Goal: Task Accomplishment & Management: Manage account settings

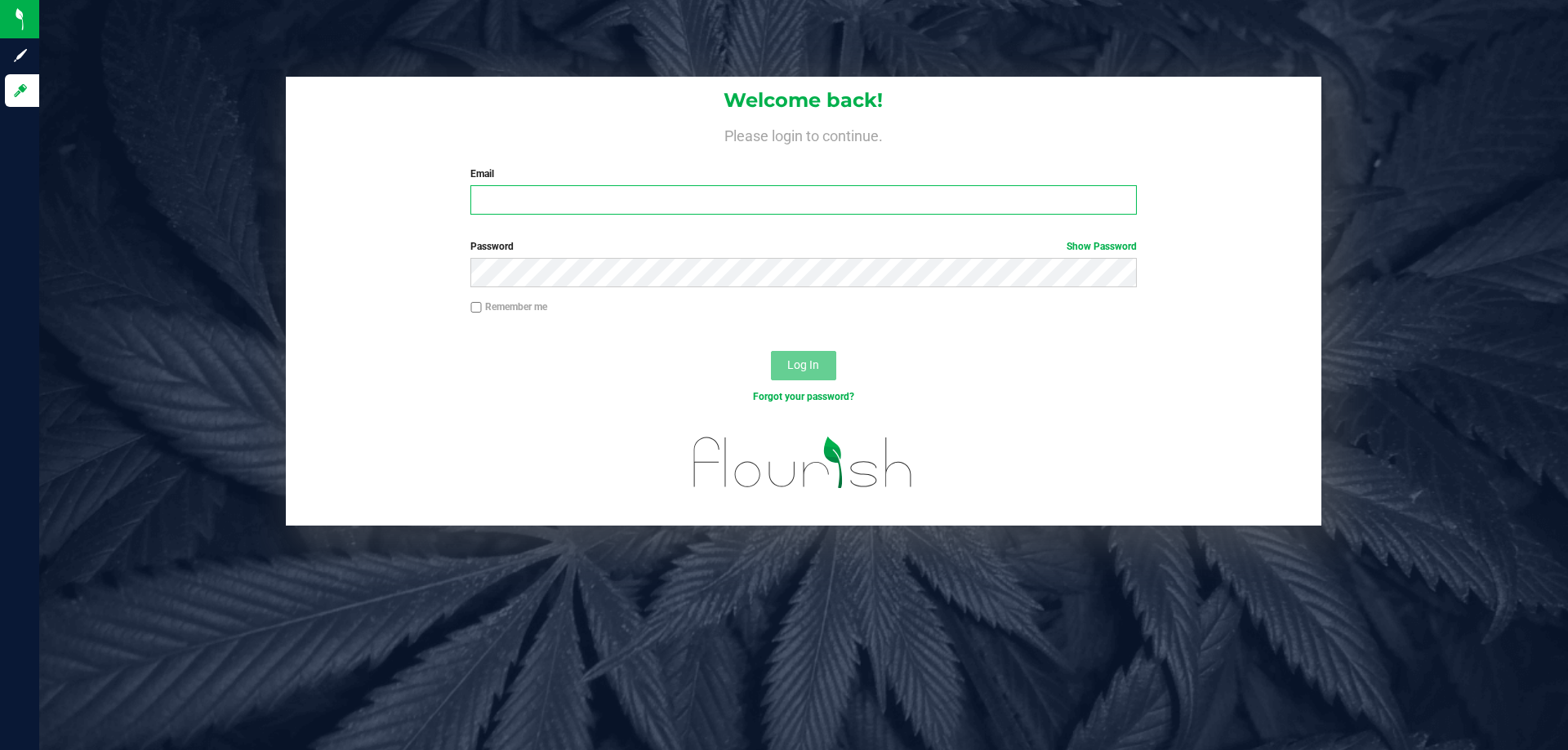
click at [488, 200] on input "Email" at bounding box center [802, 200] width 665 height 29
type input "[EMAIL_ADDRESS][DOMAIN_NAME]"
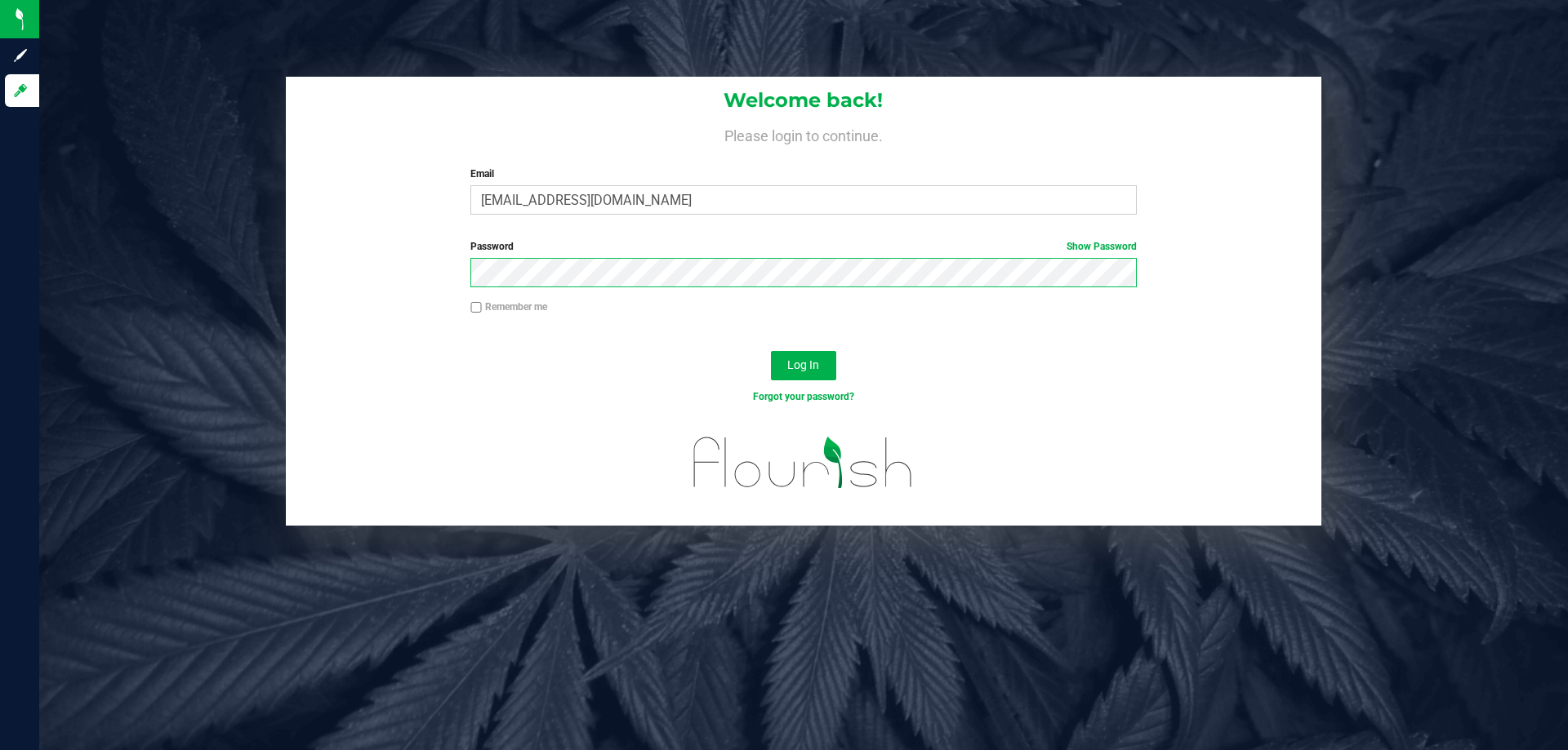
click at [771, 351] on button "Log In" at bounding box center [803, 365] width 65 height 29
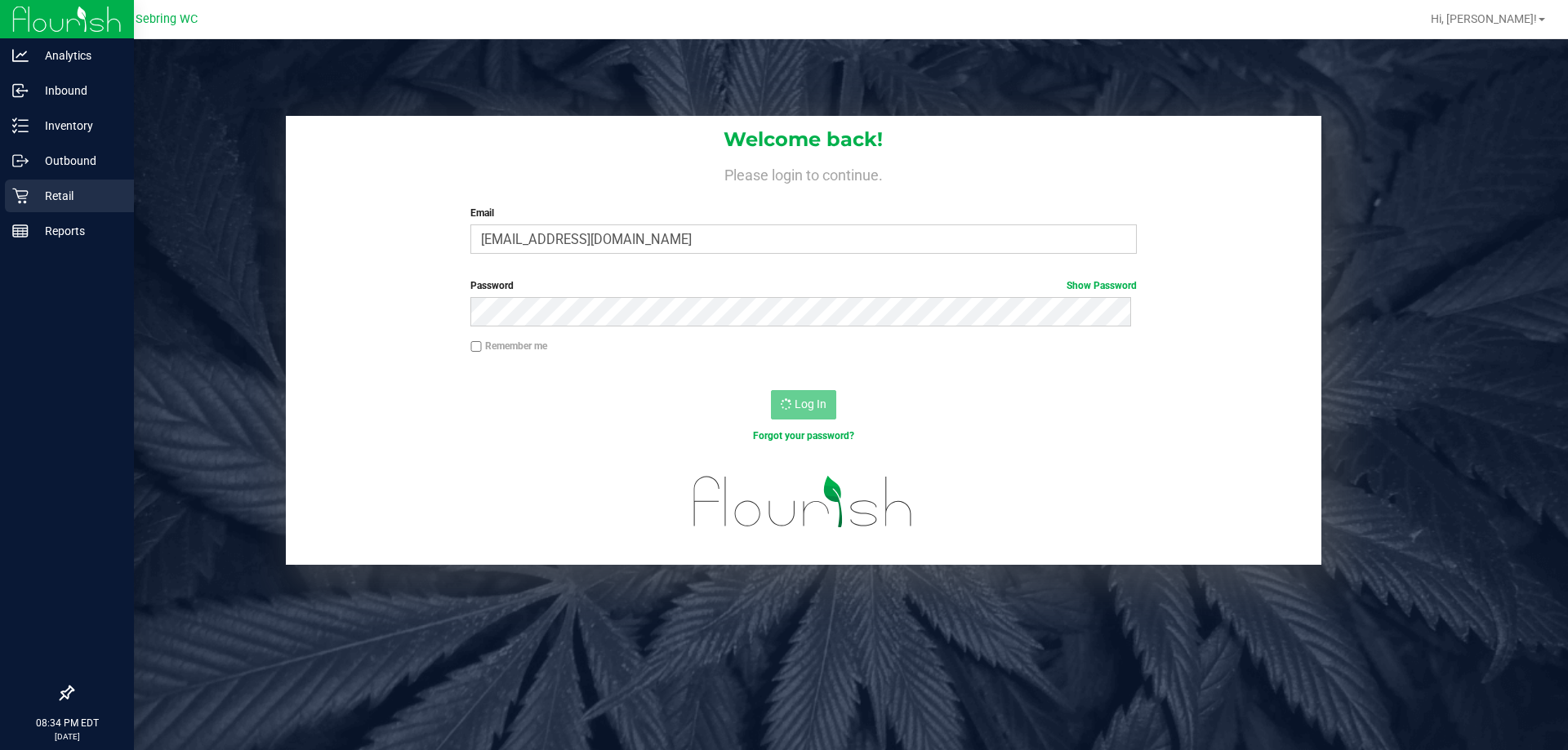
click at [69, 197] on p "Retail" at bounding box center [78, 196] width 98 height 20
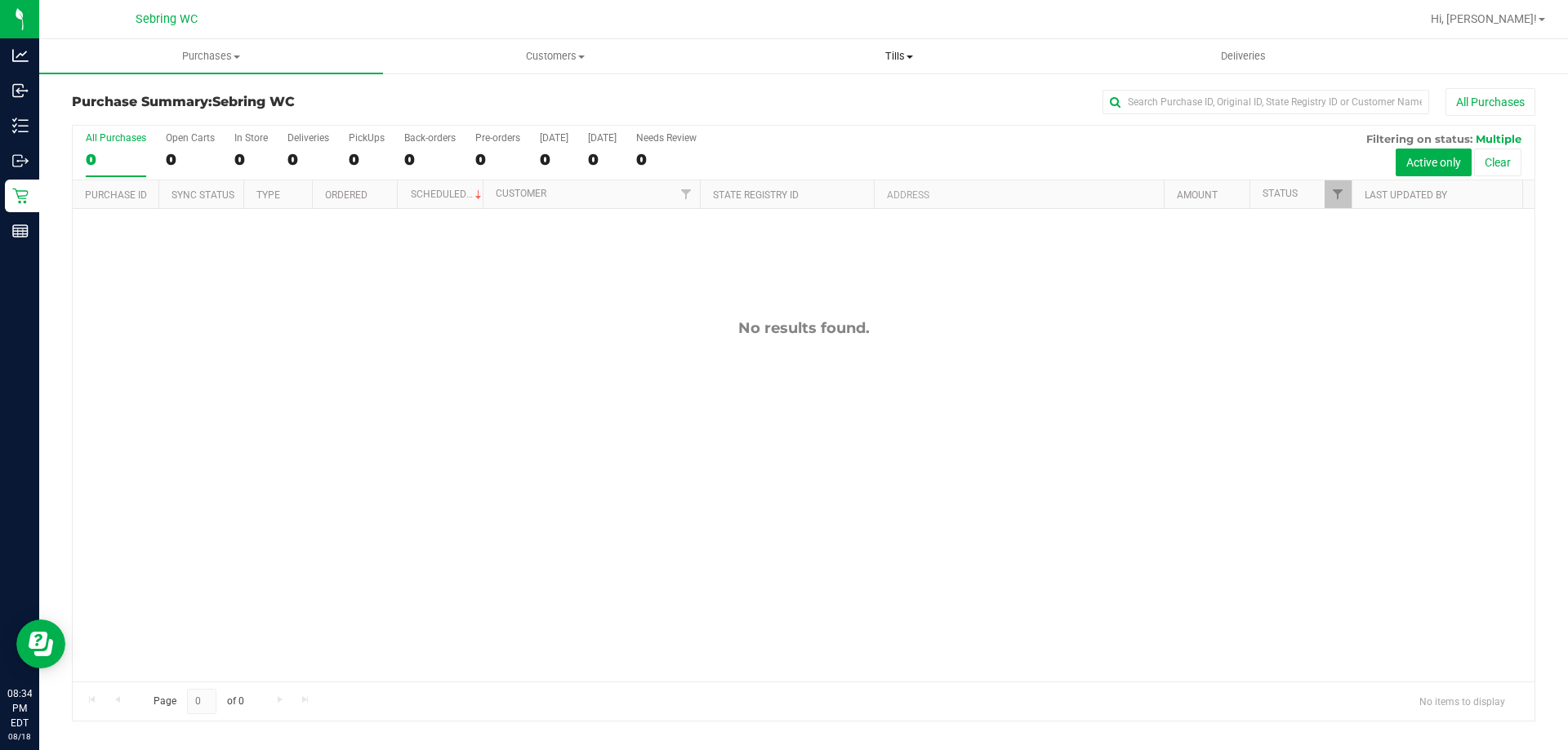
click at [889, 57] on span "Tills" at bounding box center [899, 57] width 343 height 15
click at [833, 95] on span "Manage tills" at bounding box center [782, 98] width 111 height 14
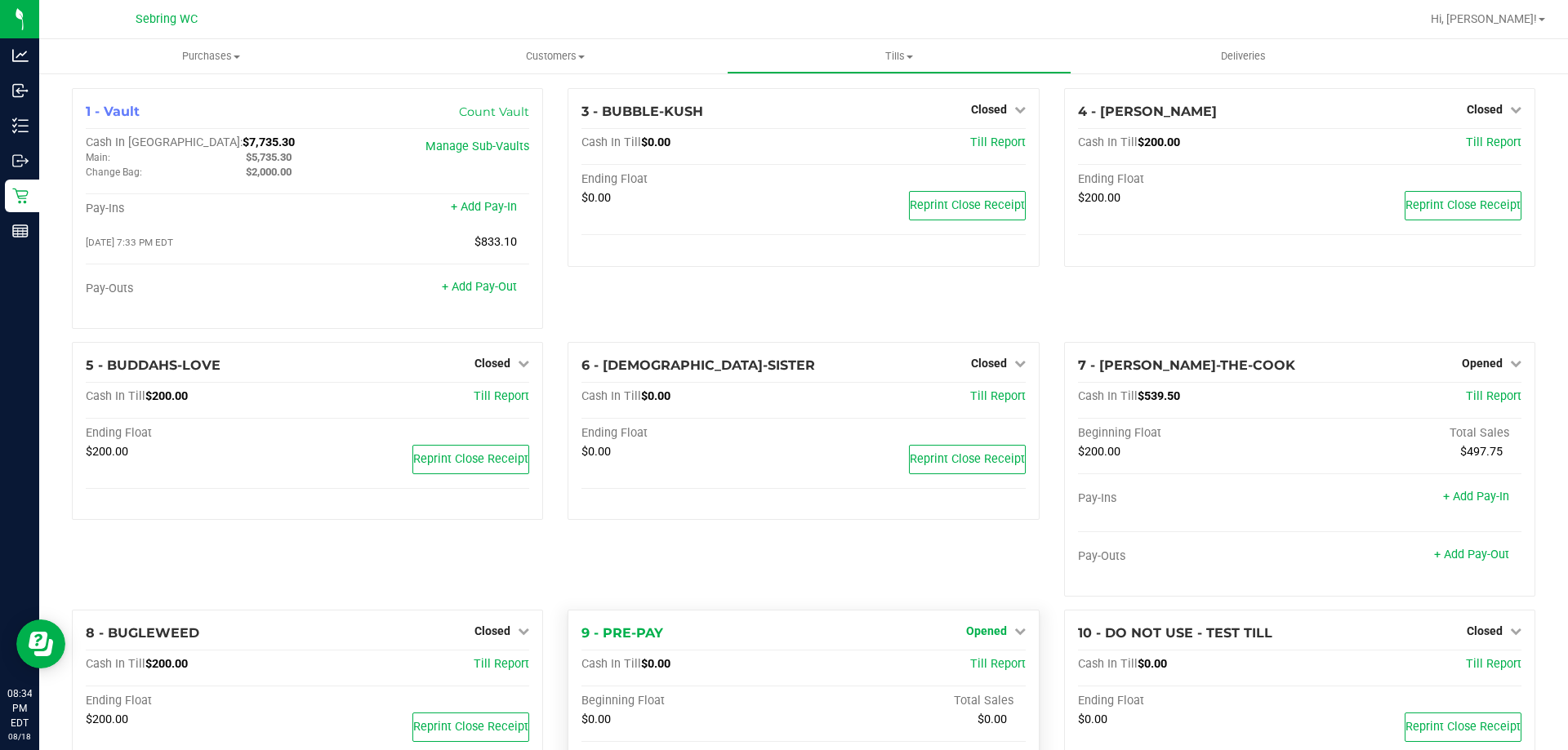
click at [972, 635] on span "Opened" at bounding box center [986, 631] width 41 height 13
click at [972, 666] on link "Close Till" at bounding box center [988, 665] width 44 height 13
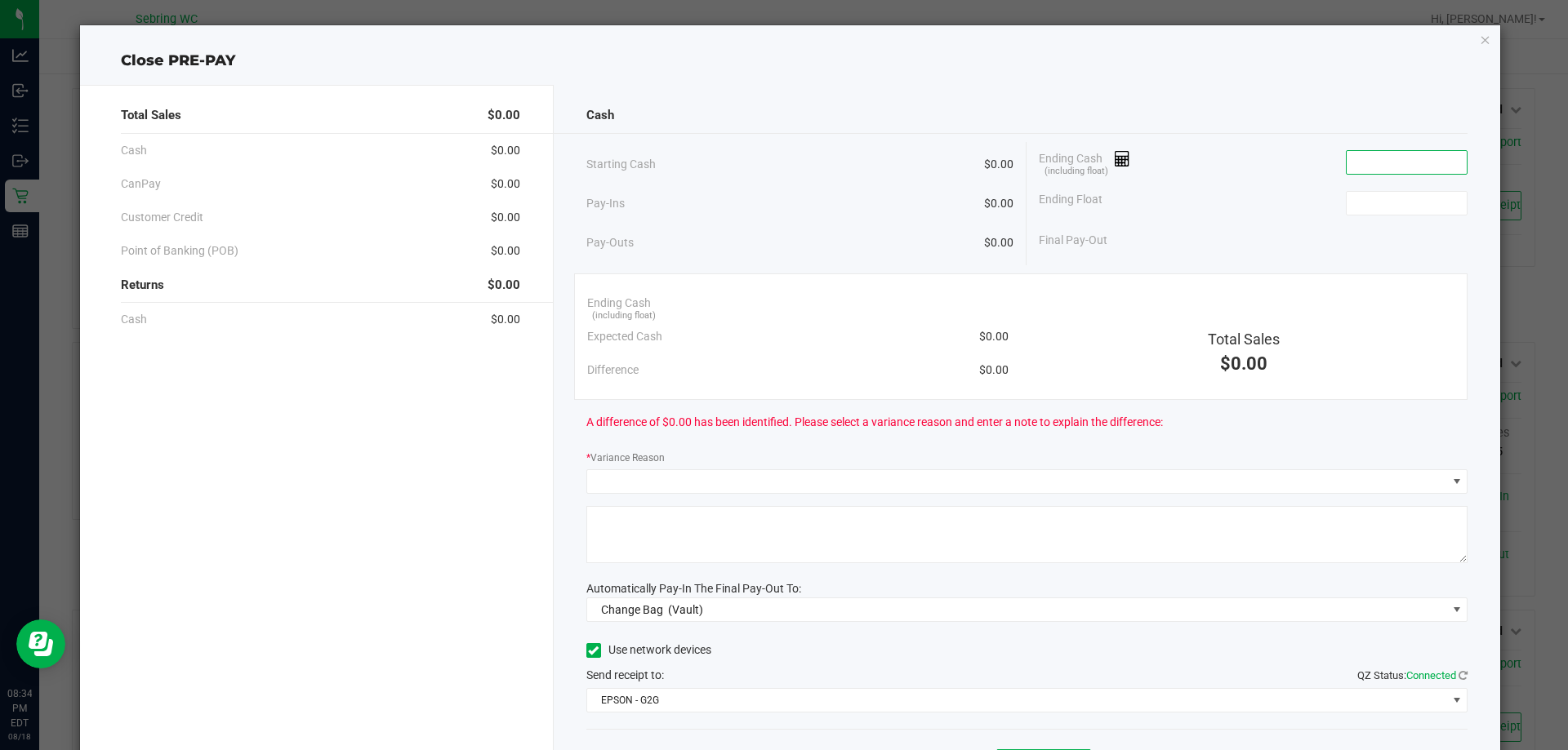
click at [1348, 162] on input at bounding box center [1406, 163] width 120 height 23
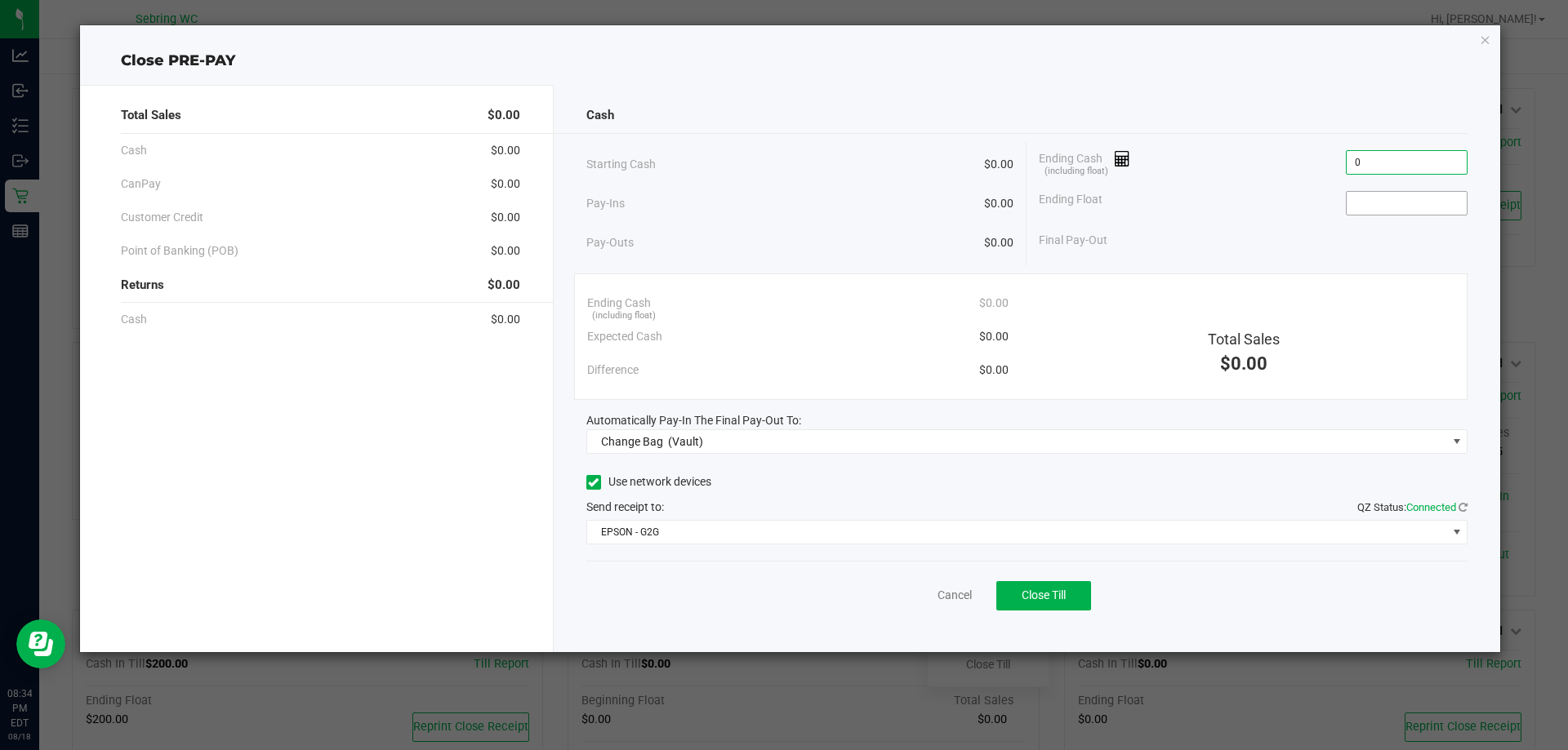
type input "$0.00"
click at [1386, 204] on input at bounding box center [1406, 203] width 120 height 23
type input "$0.00"
click at [1339, 235] on div "Final Pay-Out $0.00" at bounding box center [1253, 240] width 429 height 33
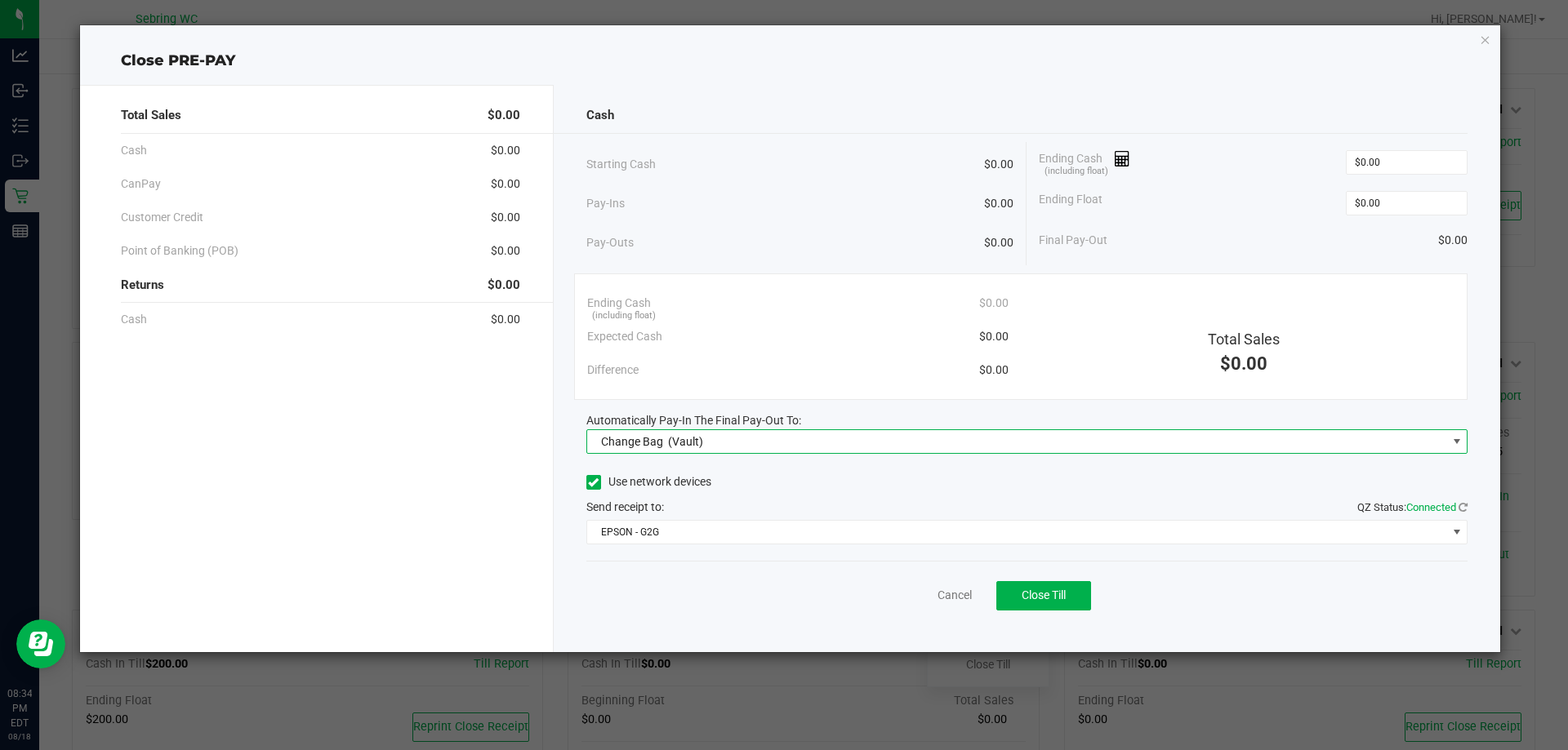
click at [814, 443] on span "Change Bag (Vault)" at bounding box center [1017, 442] width 860 height 23
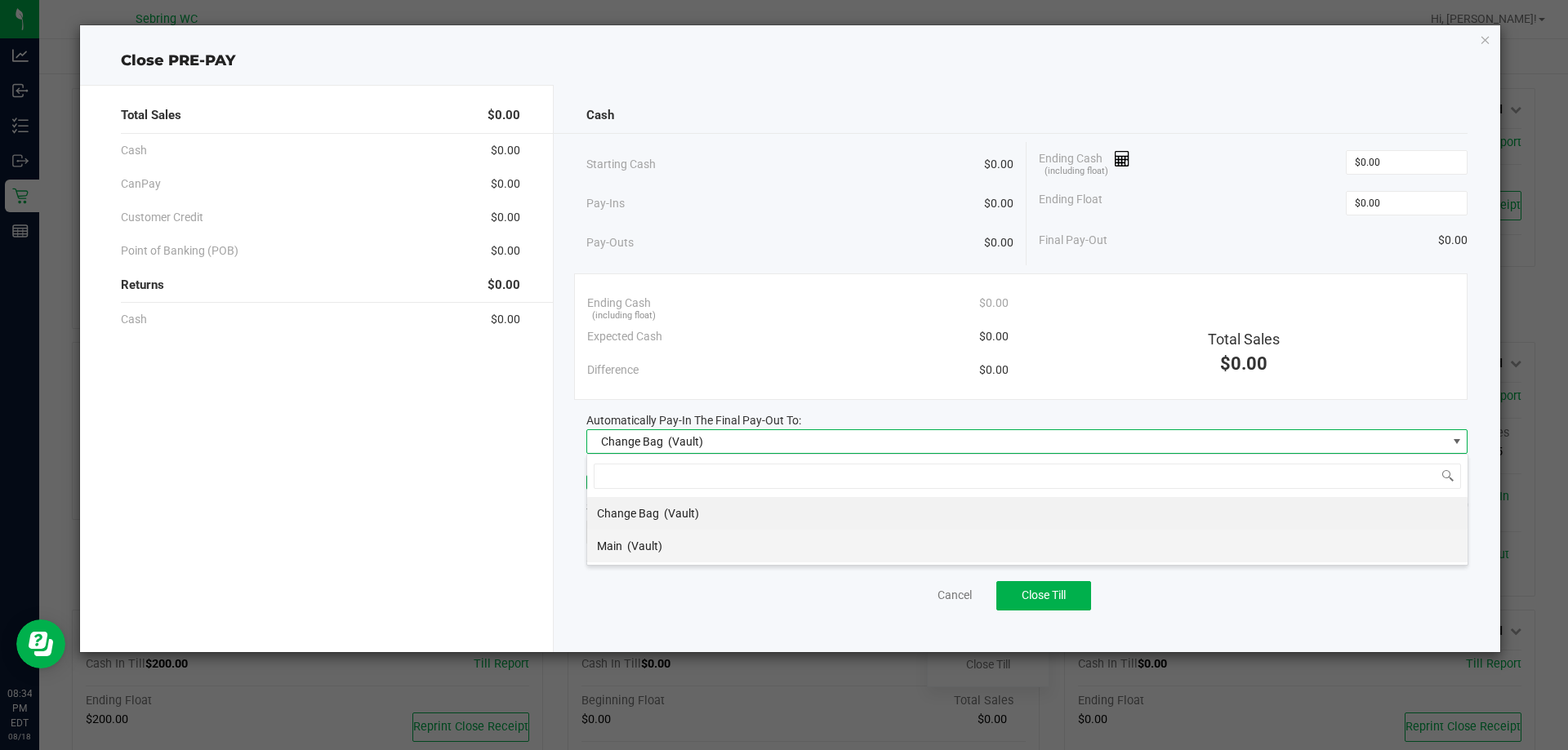
scroll to position [25, 881]
click at [672, 554] on li "Main (Vault)" at bounding box center [1028, 546] width 880 height 33
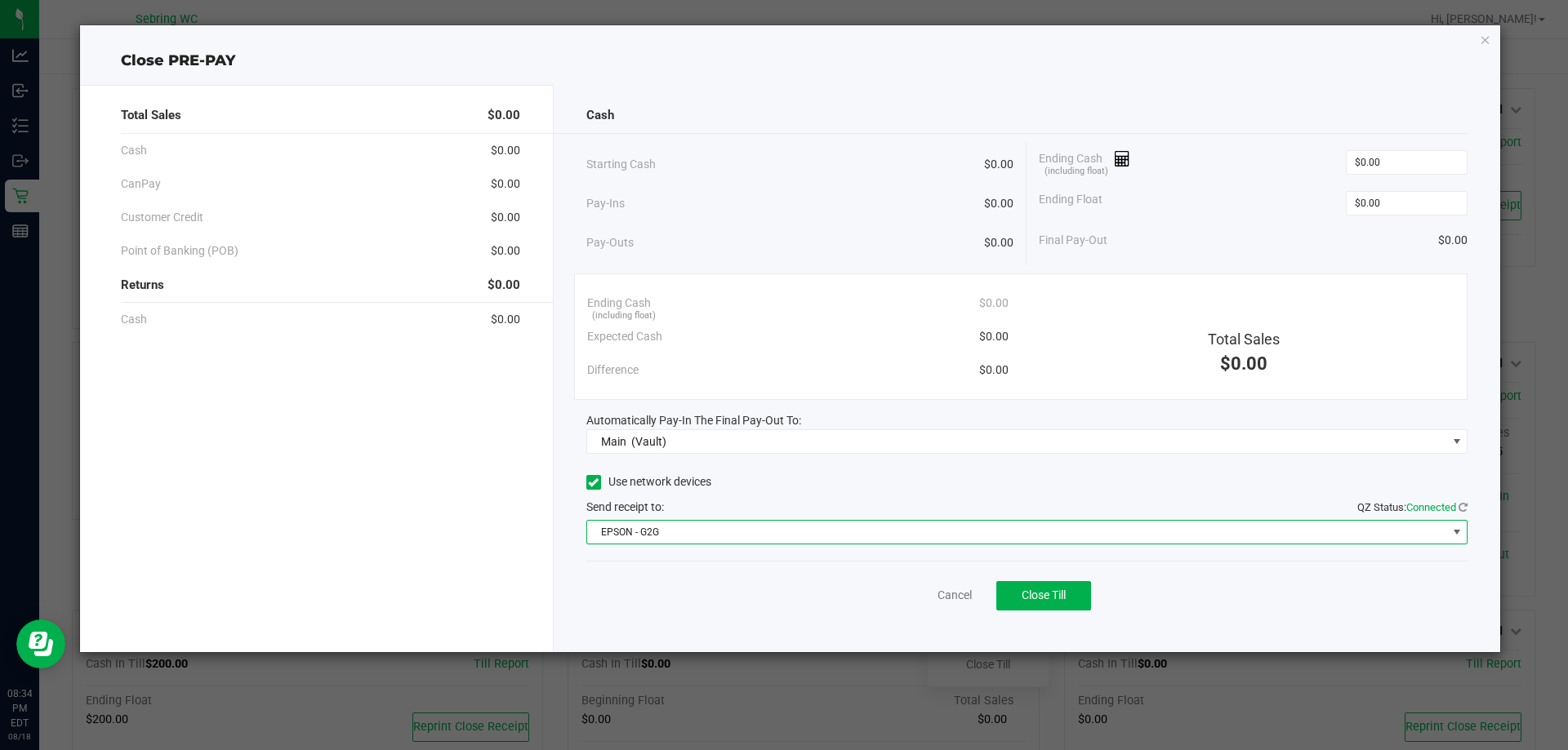
click at [684, 536] on span "EPSON - G2G" at bounding box center [1017, 532] width 860 height 23
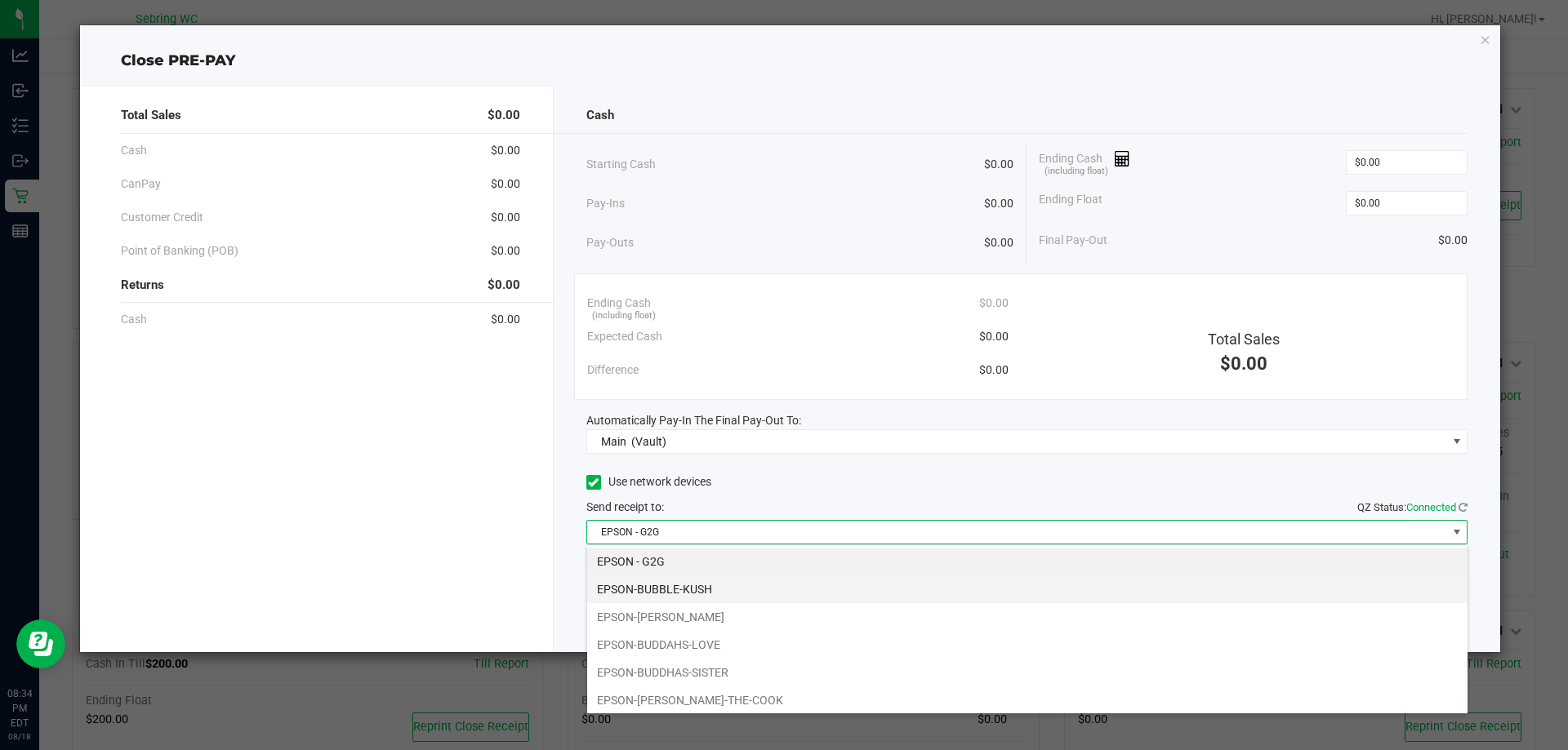
click at [700, 592] on li "EPSON-BUBBLE-KUSH" at bounding box center [1028, 589] width 880 height 27
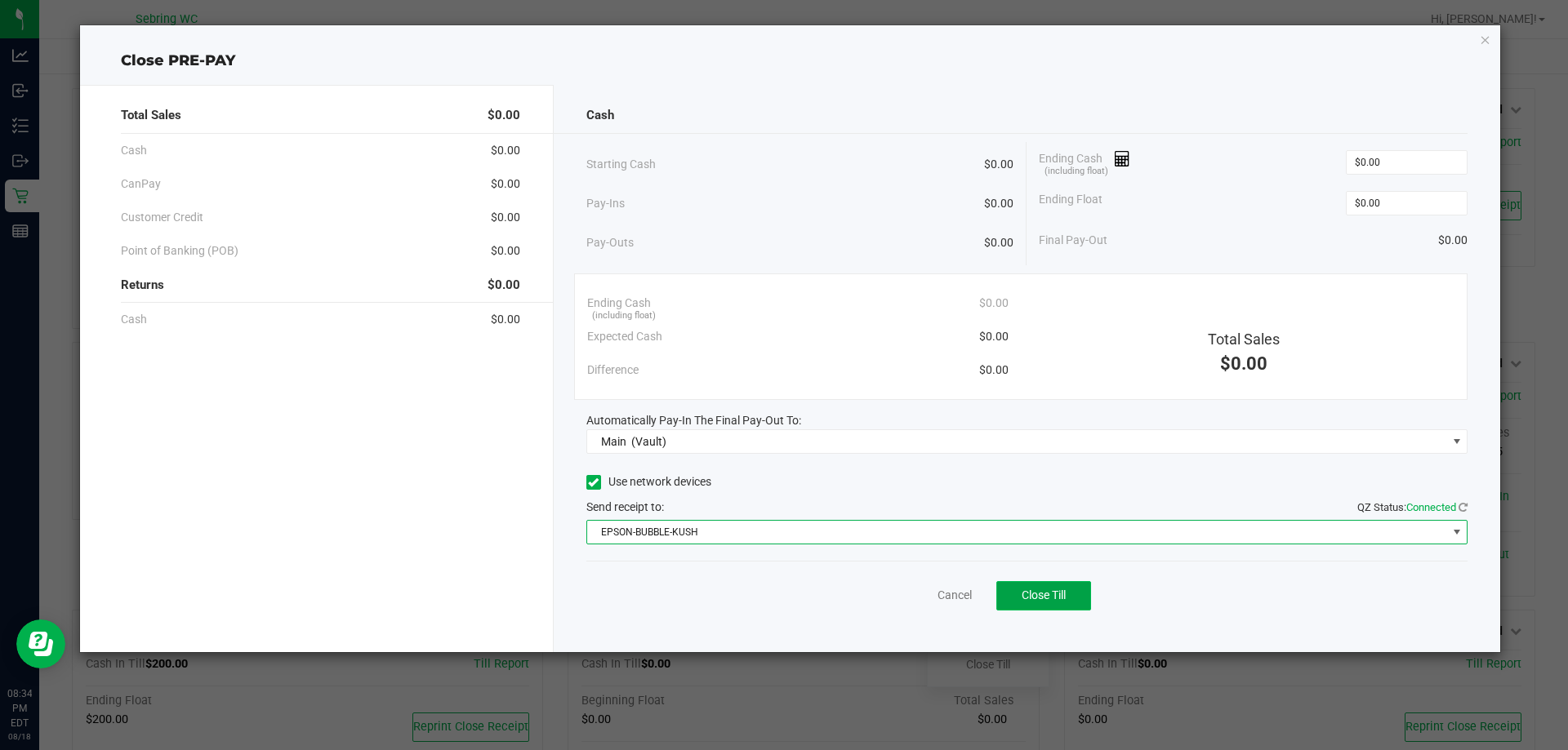
click at [1052, 600] on span "Close Till" at bounding box center [1044, 595] width 44 height 13
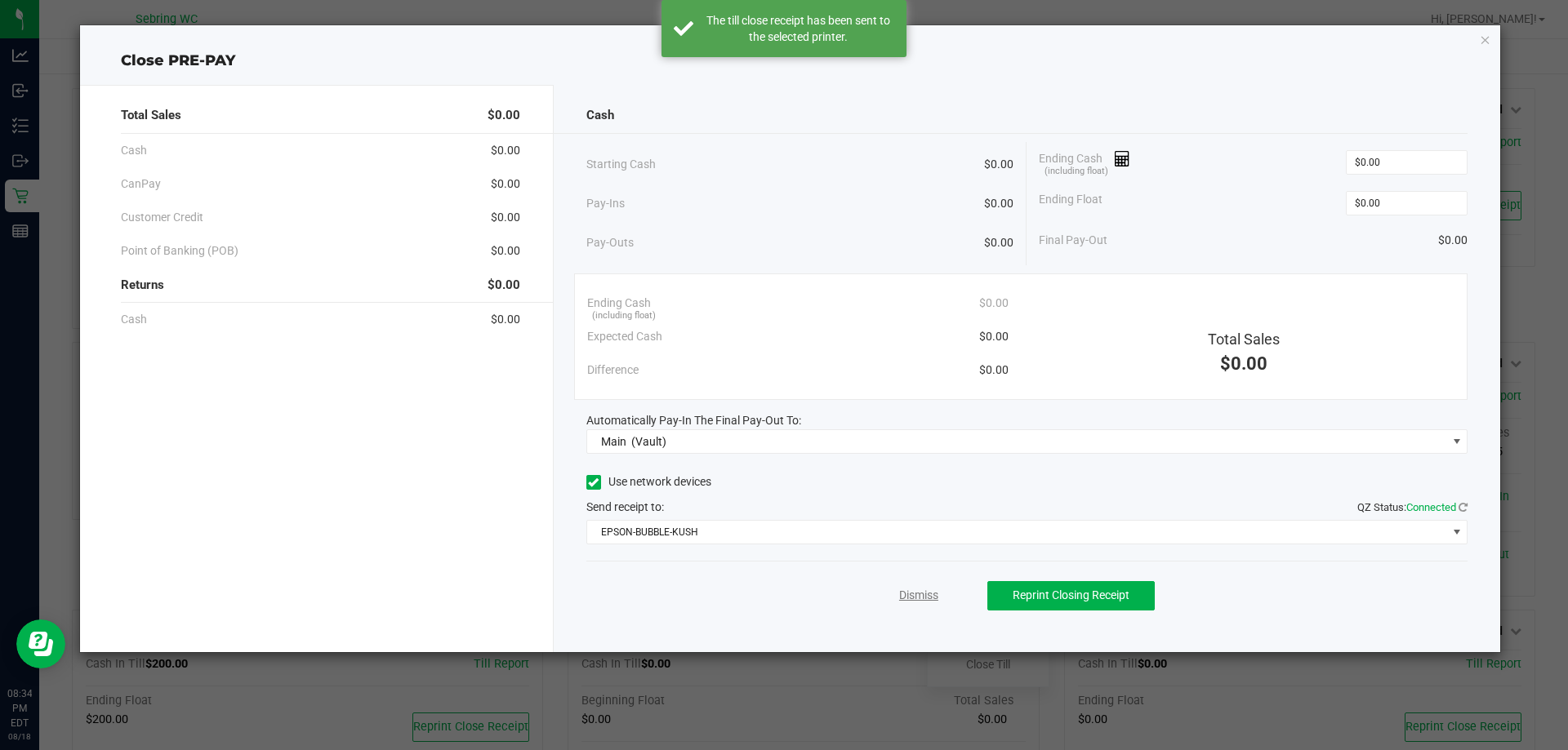
click at [914, 594] on link "Dismiss" at bounding box center [918, 596] width 39 height 17
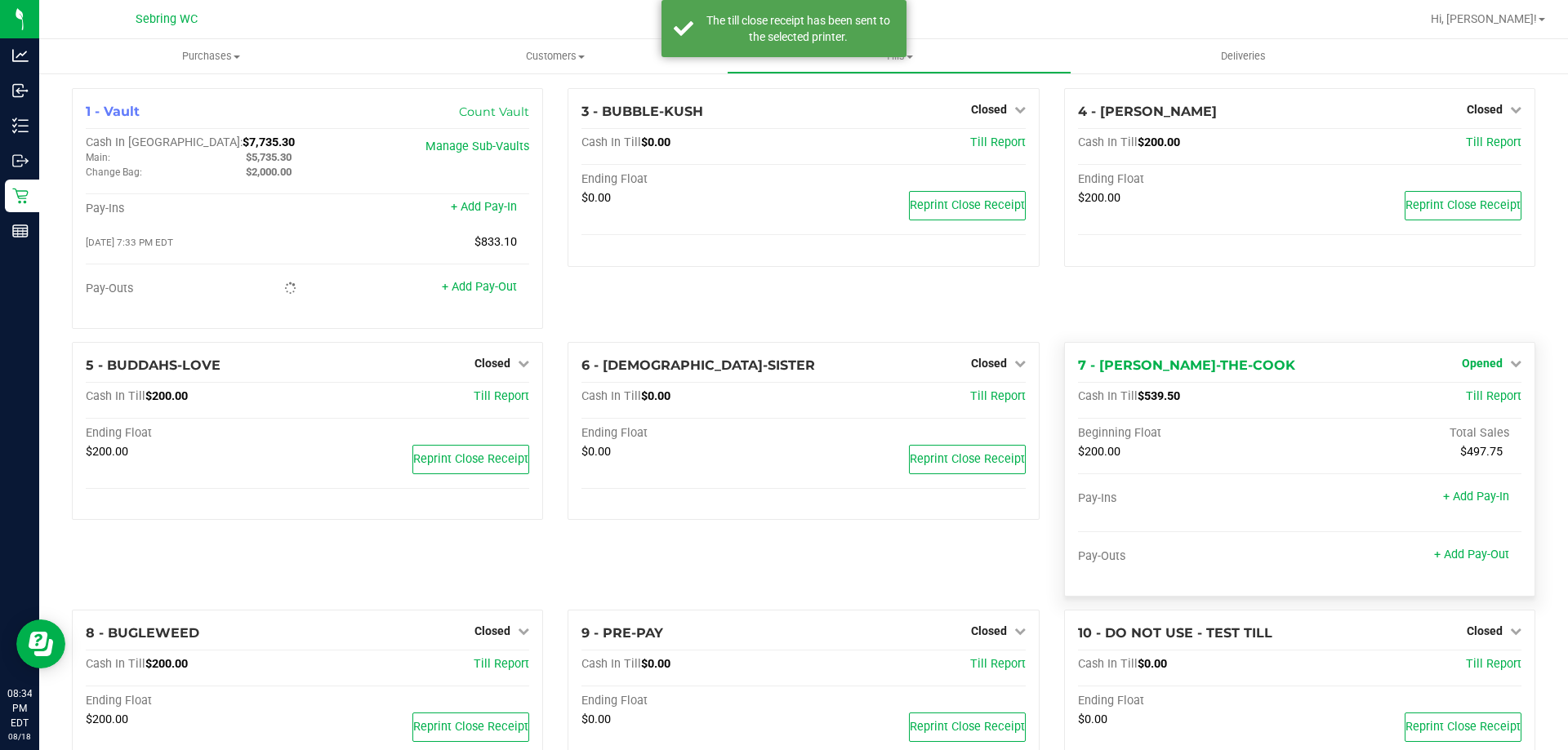
click at [1465, 364] on span "Opened" at bounding box center [1482, 363] width 41 height 13
click at [1462, 403] on link "Close Till" at bounding box center [1484, 397] width 44 height 13
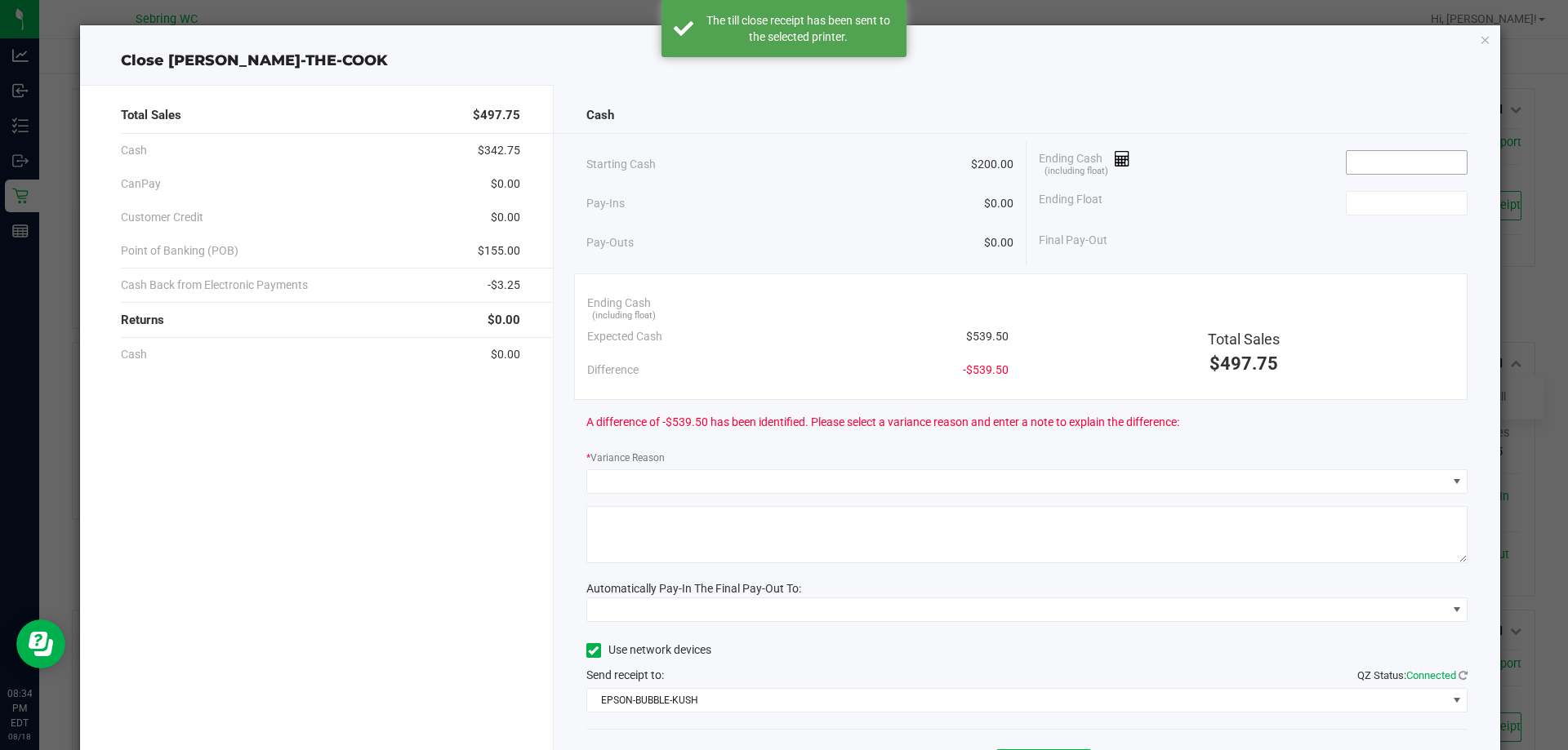
click at [1384, 156] on input at bounding box center [1406, 163] width 120 height 23
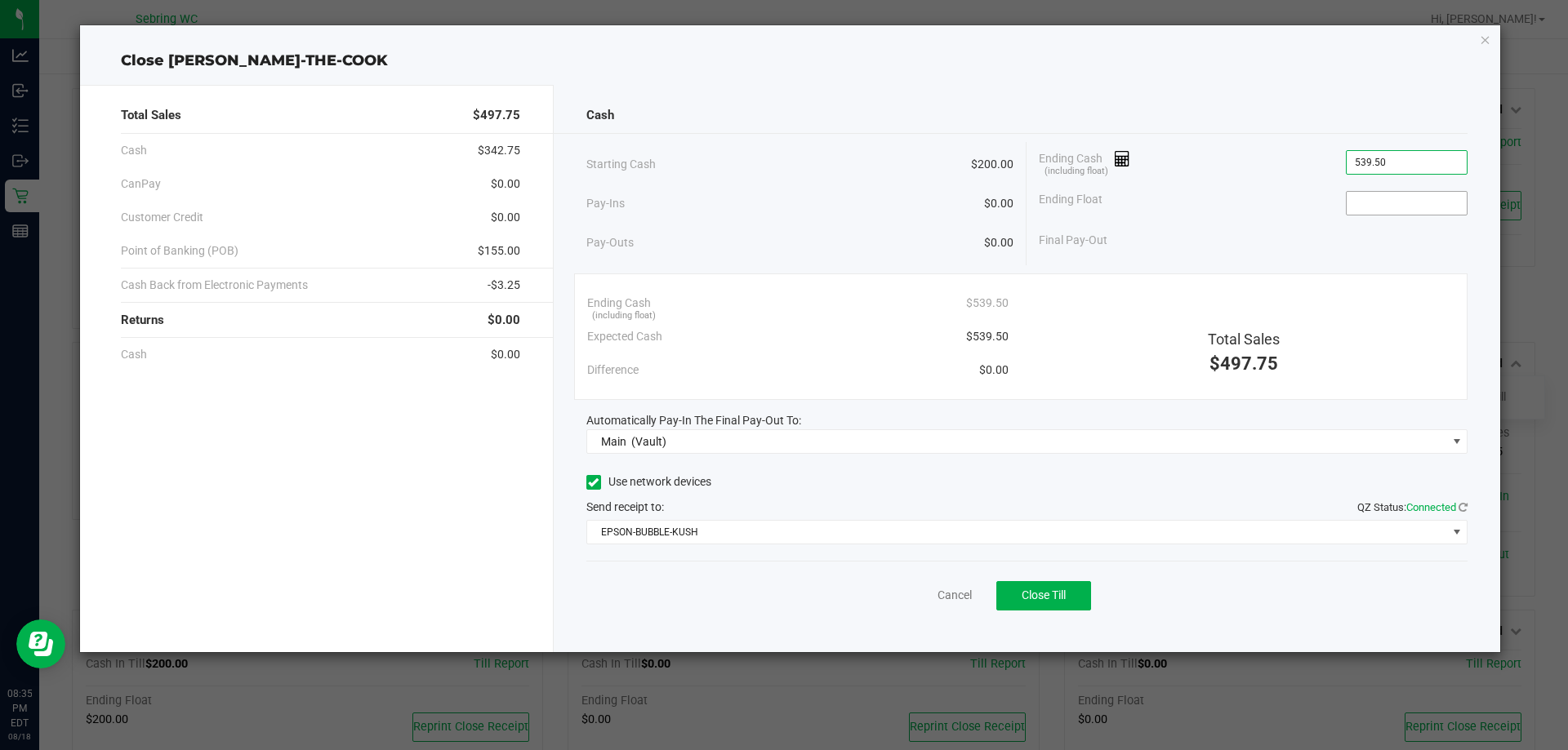
type input "$539.50"
click at [1412, 200] on input at bounding box center [1406, 203] width 120 height 23
type input "$200.00"
click at [1376, 252] on div "Final Pay-Out $339.50" at bounding box center [1253, 240] width 429 height 33
click at [1024, 596] on span "Close Till" at bounding box center [1044, 595] width 44 height 13
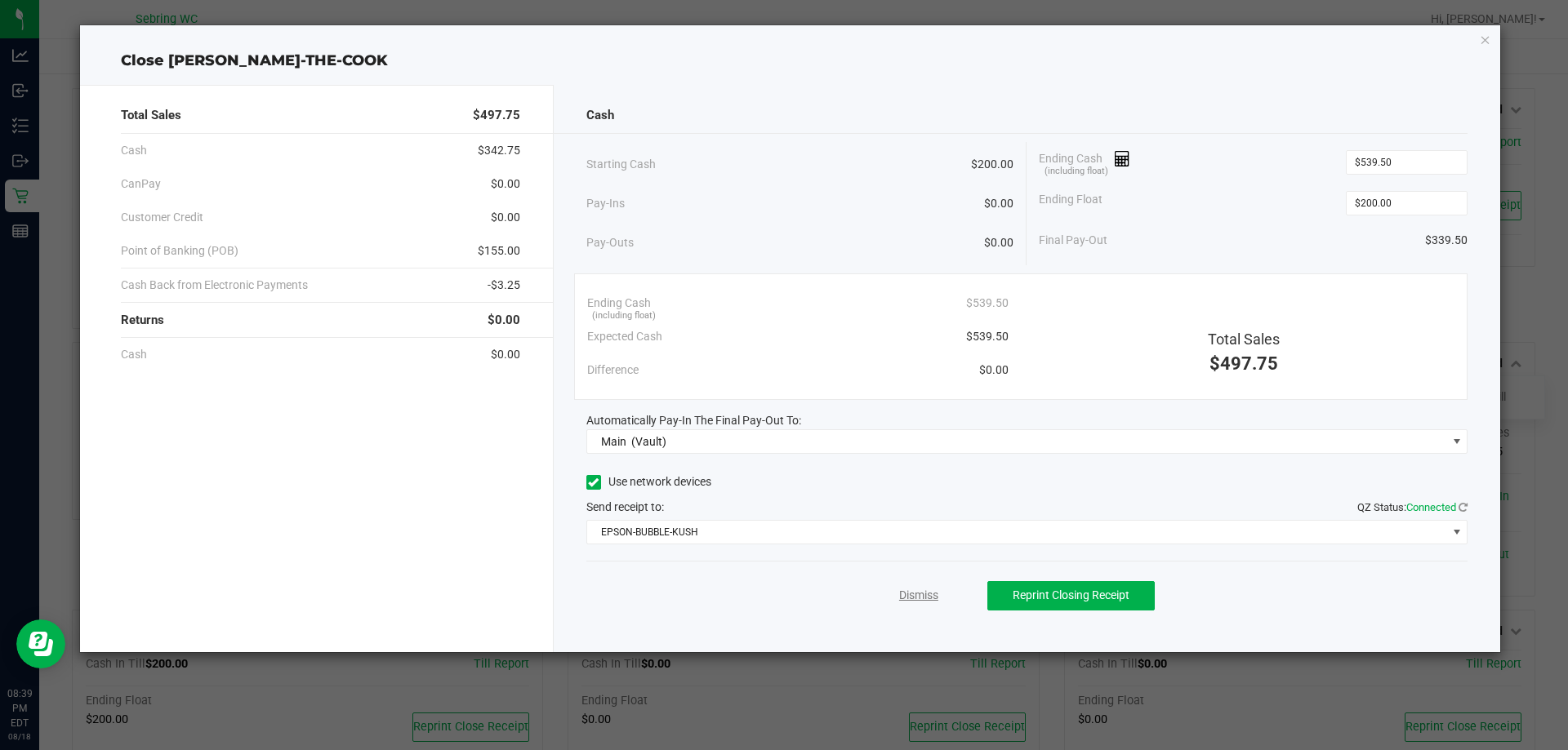
click at [902, 595] on link "Dismiss" at bounding box center [918, 596] width 39 height 17
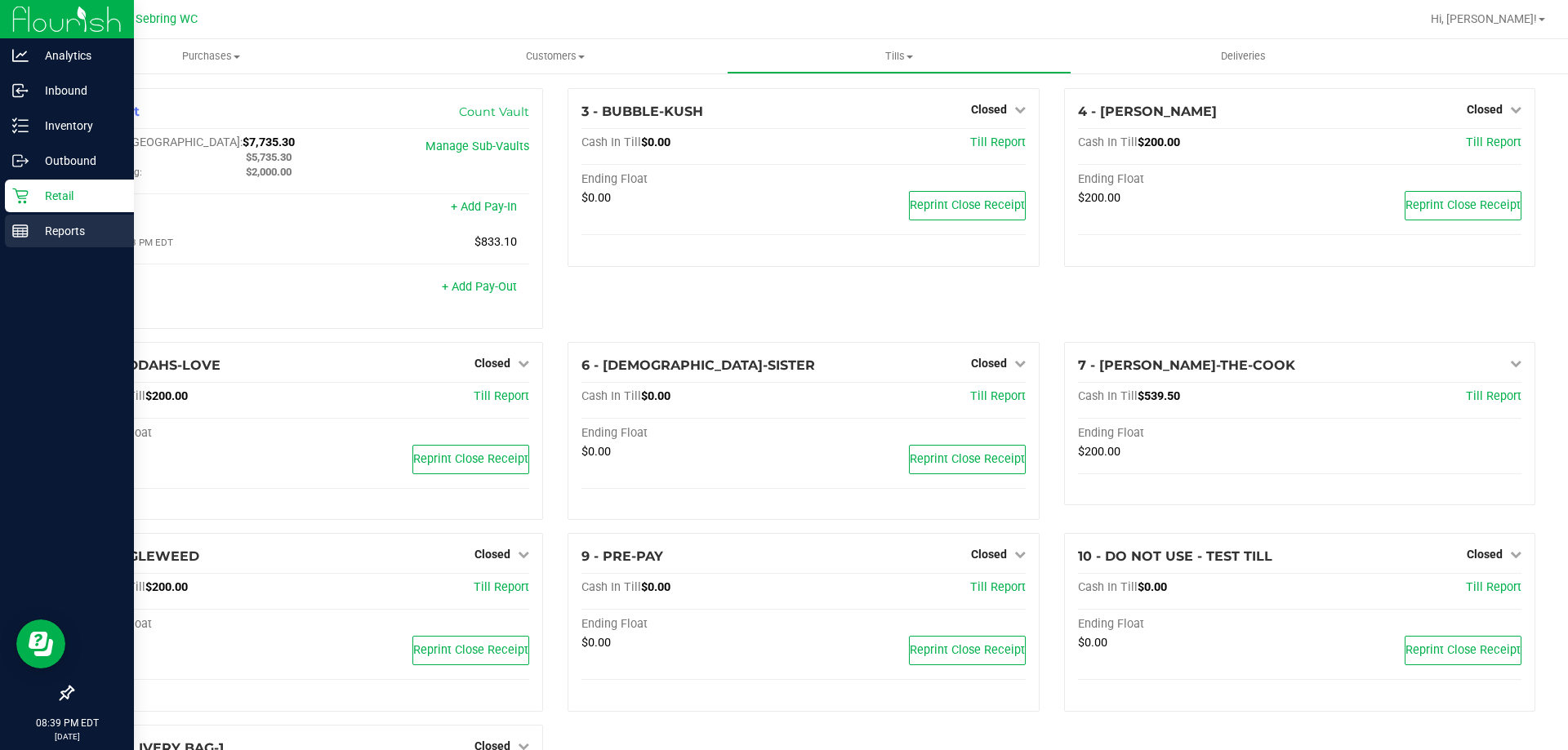
click at [11, 227] on div "Reports" at bounding box center [69, 231] width 129 height 33
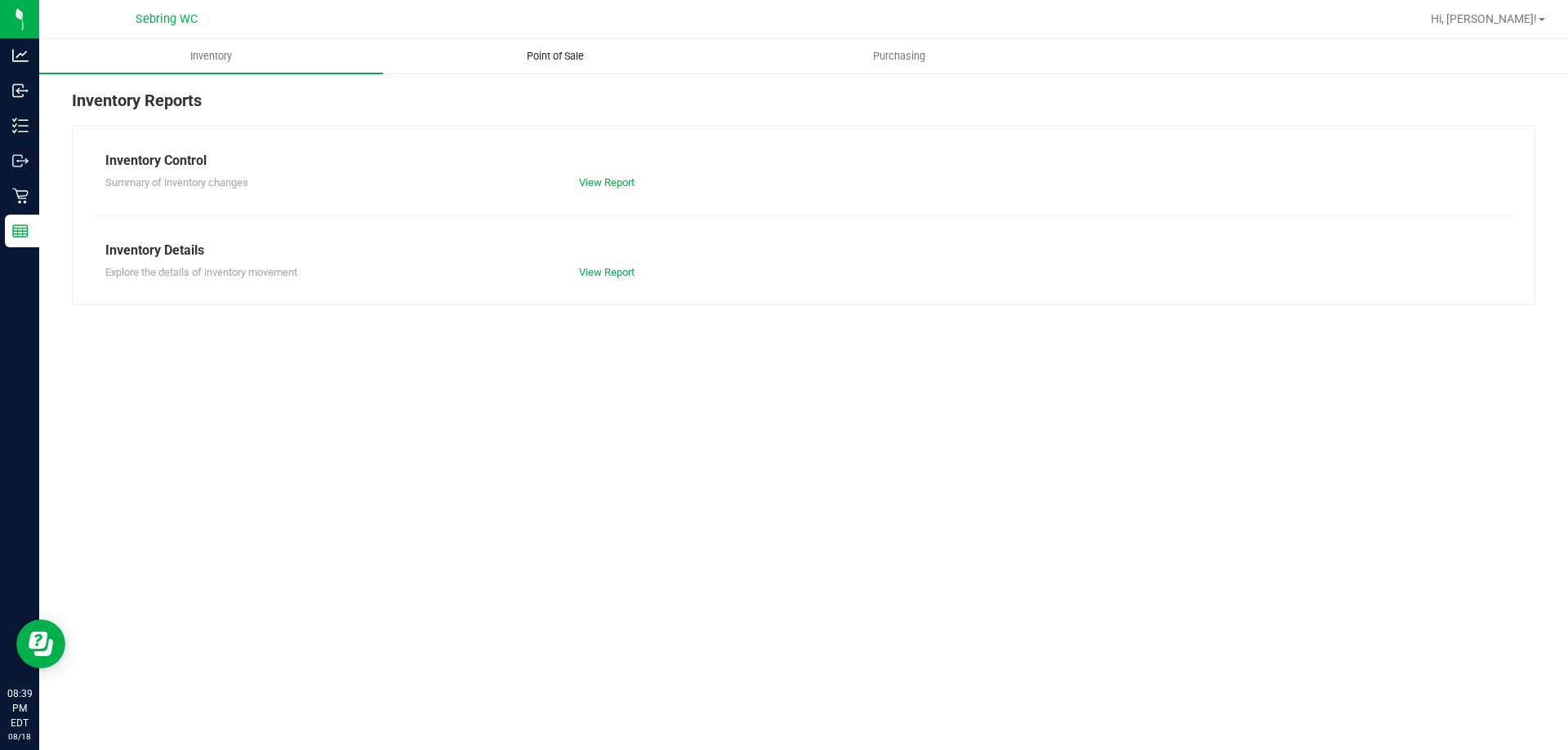
click at [552, 67] on uib-tab-heading "Point of Sale" at bounding box center [555, 56] width 343 height 33
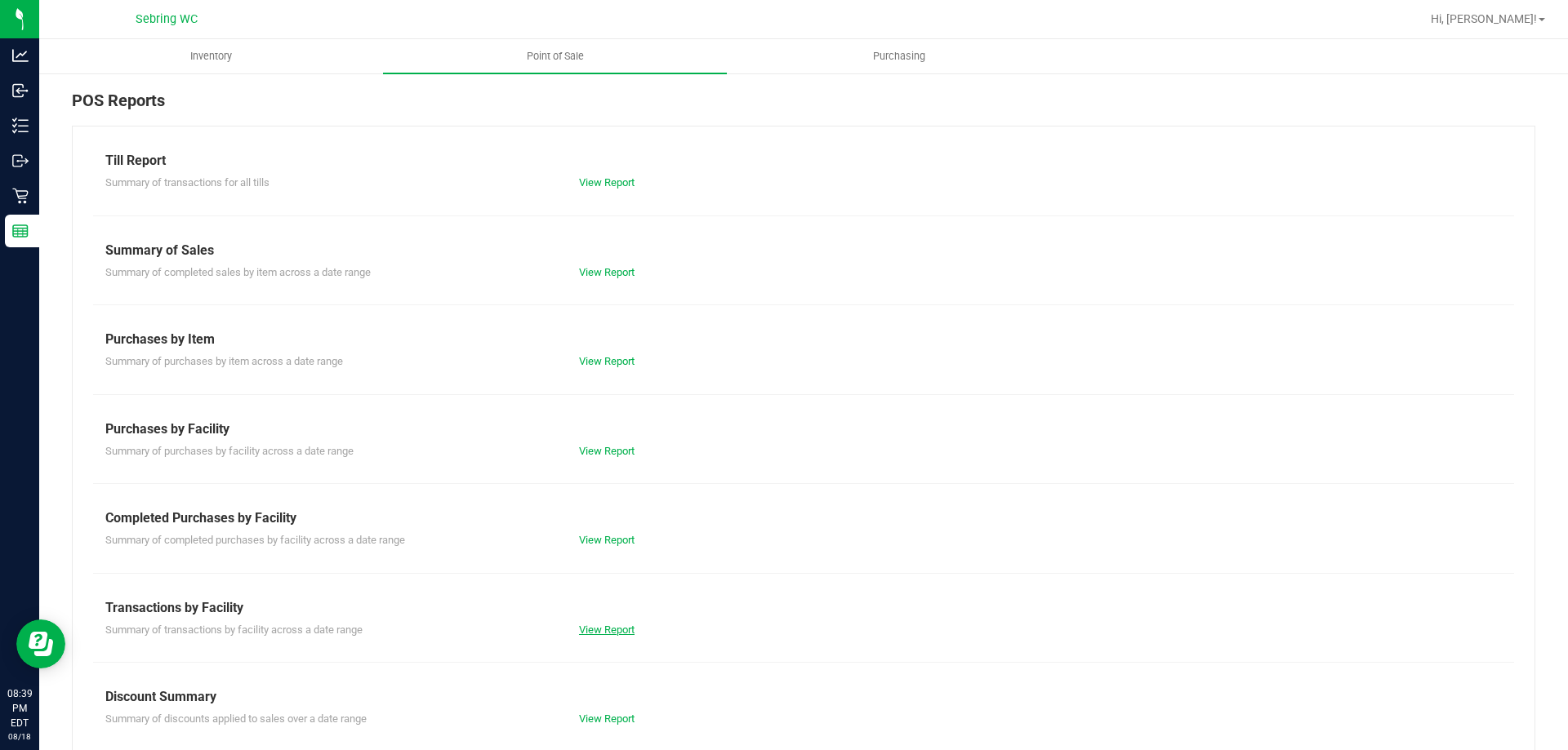
click at [603, 630] on link "View Report" at bounding box center [607, 629] width 56 height 12
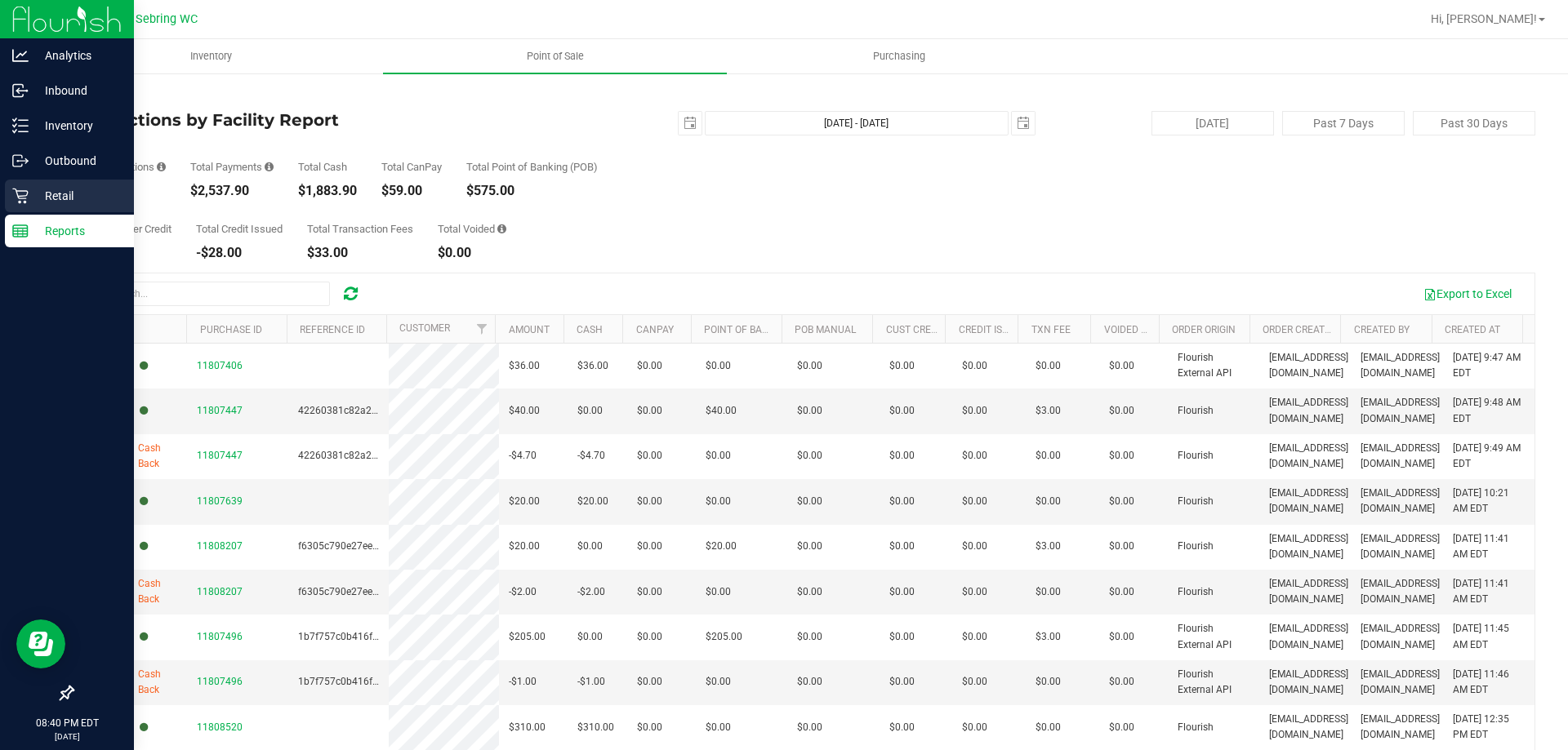
click at [51, 202] on p "Retail" at bounding box center [78, 196] width 98 height 20
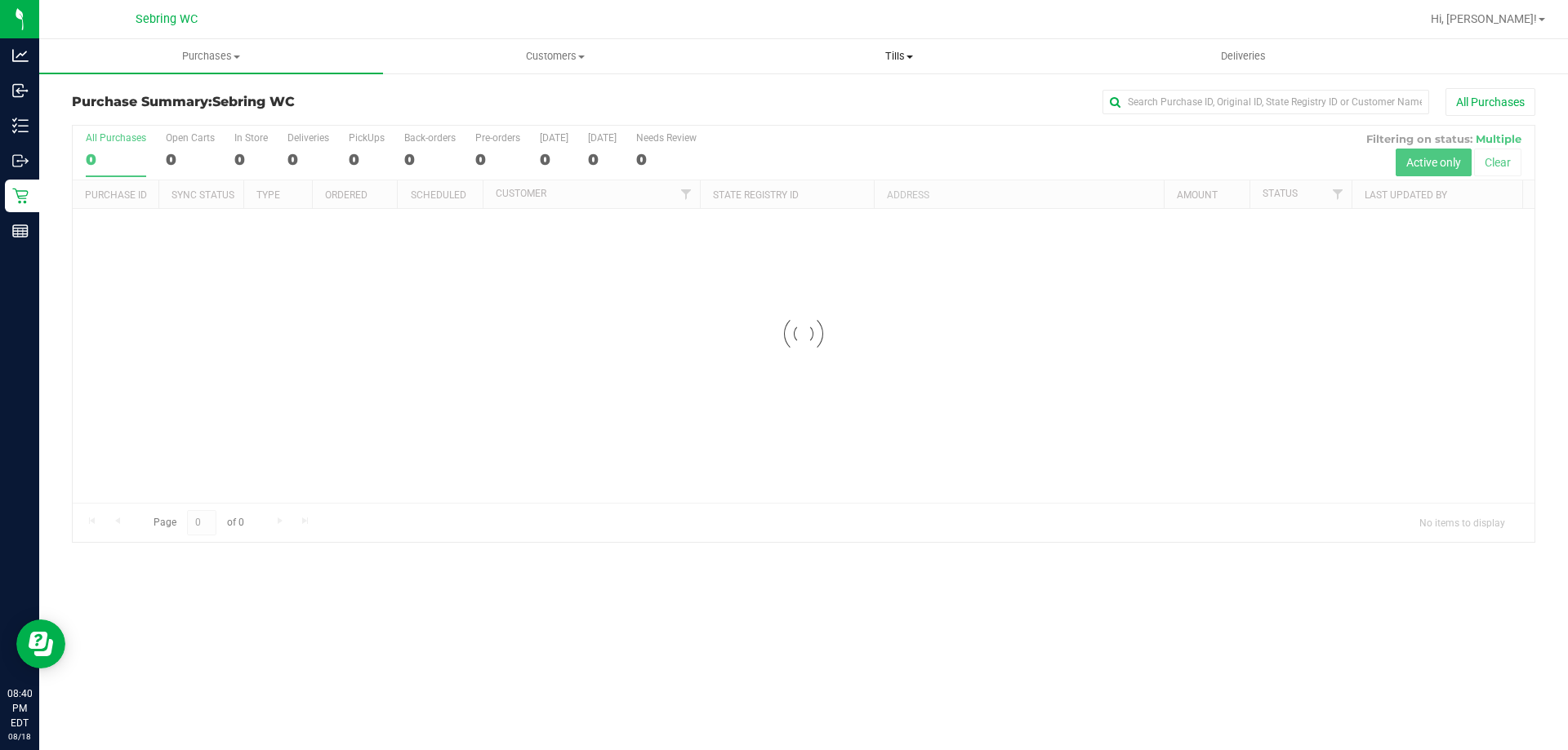
click at [880, 54] on span "Tills" at bounding box center [899, 57] width 343 height 15
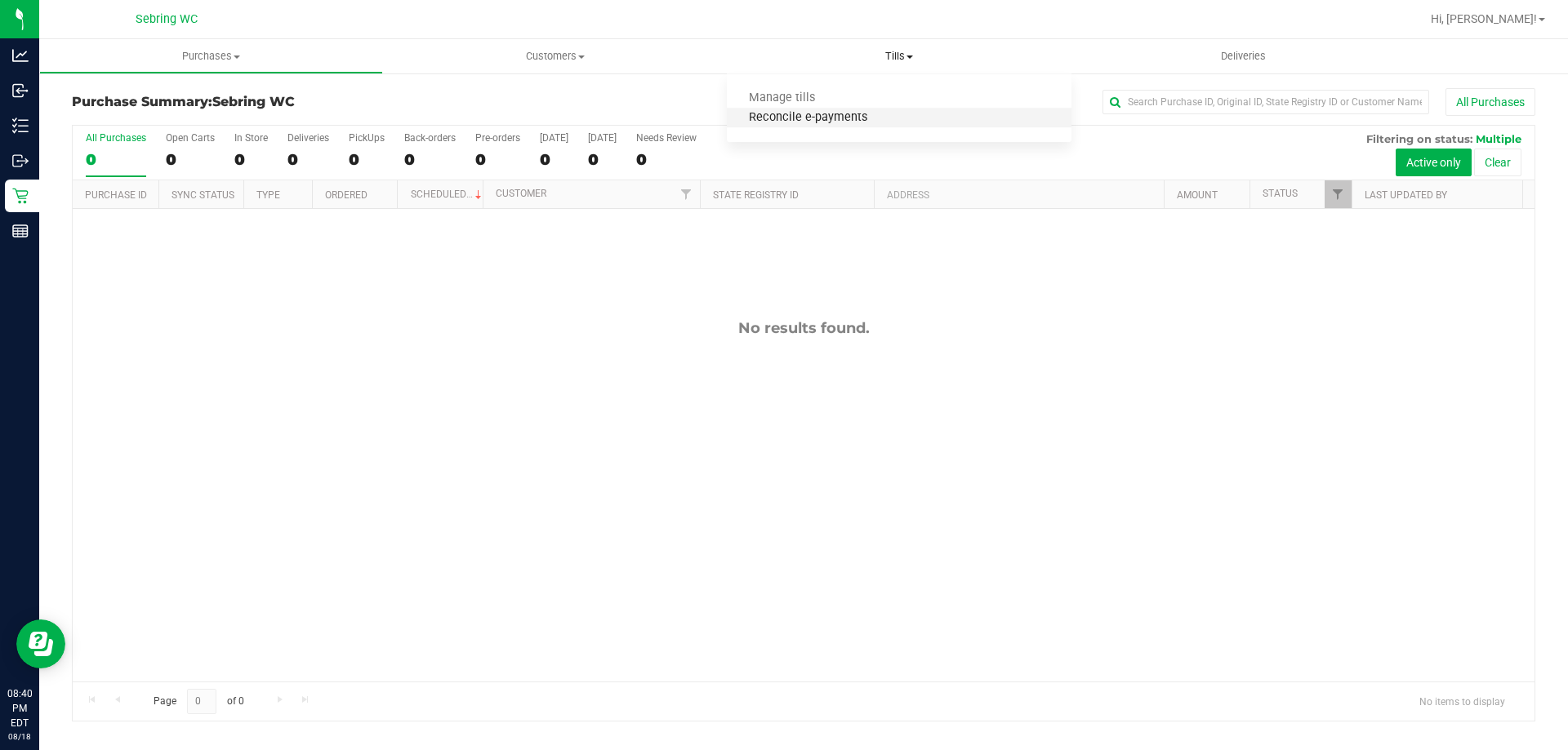
click at [804, 115] on span "Reconcile e-payments" at bounding box center [808, 117] width 163 height 14
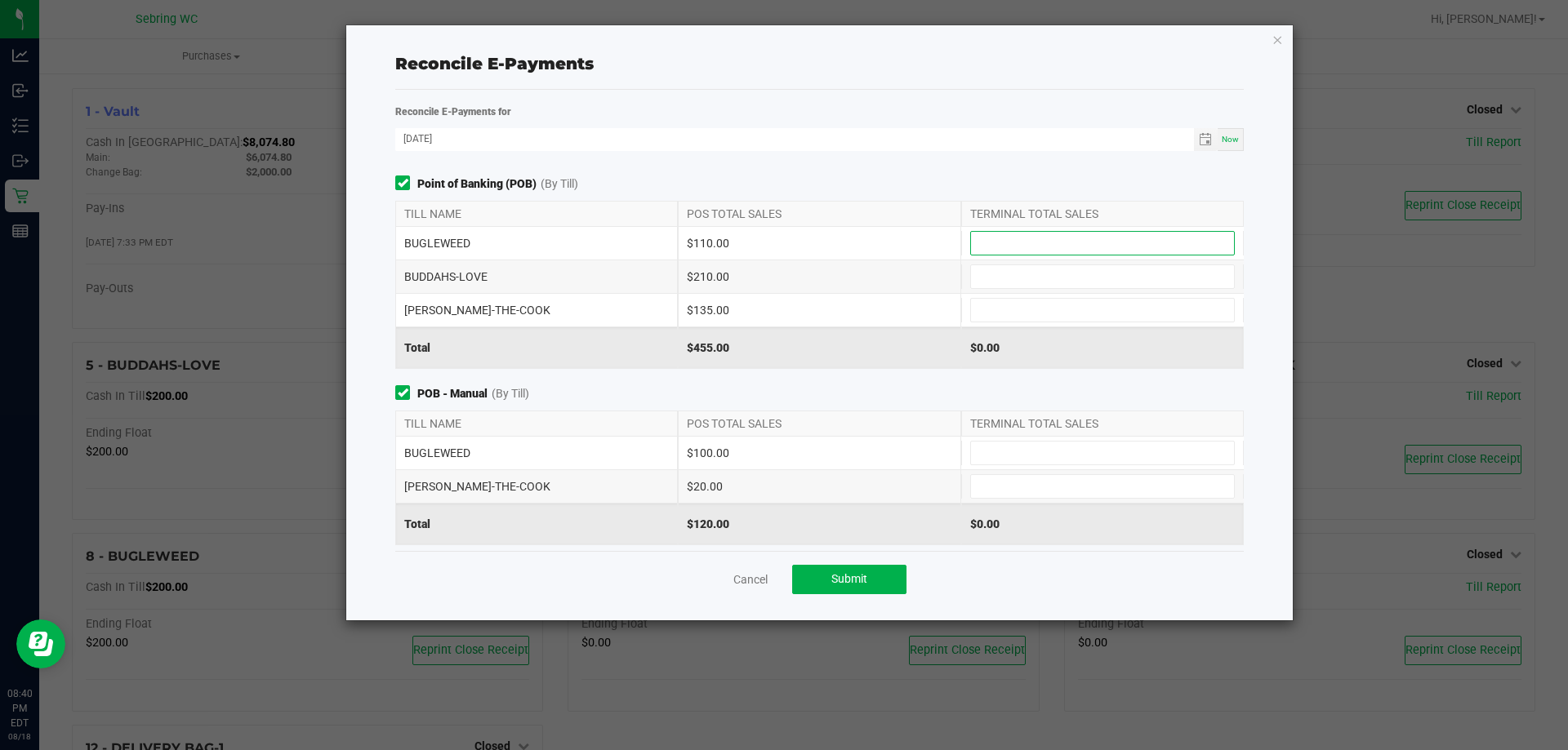
click at [1029, 239] on input at bounding box center [1102, 243] width 263 height 23
type input "$110.00"
click at [1010, 273] on input at bounding box center [1102, 277] width 263 height 23
type input "$210.00"
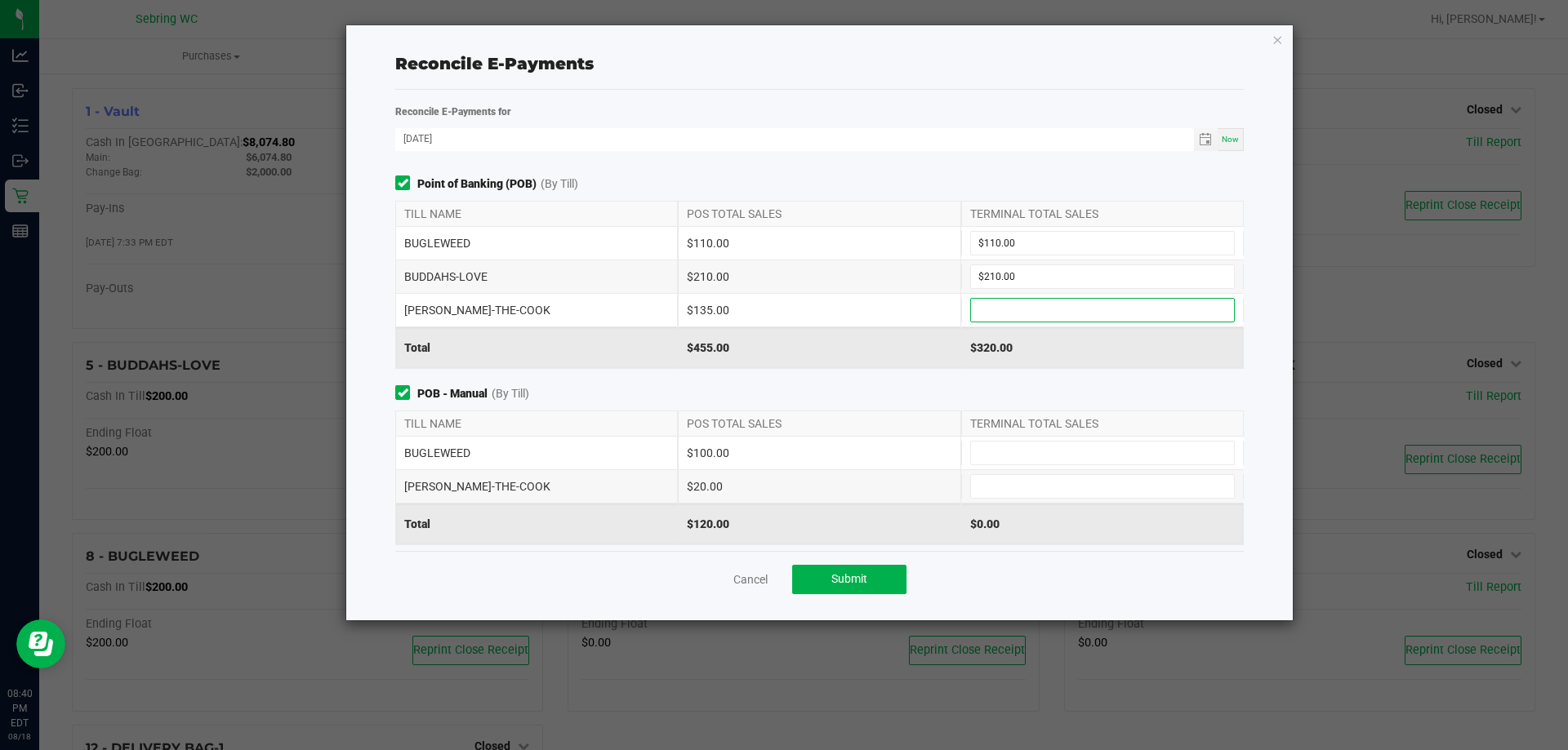
click at [982, 302] on input at bounding box center [1102, 310] width 263 height 23
type input "$135.00"
click at [1009, 454] on input at bounding box center [1102, 453] width 263 height 23
type input "$100.00"
click at [993, 479] on input at bounding box center [1102, 486] width 263 height 23
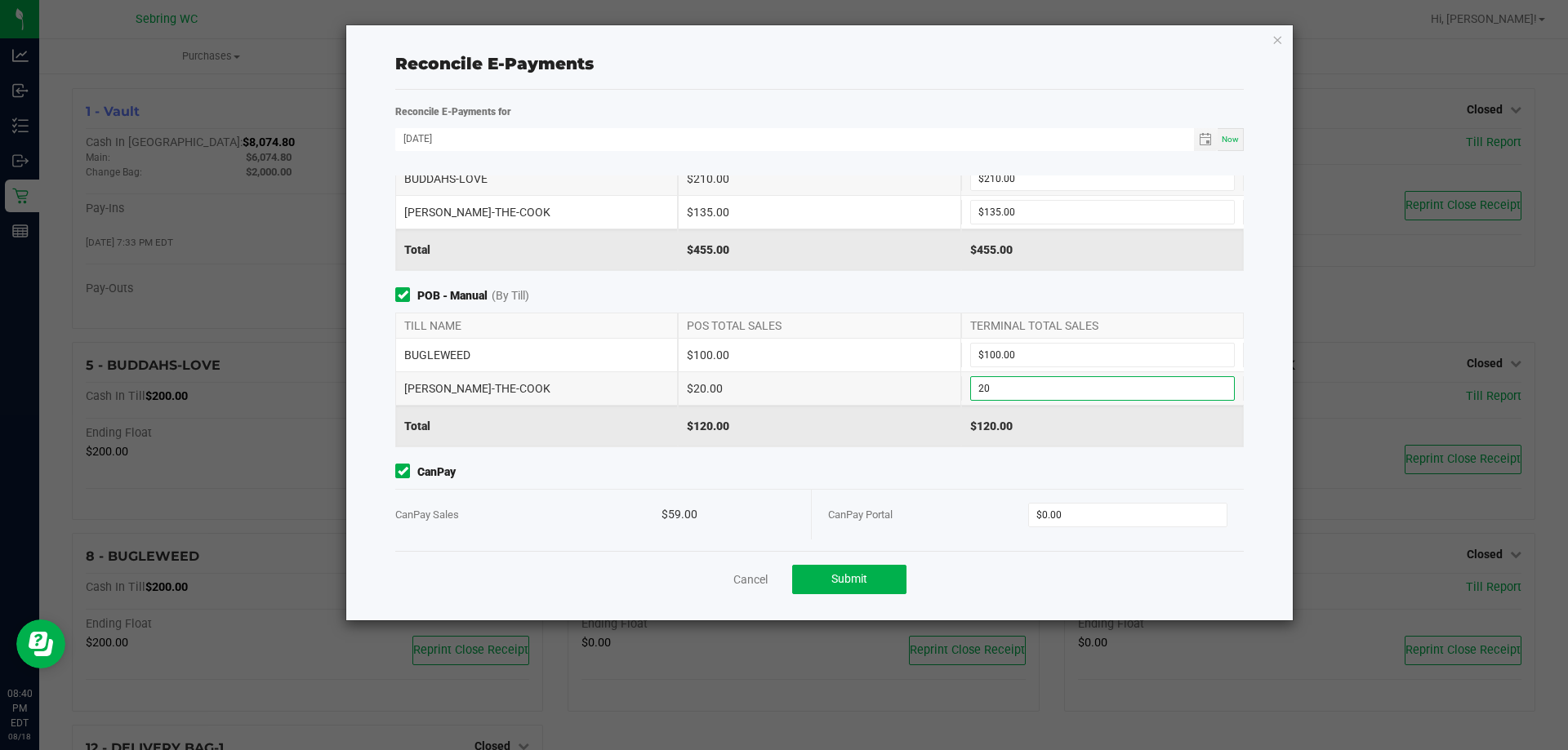
scroll to position [102, 0]
type input "$20.00"
click at [1077, 512] on input "0" at bounding box center [1129, 511] width 199 height 23
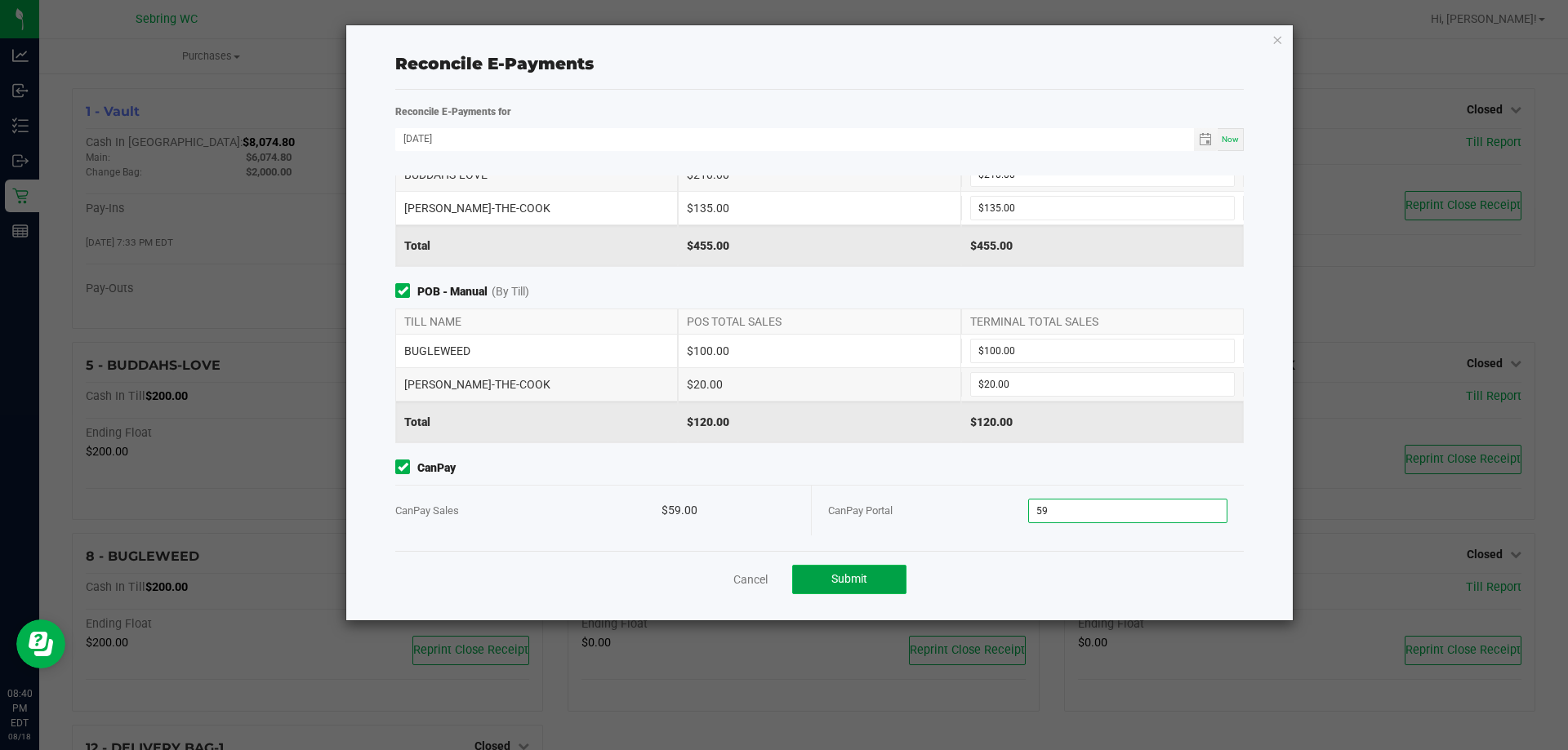
type input "$59.00"
click at [869, 575] on button "Submit" at bounding box center [849, 579] width 115 height 29
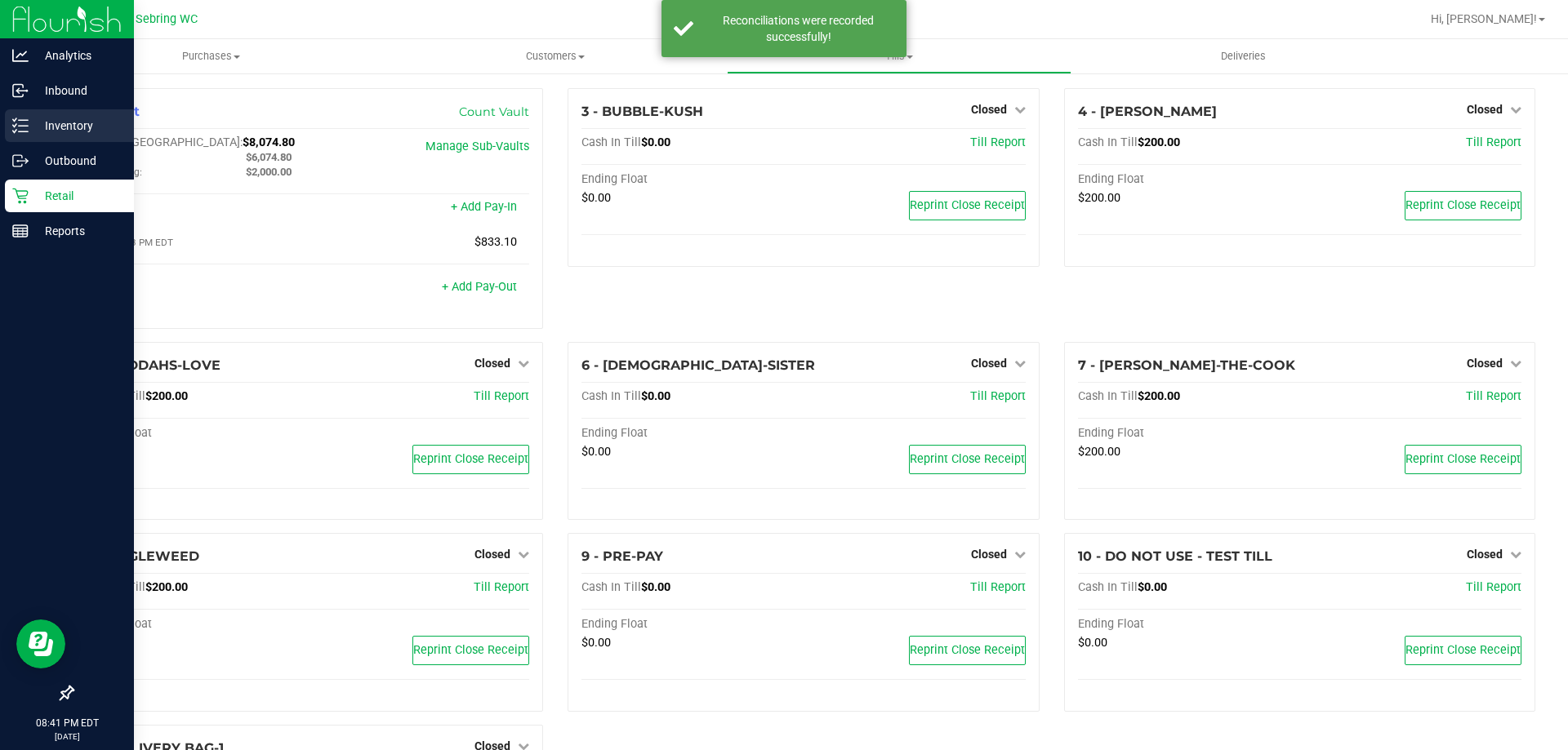
click at [64, 127] on p "Inventory" at bounding box center [78, 126] width 98 height 20
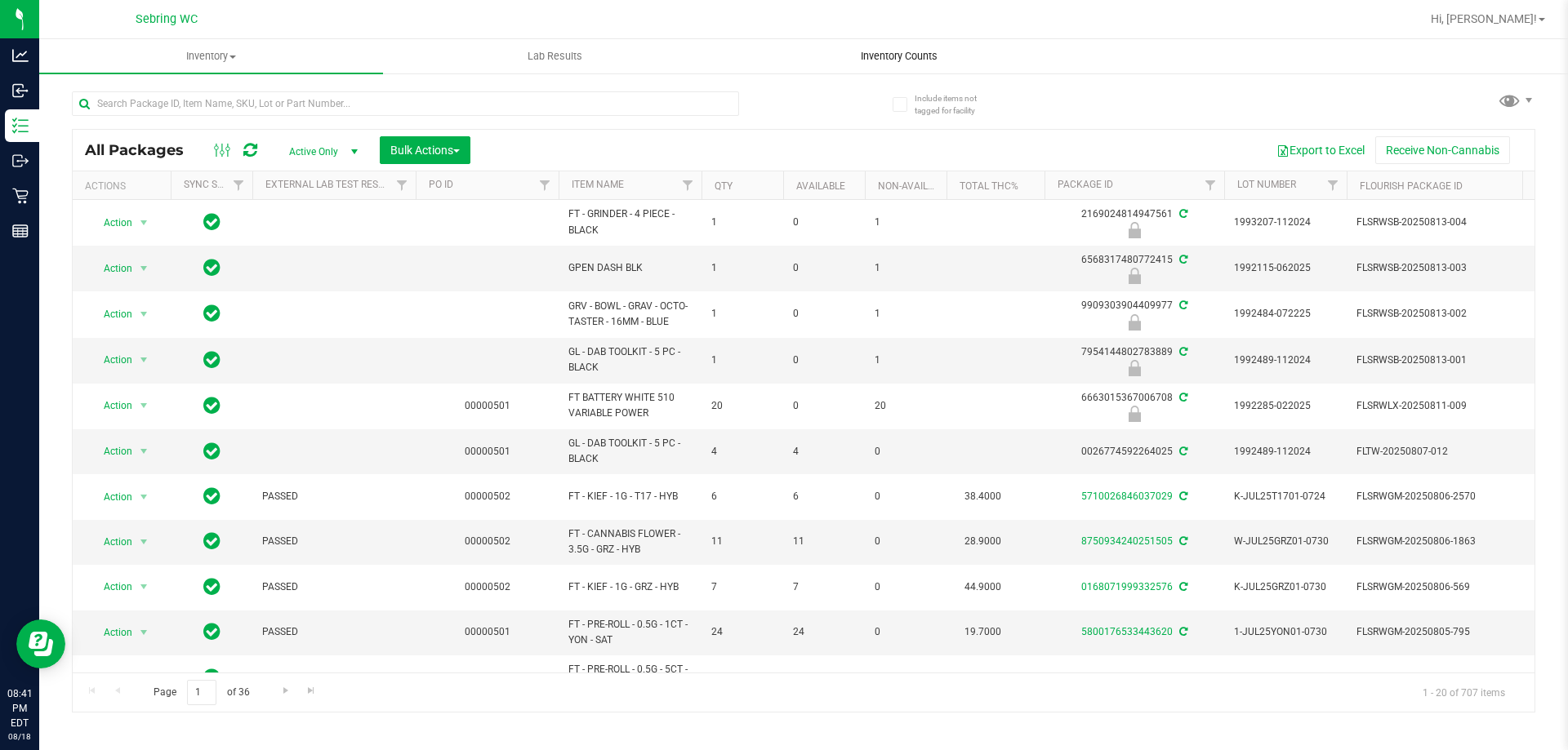
click at [905, 62] on span "Inventory Counts" at bounding box center [899, 57] width 121 height 15
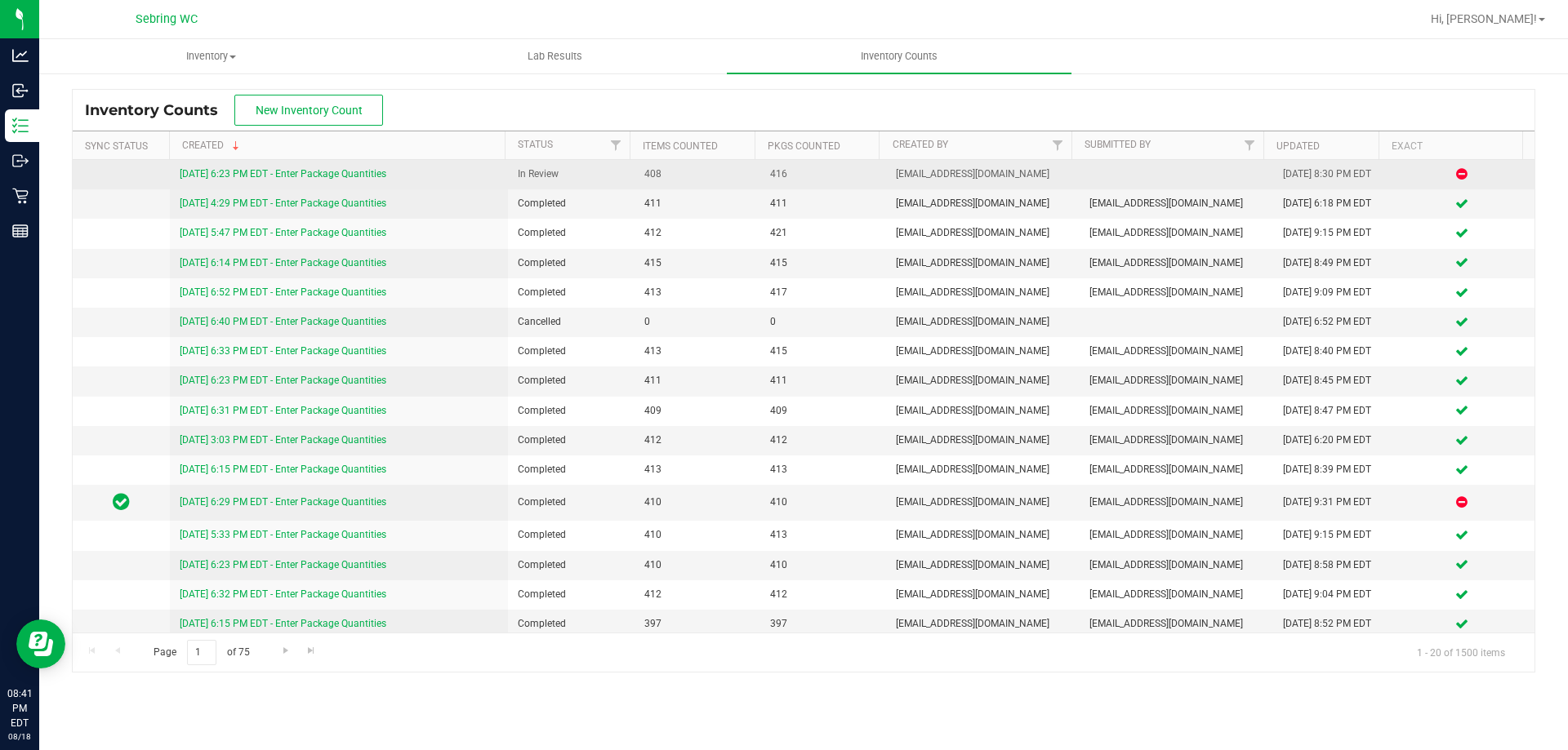
click at [310, 177] on link "[DATE] 6:23 PM EDT - Enter Package Quantities" at bounding box center [283, 174] width 206 height 11
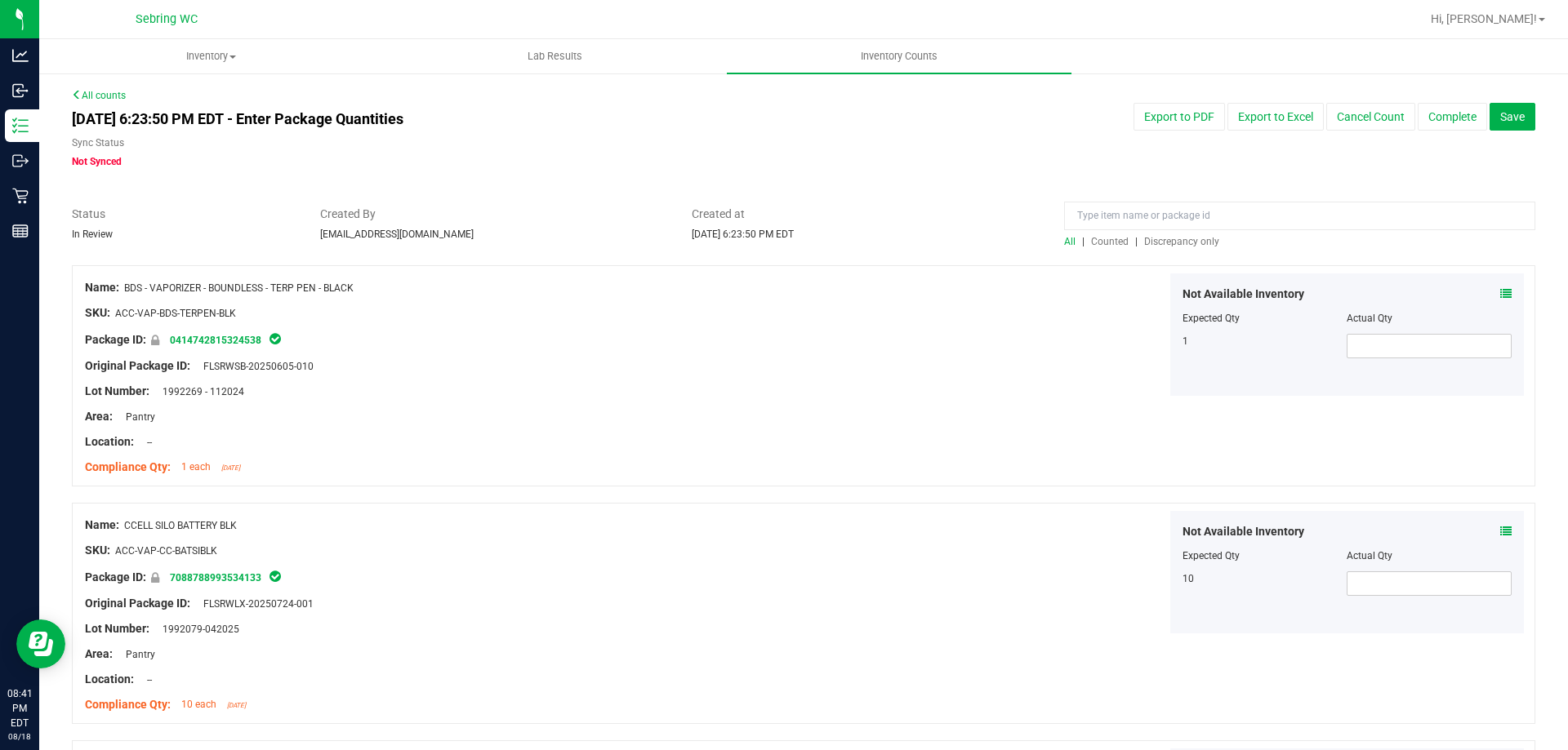
click at [1177, 241] on span "Discrepancy only" at bounding box center [1181, 241] width 75 height 11
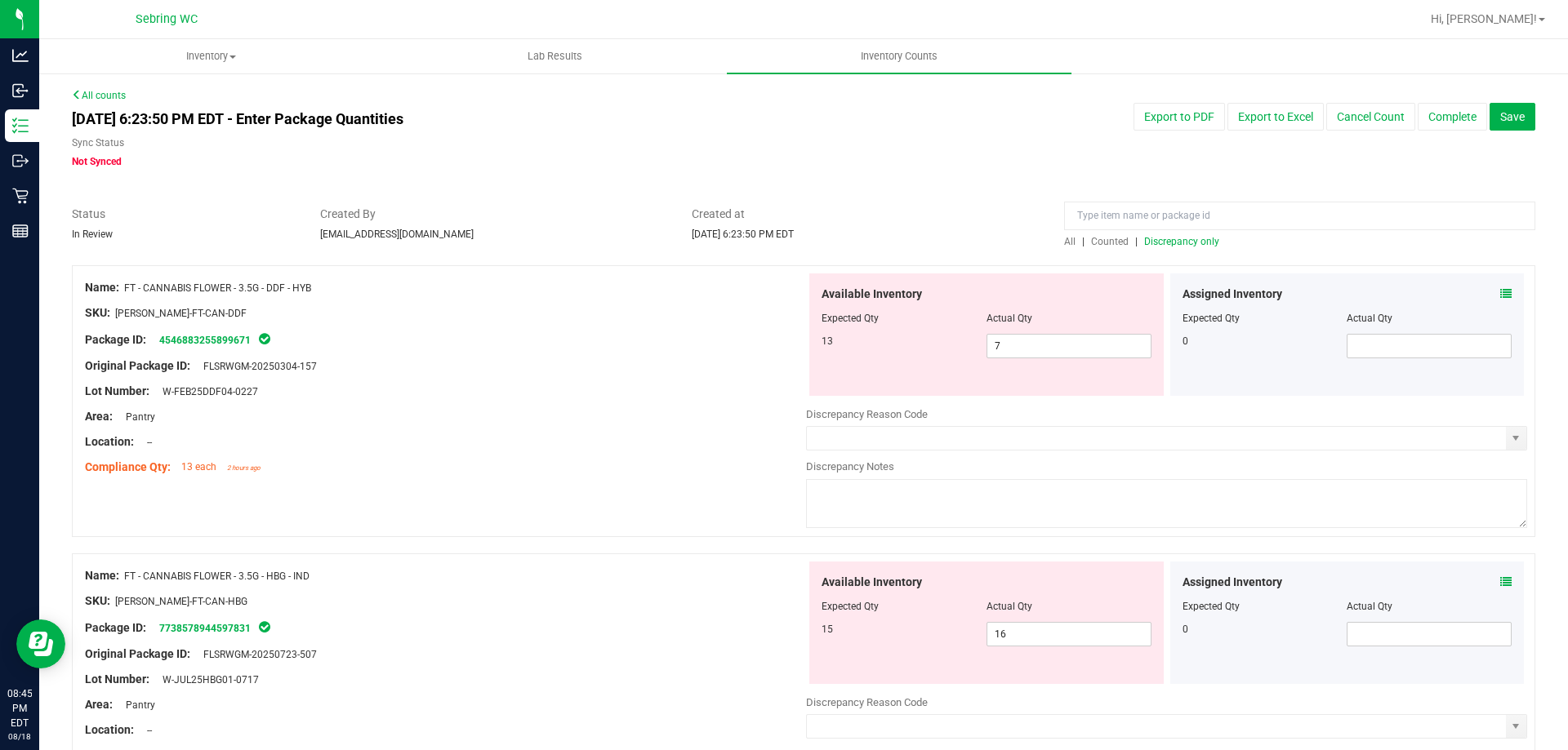
click at [1501, 299] on icon at bounding box center [1506, 294] width 11 height 11
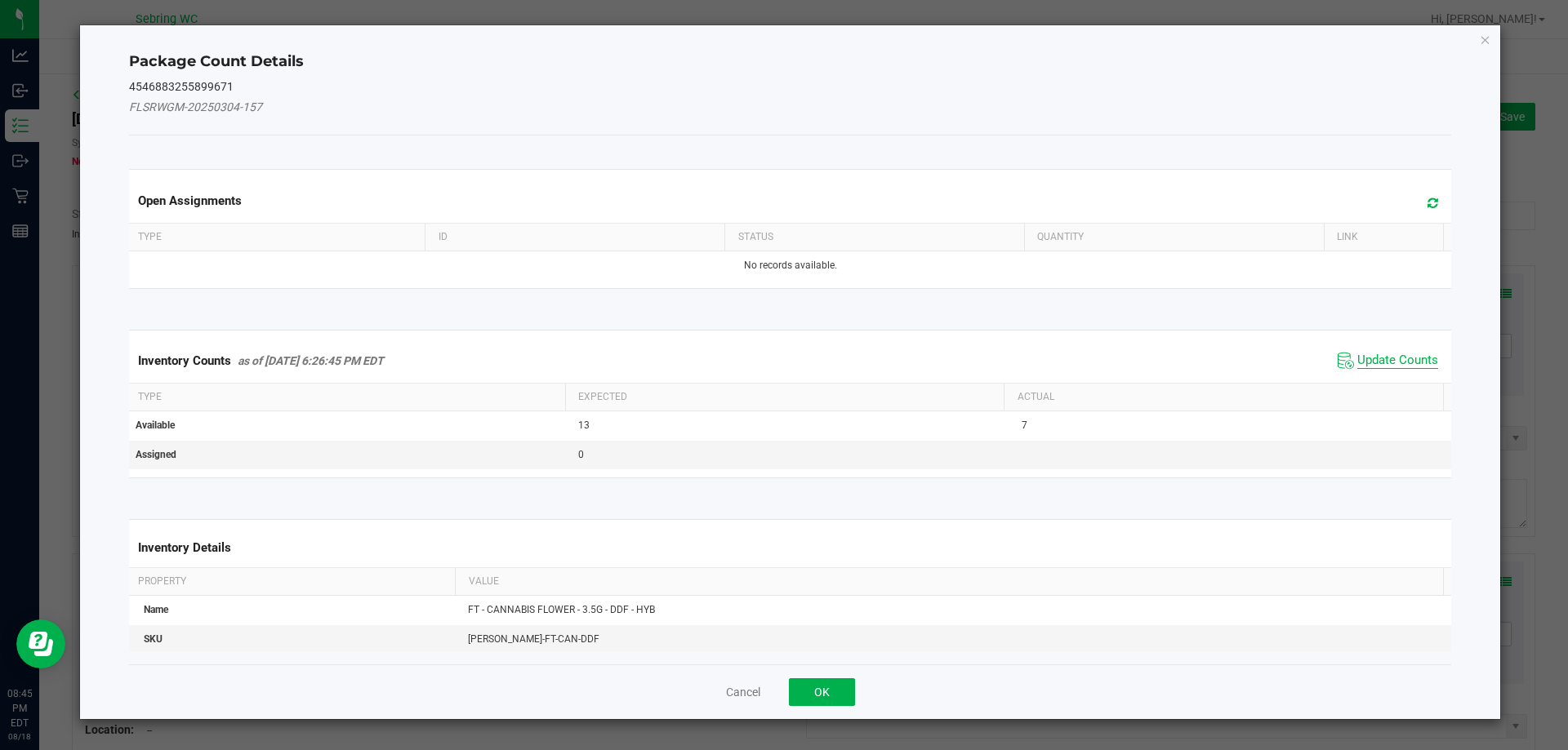
drag, startPoint x: 1394, startPoint y: 359, endPoint x: 1453, endPoint y: 206, distance: 164.0
click at [1393, 359] on span "Update Counts" at bounding box center [1398, 360] width 80 height 16
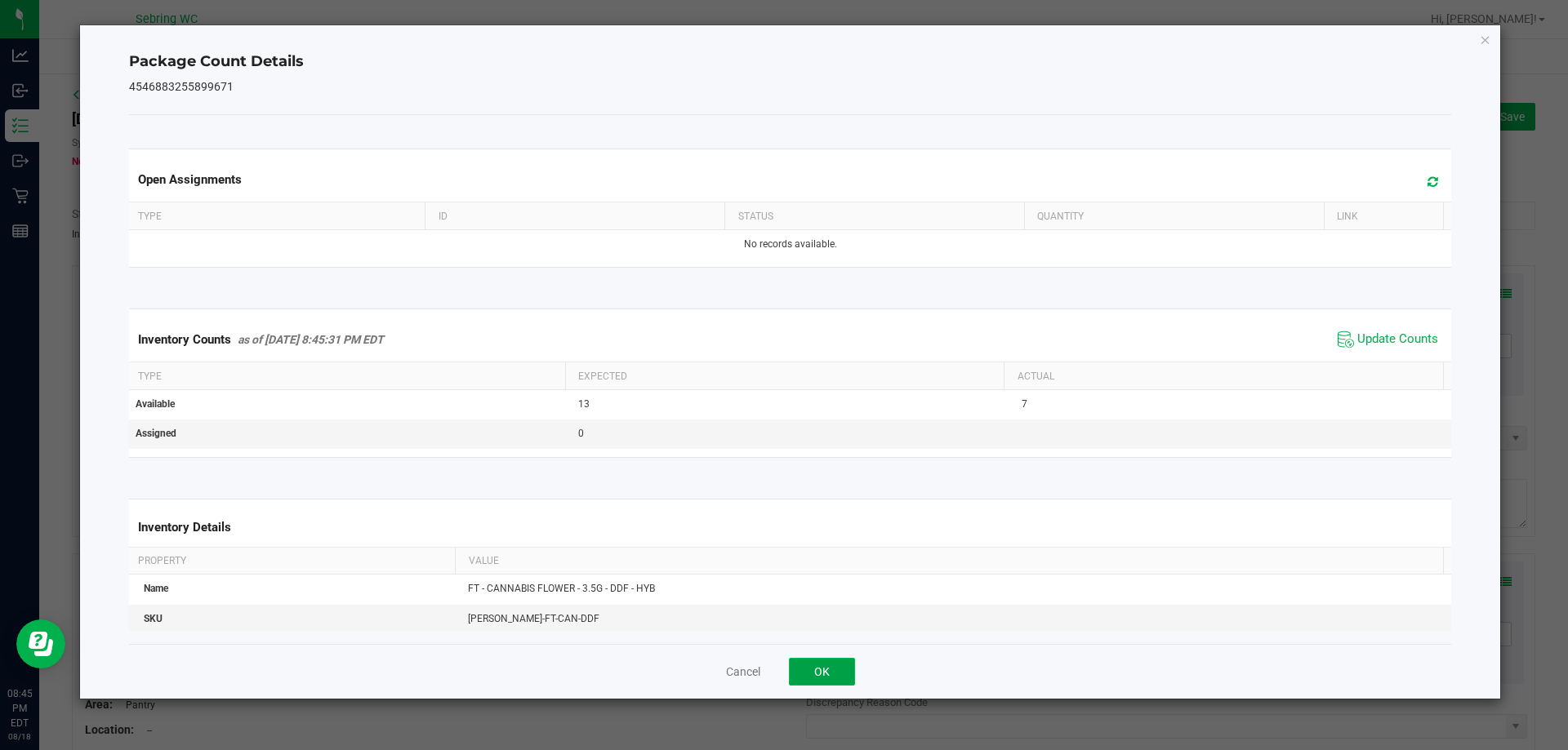
click at [834, 673] on button "OK" at bounding box center [822, 672] width 66 height 27
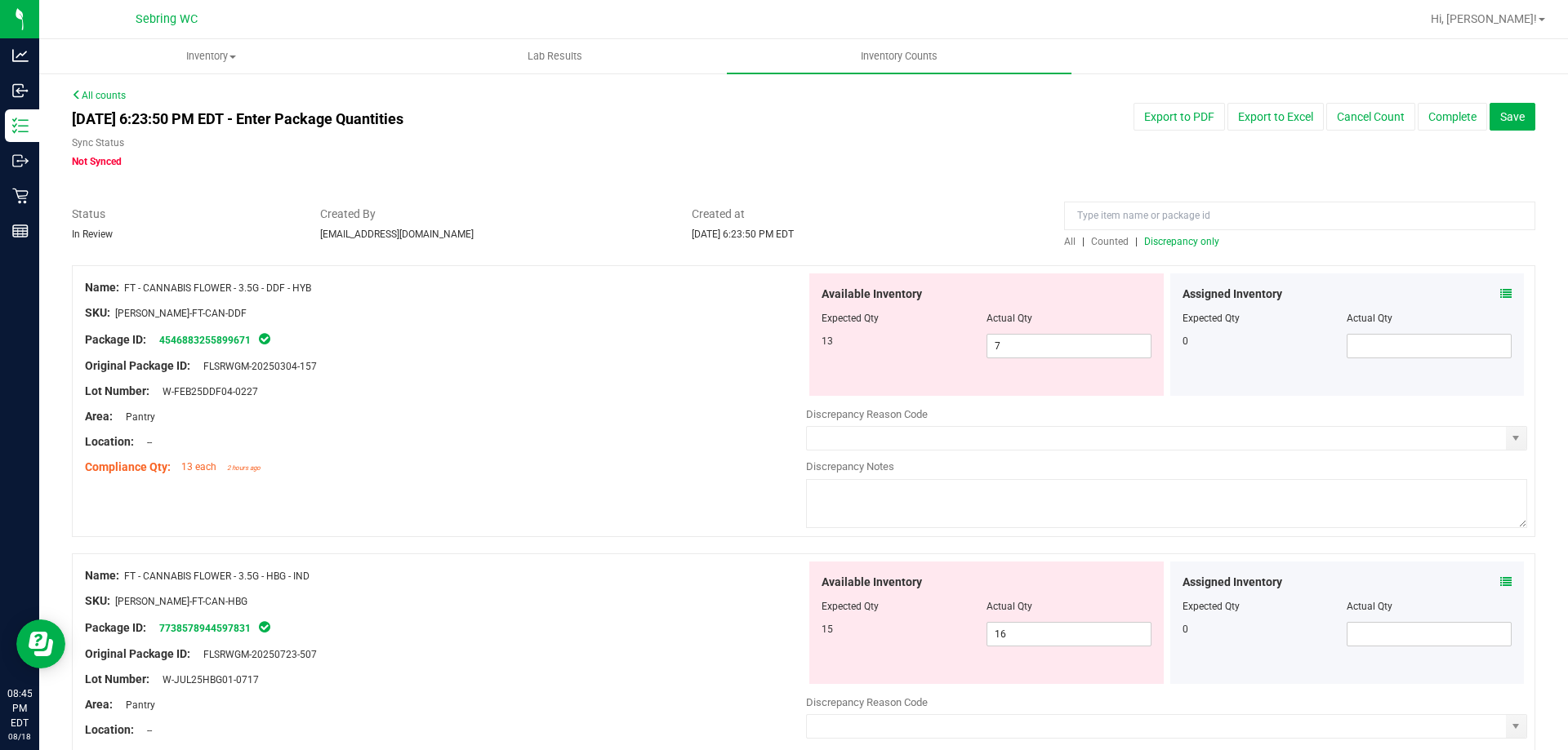
click at [1501, 582] on icon at bounding box center [1506, 582] width 11 height 11
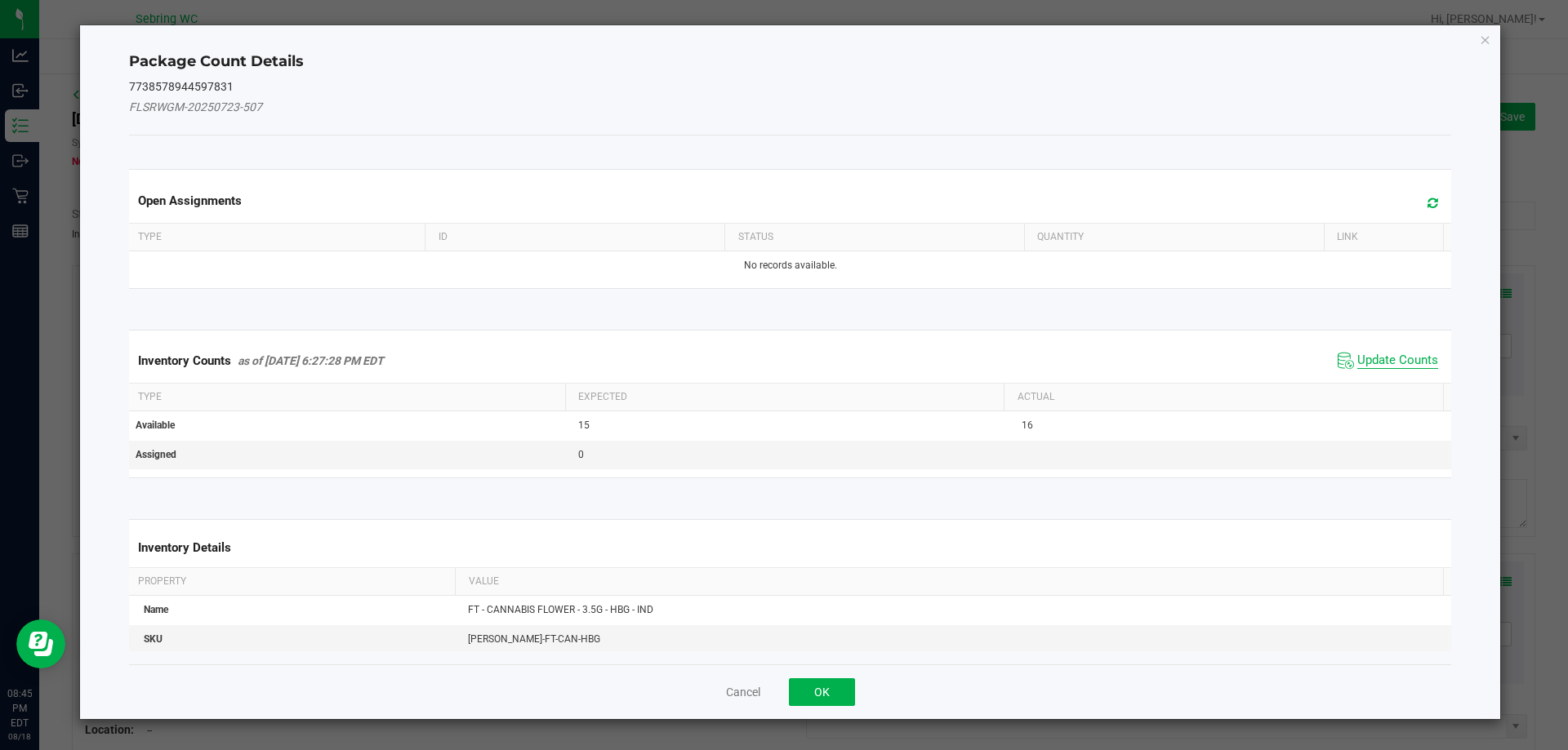
click at [1402, 358] on span "Update Counts" at bounding box center [1398, 360] width 80 height 16
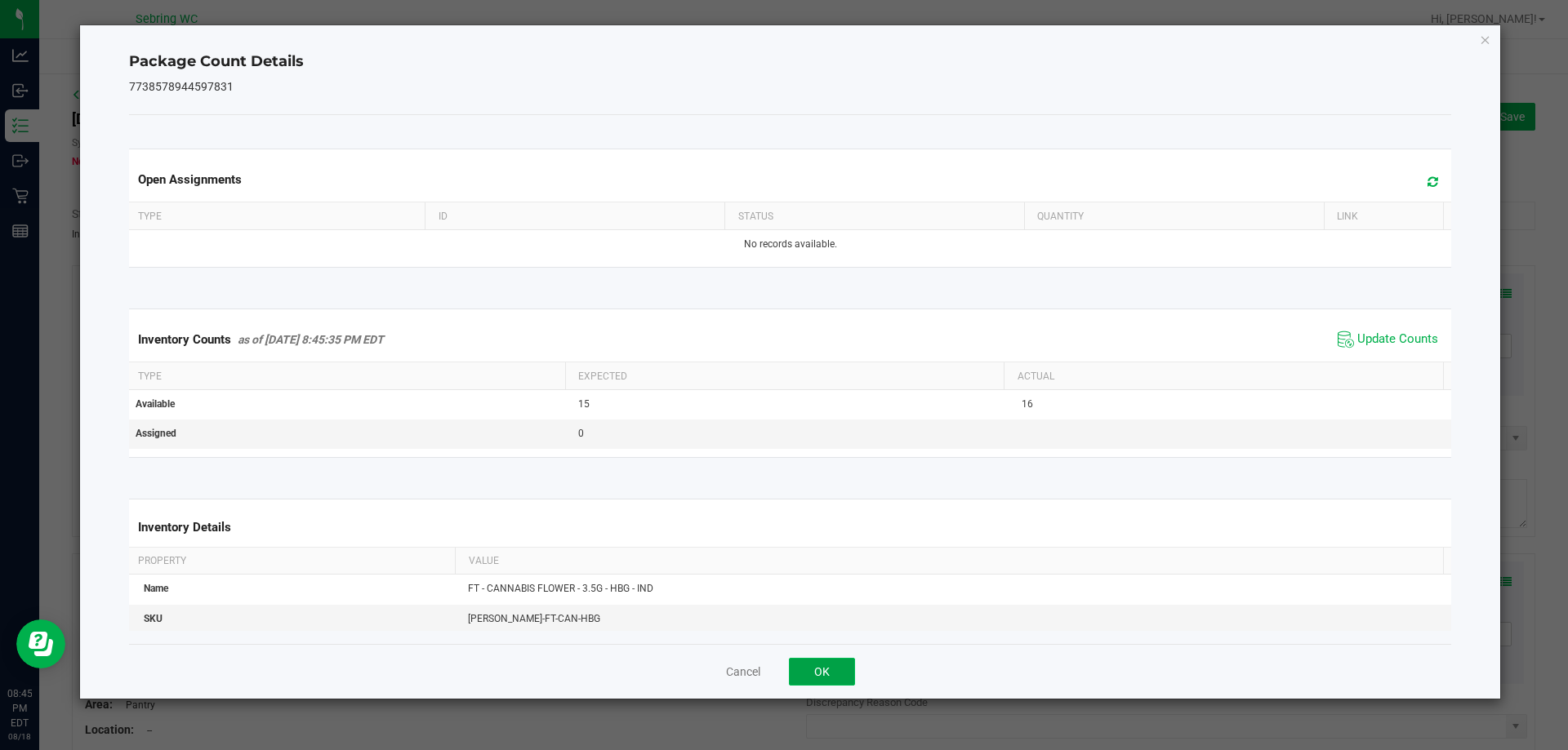
click at [838, 671] on button "OK" at bounding box center [822, 672] width 66 height 27
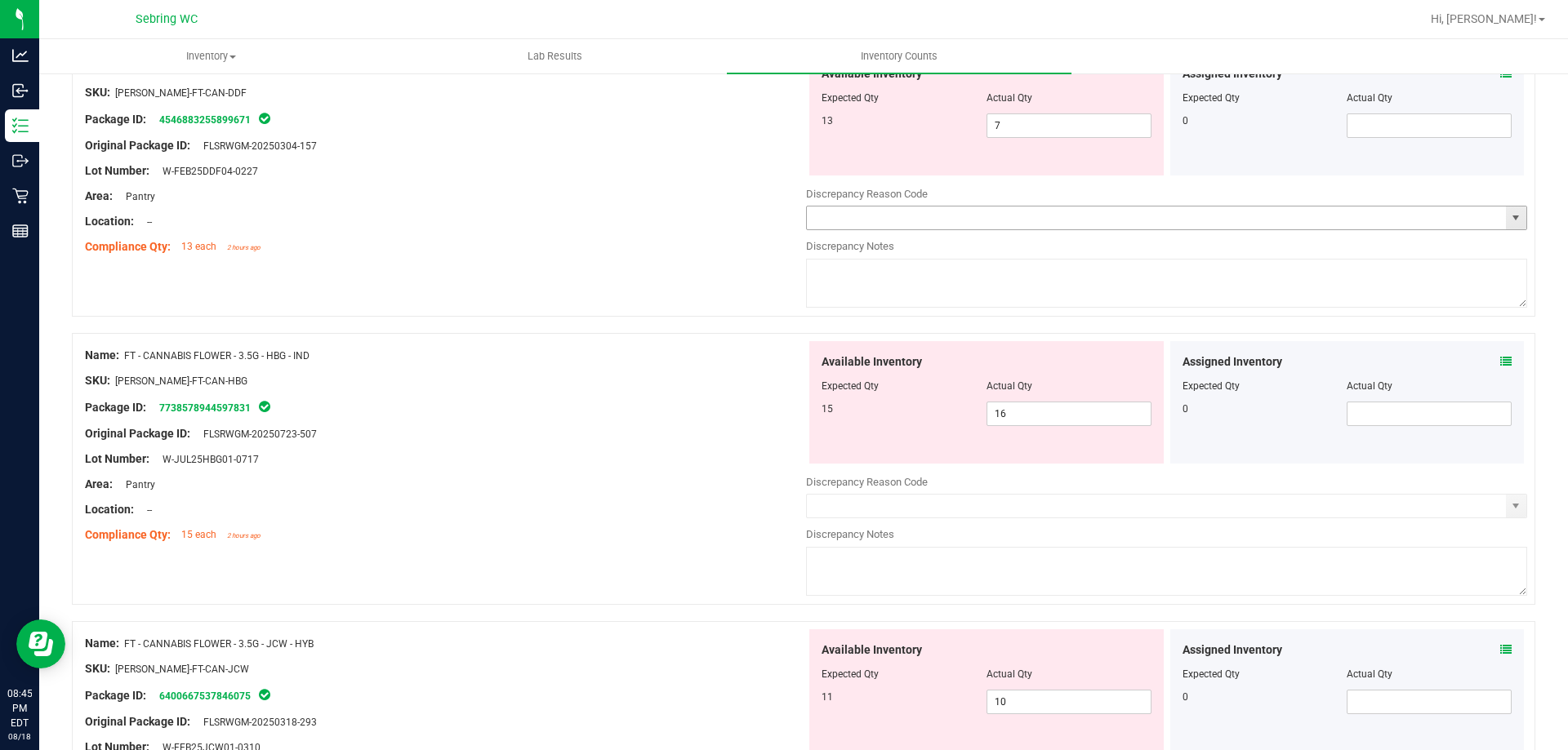
scroll to position [245, 0]
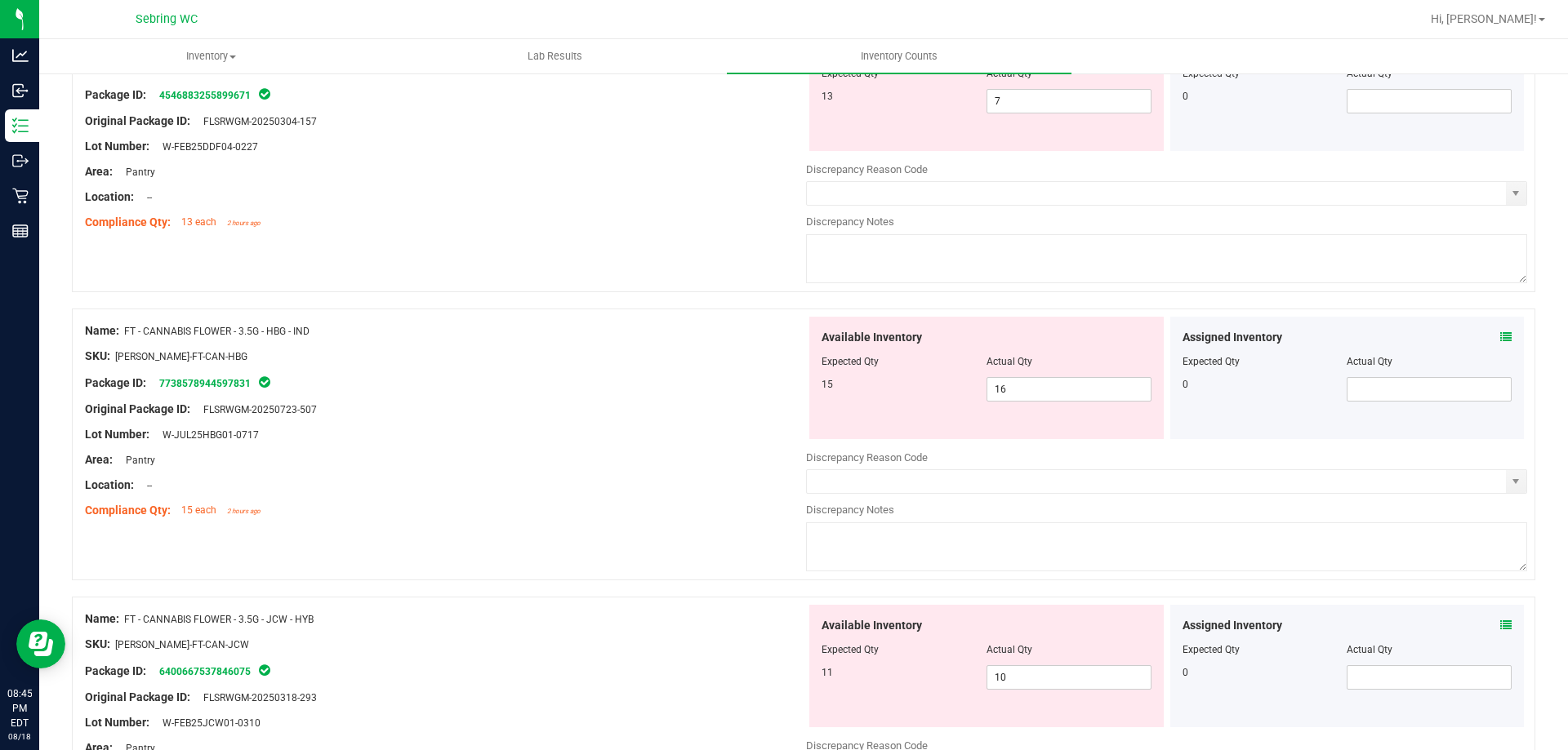
click at [1501, 337] on icon at bounding box center [1506, 337] width 11 height 11
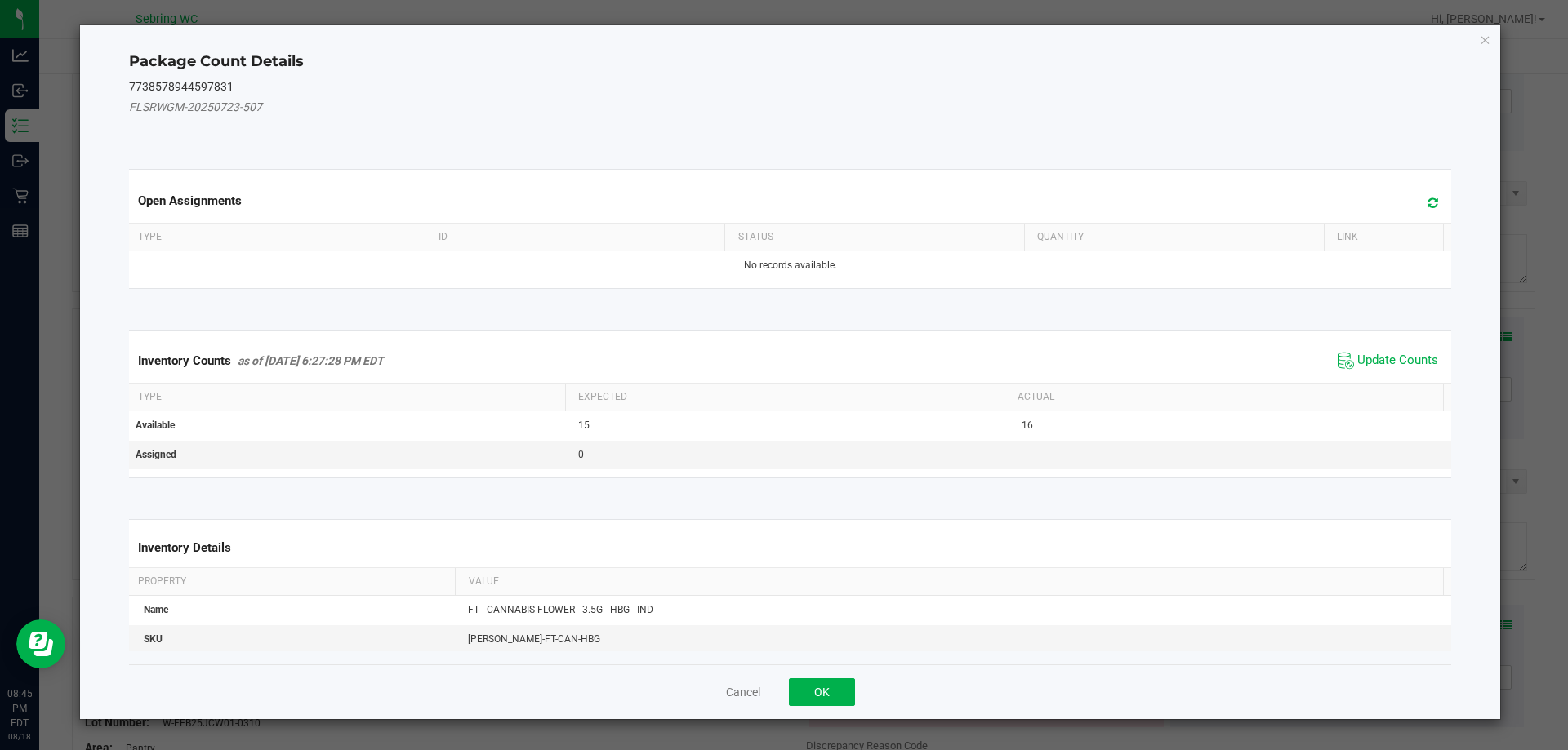
click at [1375, 370] on span "Update Counts" at bounding box center [1388, 361] width 109 height 25
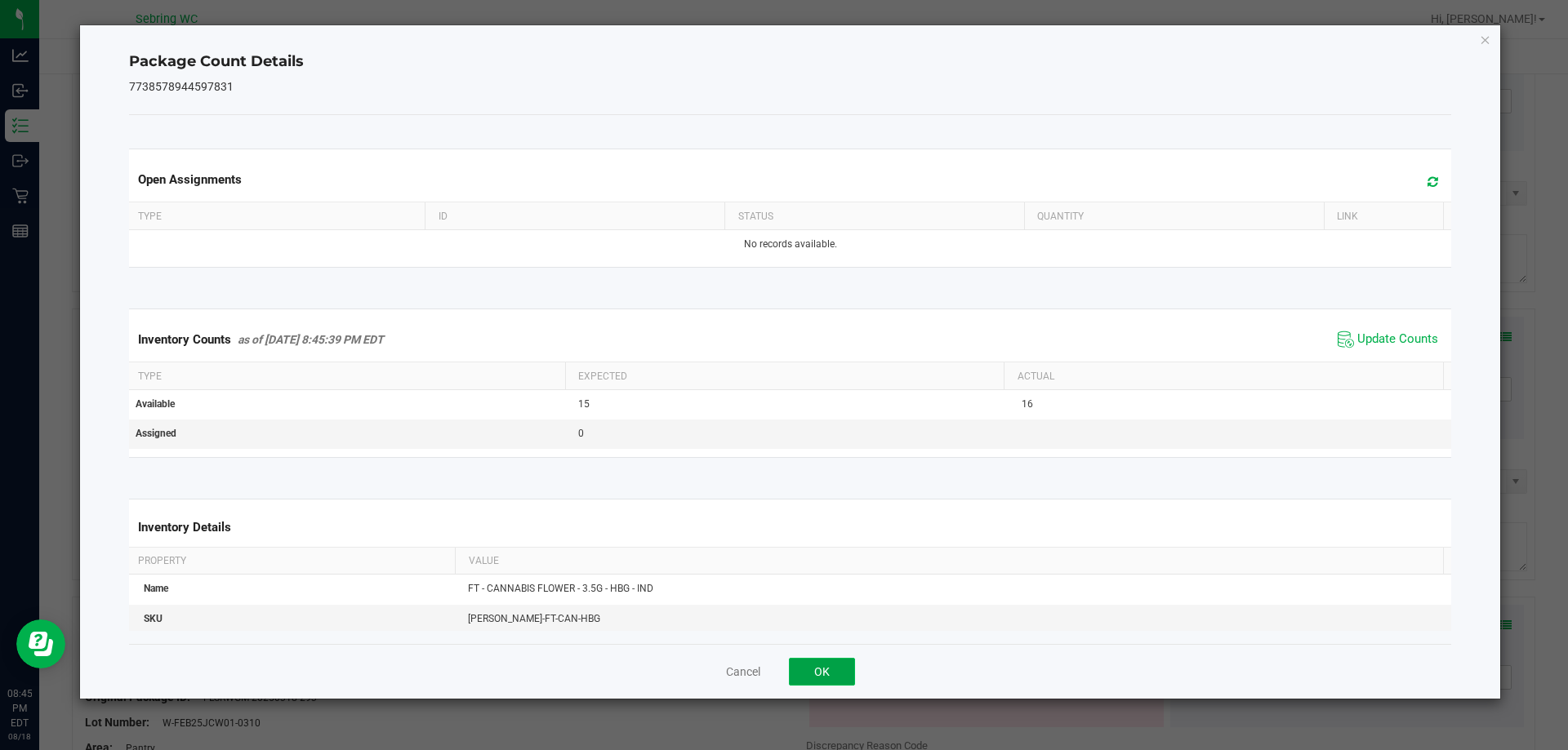
click at [825, 670] on button "OK" at bounding box center [822, 672] width 66 height 27
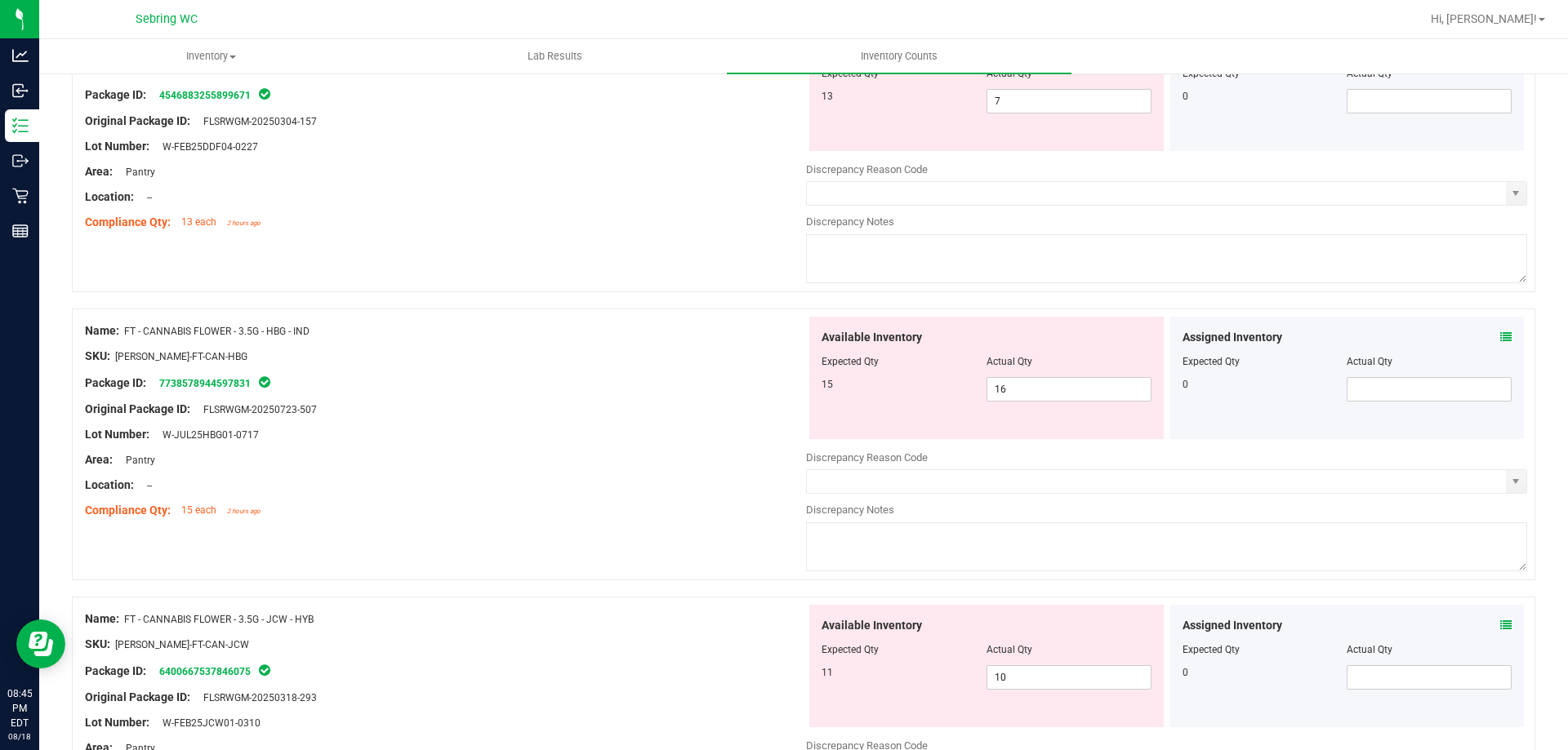
click at [1501, 623] on icon at bounding box center [1506, 625] width 11 height 11
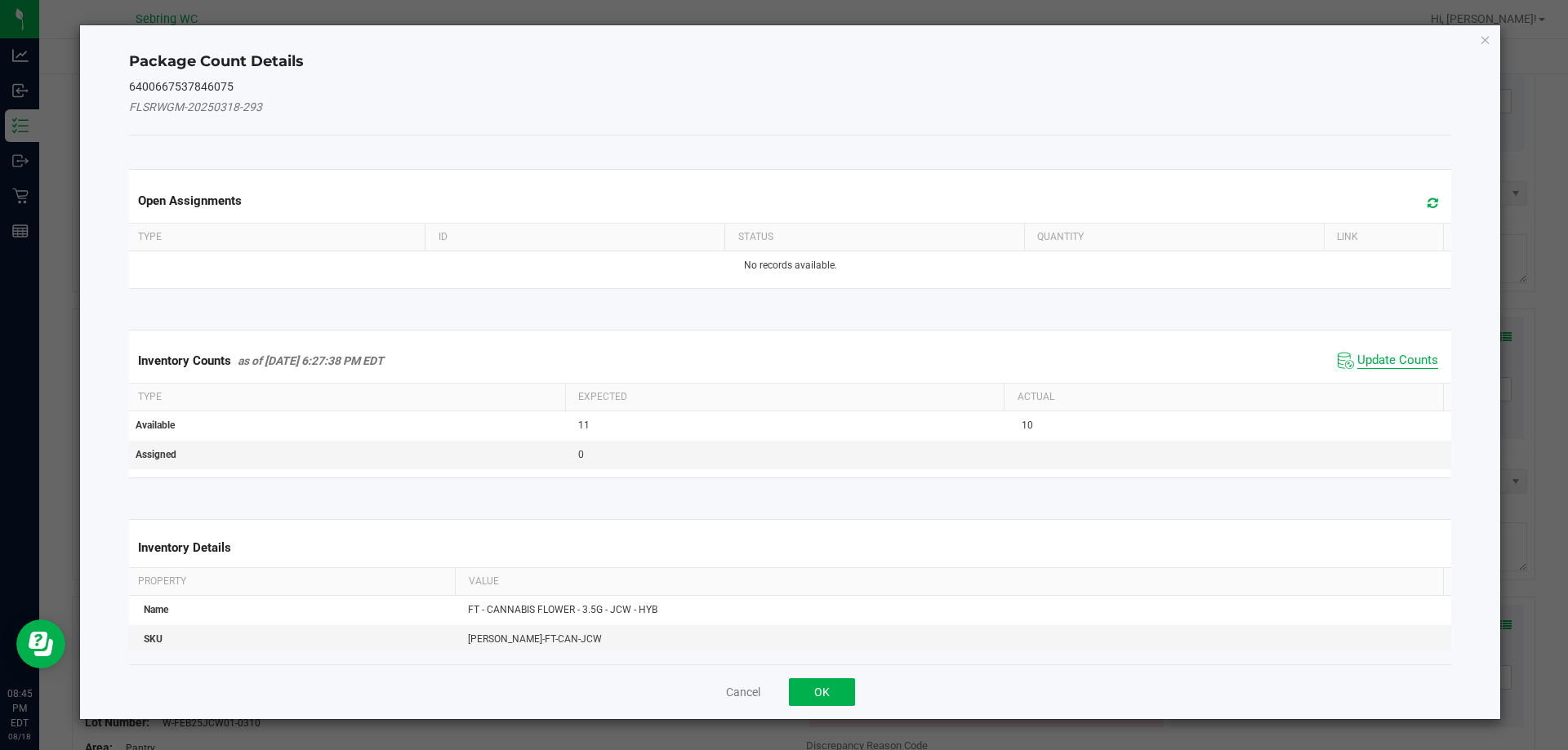
click at [1371, 367] on span "Update Counts" at bounding box center [1398, 360] width 80 height 16
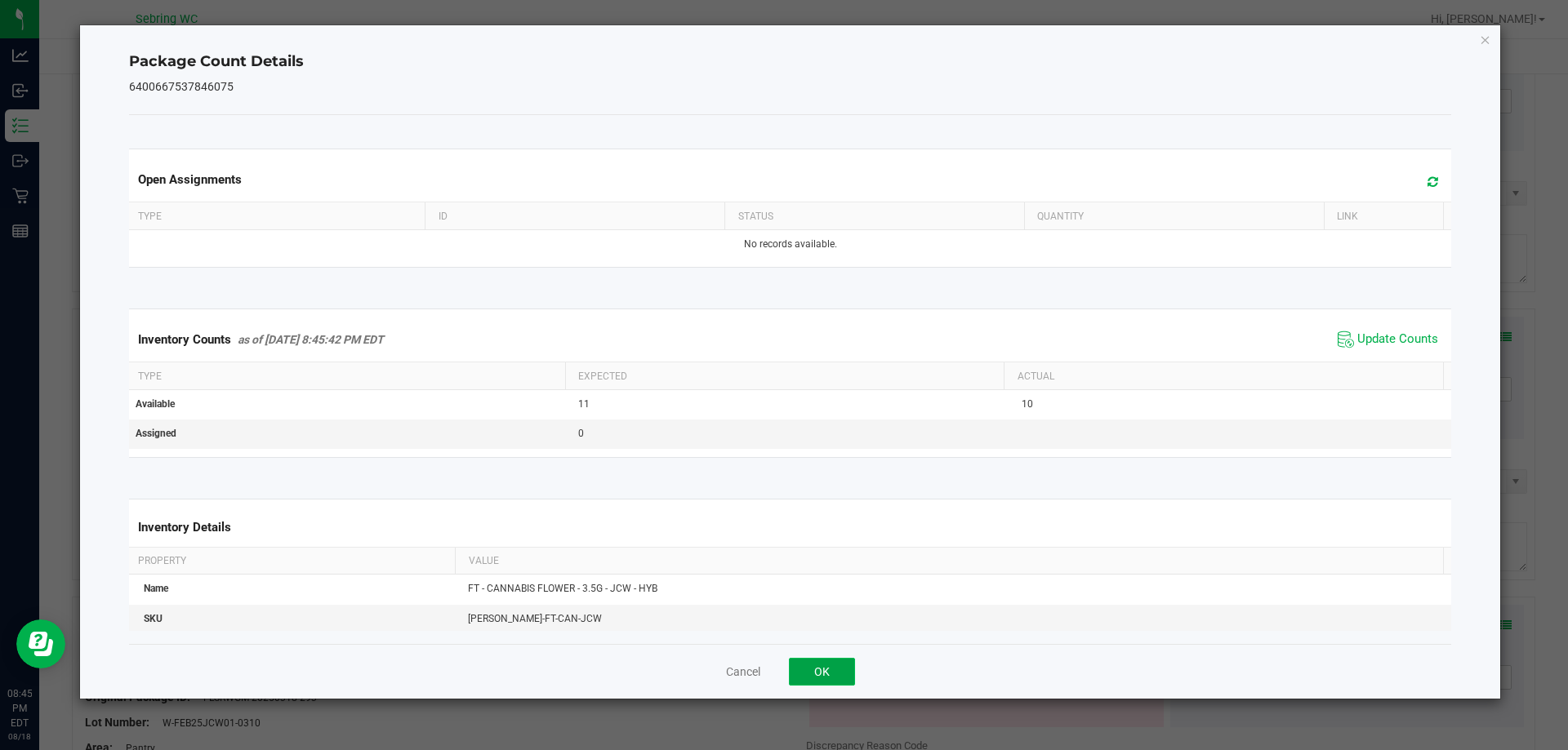
click at [845, 674] on button "OK" at bounding box center [822, 672] width 66 height 27
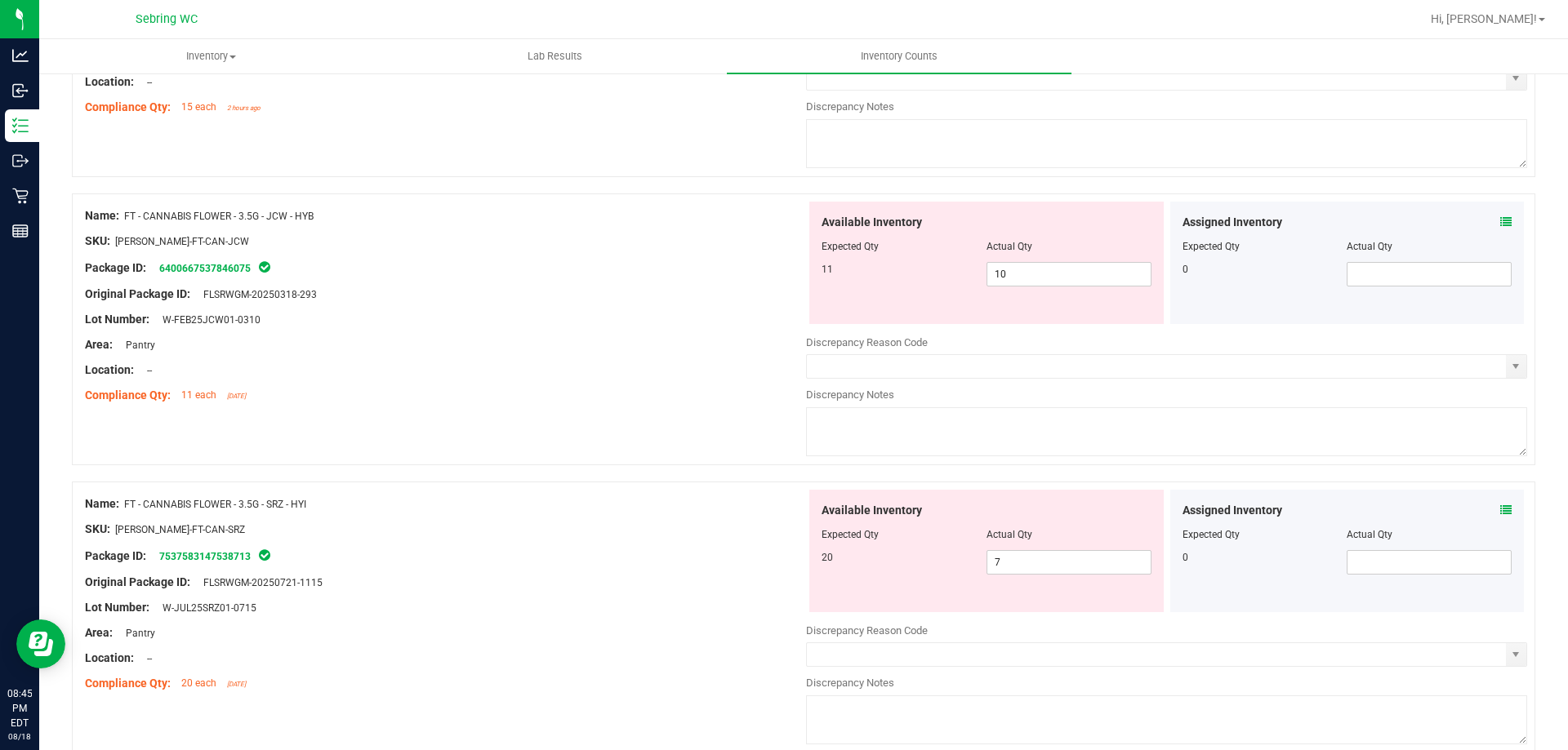
scroll to position [654, 0]
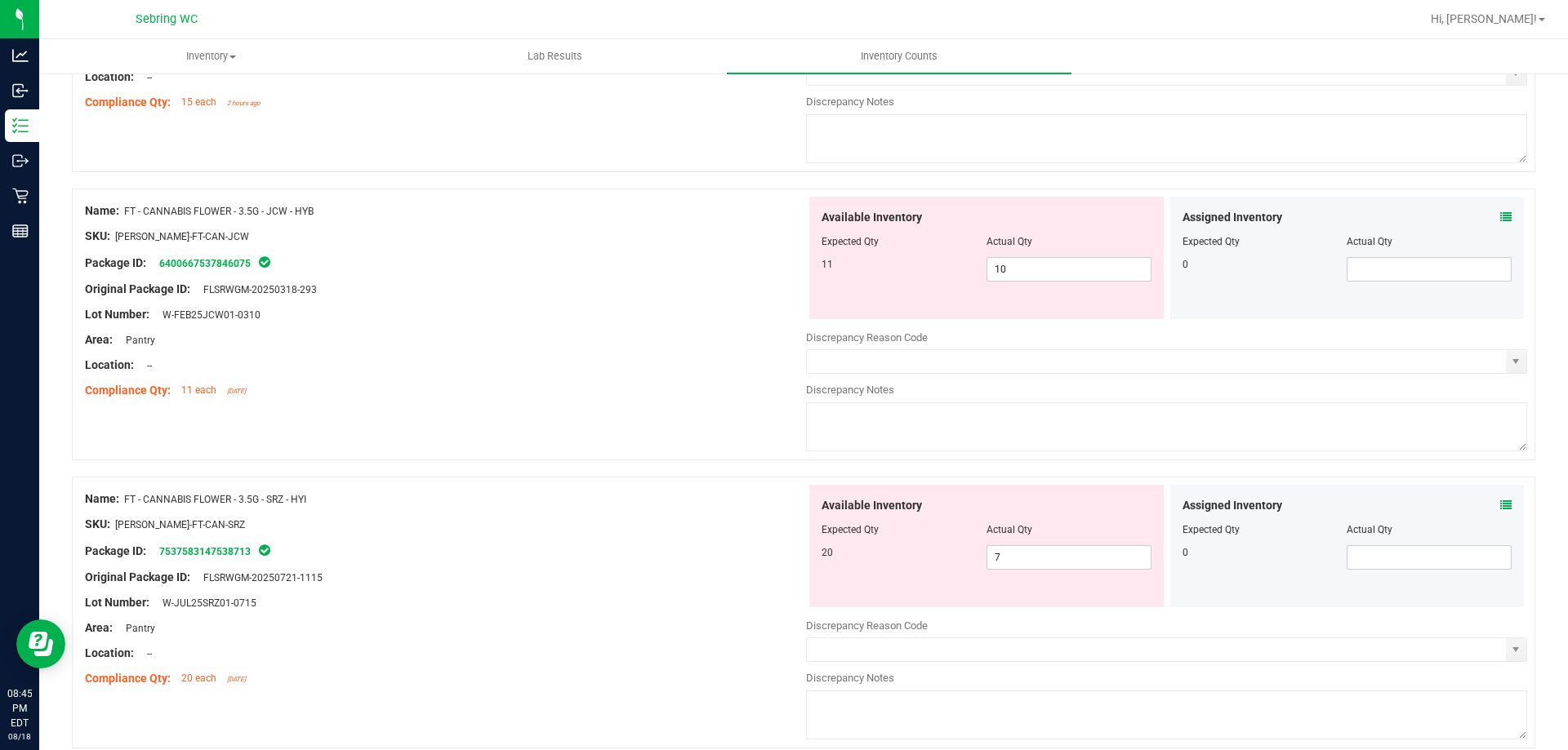
click at [1501, 218] on icon at bounding box center [1506, 218] width 11 height 11
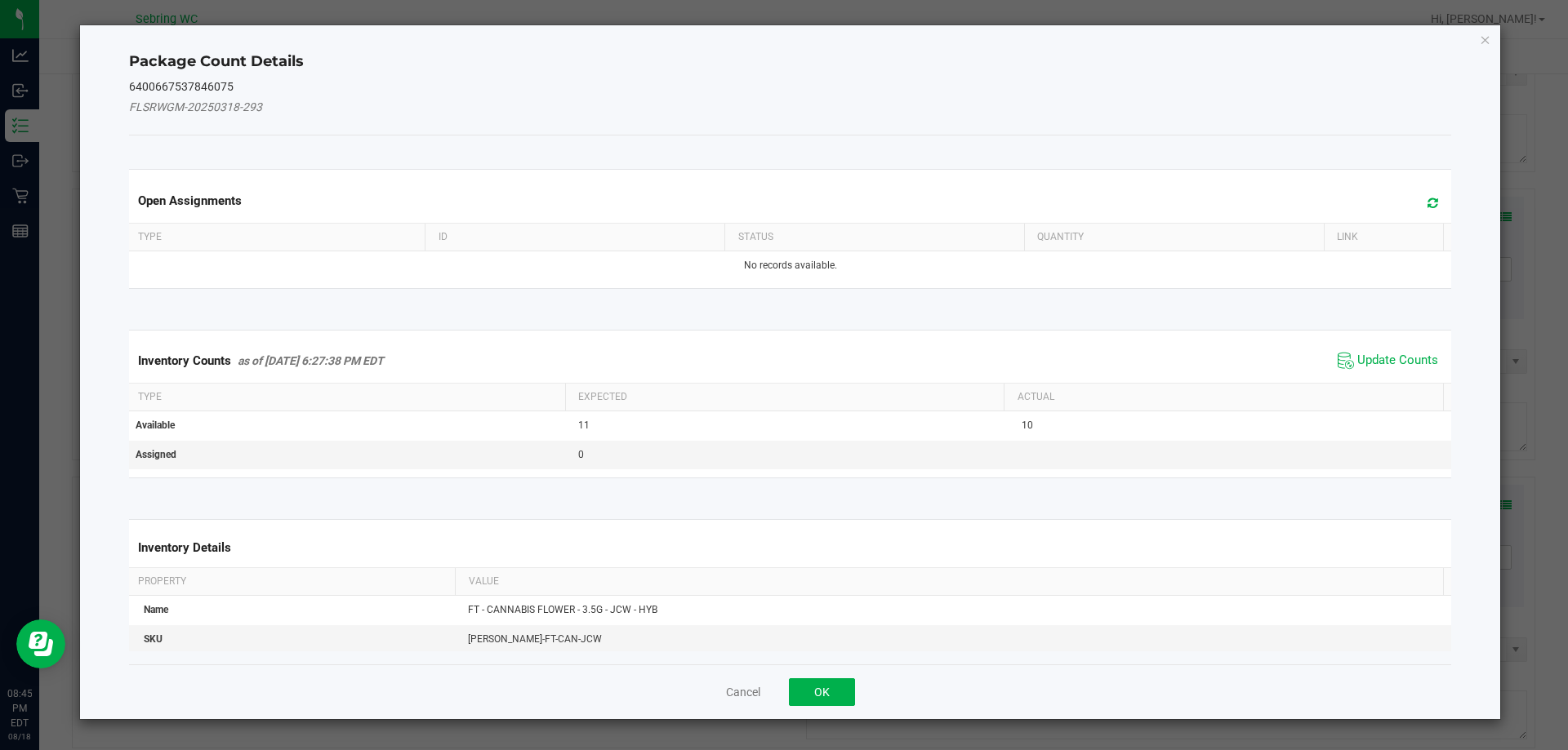
click at [1380, 369] on span "Update Counts" at bounding box center [1388, 361] width 109 height 25
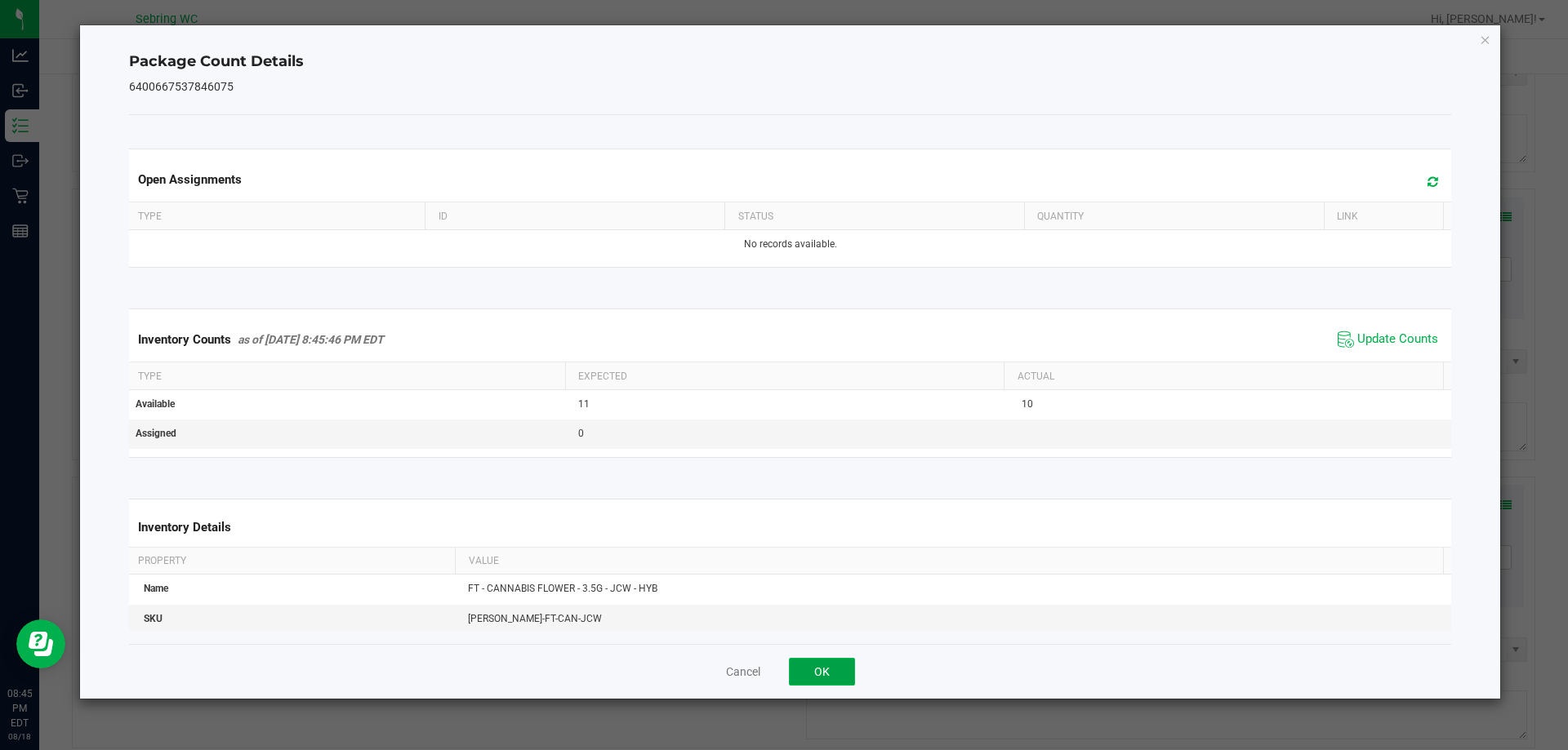
click at [825, 671] on button "OK" at bounding box center [822, 672] width 66 height 27
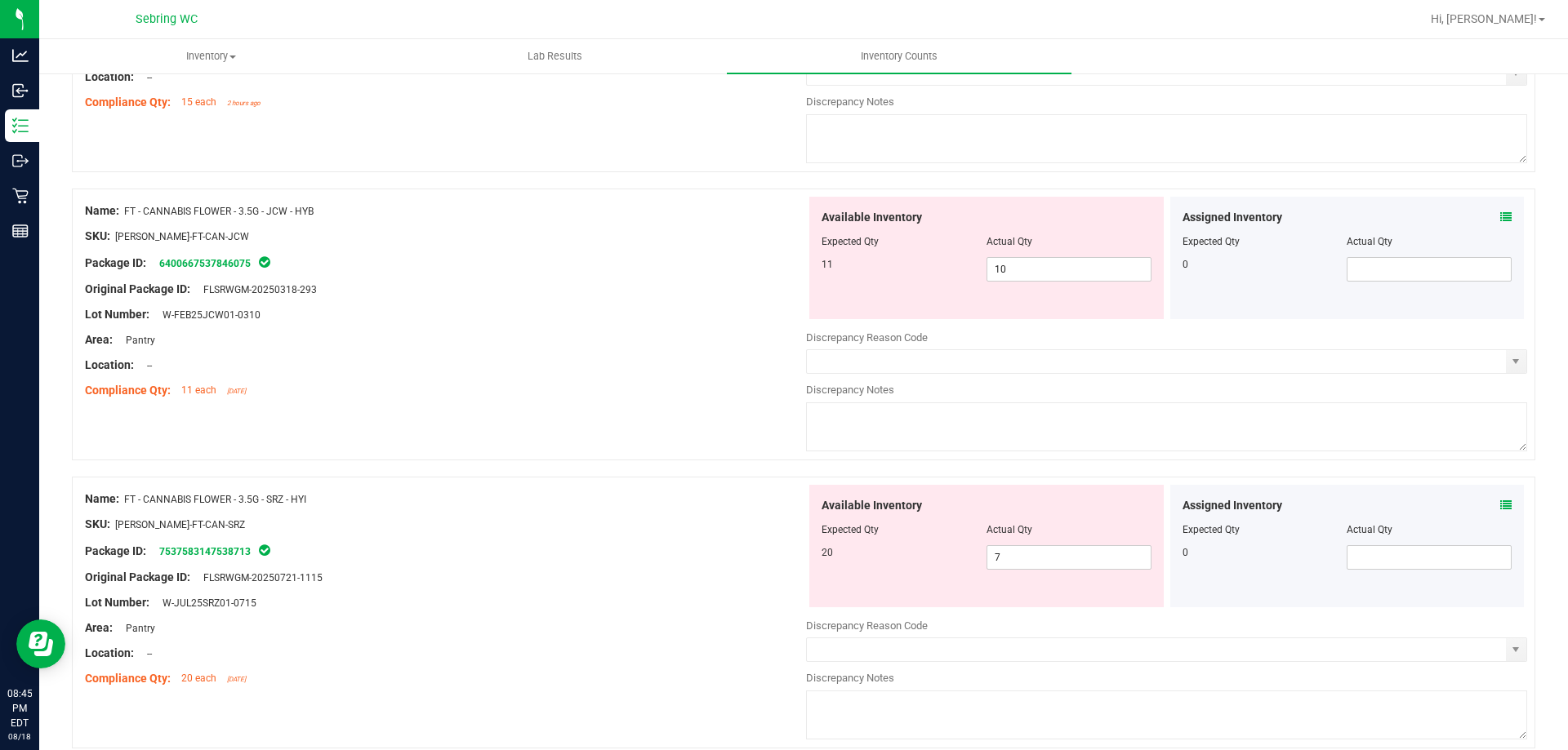
click at [1501, 503] on icon at bounding box center [1506, 505] width 11 height 11
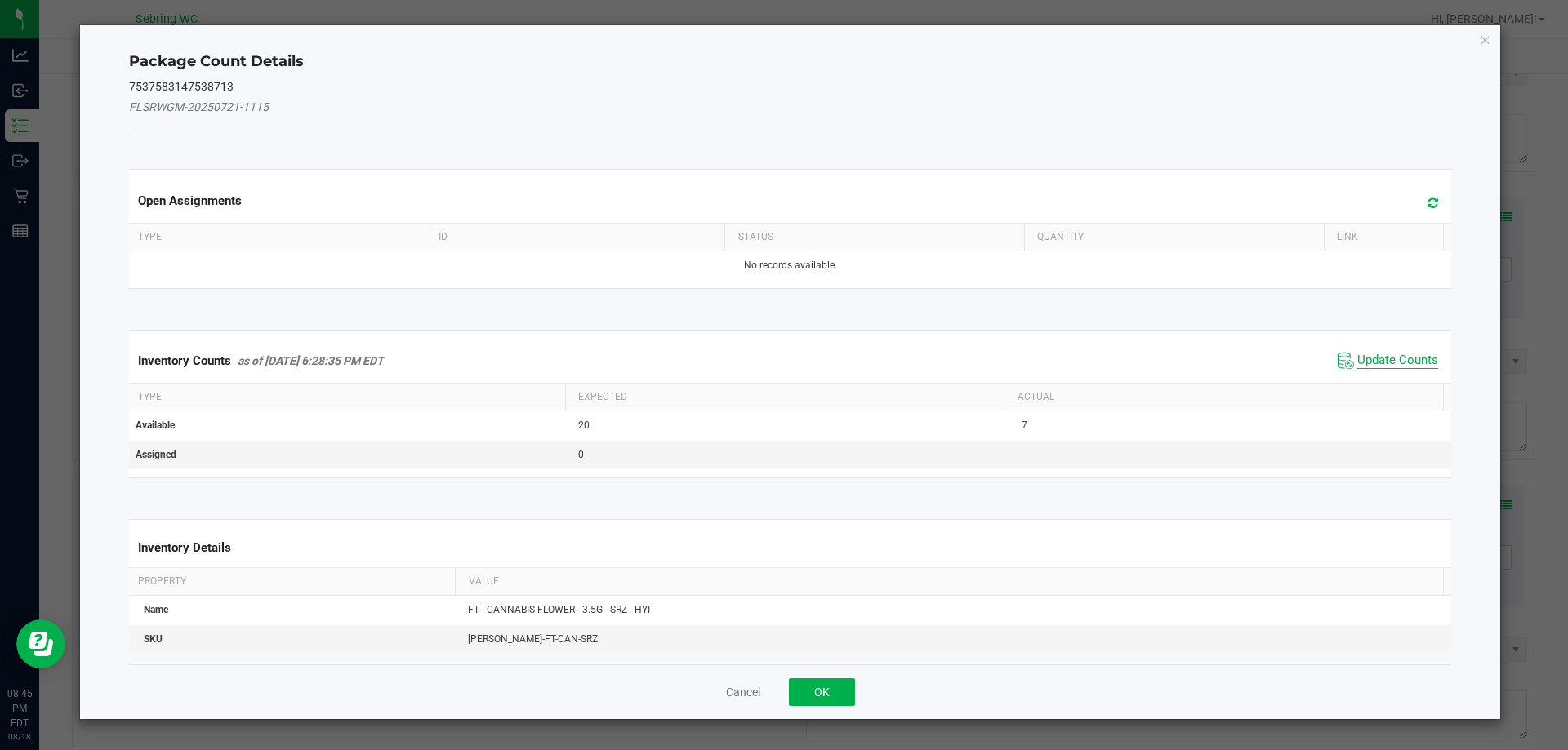
click at [1362, 361] on span "Update Counts" at bounding box center [1398, 360] width 80 height 16
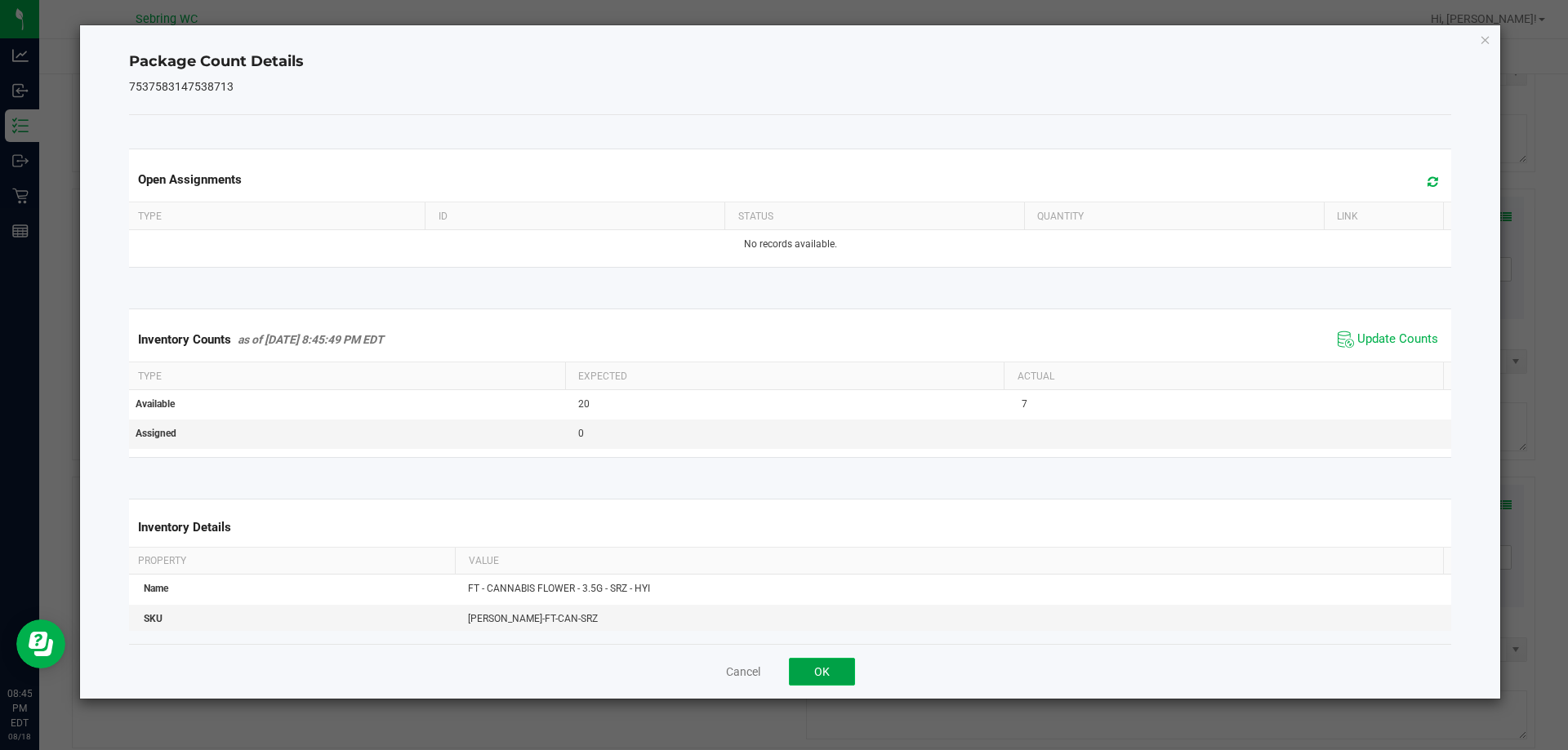
click at [815, 669] on button "OK" at bounding box center [822, 672] width 66 height 27
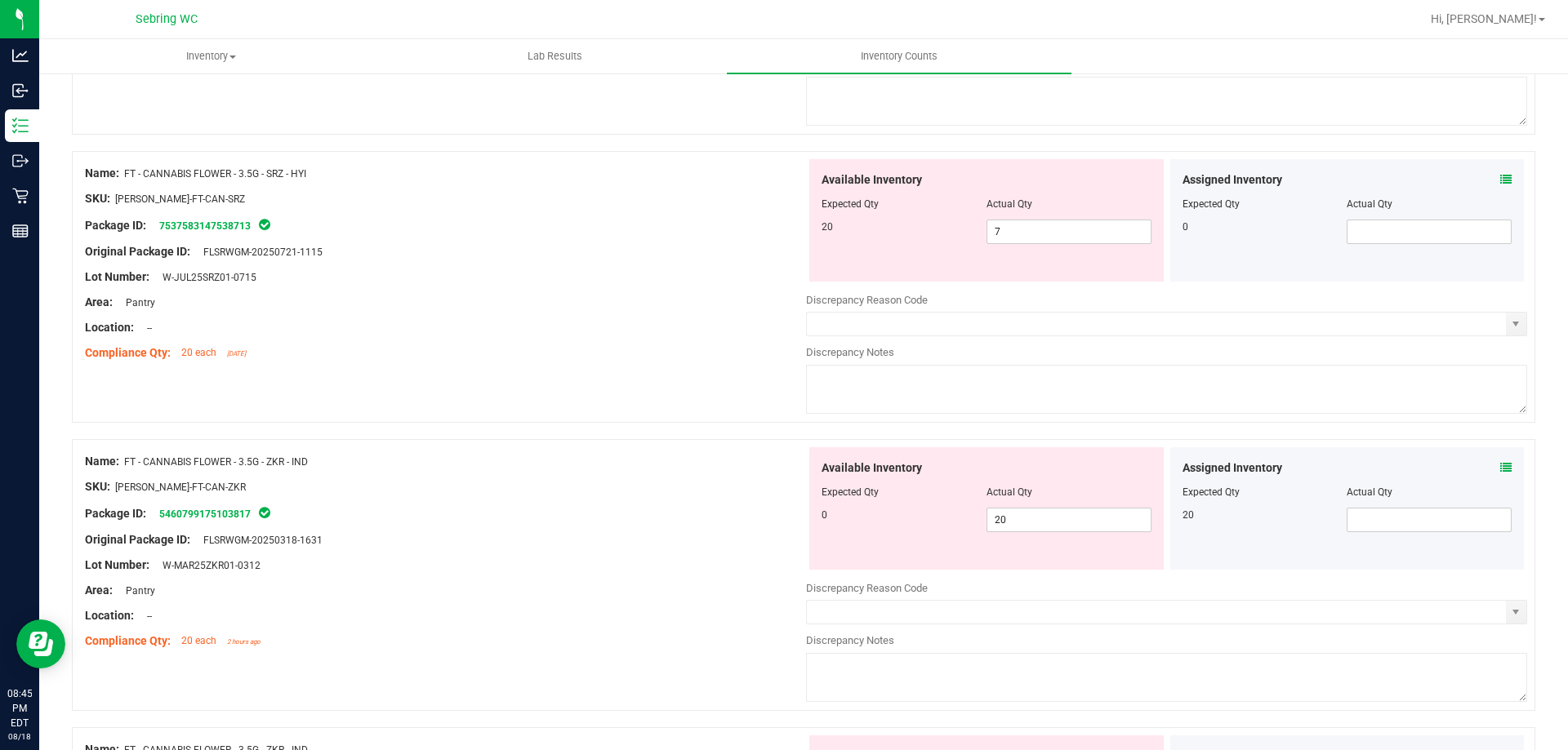
scroll to position [980, 0]
click at [1501, 179] on icon at bounding box center [1506, 179] width 11 height 11
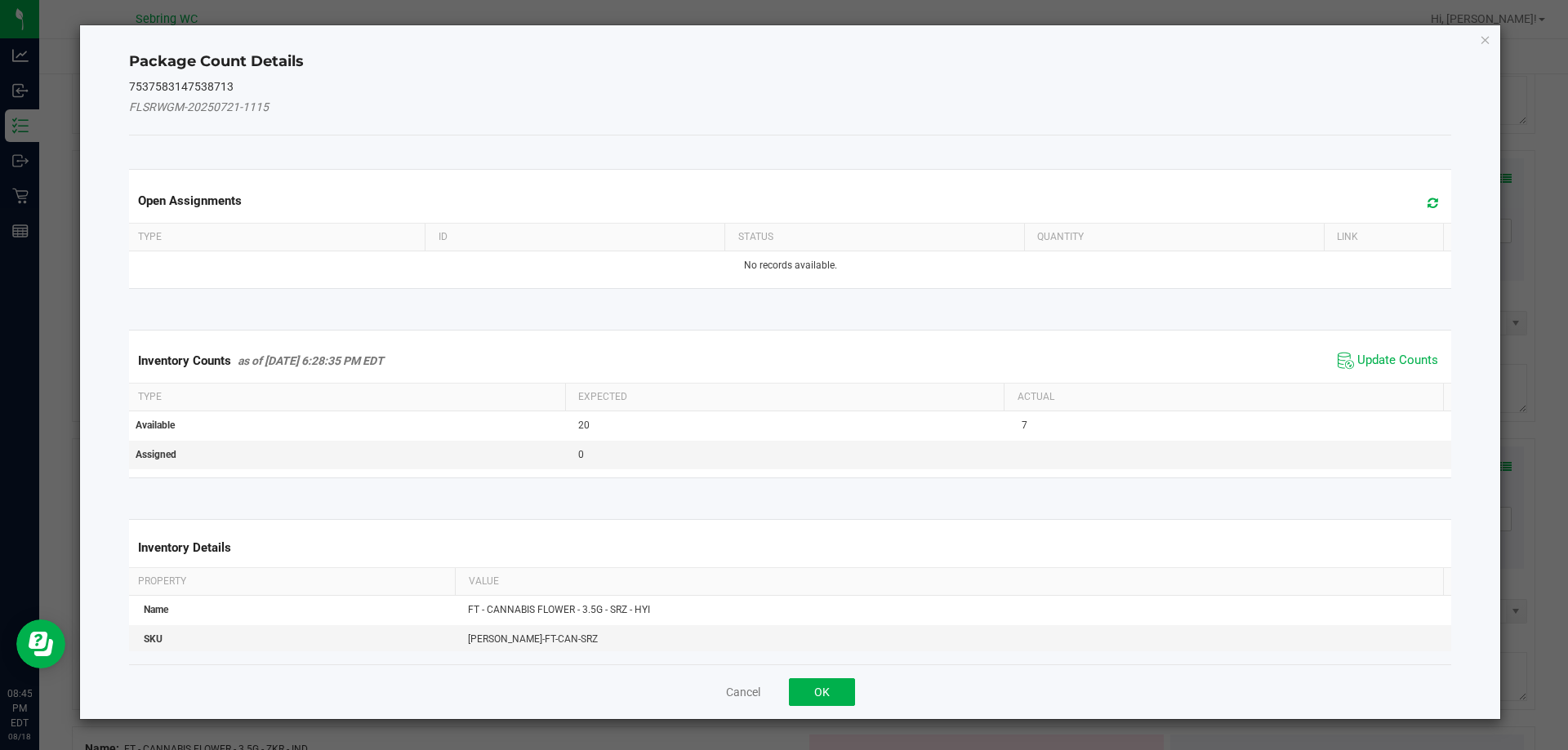
click at [1375, 350] on span "Update Counts" at bounding box center [1388, 361] width 109 height 25
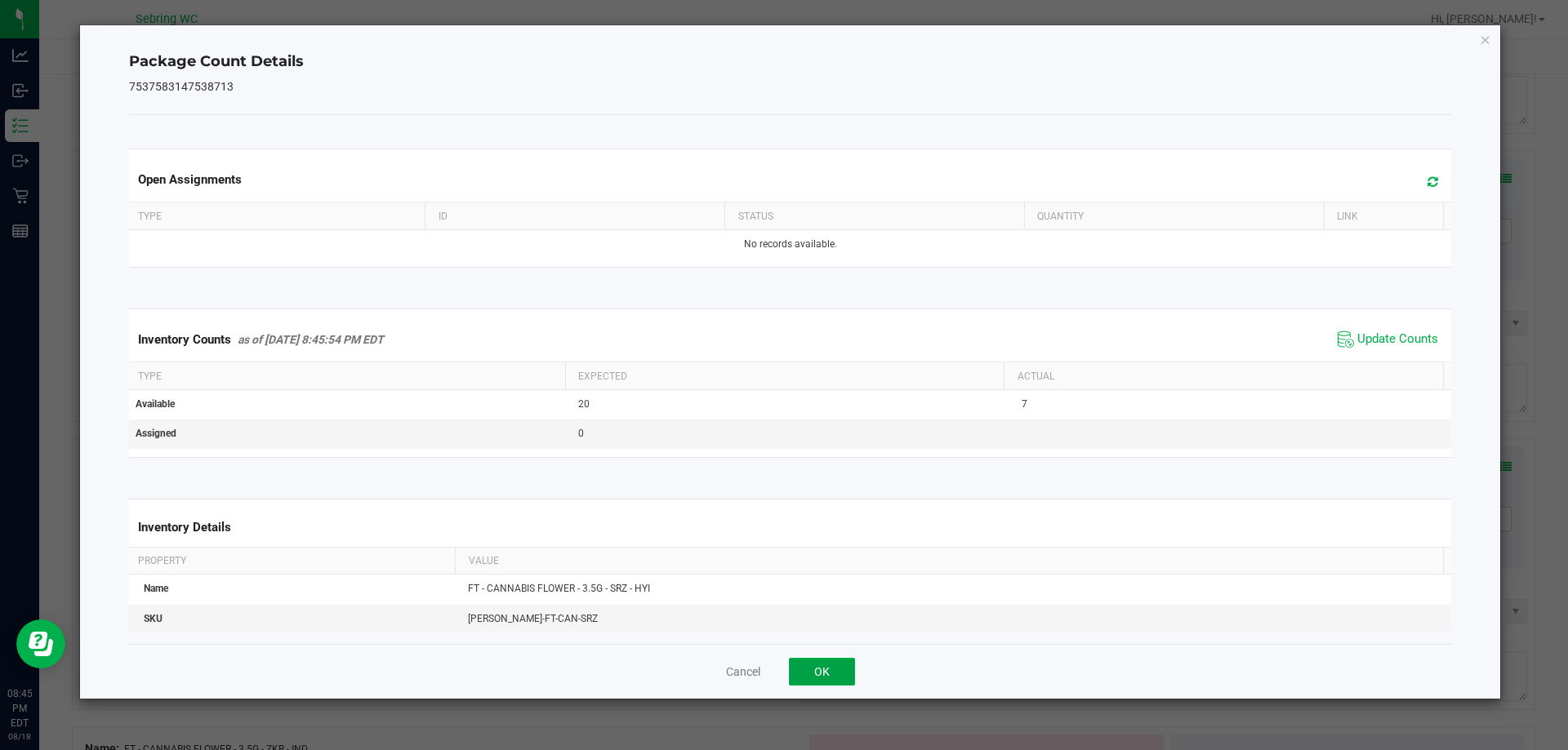
click at [813, 676] on button "OK" at bounding box center [822, 672] width 66 height 27
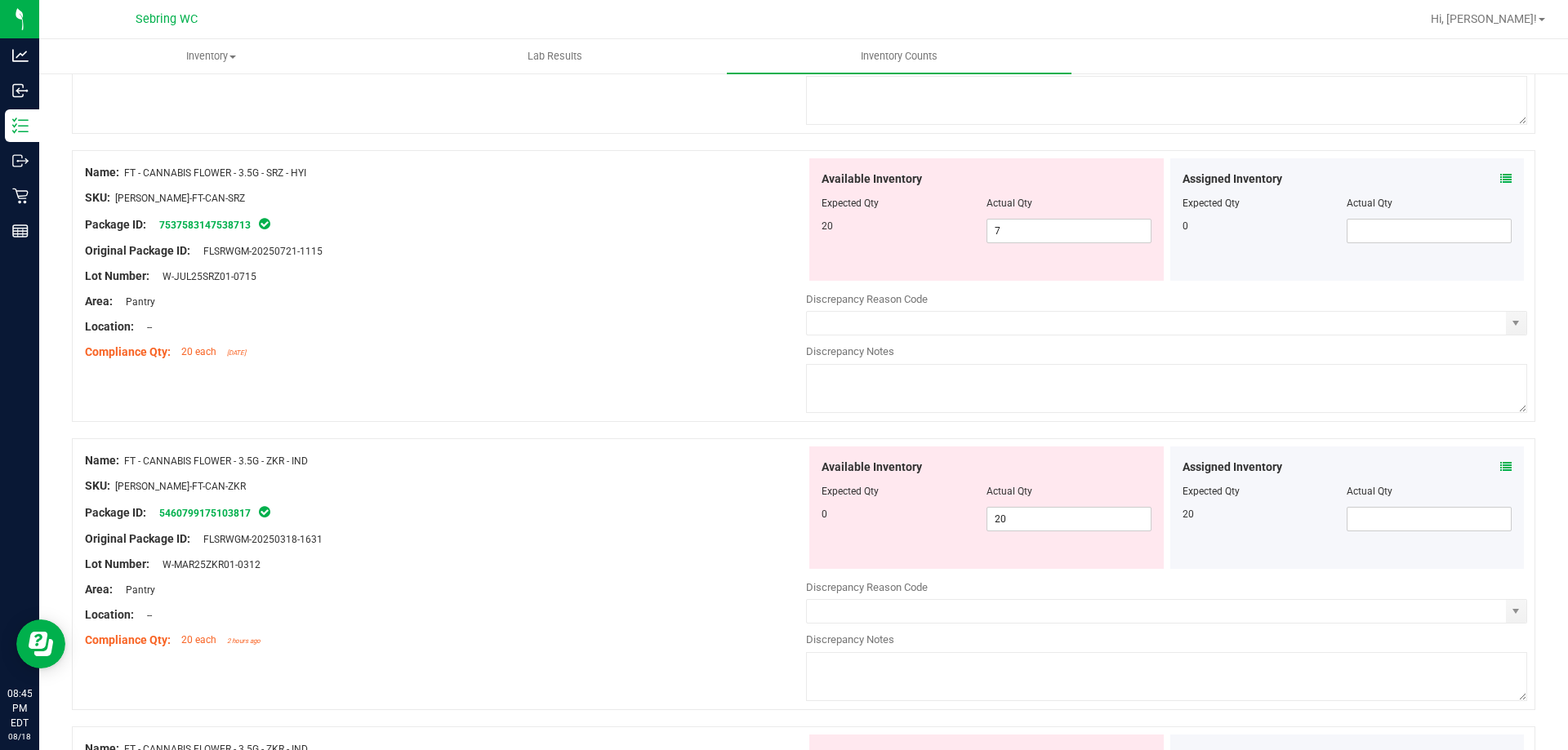
click at [1501, 468] on icon at bounding box center [1506, 467] width 11 height 11
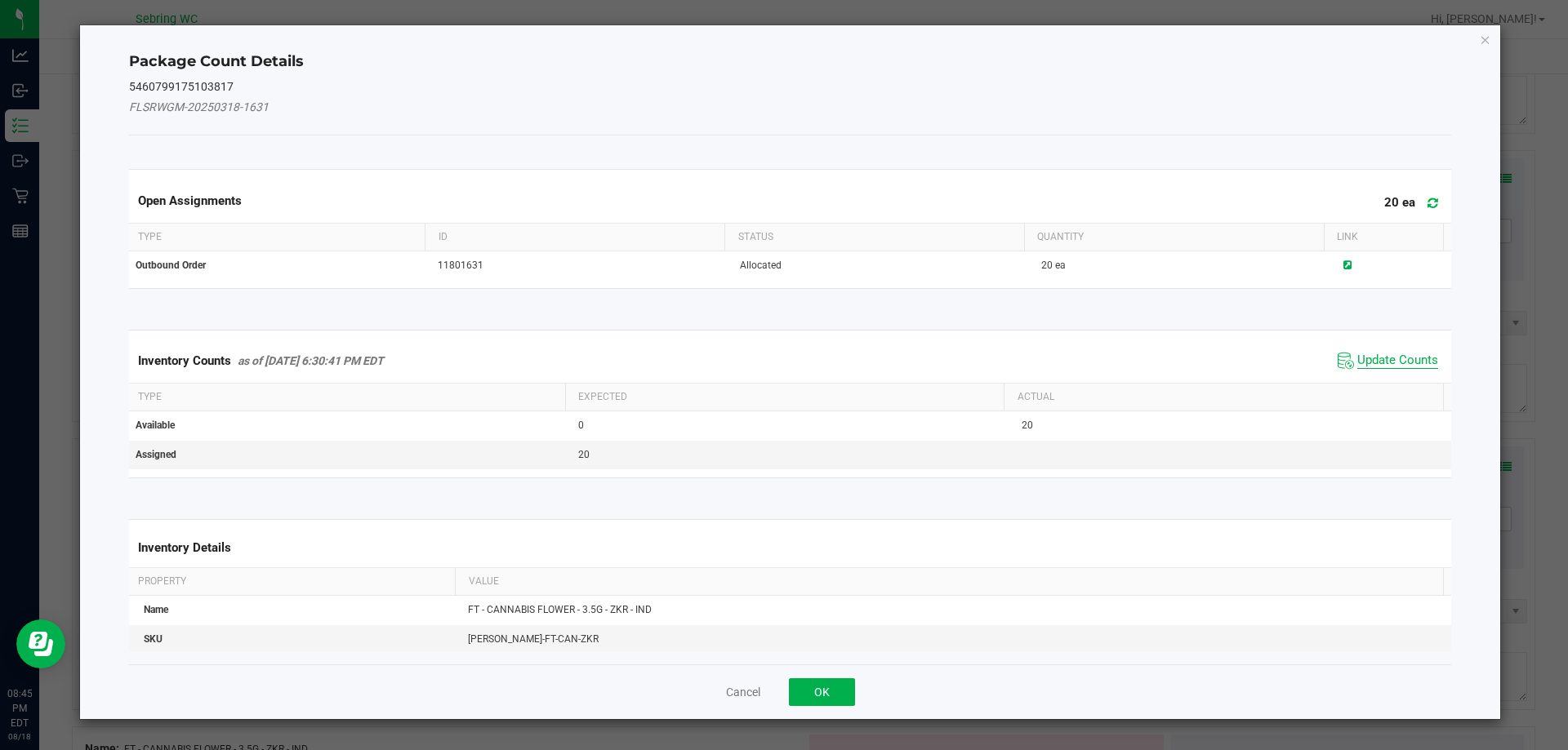
click at [1375, 358] on span "Update Counts" at bounding box center [1398, 360] width 80 height 16
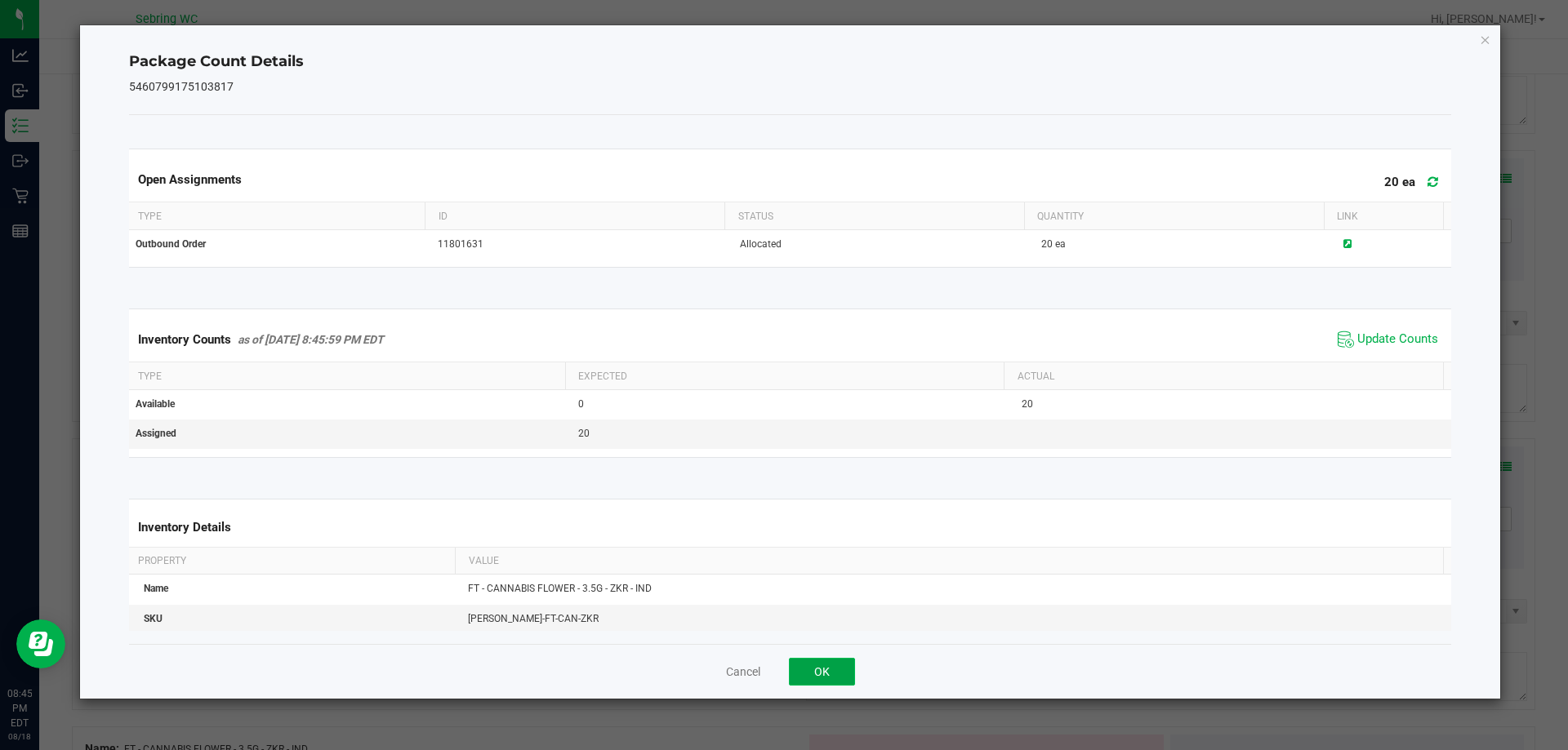
click at [849, 678] on button "OK" at bounding box center [822, 672] width 66 height 27
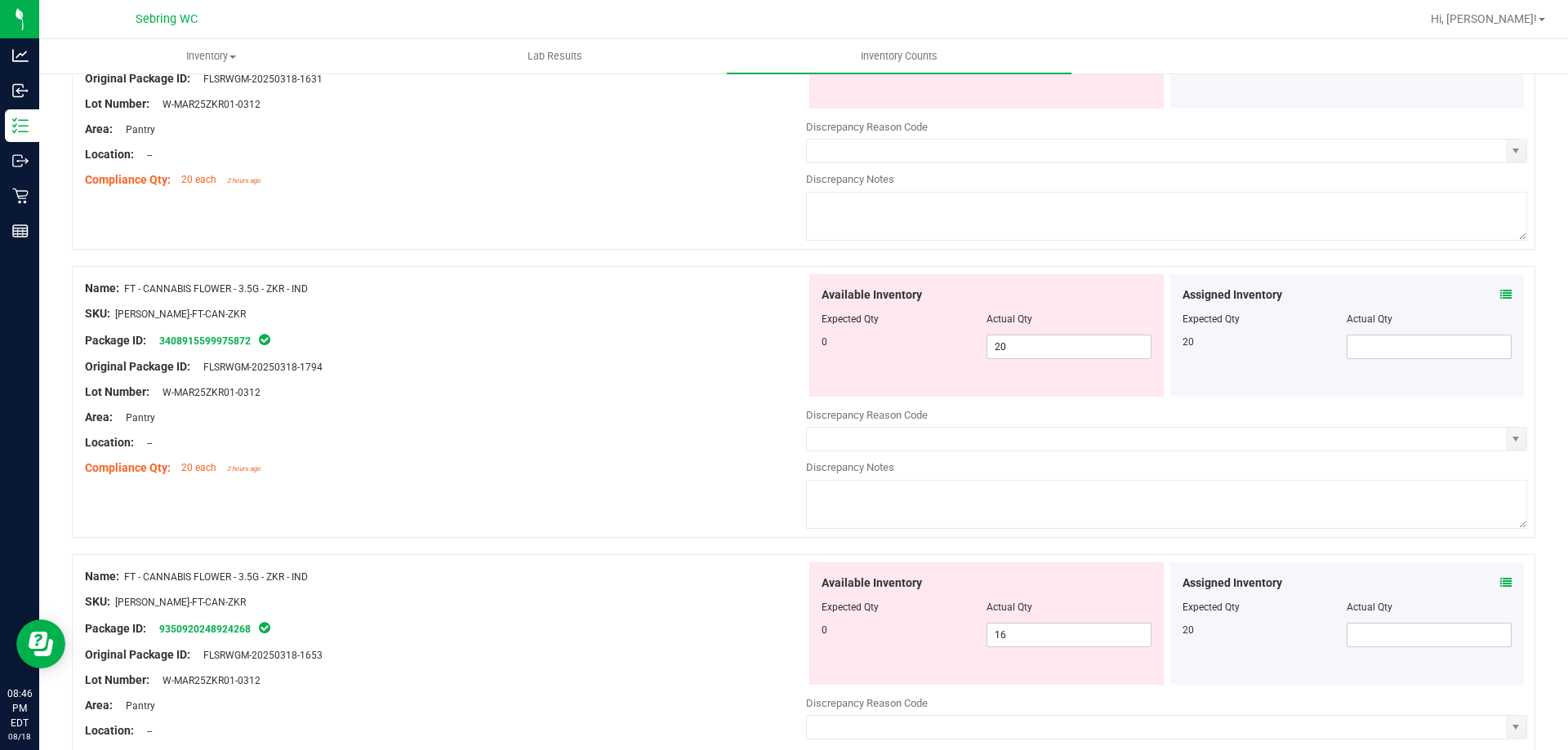
scroll to position [1470, 0]
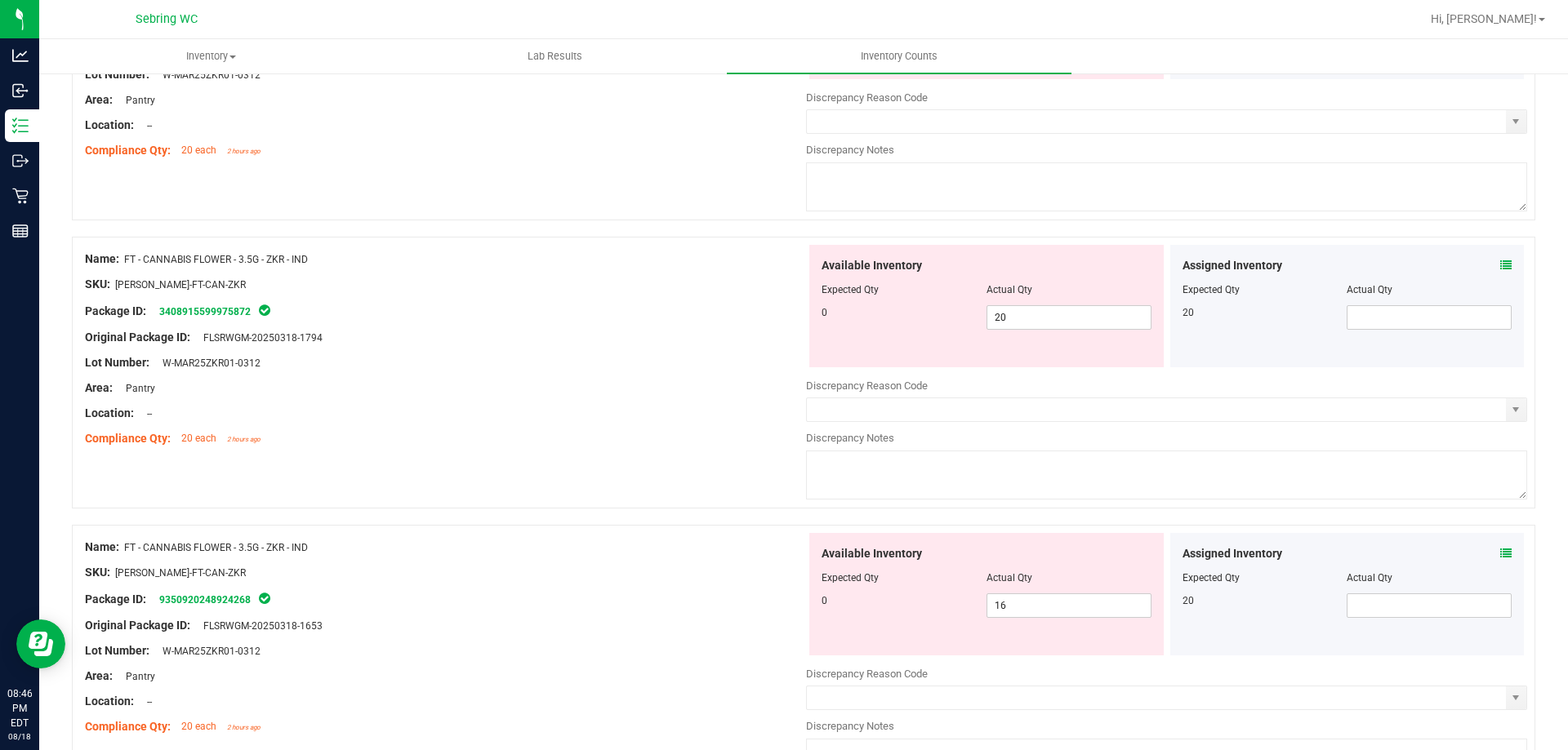
click at [1501, 266] on icon at bounding box center [1506, 265] width 11 height 11
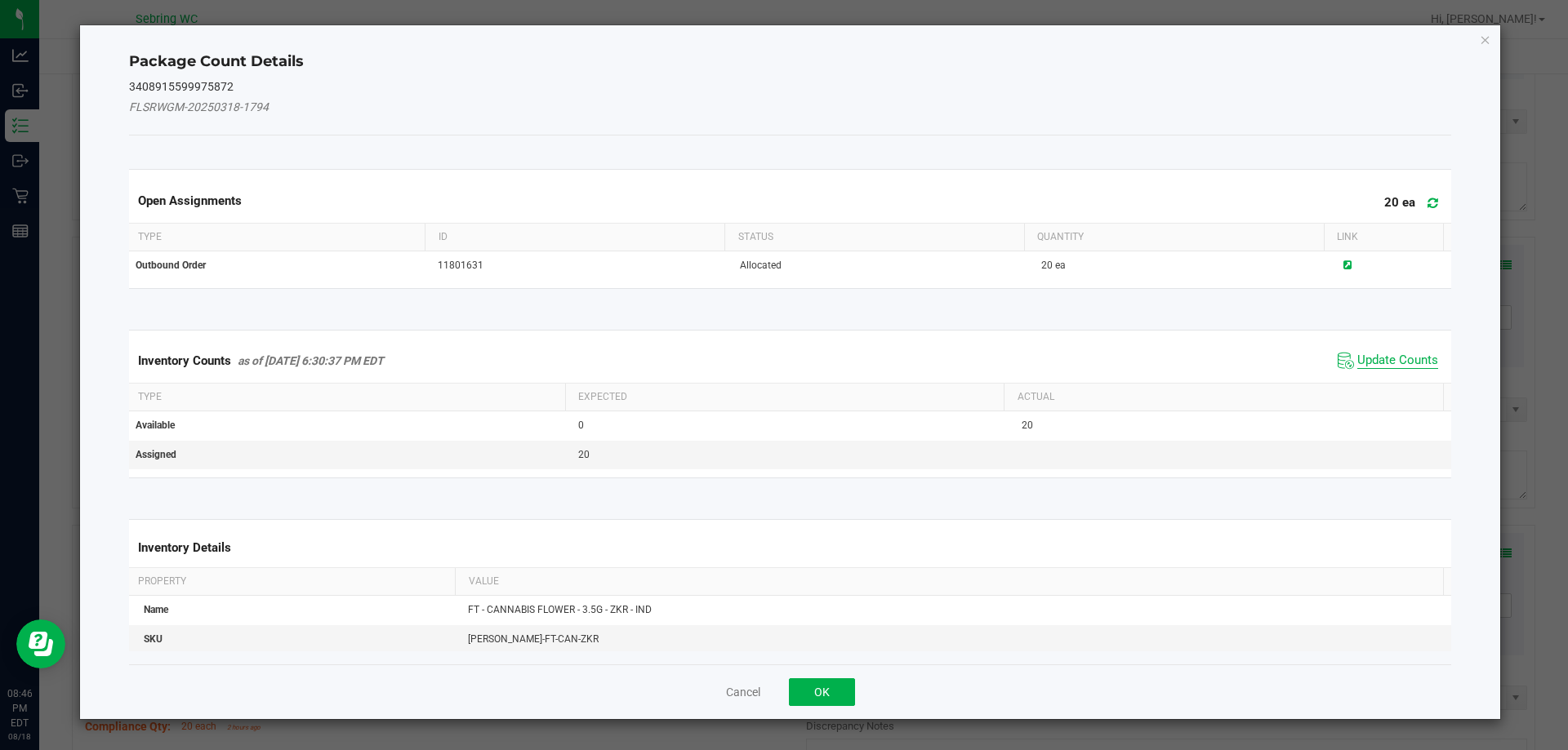
click at [1364, 360] on span "Update Counts" at bounding box center [1398, 360] width 80 height 16
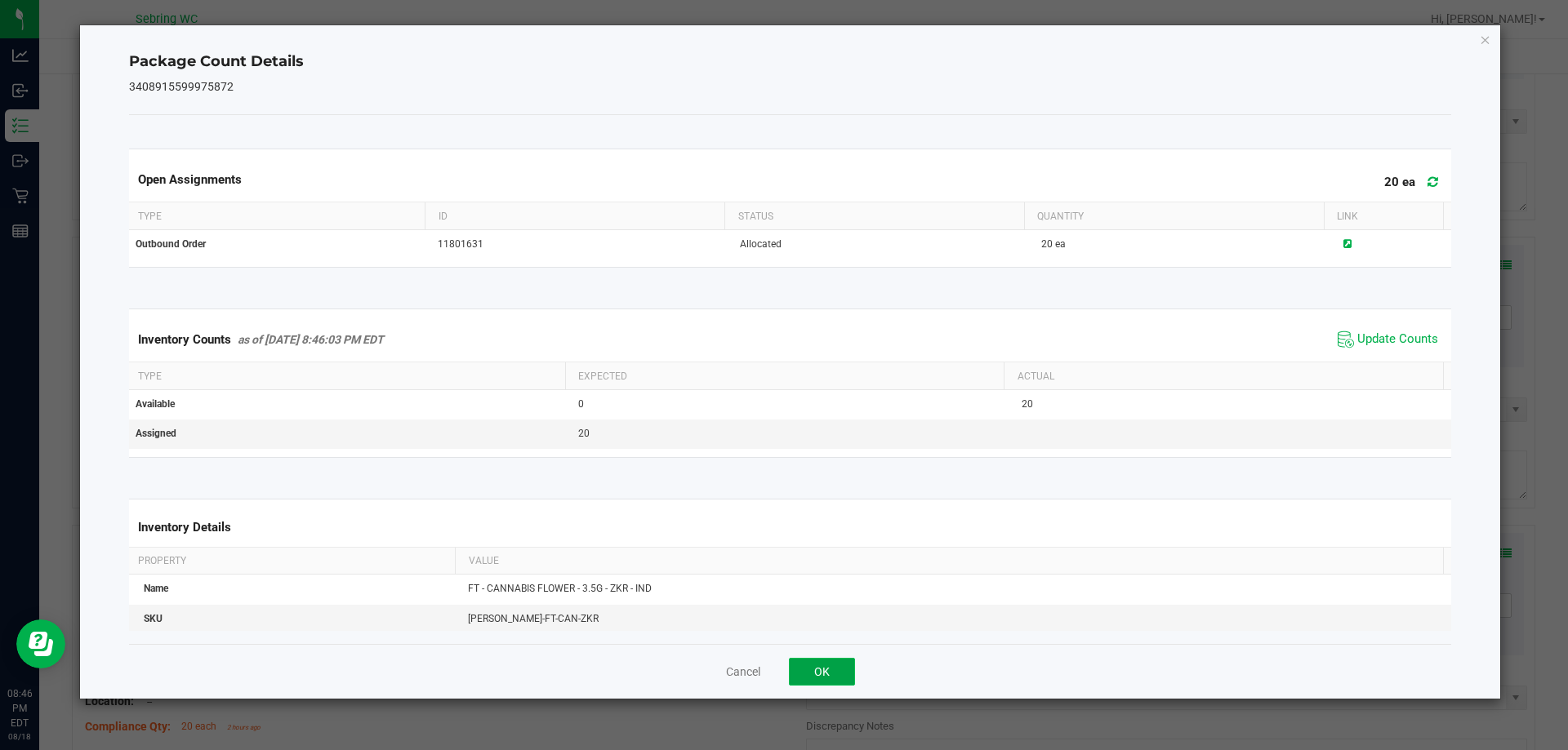
click at [837, 673] on button "OK" at bounding box center [822, 672] width 66 height 27
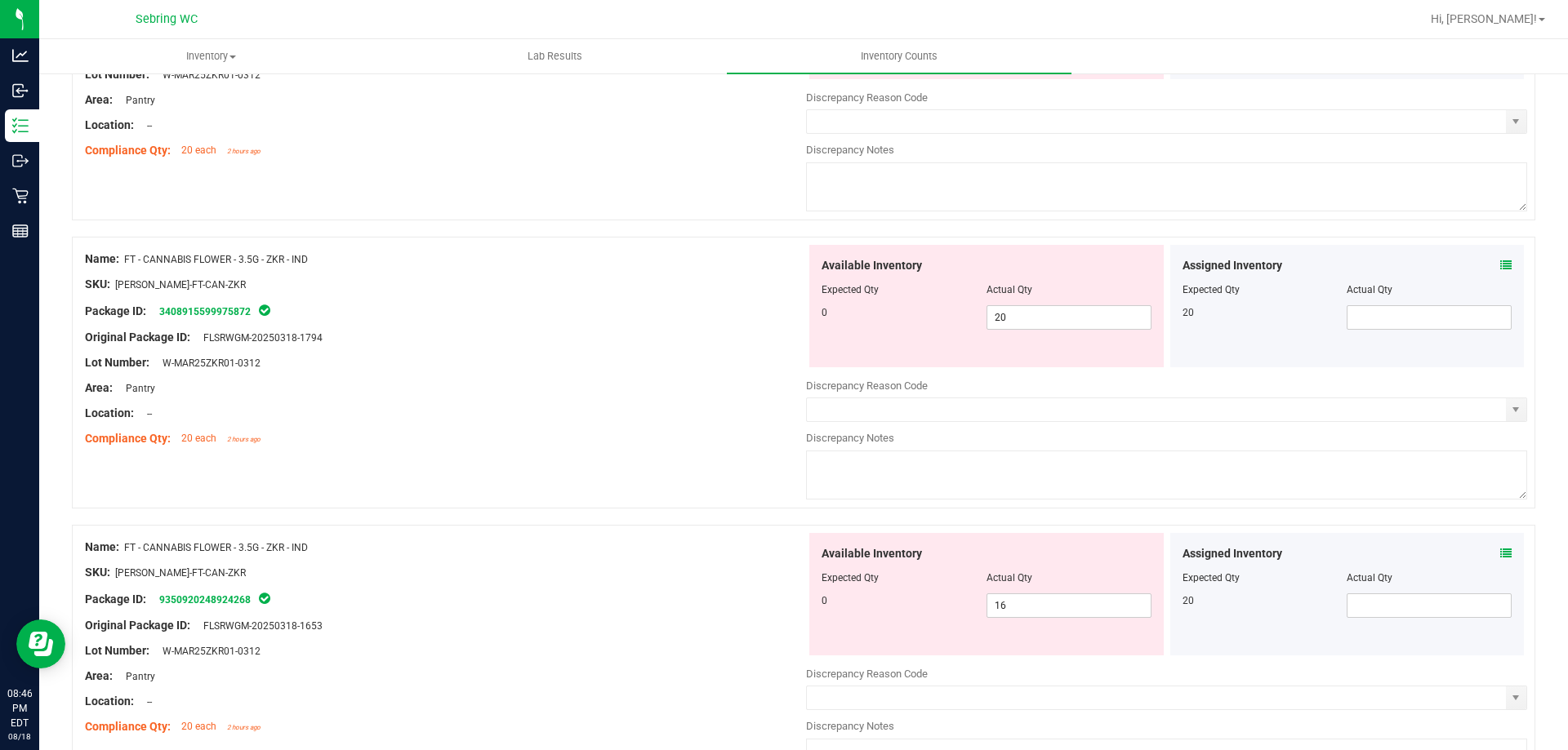
click at [1501, 550] on icon at bounding box center [1506, 553] width 11 height 11
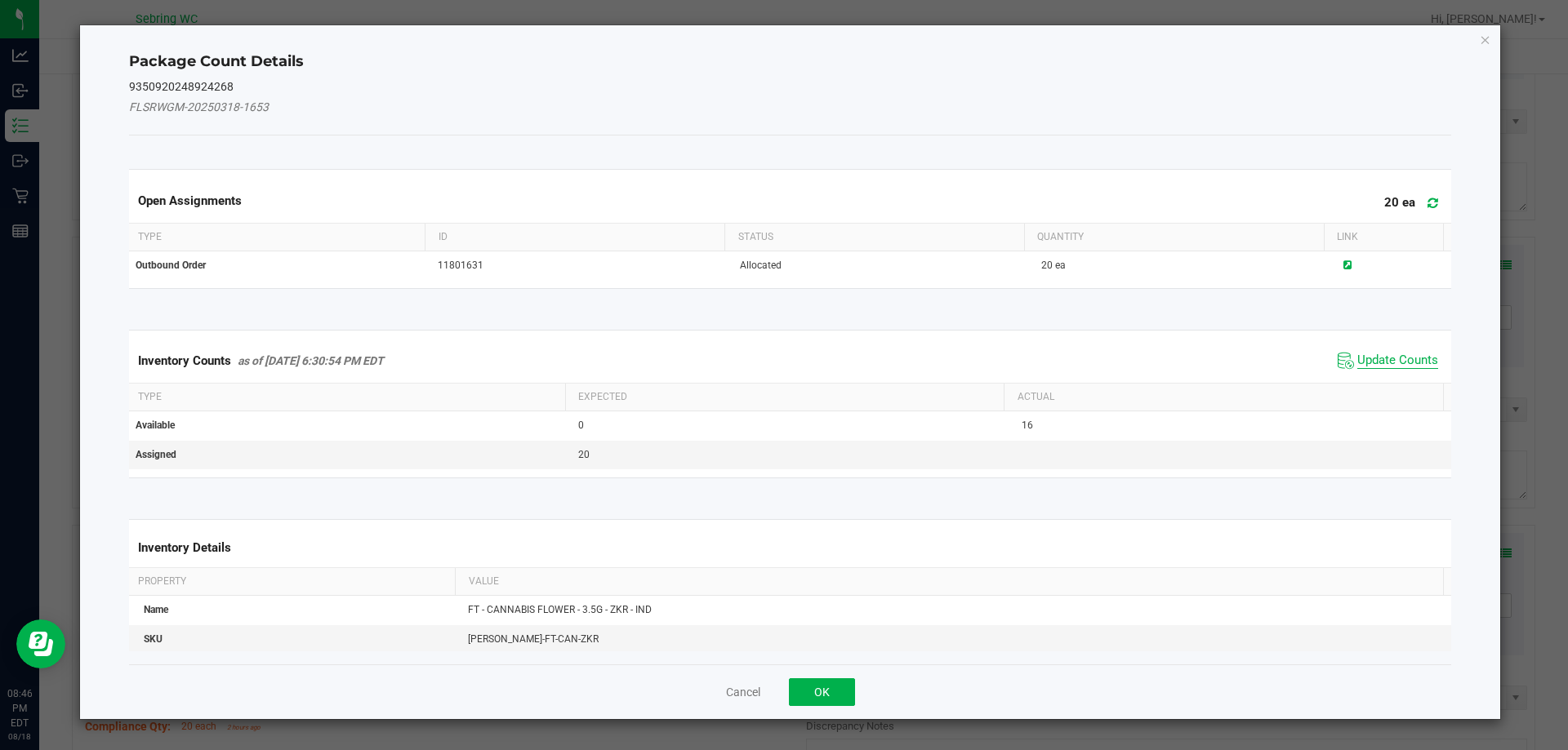
click at [1391, 360] on span "Update Counts" at bounding box center [1398, 360] width 80 height 16
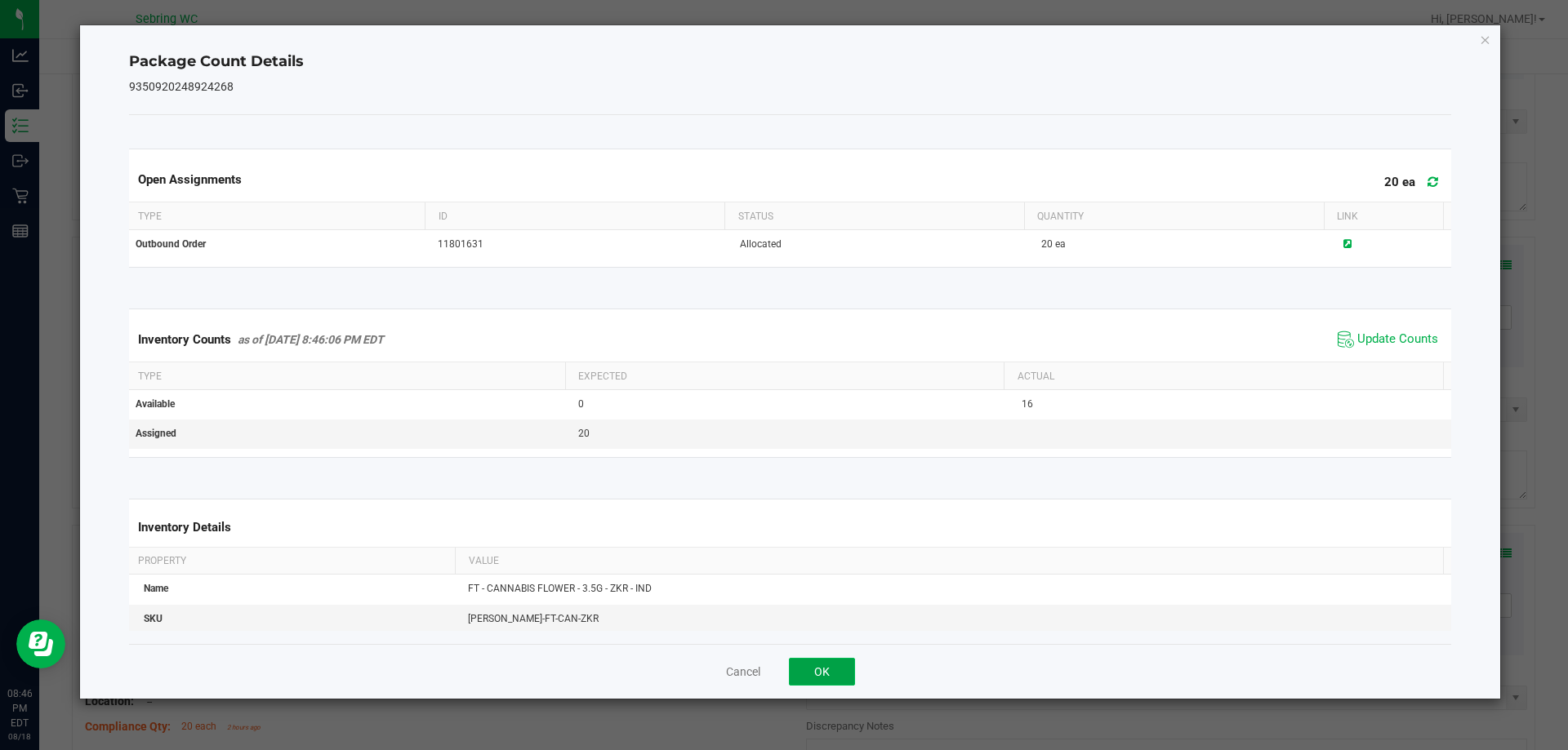
click at [848, 672] on button "OK" at bounding box center [822, 672] width 66 height 27
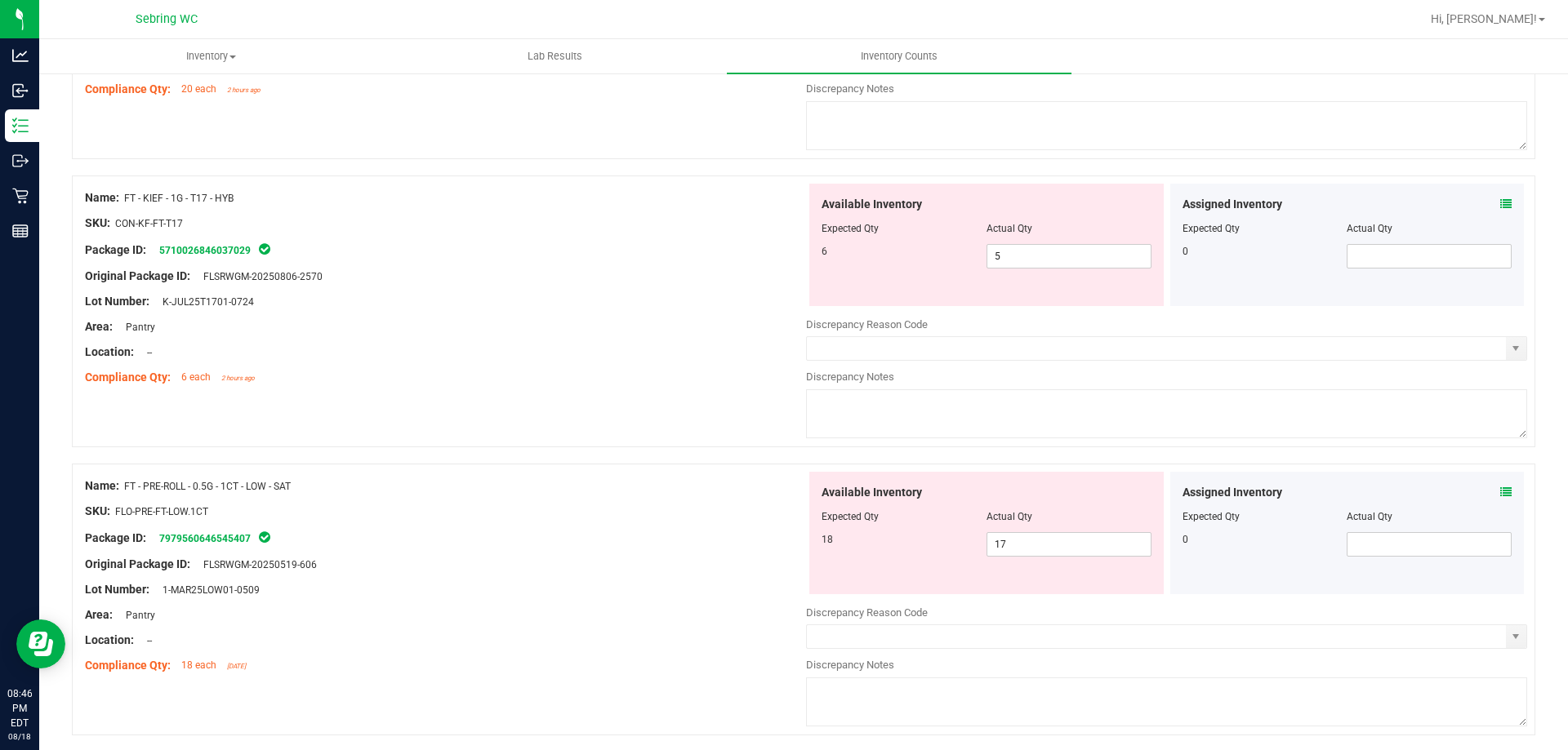
scroll to position [3837, 0]
click at [1501, 208] on icon at bounding box center [1506, 203] width 11 height 11
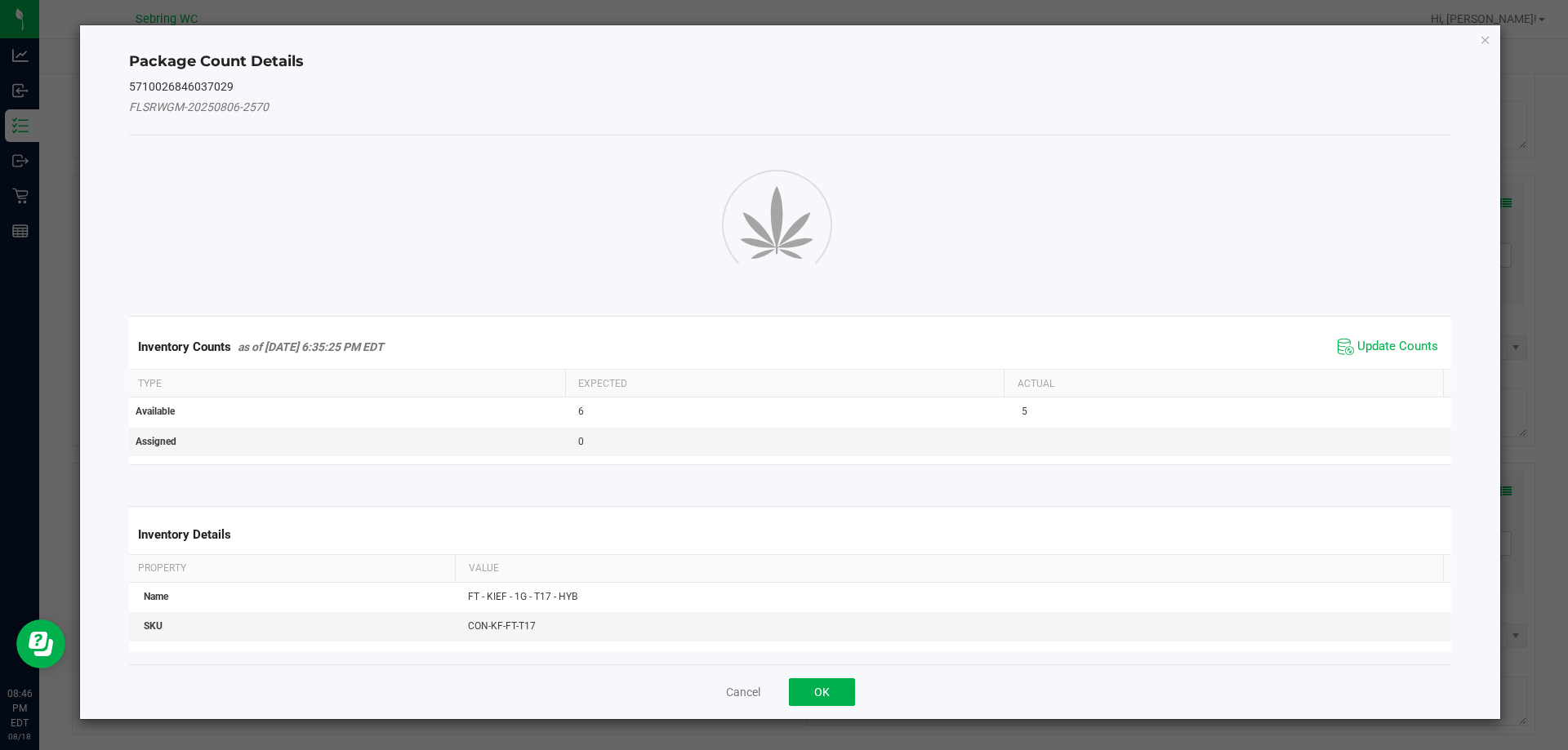
click at [1346, 358] on span "Update Counts" at bounding box center [1388, 347] width 109 height 25
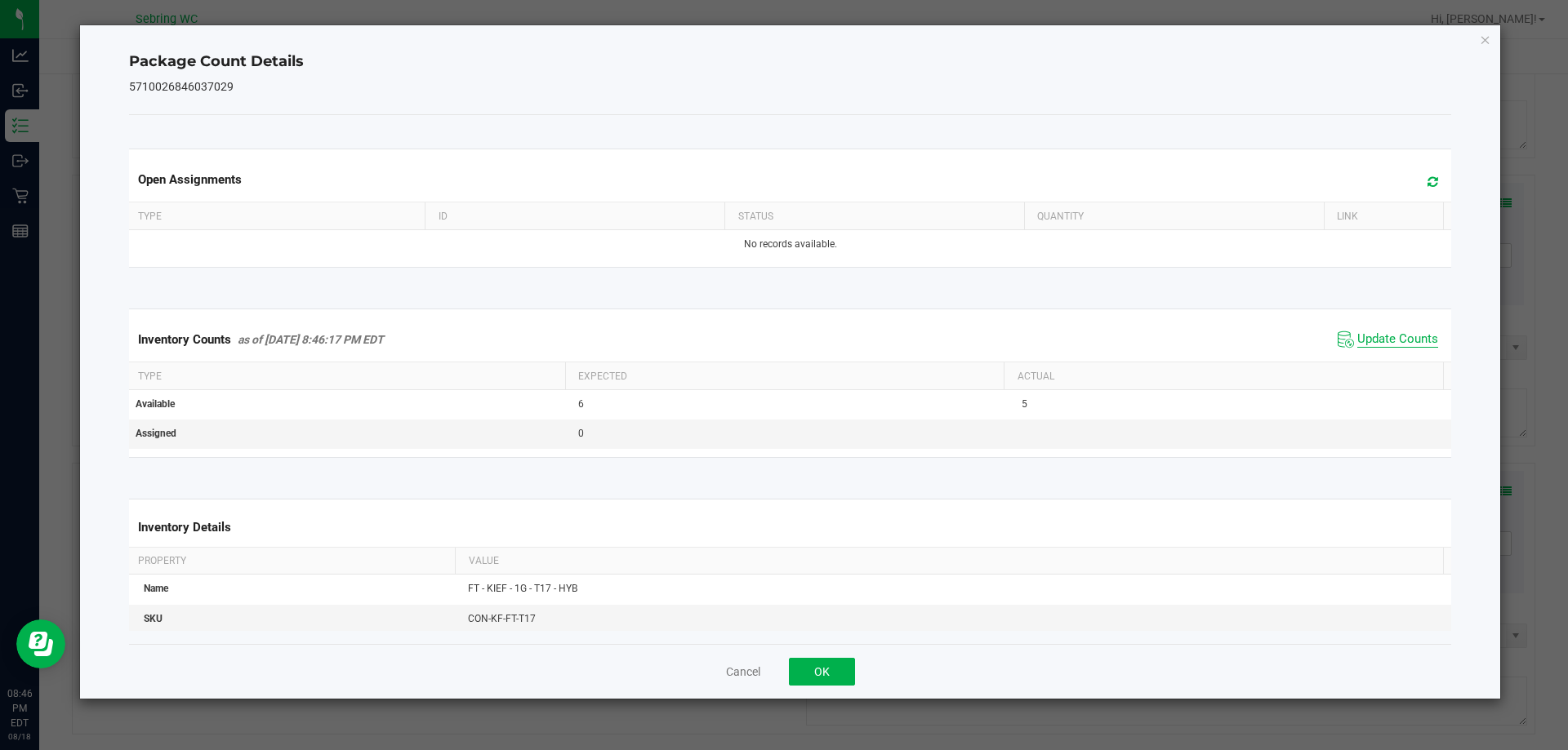
click at [1359, 339] on span "Update Counts" at bounding box center [1398, 339] width 80 height 16
click at [833, 661] on button "OK" at bounding box center [822, 672] width 66 height 27
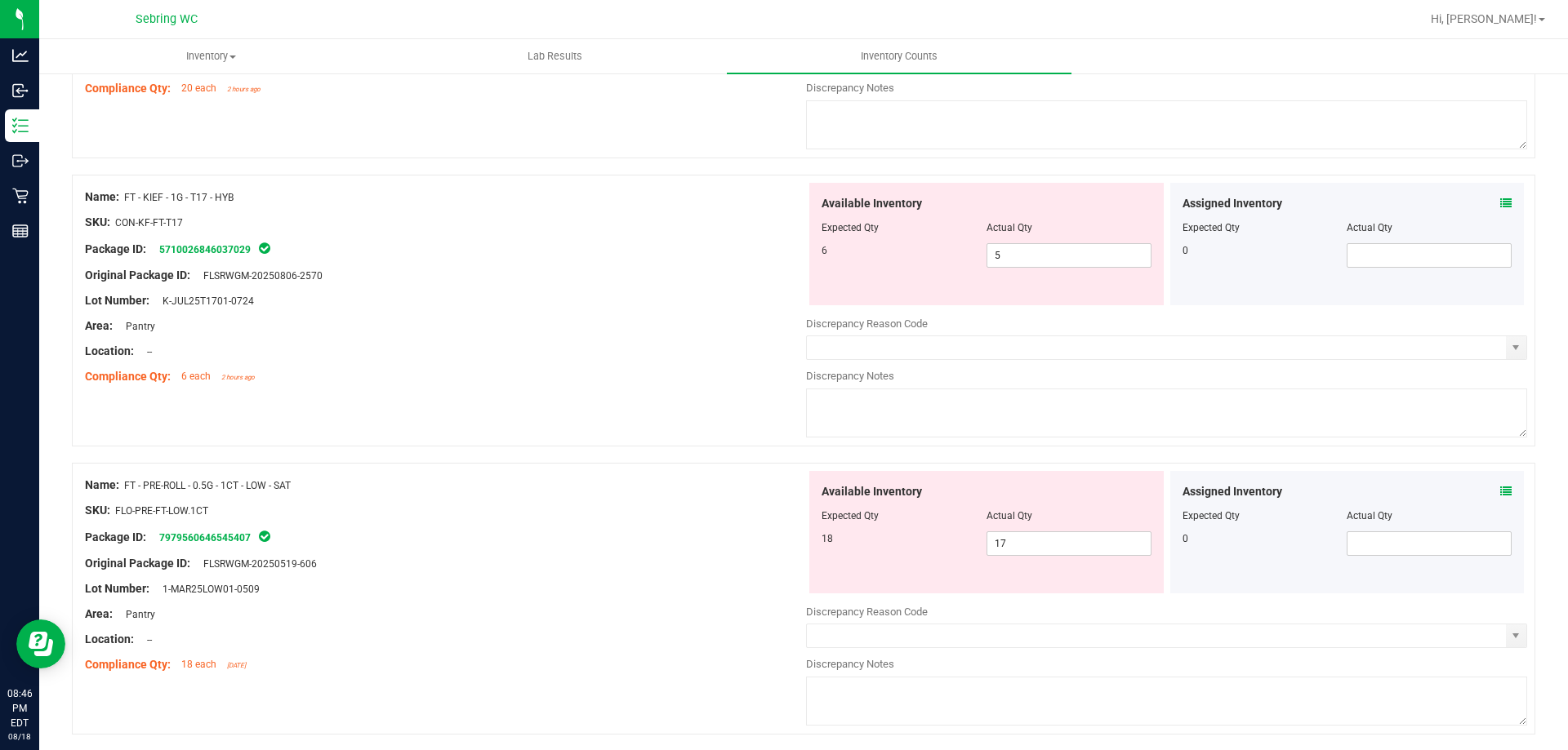
click at [1501, 492] on icon at bounding box center [1506, 492] width 11 height 11
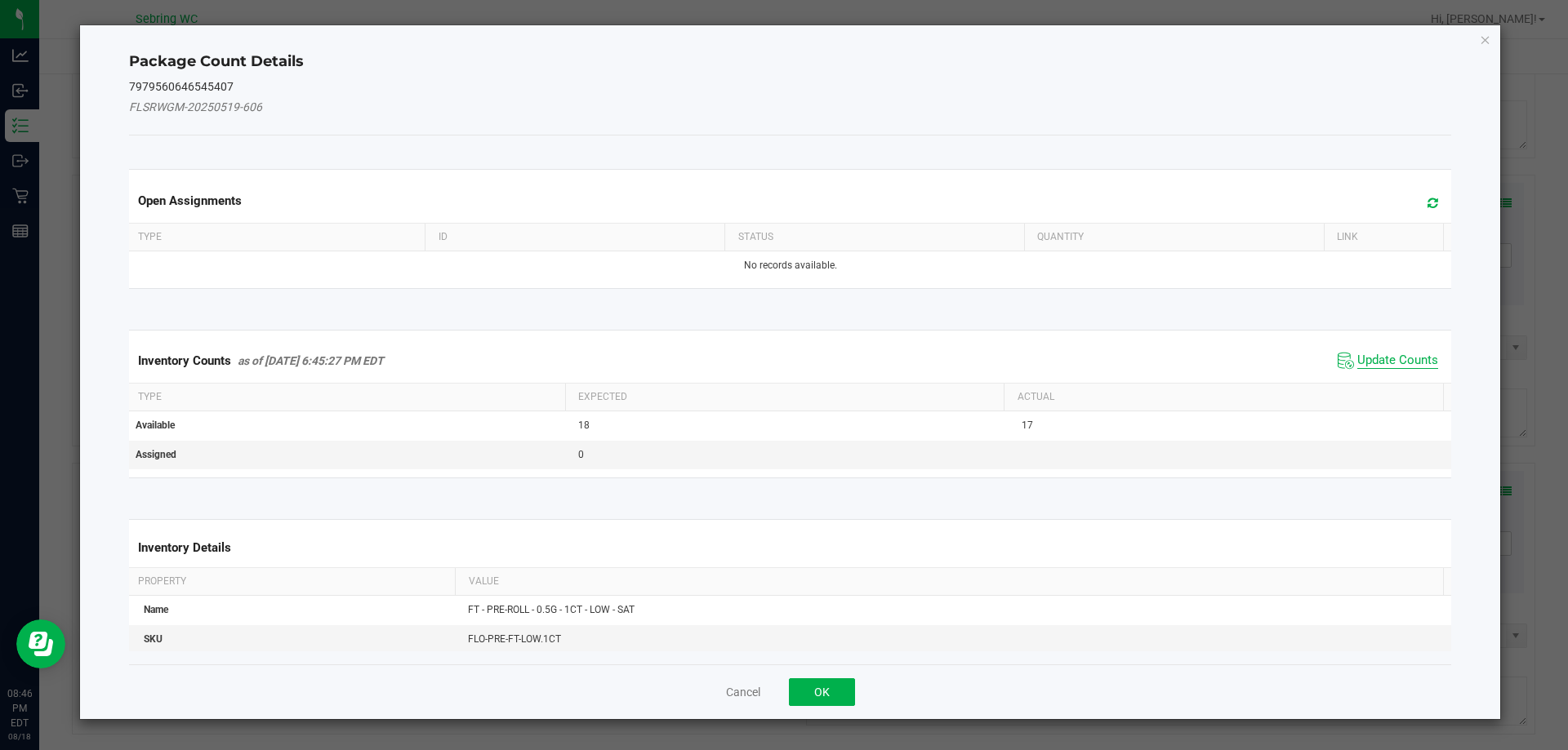
click at [1393, 364] on span "Update Counts" at bounding box center [1398, 360] width 80 height 16
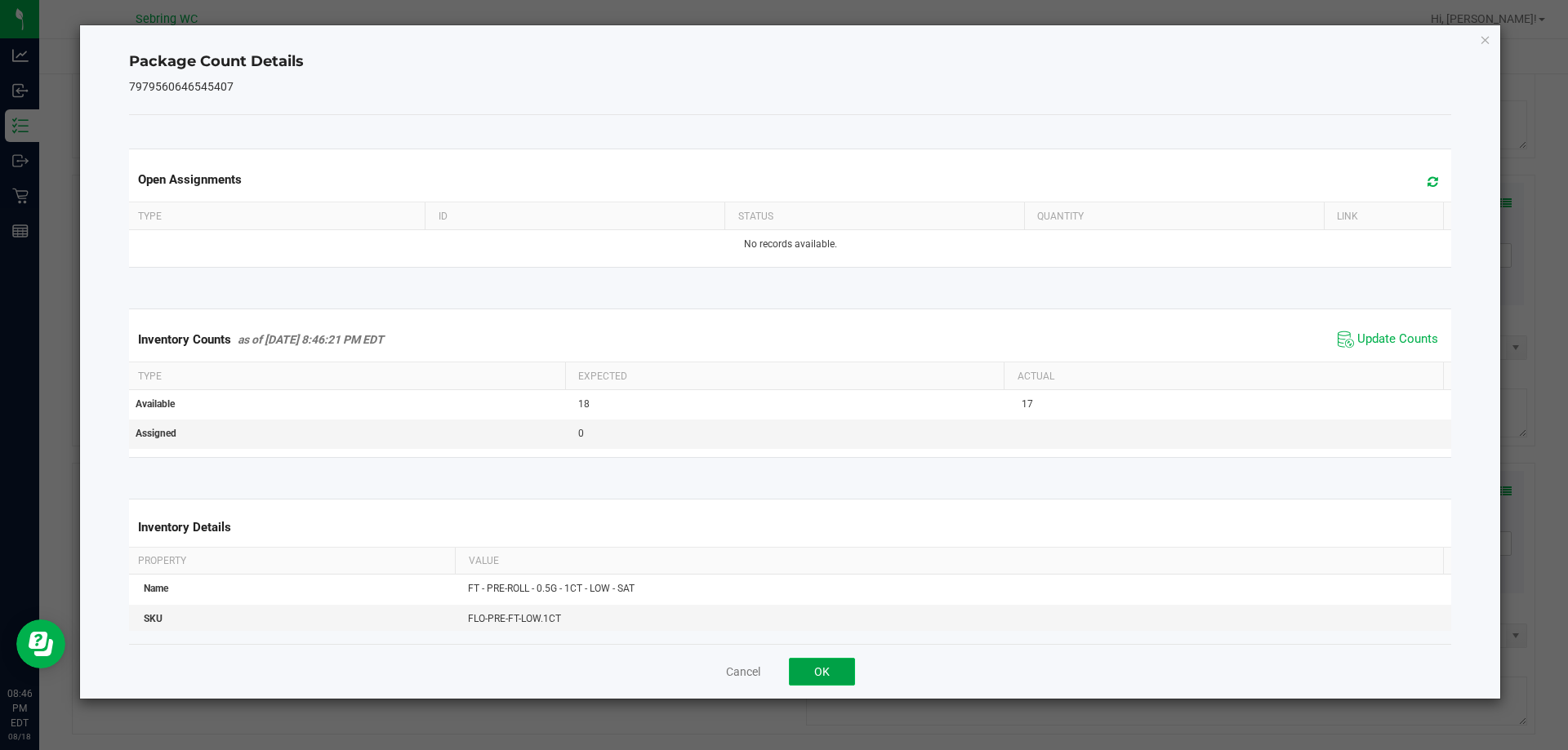
click at [841, 673] on button "OK" at bounding box center [822, 672] width 66 height 27
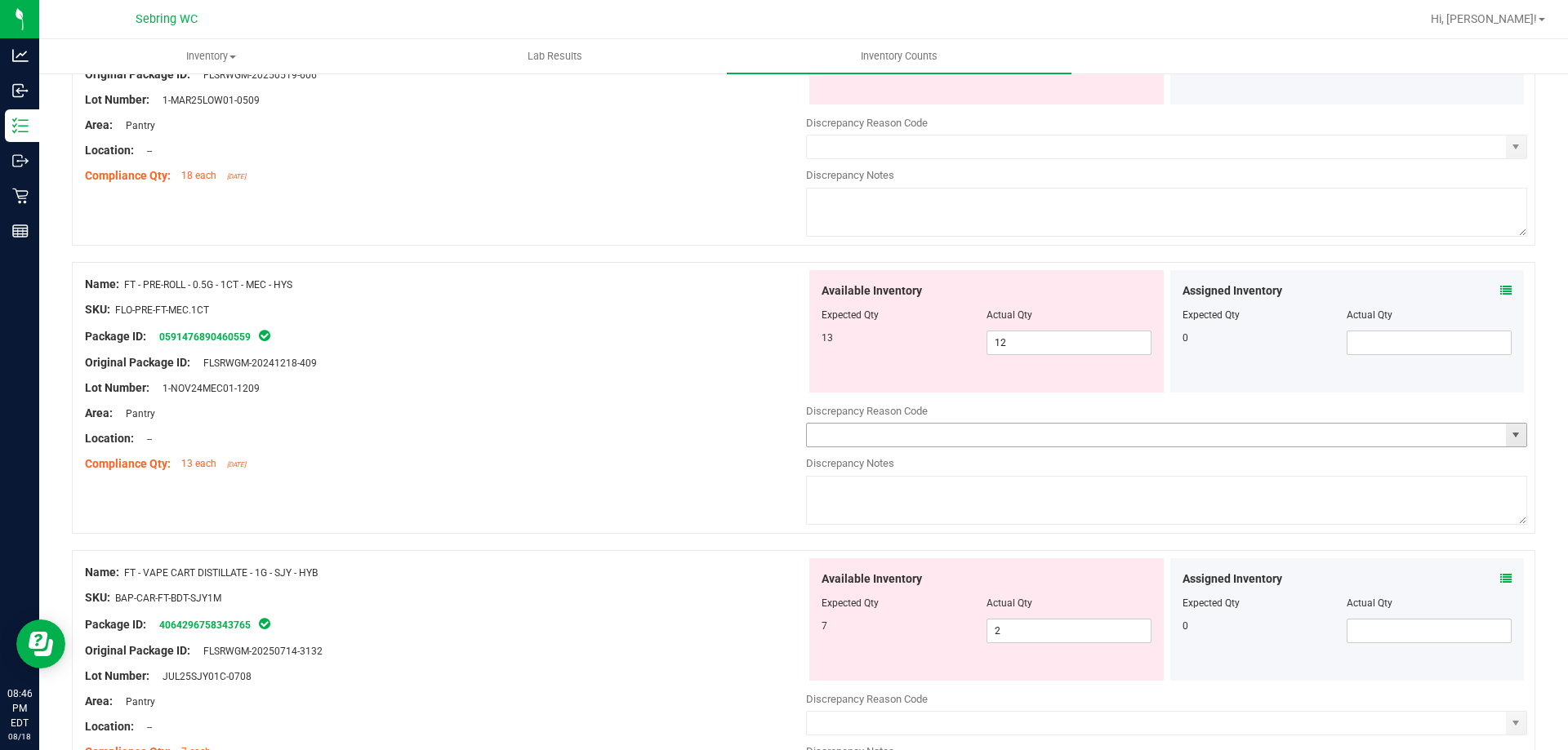
scroll to position [4327, 0]
click at [1487, 292] on div "Assigned Inventory" at bounding box center [1348, 290] width 330 height 17
click at [1502, 290] on div "Assigned Inventory Expected Qty Actual Qty 0" at bounding box center [1348, 330] width 355 height 122
click at [1501, 292] on icon at bounding box center [1506, 289] width 11 height 11
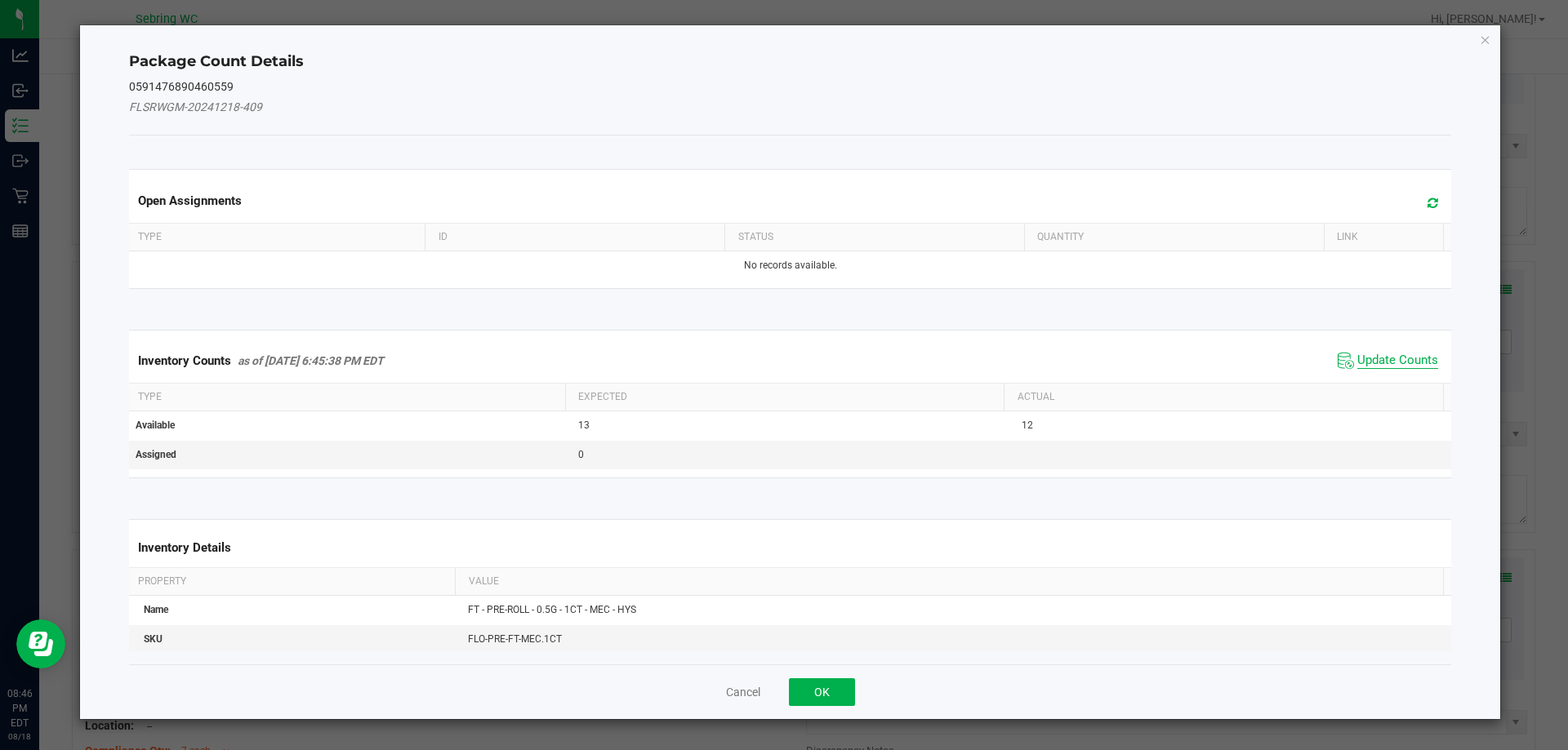
click at [1384, 364] on span "Update Counts" at bounding box center [1398, 360] width 80 height 16
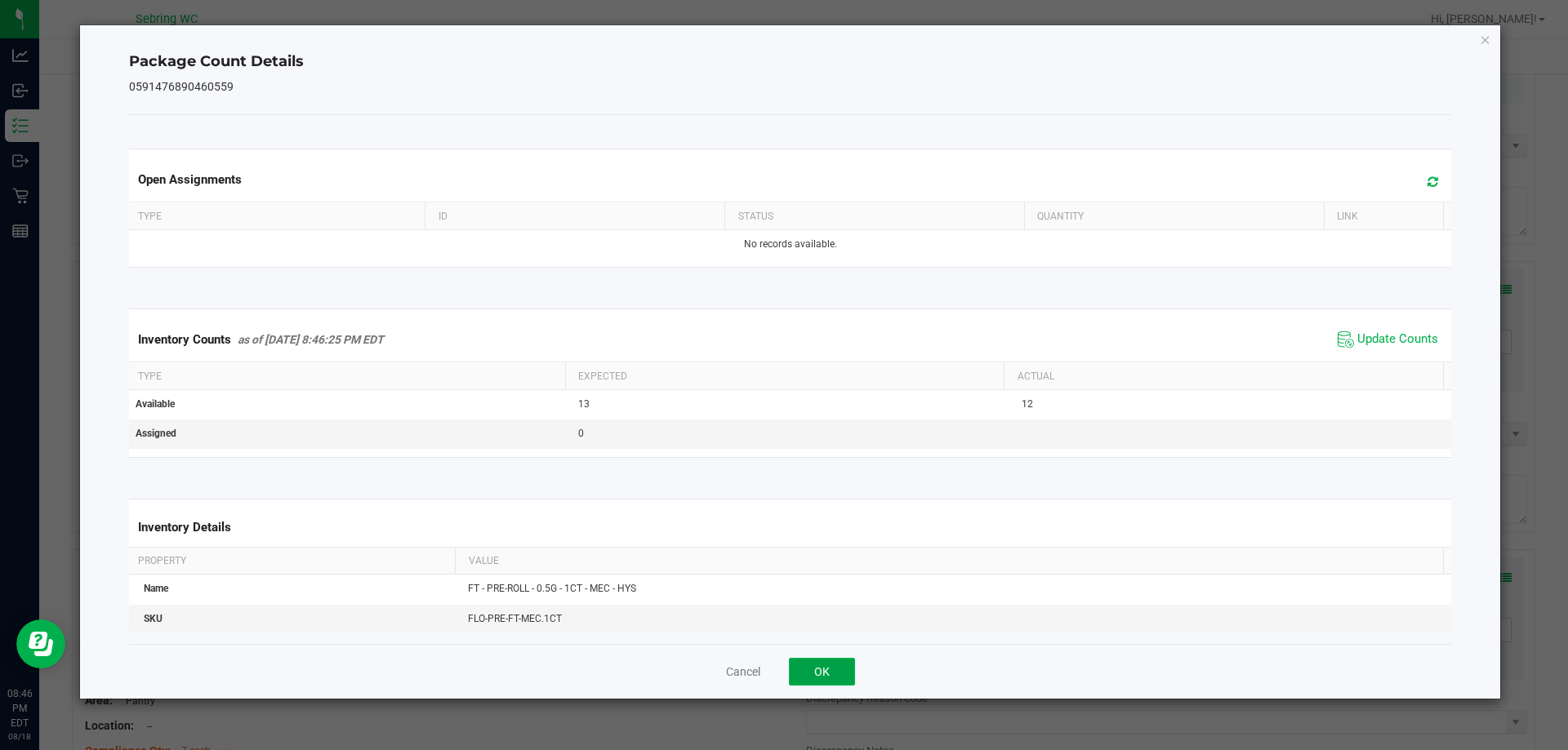
click at [813, 667] on button "OK" at bounding box center [822, 672] width 66 height 27
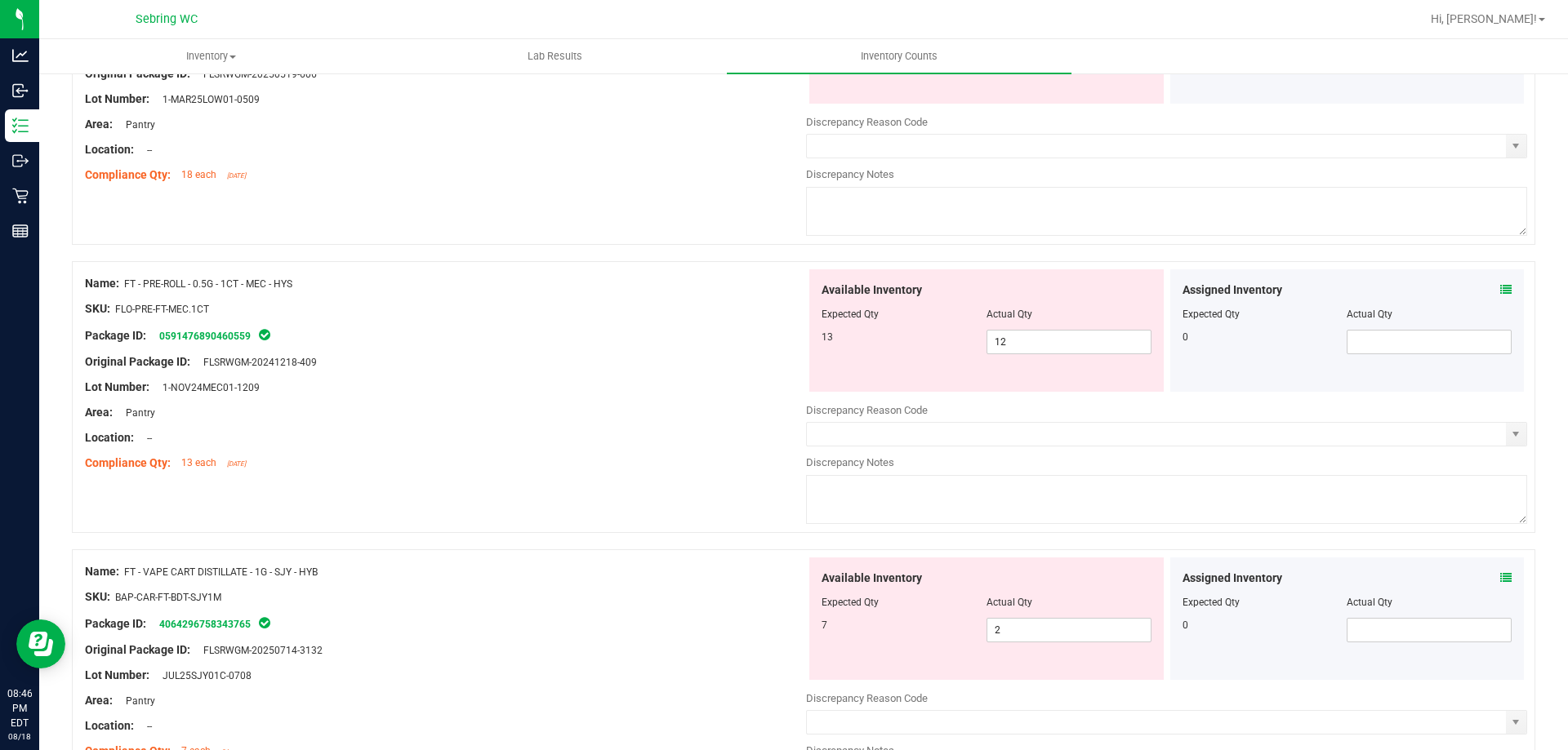
click at [1501, 580] on icon at bounding box center [1506, 578] width 11 height 11
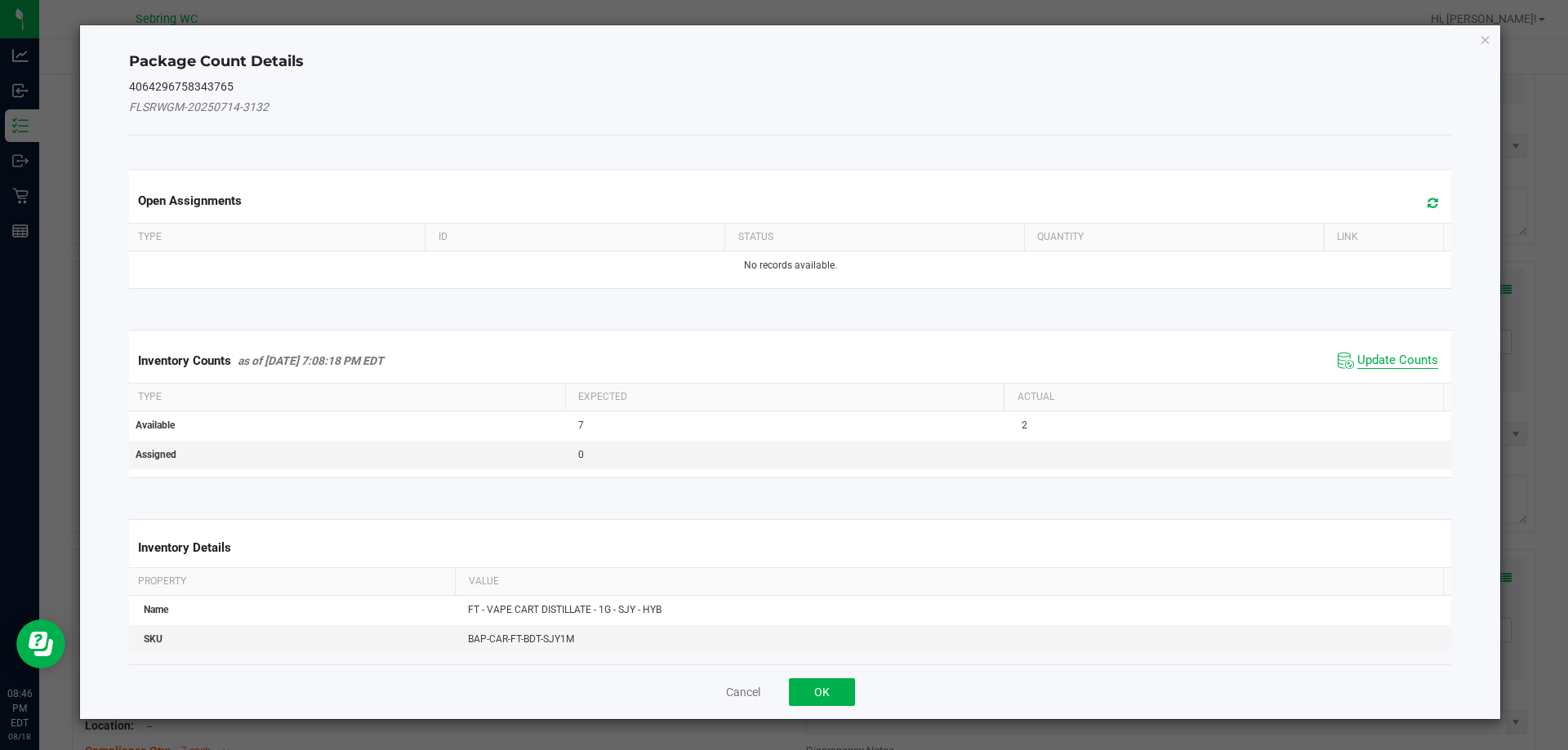
click at [1375, 363] on span "Update Counts" at bounding box center [1398, 360] width 80 height 16
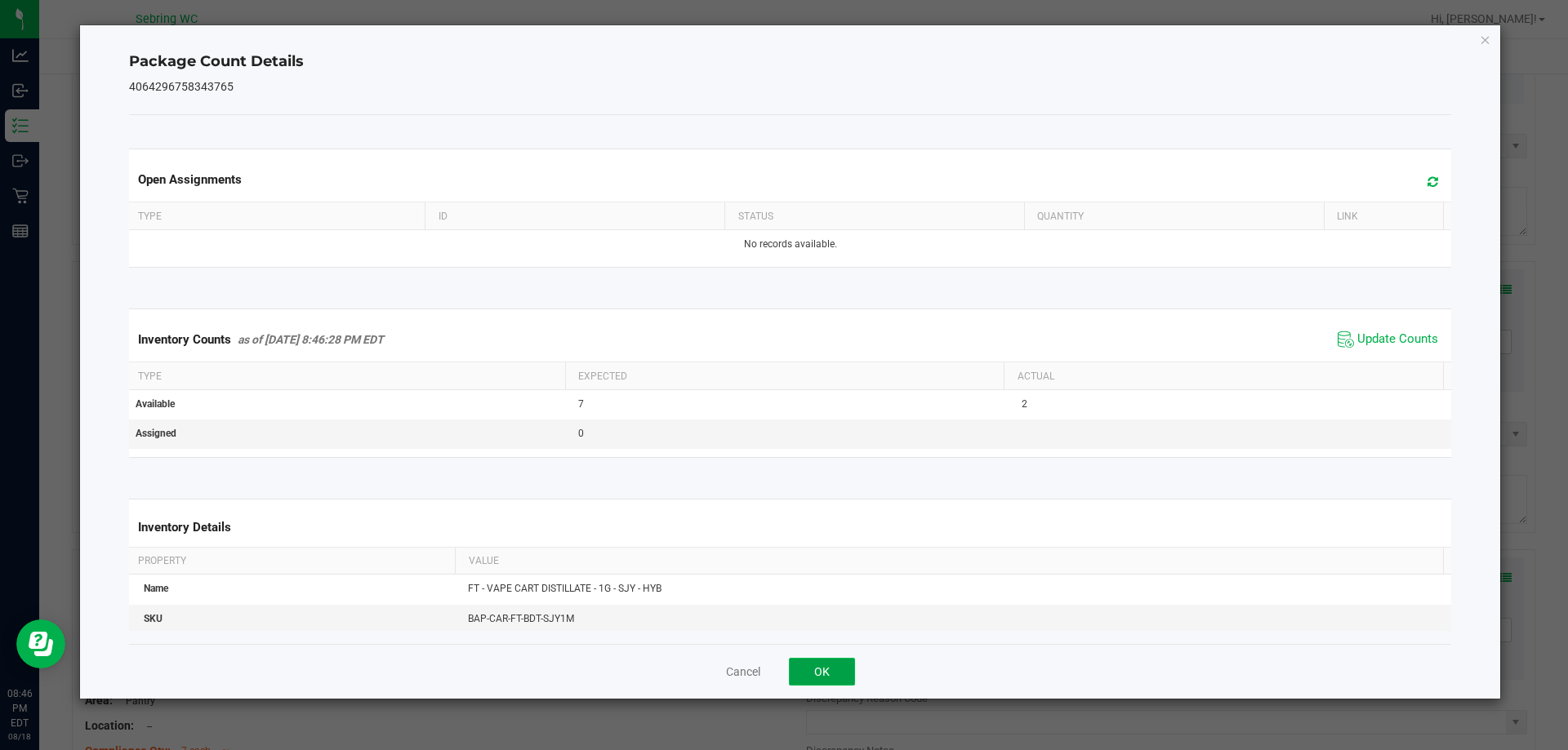
click at [840, 670] on button "OK" at bounding box center [822, 672] width 66 height 27
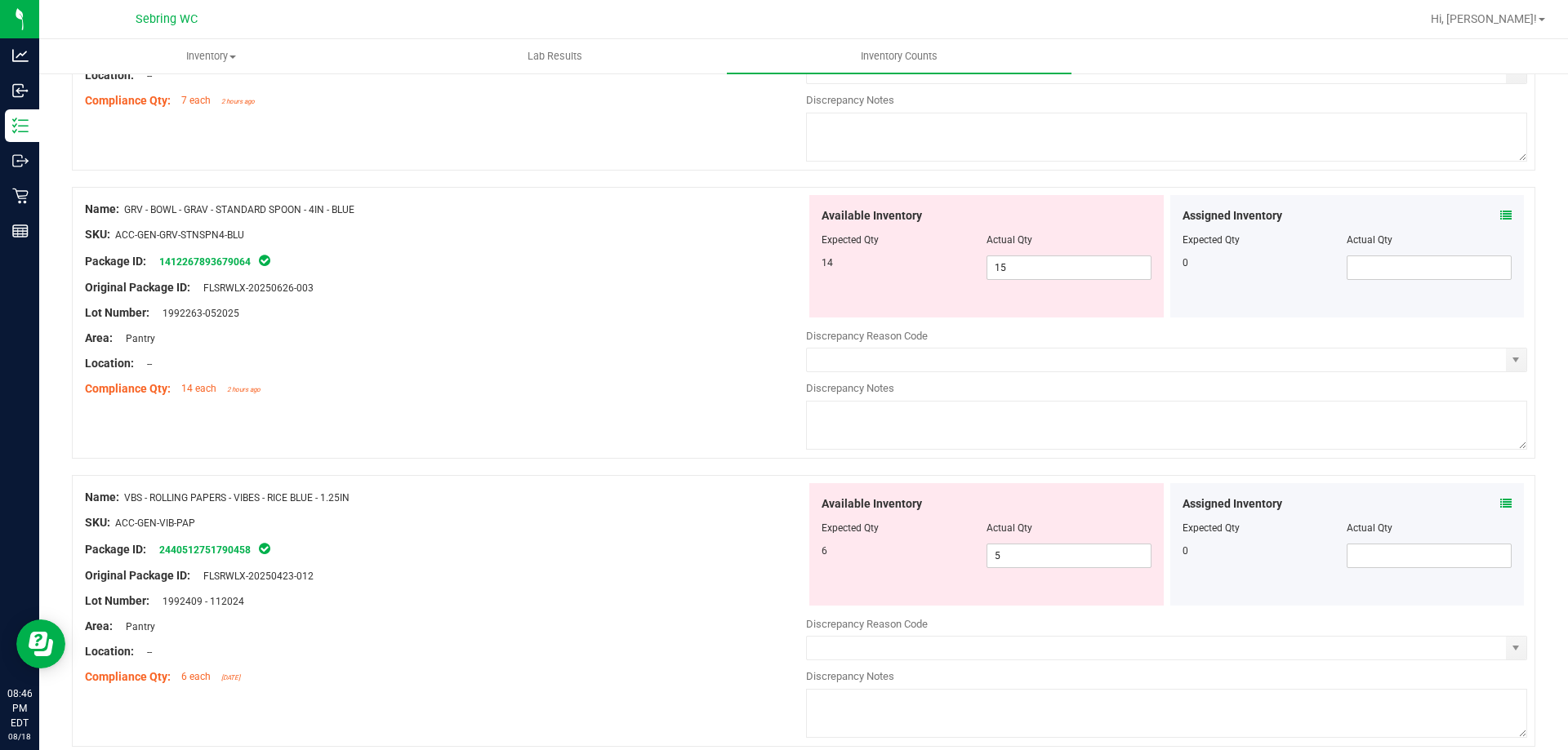
scroll to position [4980, 0]
click at [1501, 212] on icon at bounding box center [1506, 213] width 11 height 11
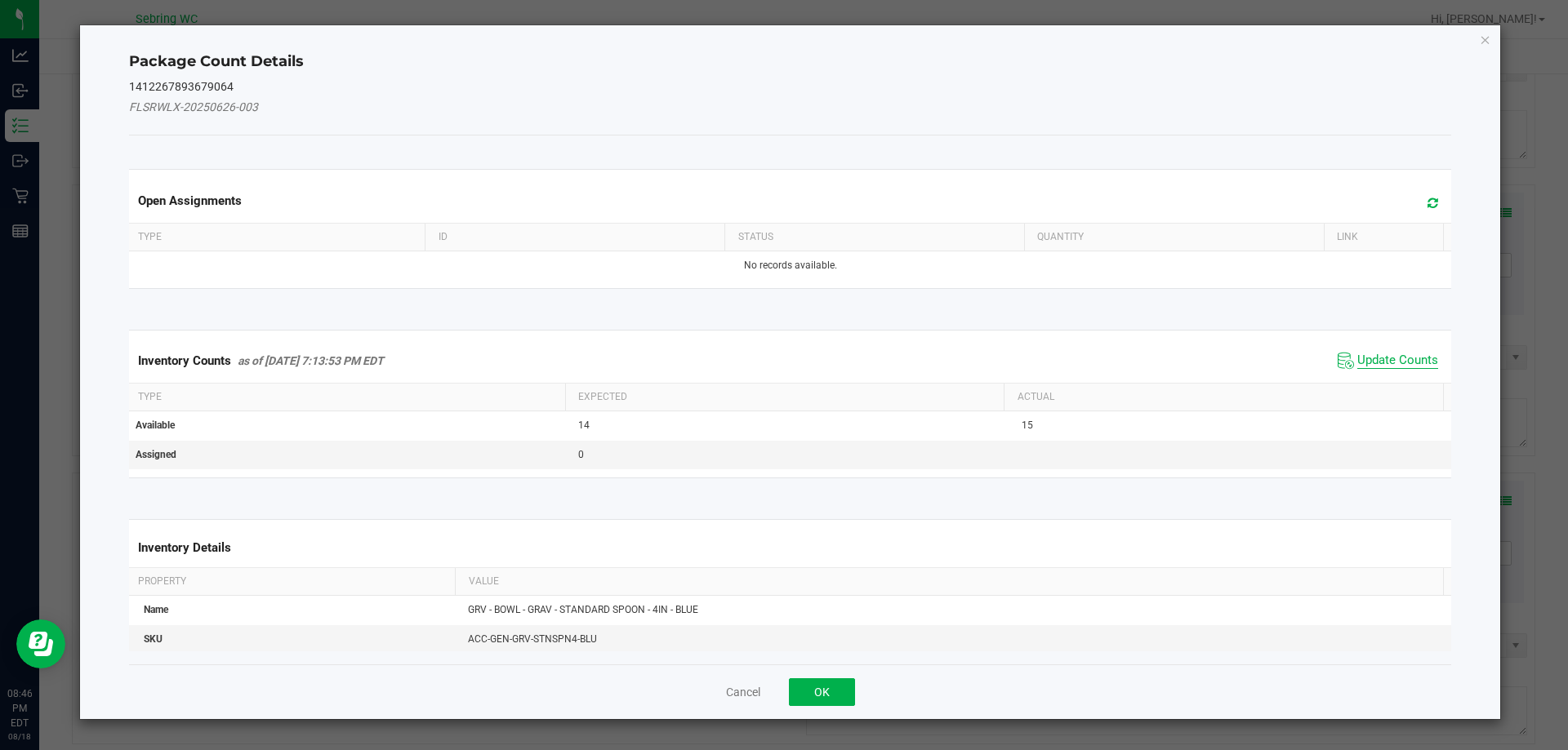
click at [1401, 355] on span "Update Counts" at bounding box center [1398, 360] width 80 height 16
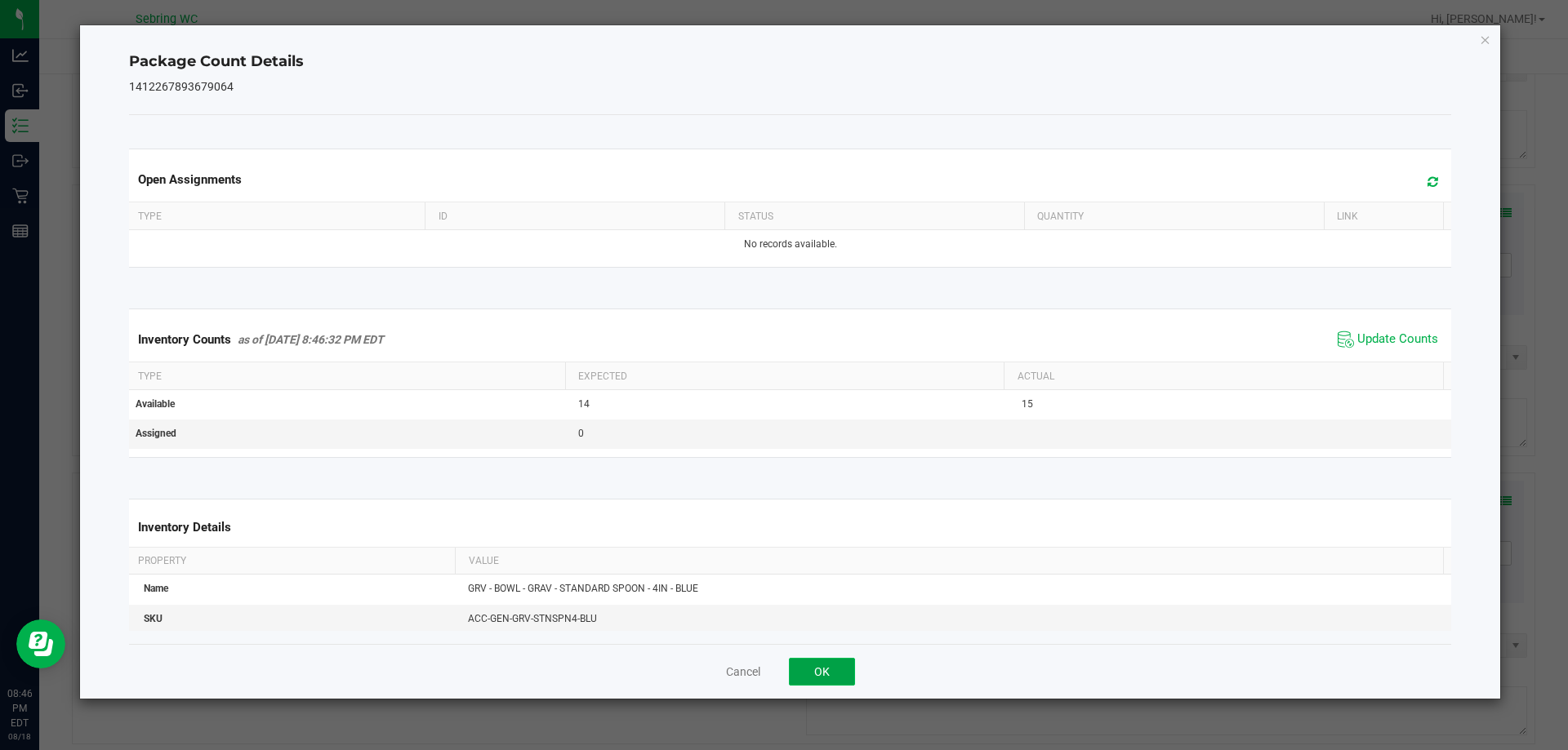
click at [807, 670] on button "OK" at bounding box center [822, 672] width 66 height 27
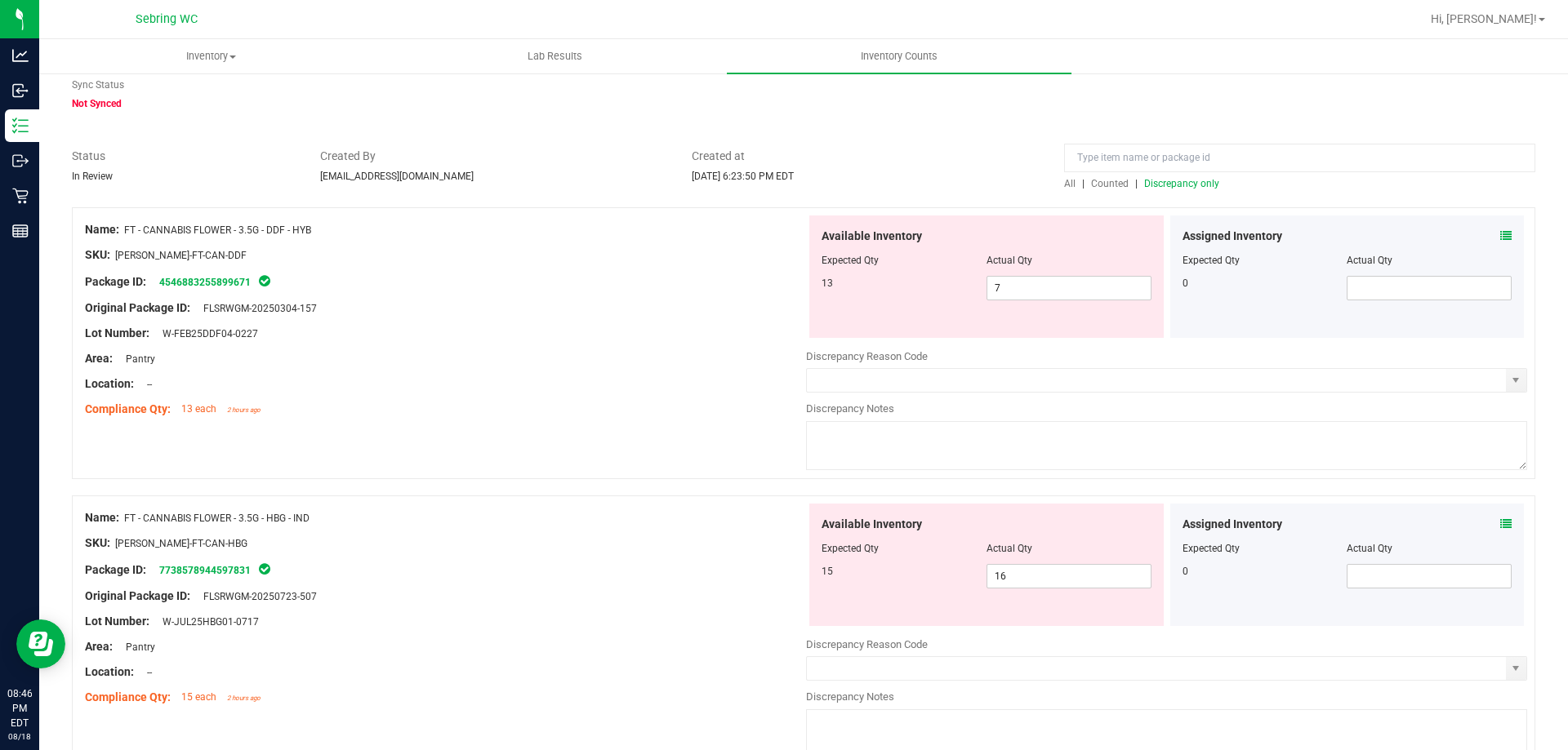
scroll to position [0, 0]
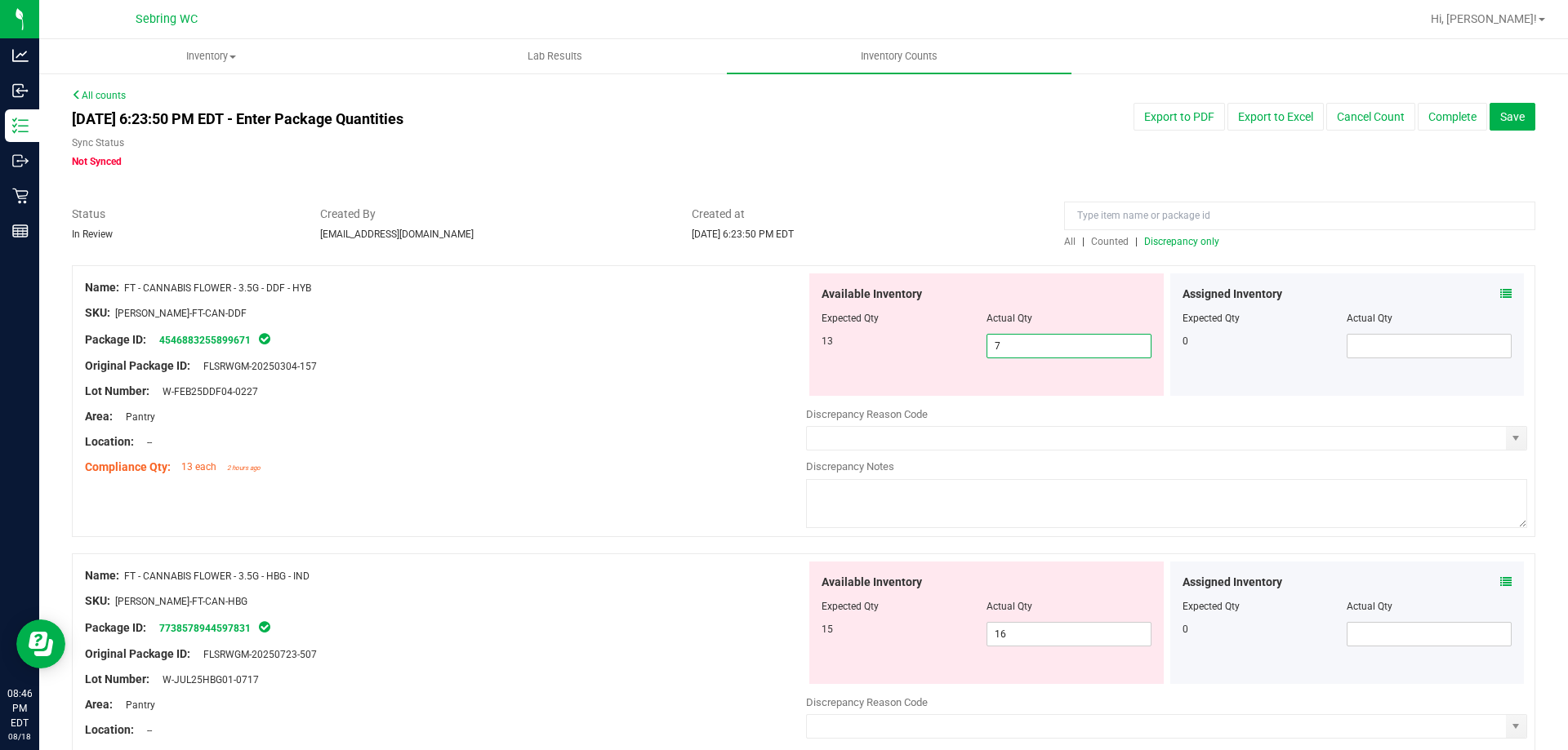
click at [1060, 348] on span "7 7" at bounding box center [1069, 346] width 165 height 25
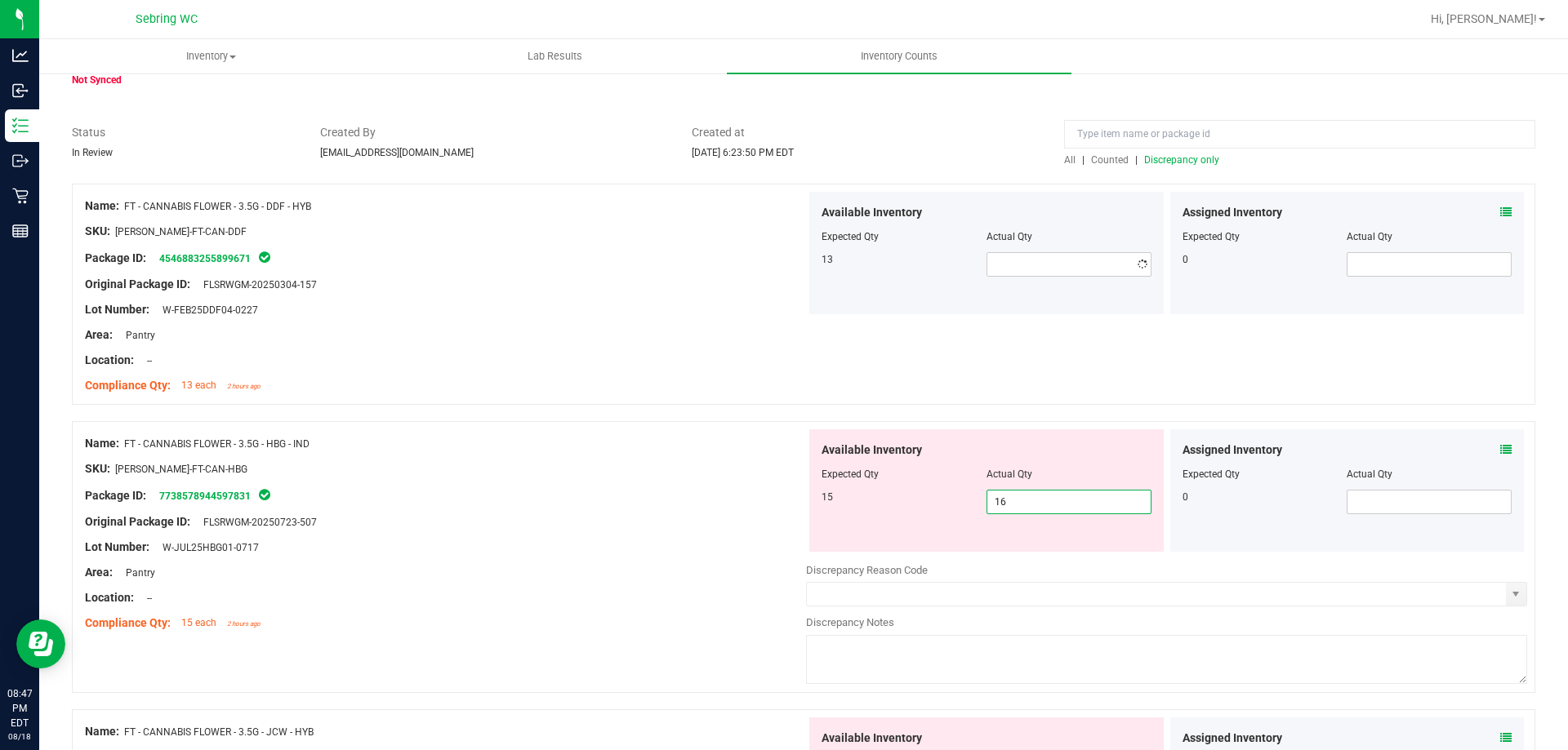
click at [1019, 546] on div "Available Inventory Expected Qty Actual Qty 15 16 16" at bounding box center [986, 490] width 355 height 122
type input "15"
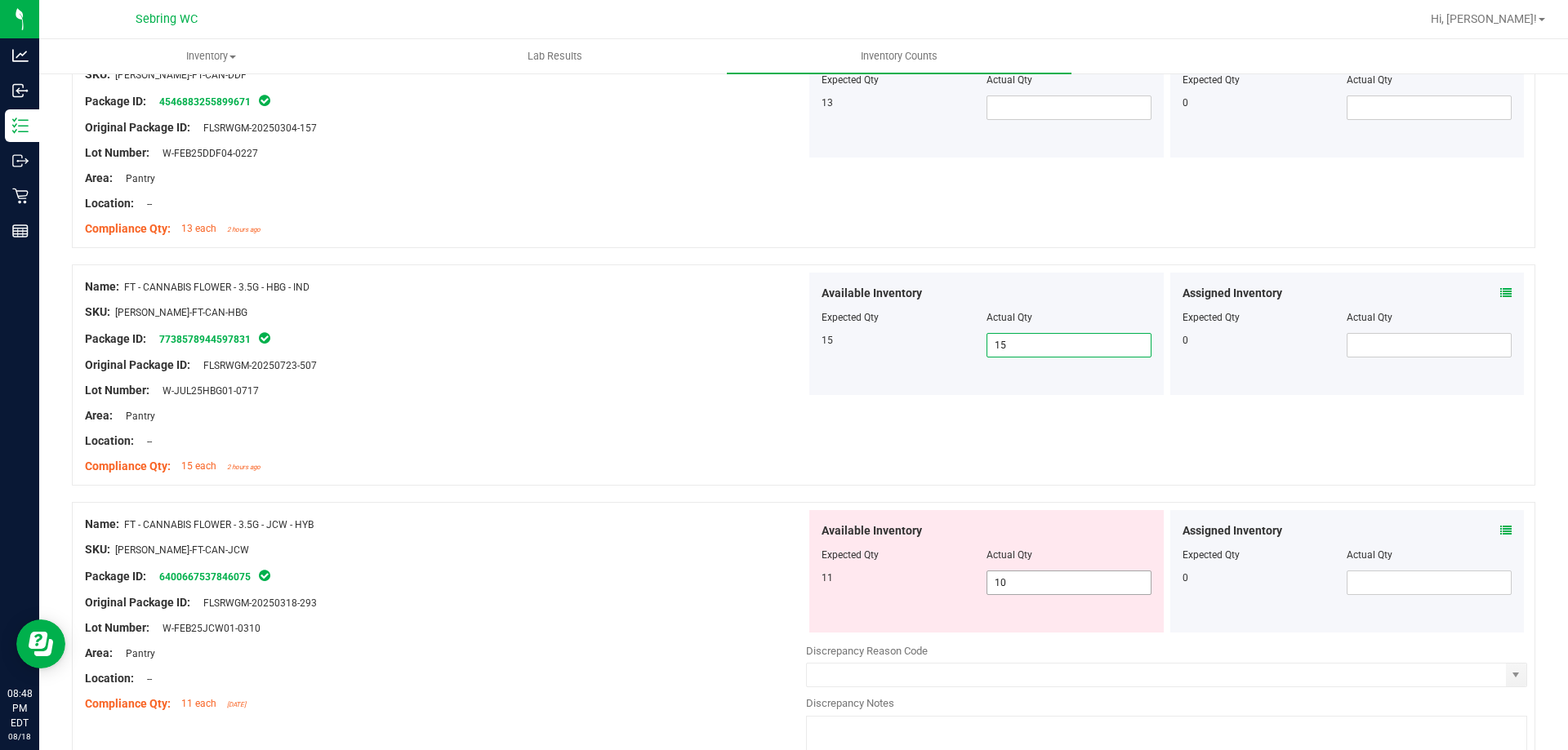
scroll to position [245, 0]
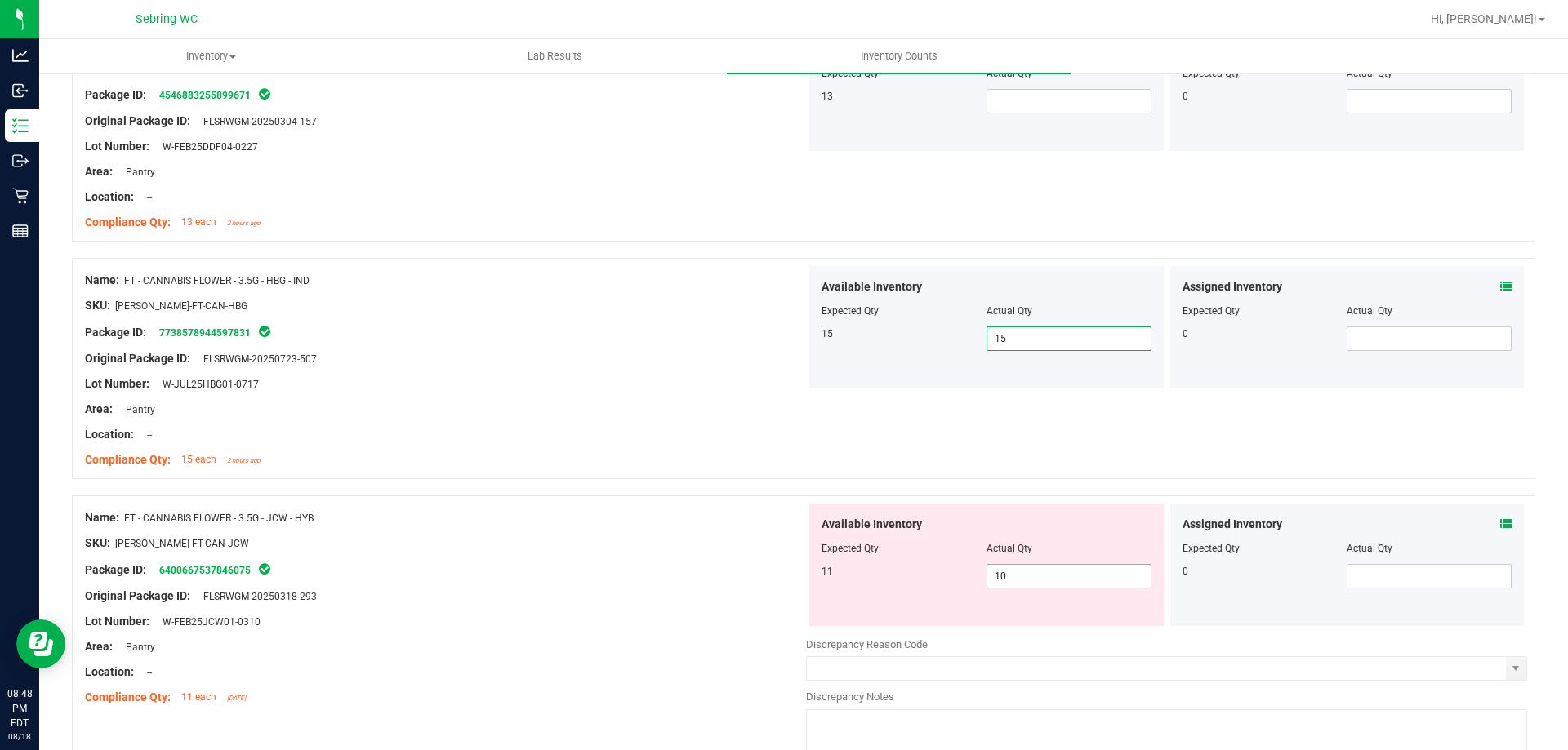
click at [1015, 577] on span "10 10" at bounding box center [1069, 576] width 165 height 25
type input "11"
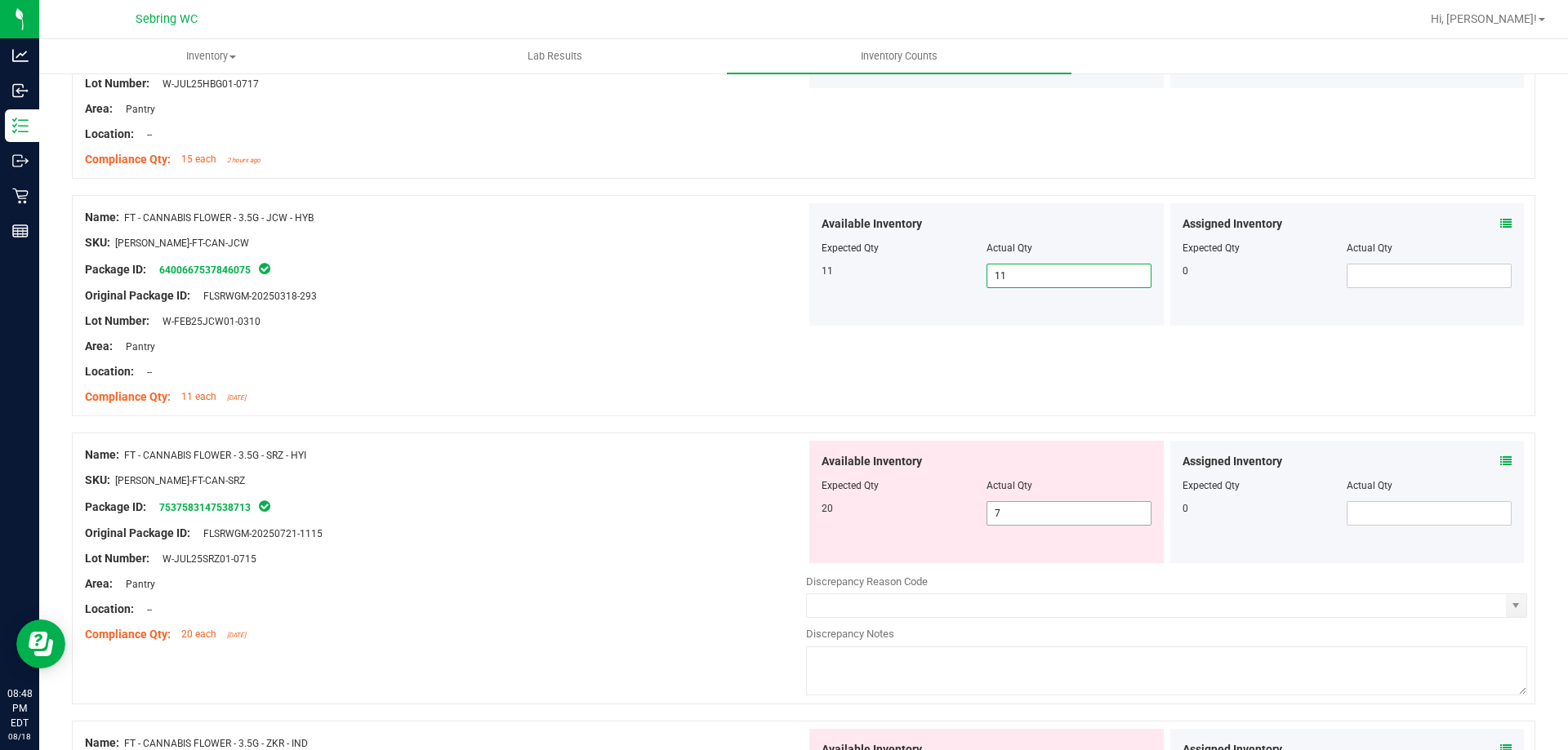
scroll to position [571, 0]
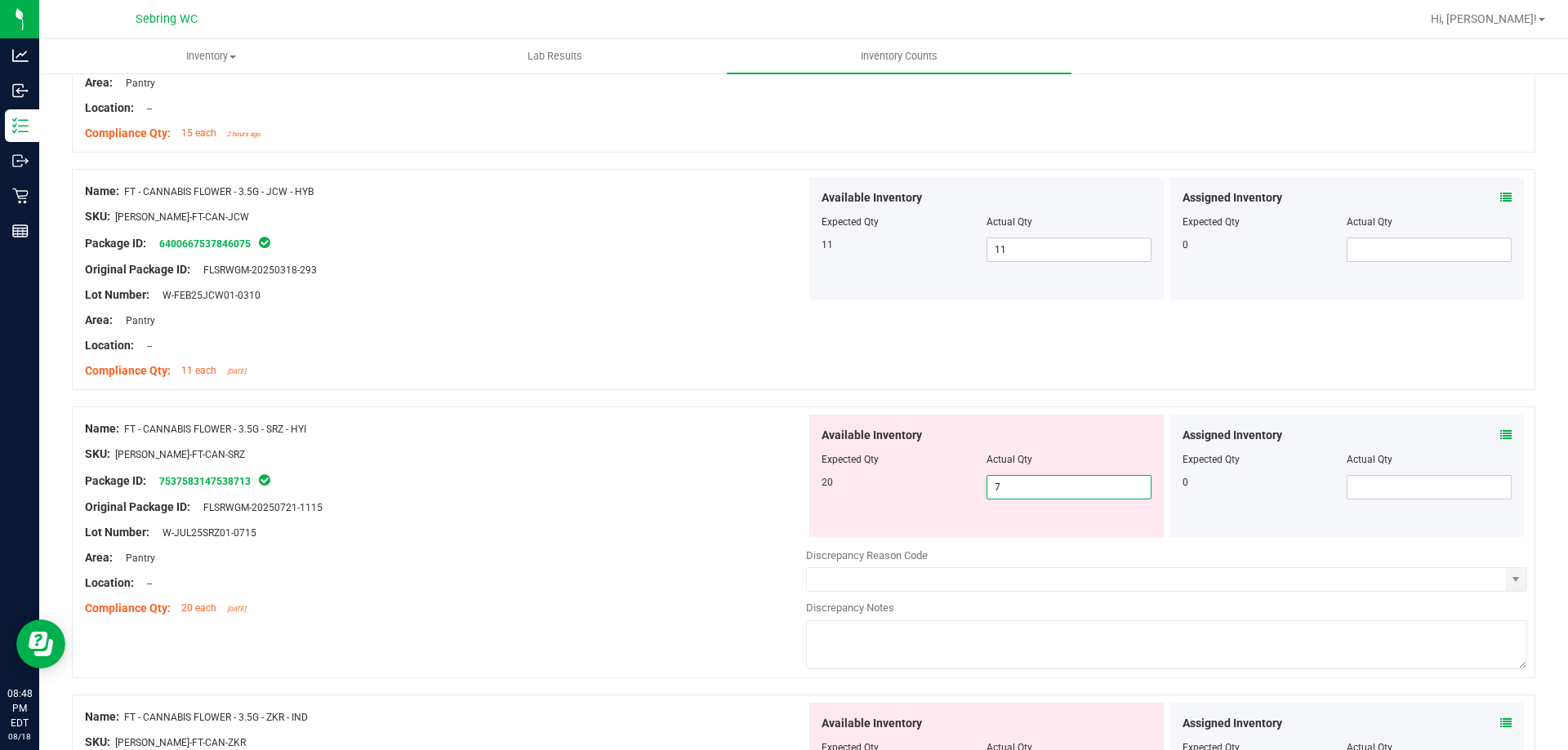
click at [1047, 480] on span "7 7" at bounding box center [1069, 487] width 165 height 25
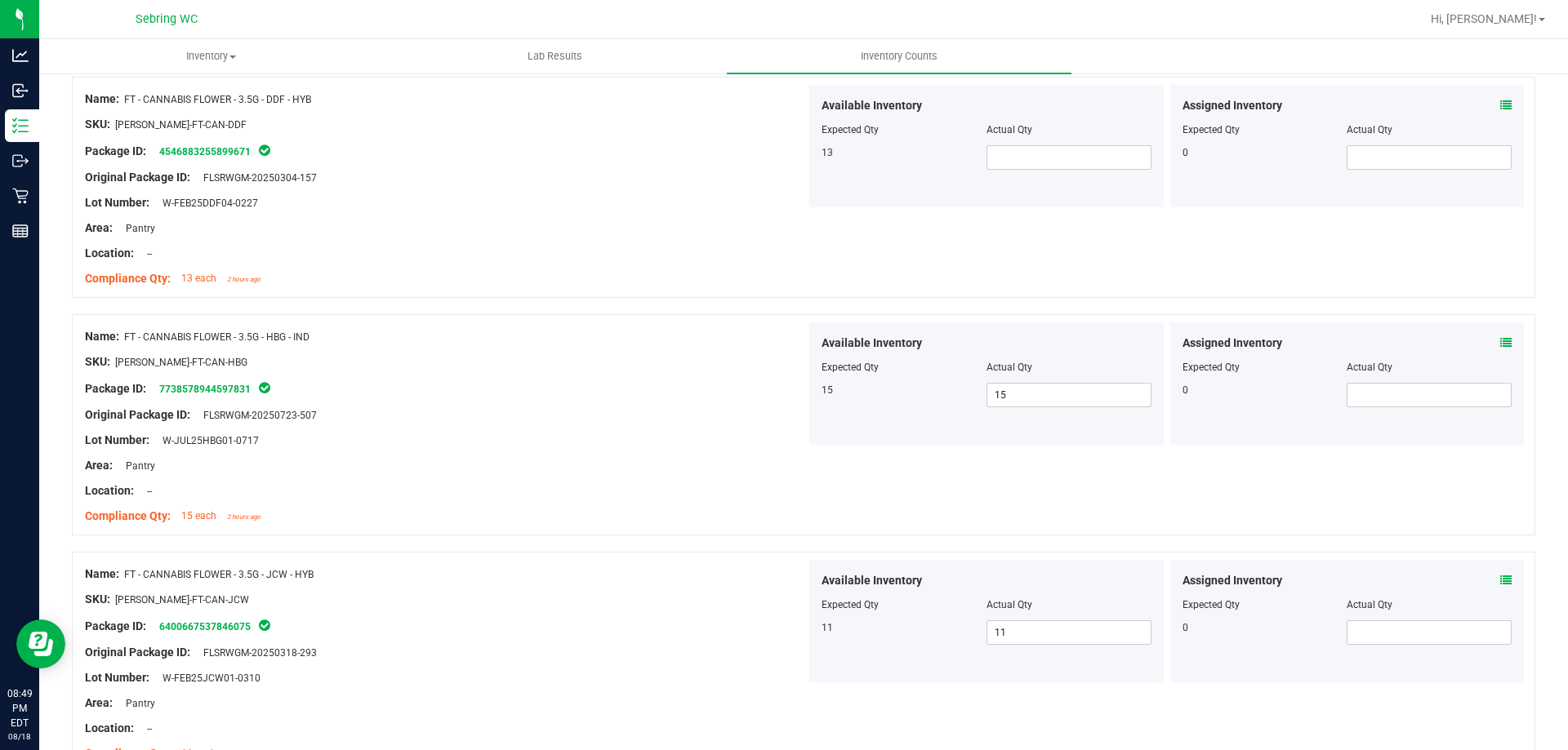
scroll to position [164, 0]
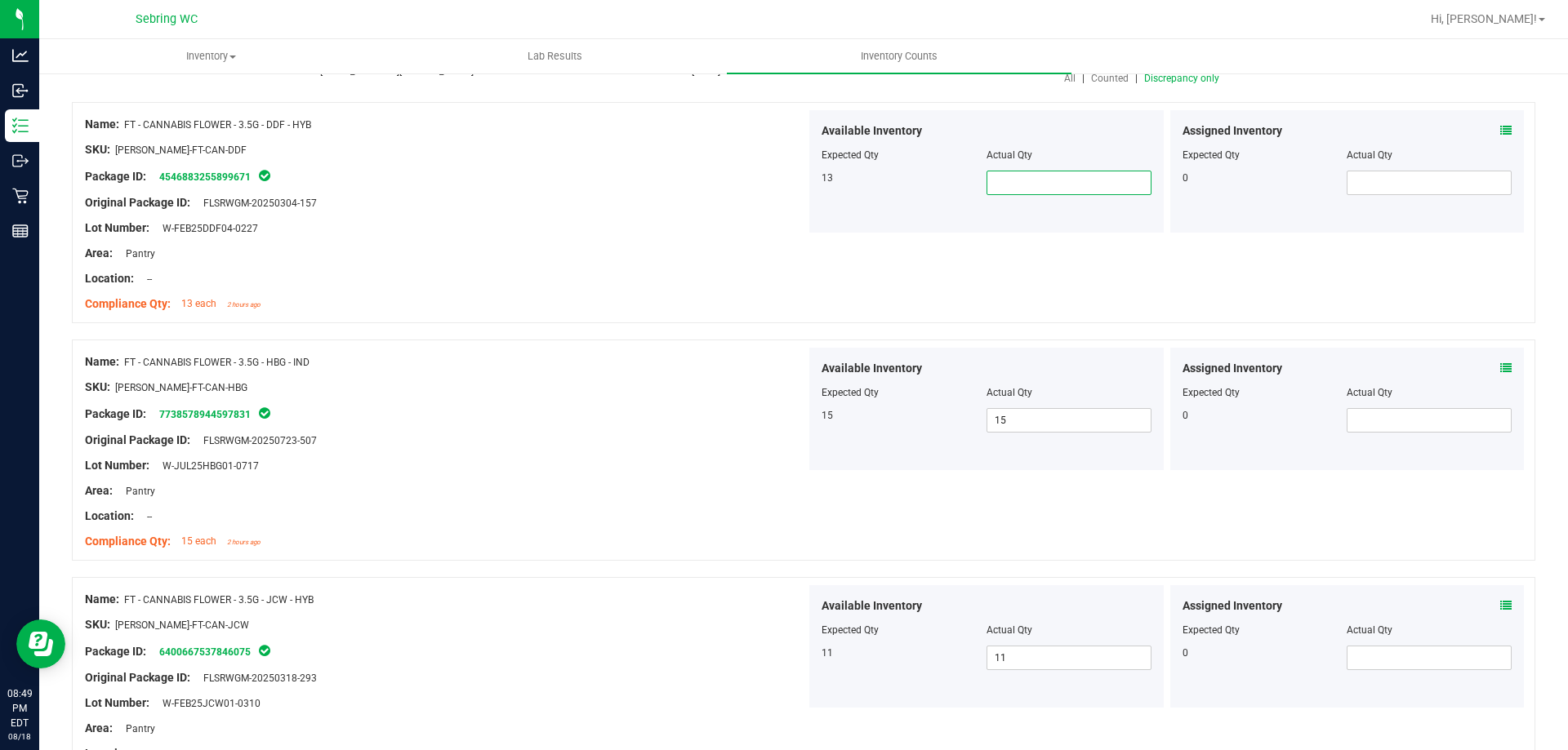
click at [1040, 176] on span at bounding box center [1069, 183] width 165 height 25
type input "13"
click at [737, 422] on div "Package ID: 7738578944597831" at bounding box center [446, 413] width 721 height 20
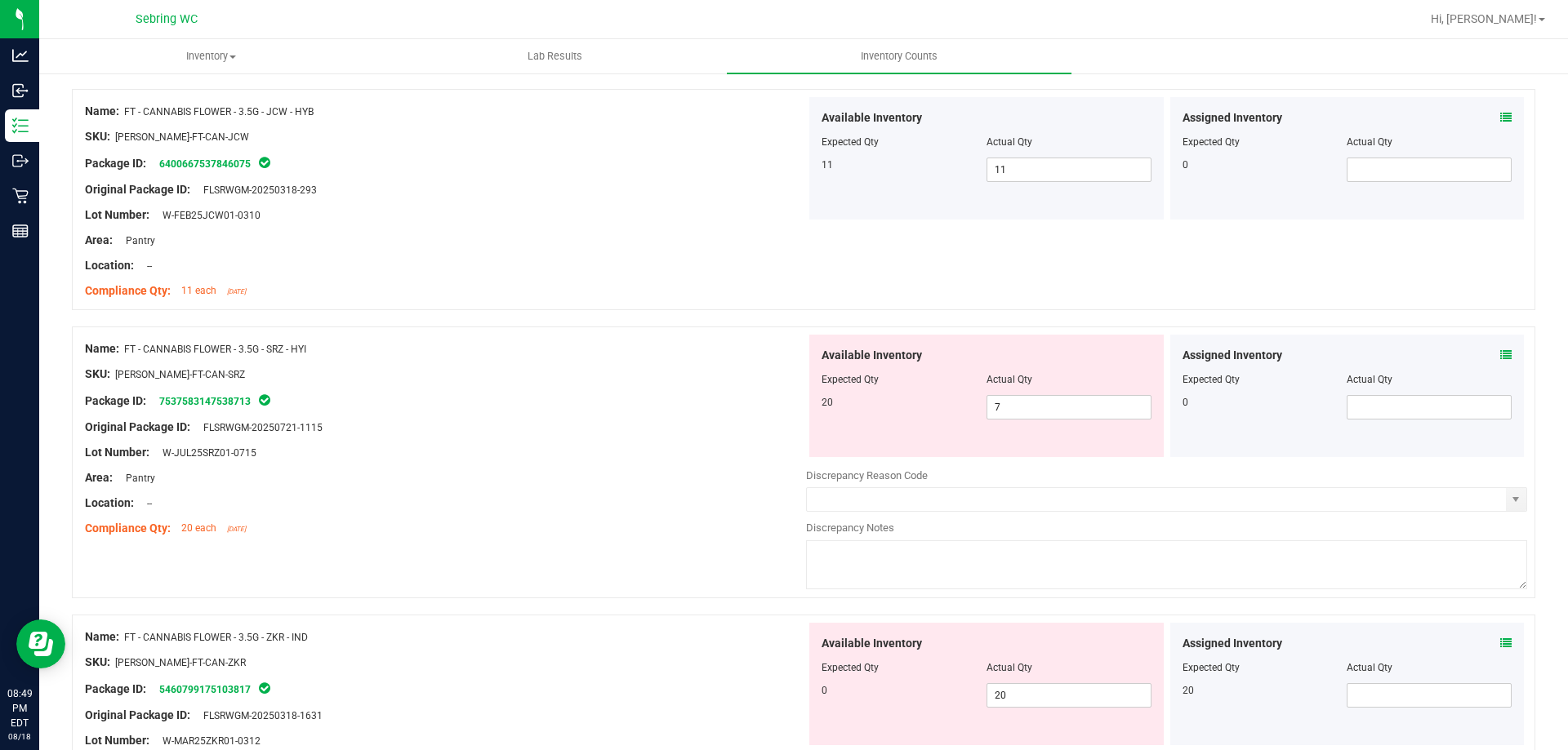
scroll to position [654, 0]
click at [1016, 403] on span "7 7" at bounding box center [1069, 406] width 165 height 25
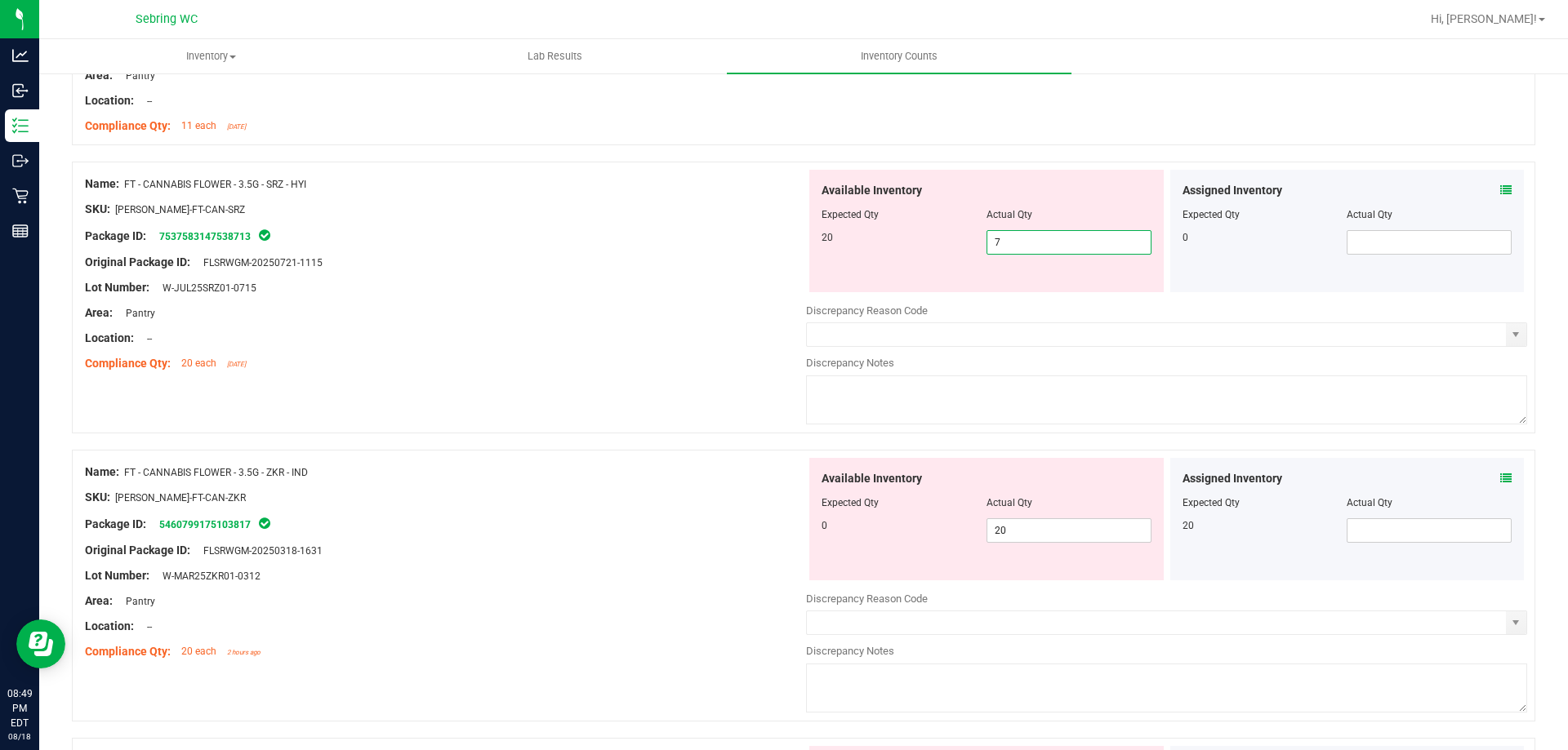
scroll to position [735, 0]
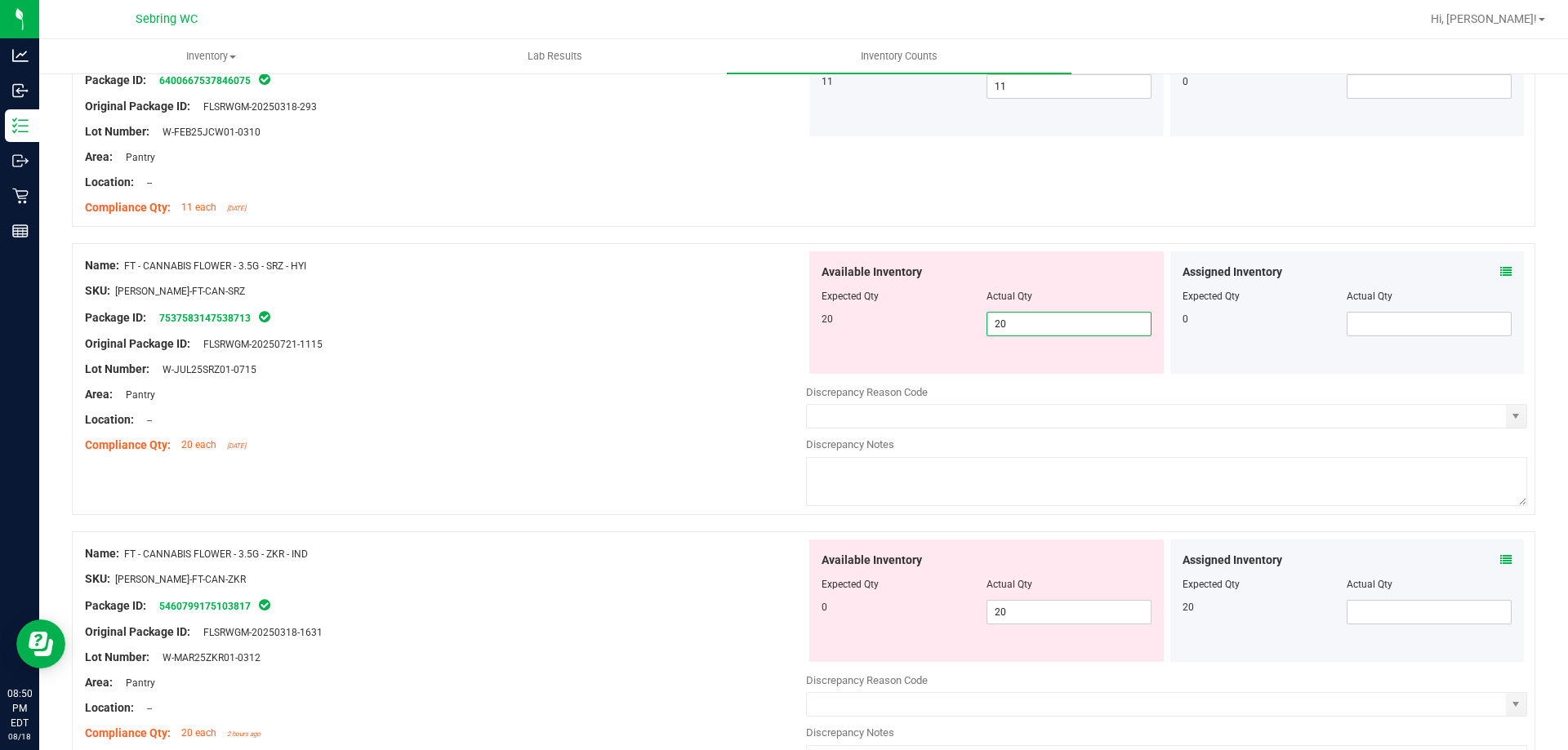
type input "20"
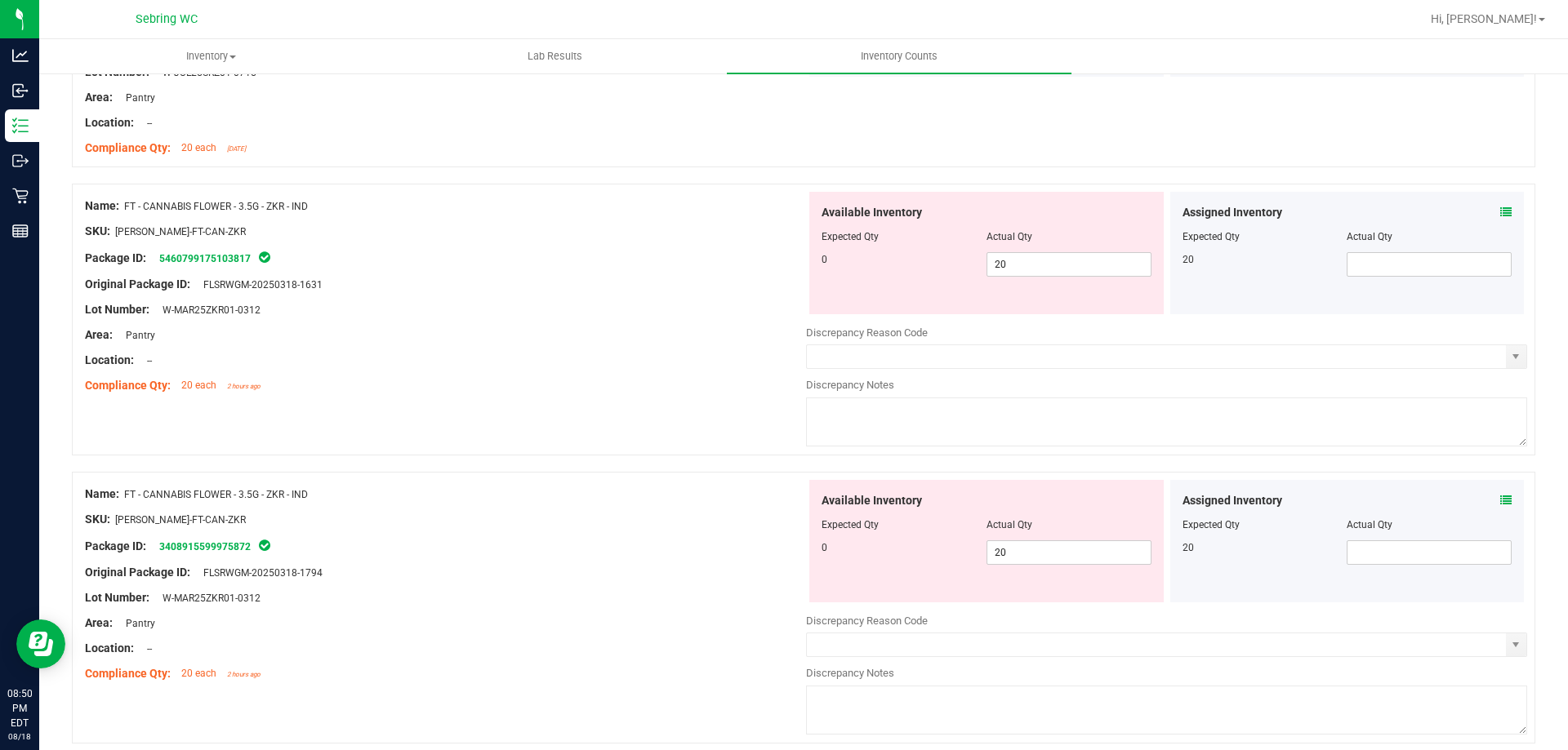
scroll to position [1061, 0]
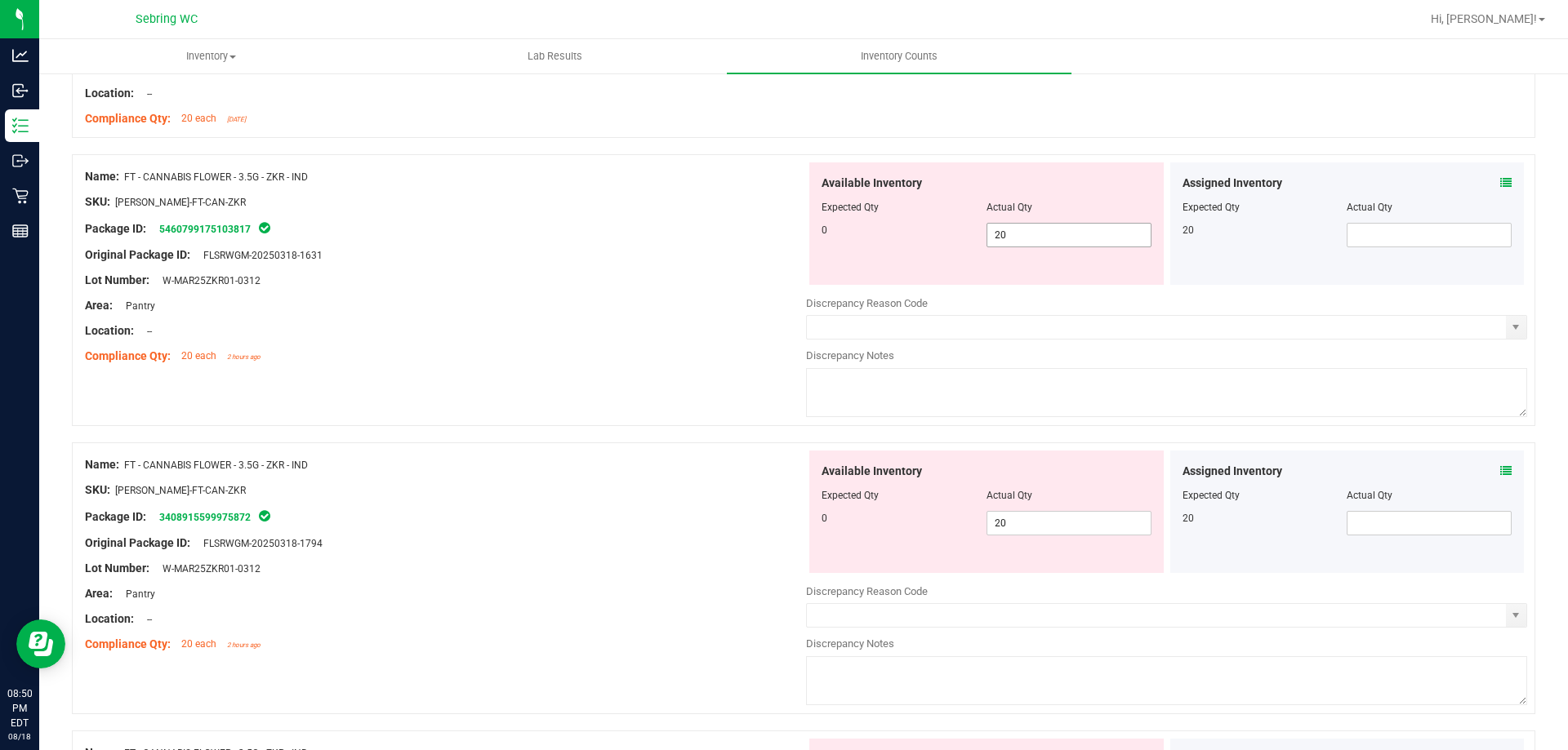
click at [1129, 235] on span "20 20" at bounding box center [1069, 235] width 165 height 25
type input "2"
type input "0"
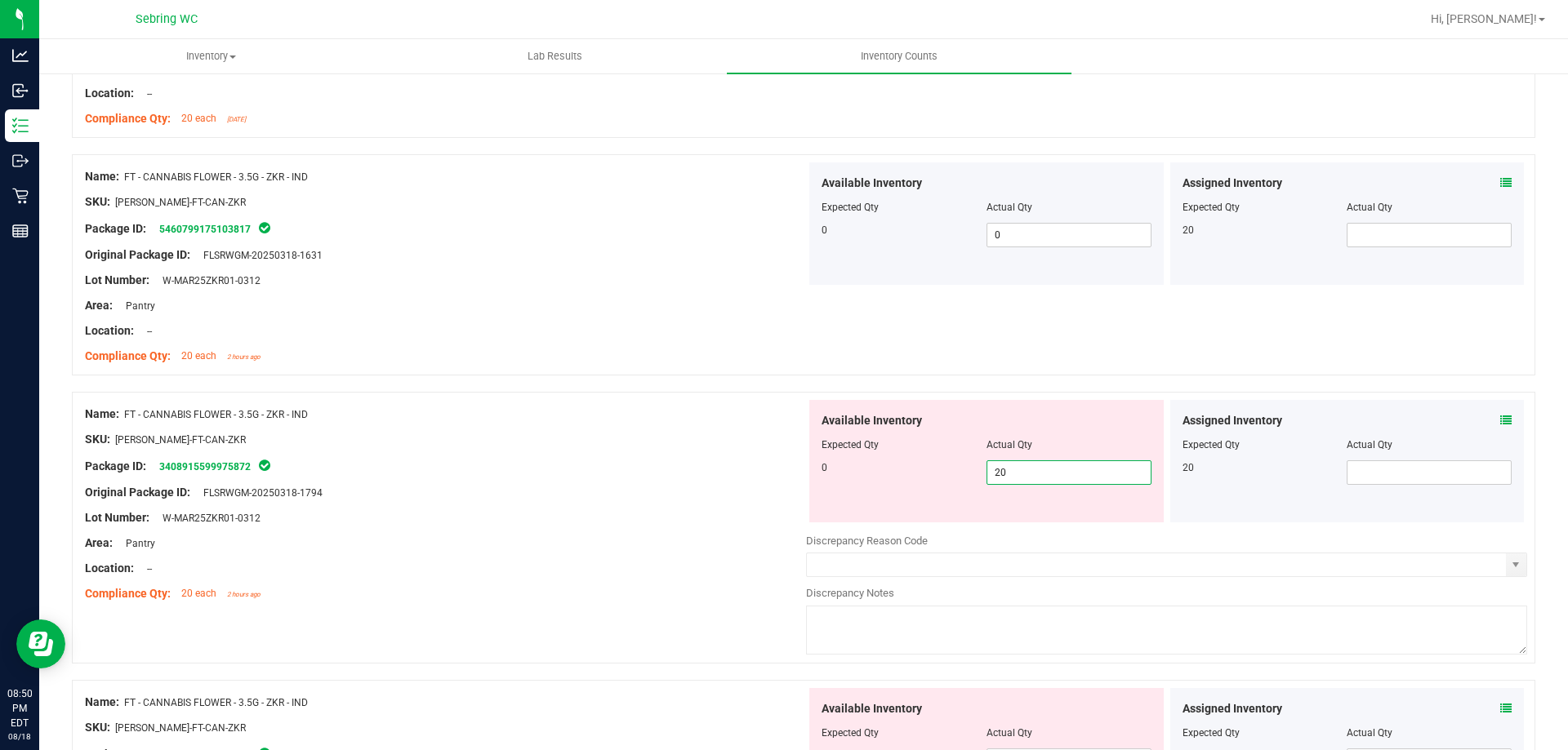
click at [1095, 469] on span "20 20" at bounding box center [1069, 473] width 165 height 25
type input "2"
type input "0"
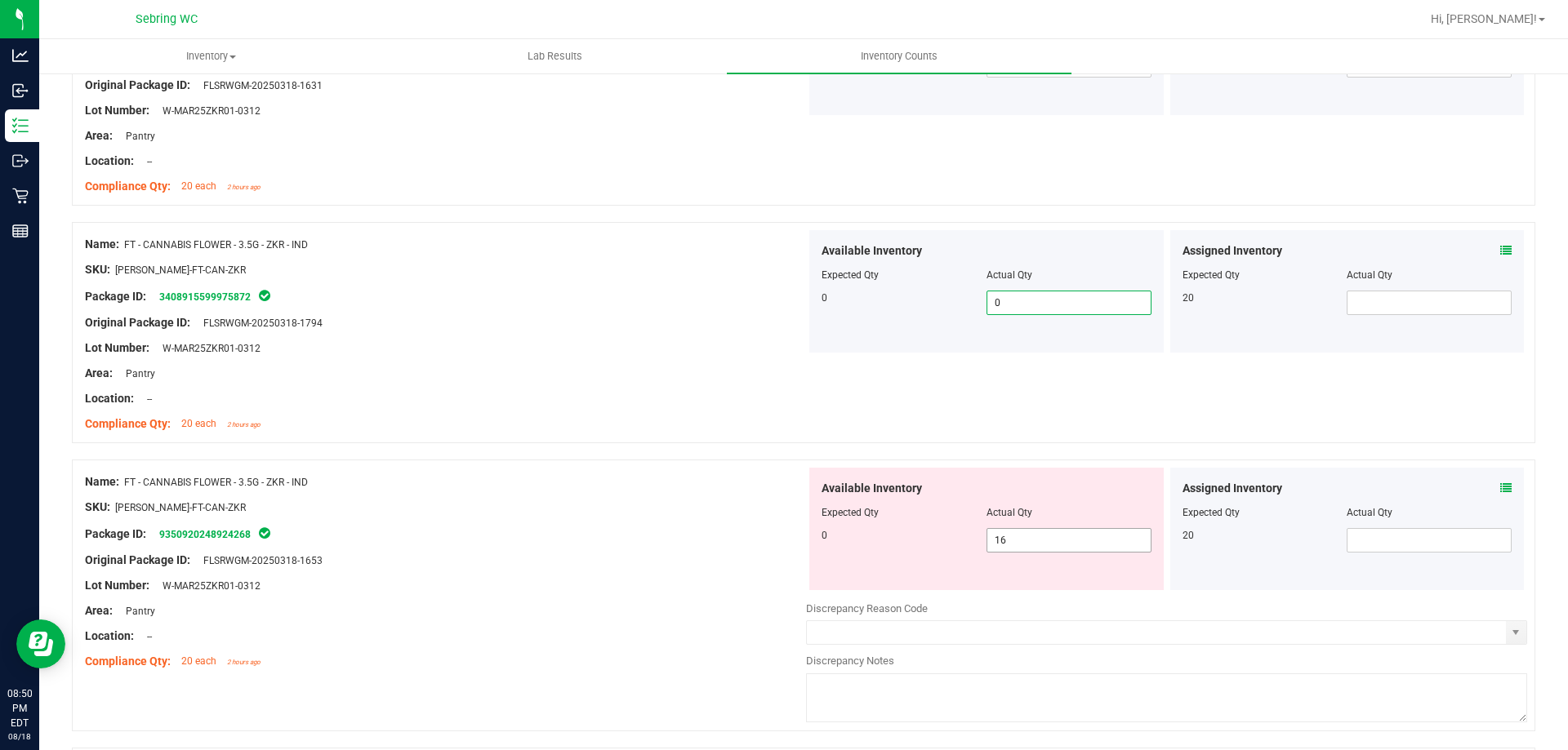
scroll to position [1306, 0]
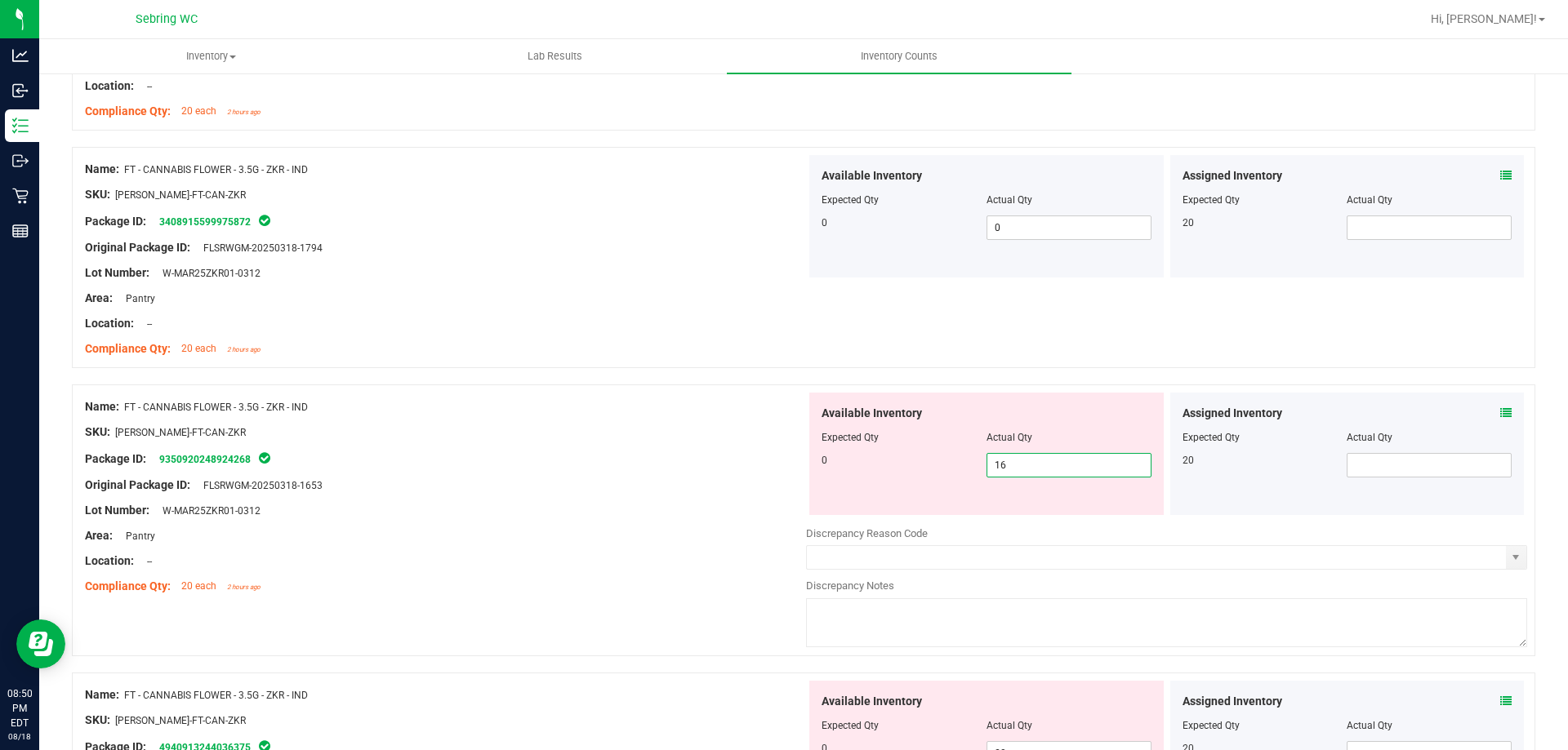
drag, startPoint x: 1046, startPoint y: 466, endPoint x: 1033, endPoint y: 468, distance: 13.2
click at [1036, 468] on span "16 16" at bounding box center [1069, 465] width 165 height 25
type input "1"
type input "0"
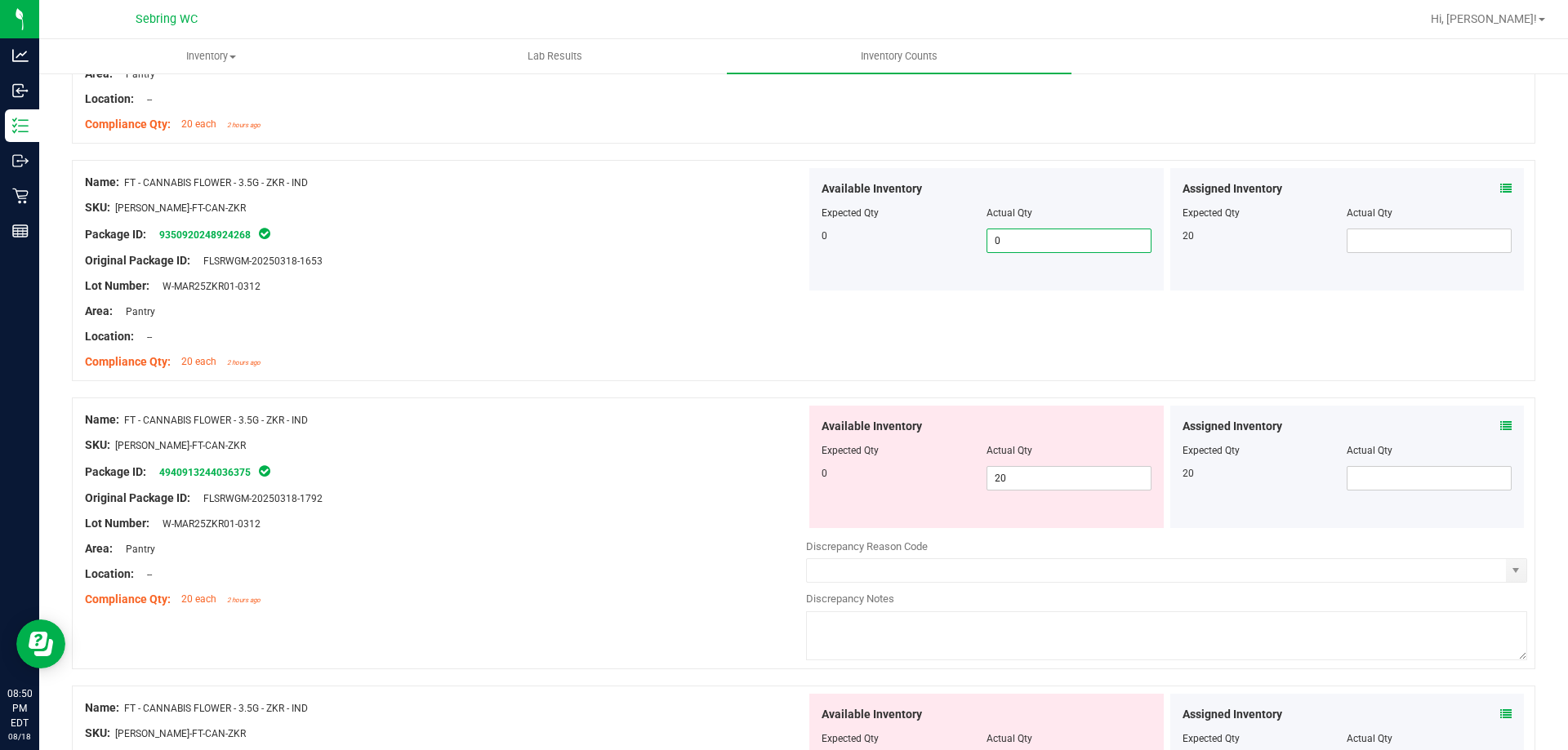
scroll to position [1551, 0]
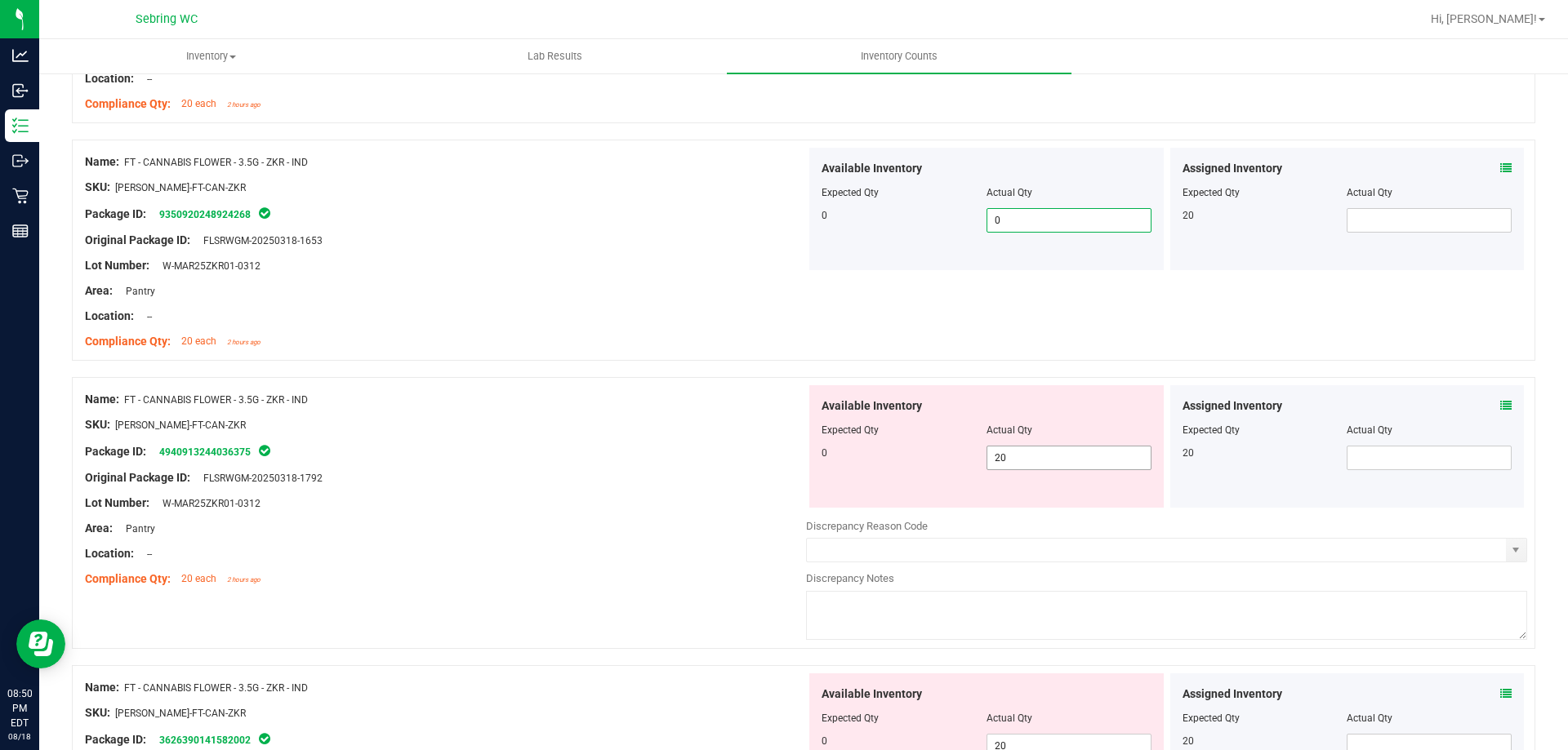
click at [1022, 452] on span "20 20" at bounding box center [1069, 458] width 165 height 25
type input "2"
type input "0"
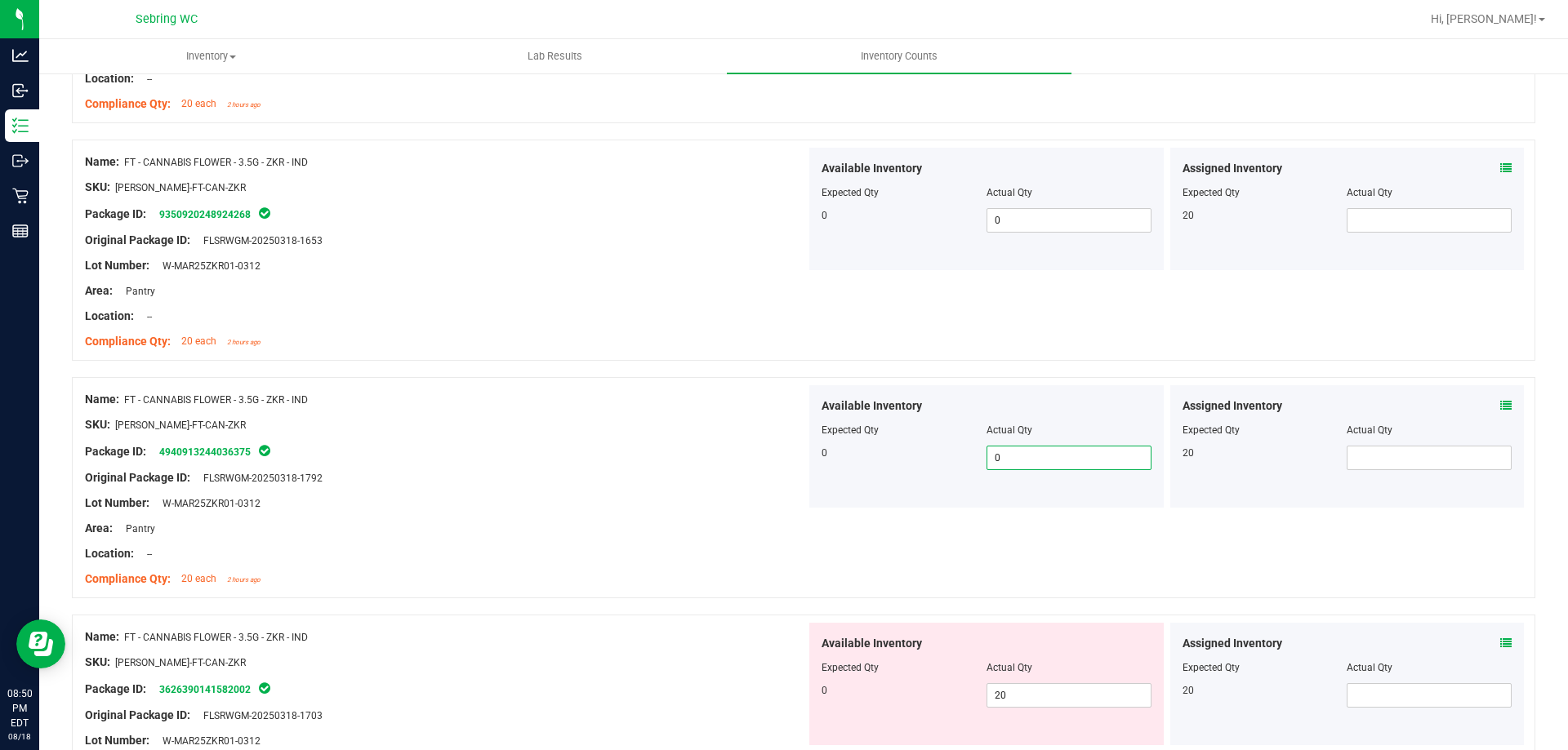
scroll to position [1715, 0]
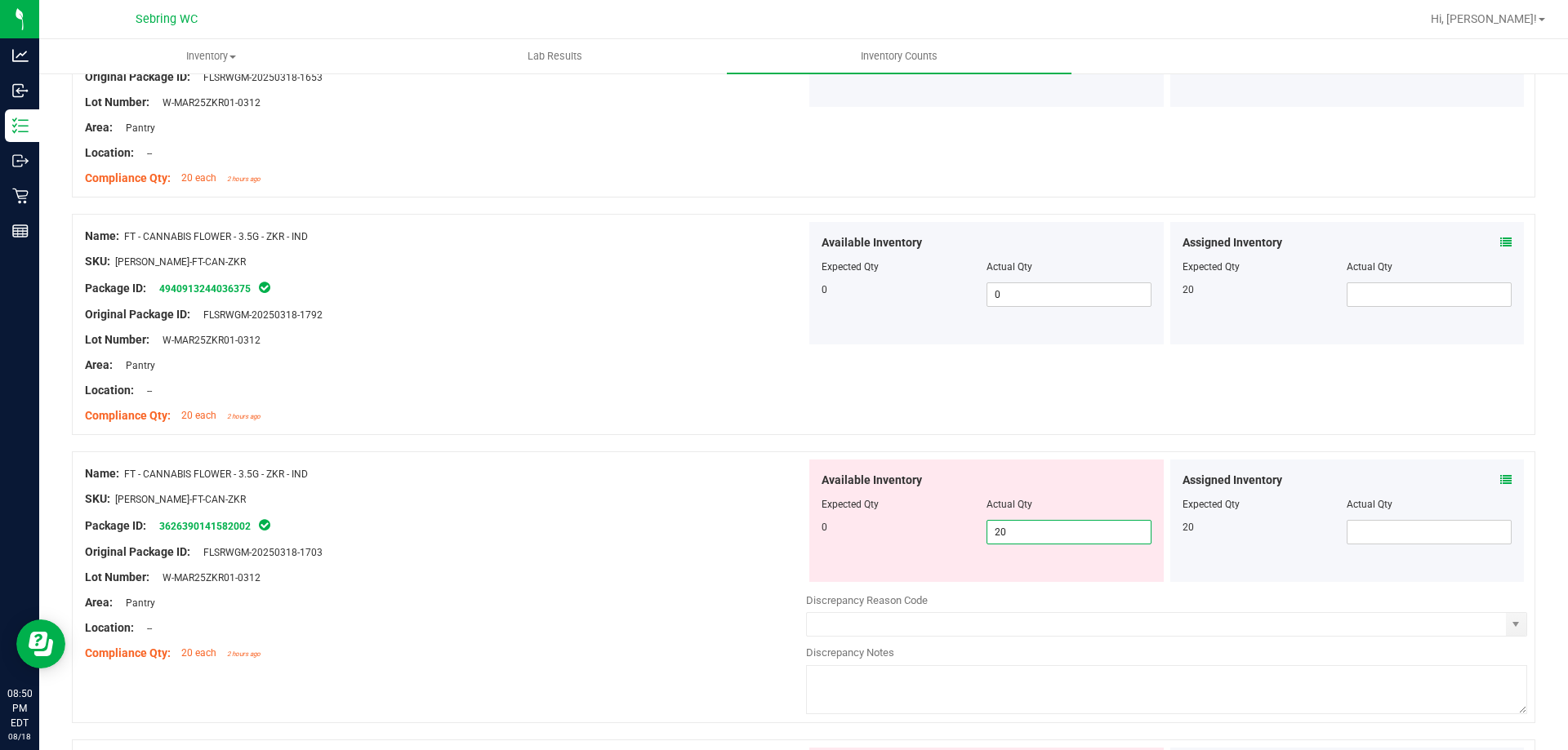
click at [1013, 529] on span "20 20" at bounding box center [1069, 532] width 165 height 25
type input "2"
type input "0"
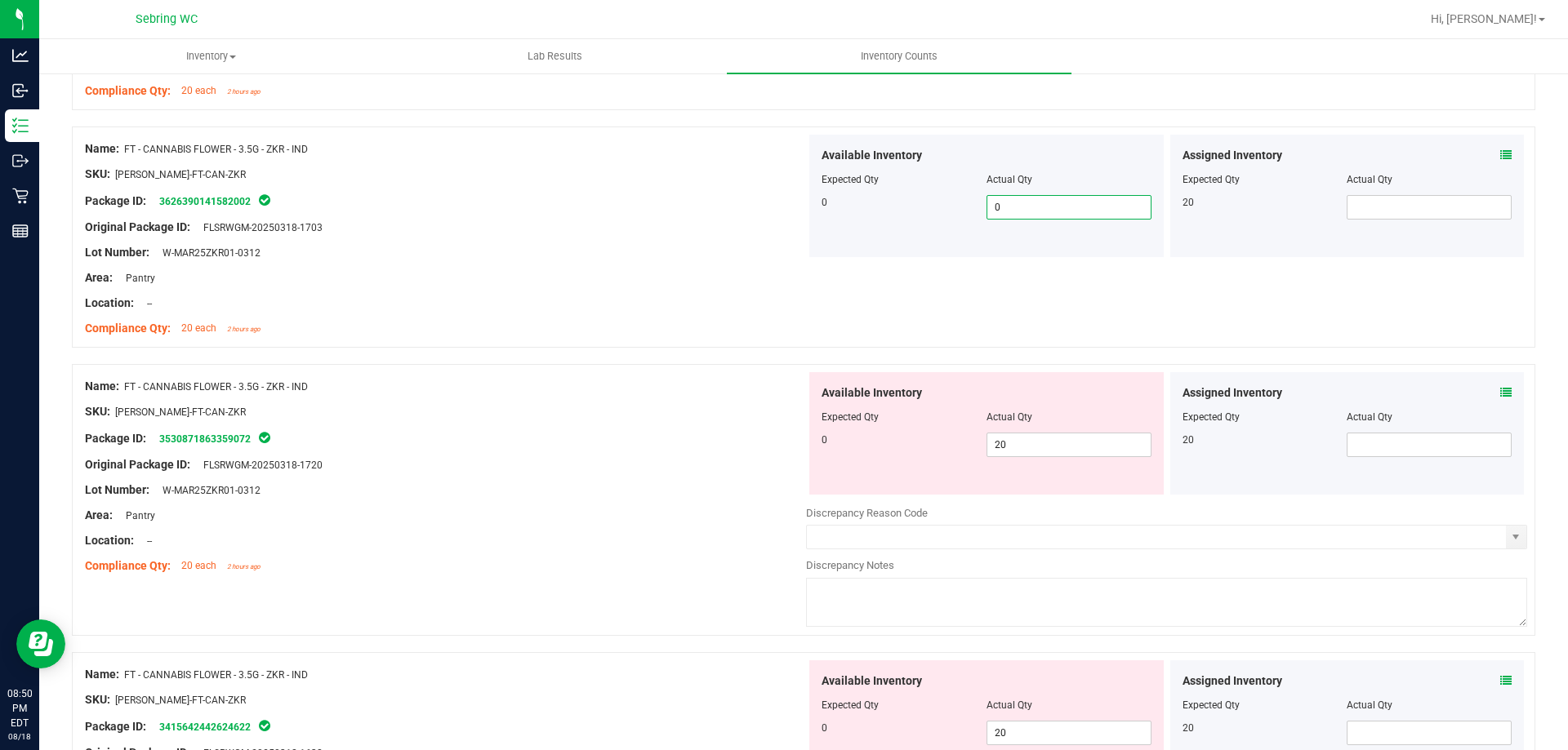
scroll to position [2041, 0]
click at [1026, 444] on span "20 20" at bounding box center [1069, 444] width 165 height 25
type input "2"
type input "0"
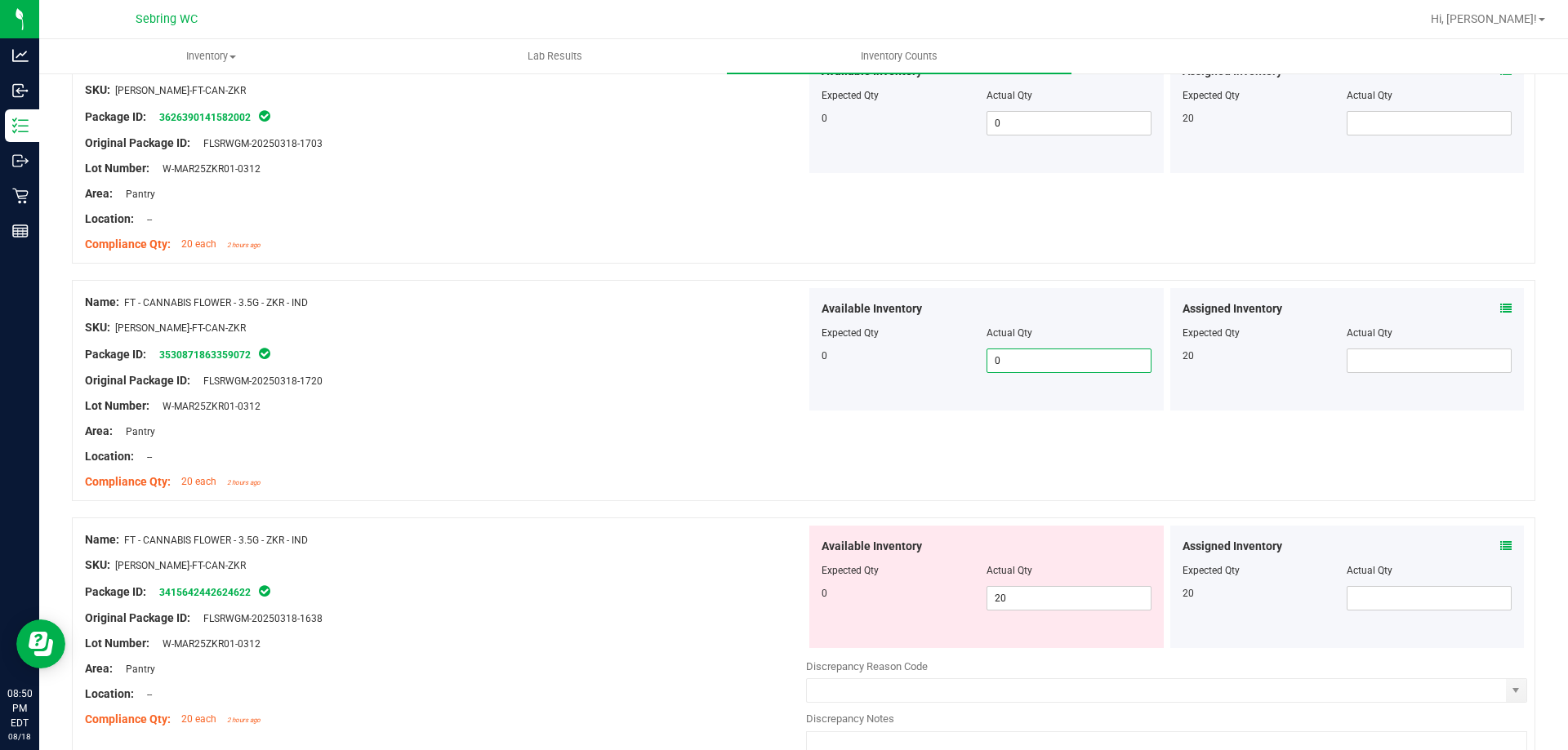
scroll to position [2367, 0]
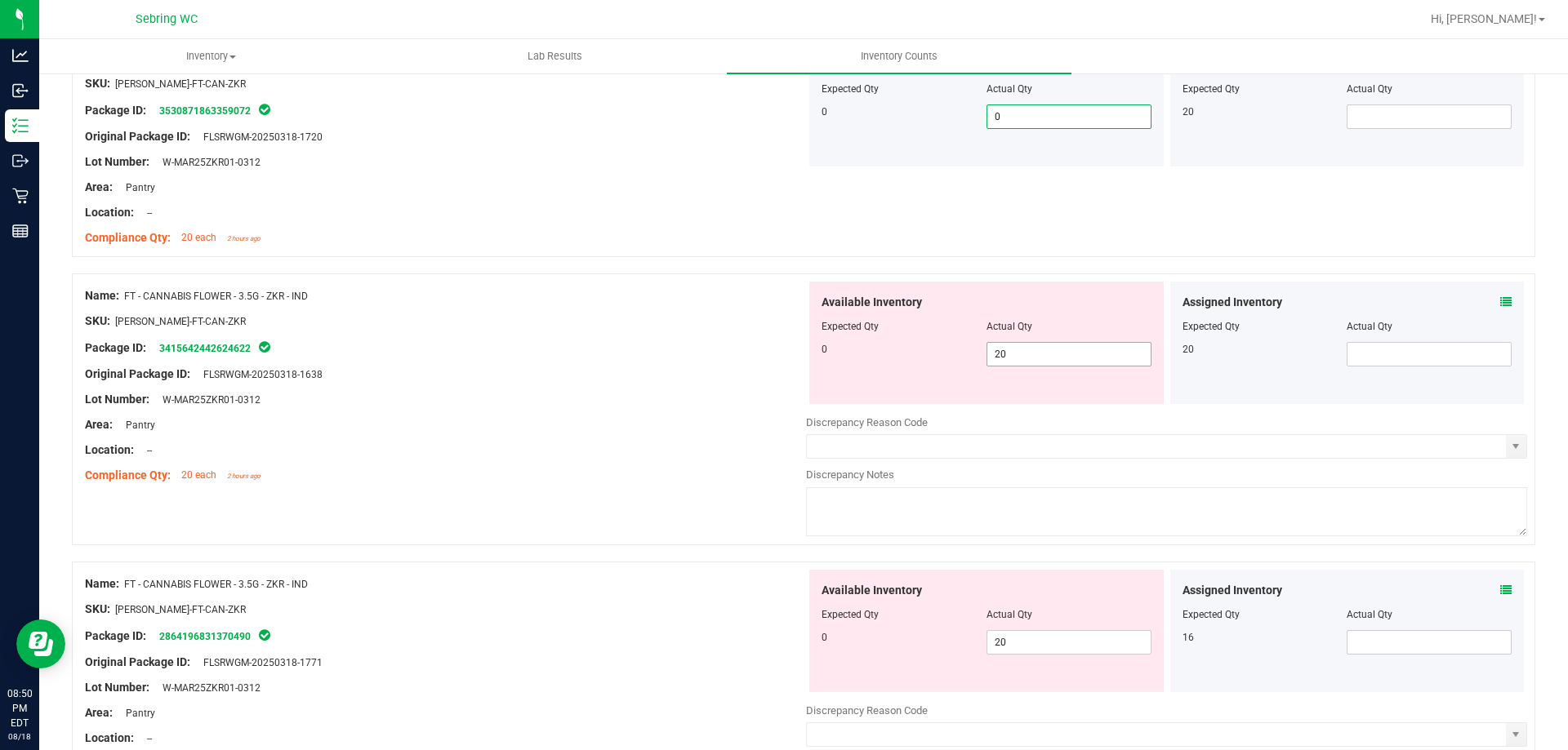
click at [1035, 343] on span "20 20" at bounding box center [1069, 355] width 165 height 25
type input "2"
type input "0"
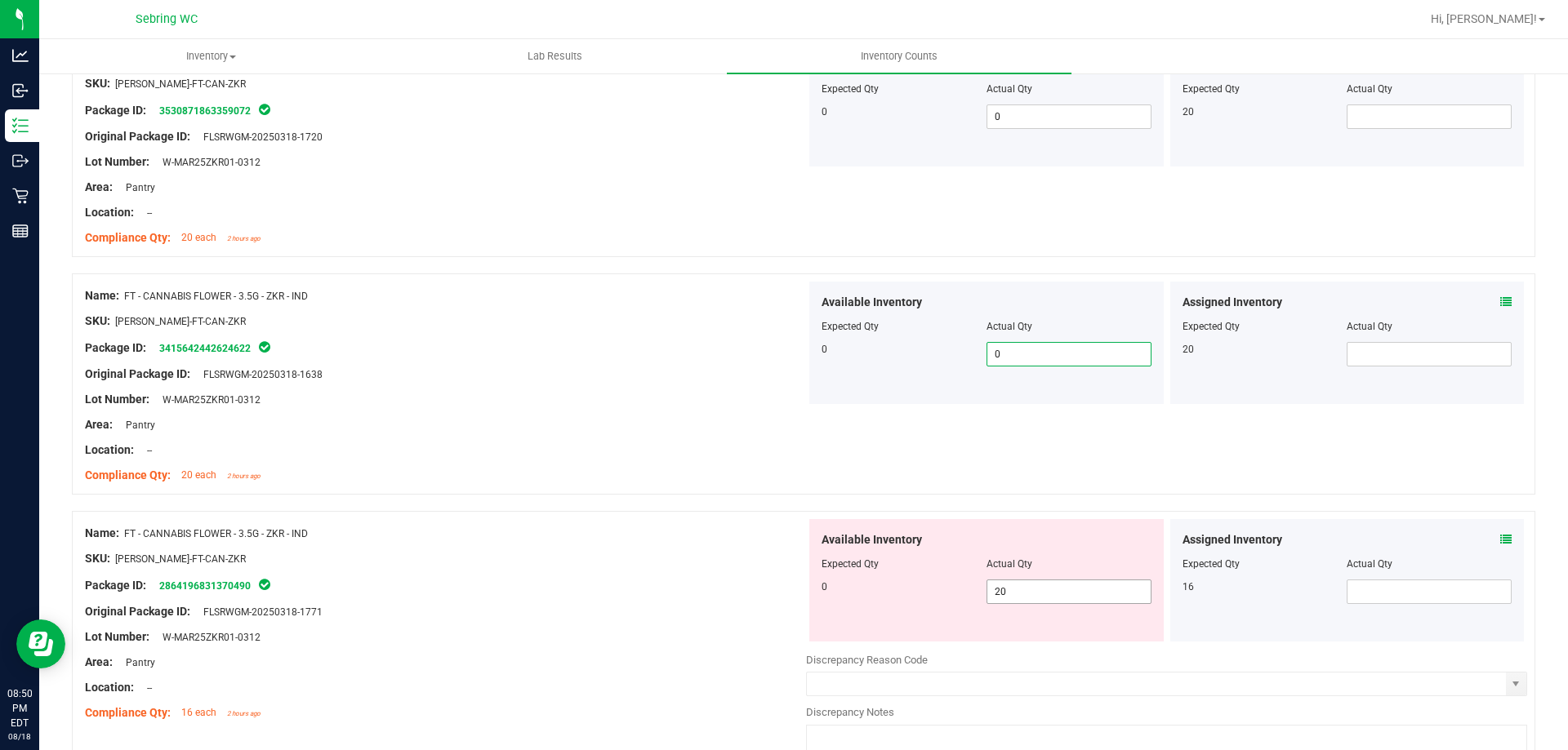
click at [1085, 596] on span "20 20" at bounding box center [1069, 592] width 165 height 25
type input "2"
type input "0"
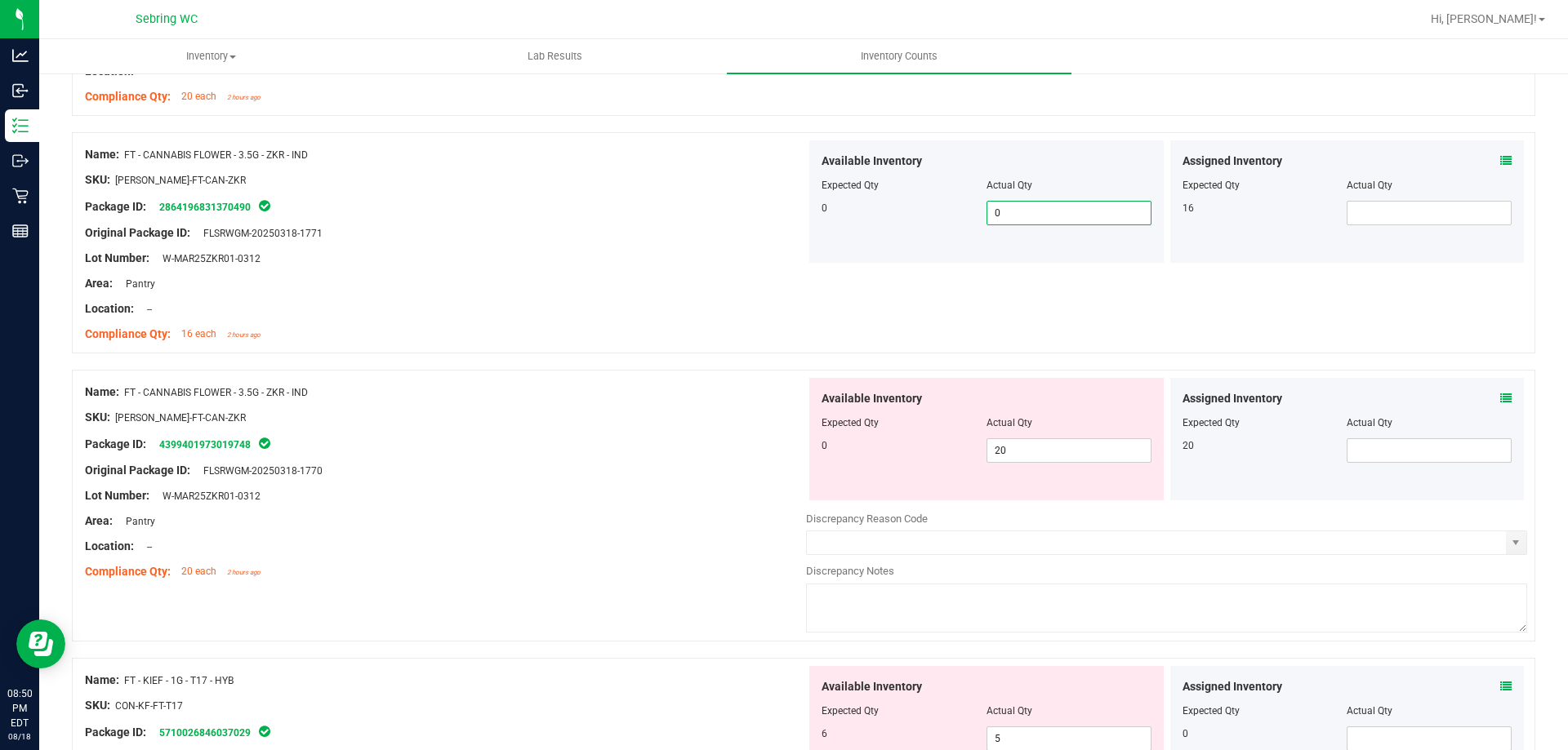
scroll to position [2776, 0]
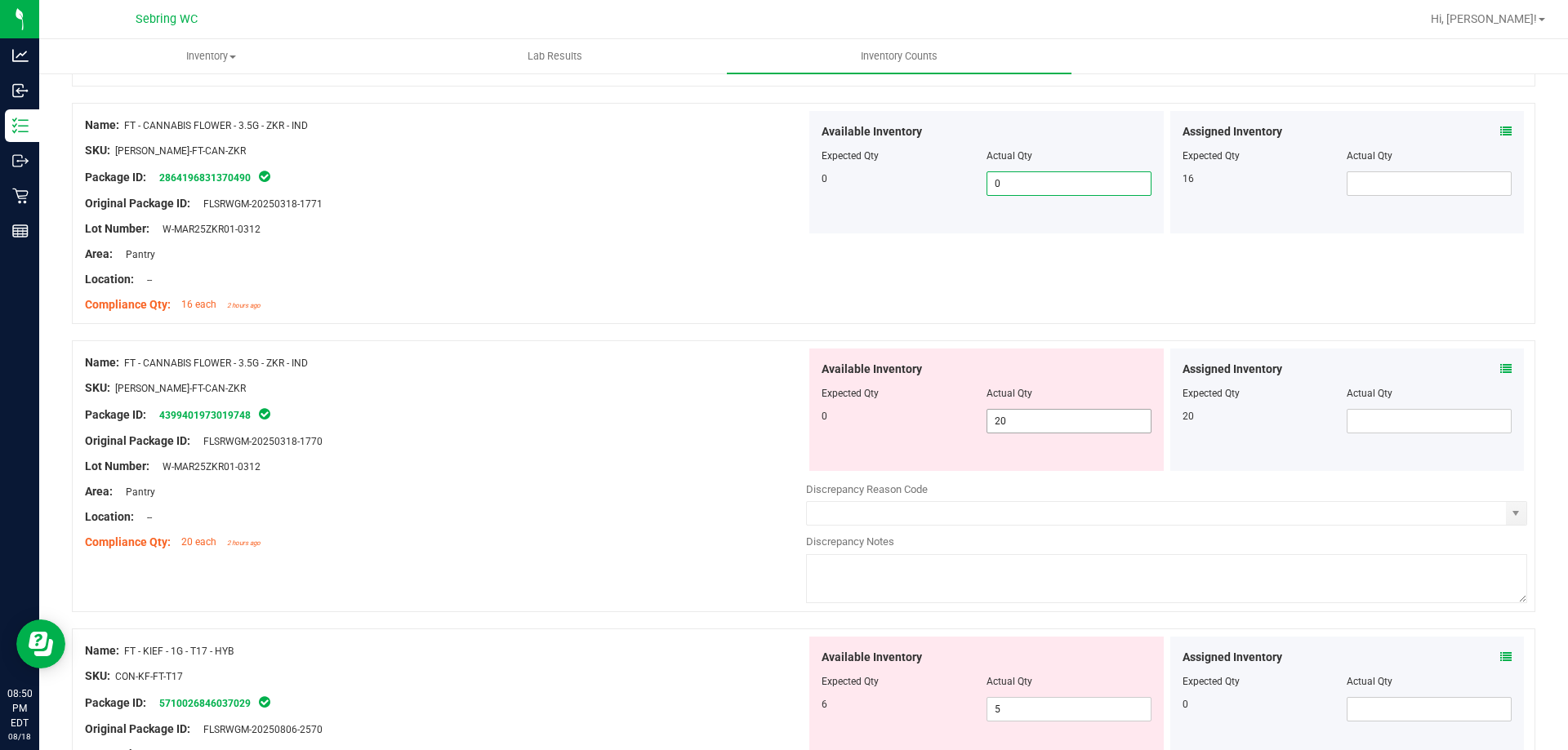
click at [1030, 416] on span "20 20" at bounding box center [1069, 421] width 165 height 25
type input "2"
type input "0"
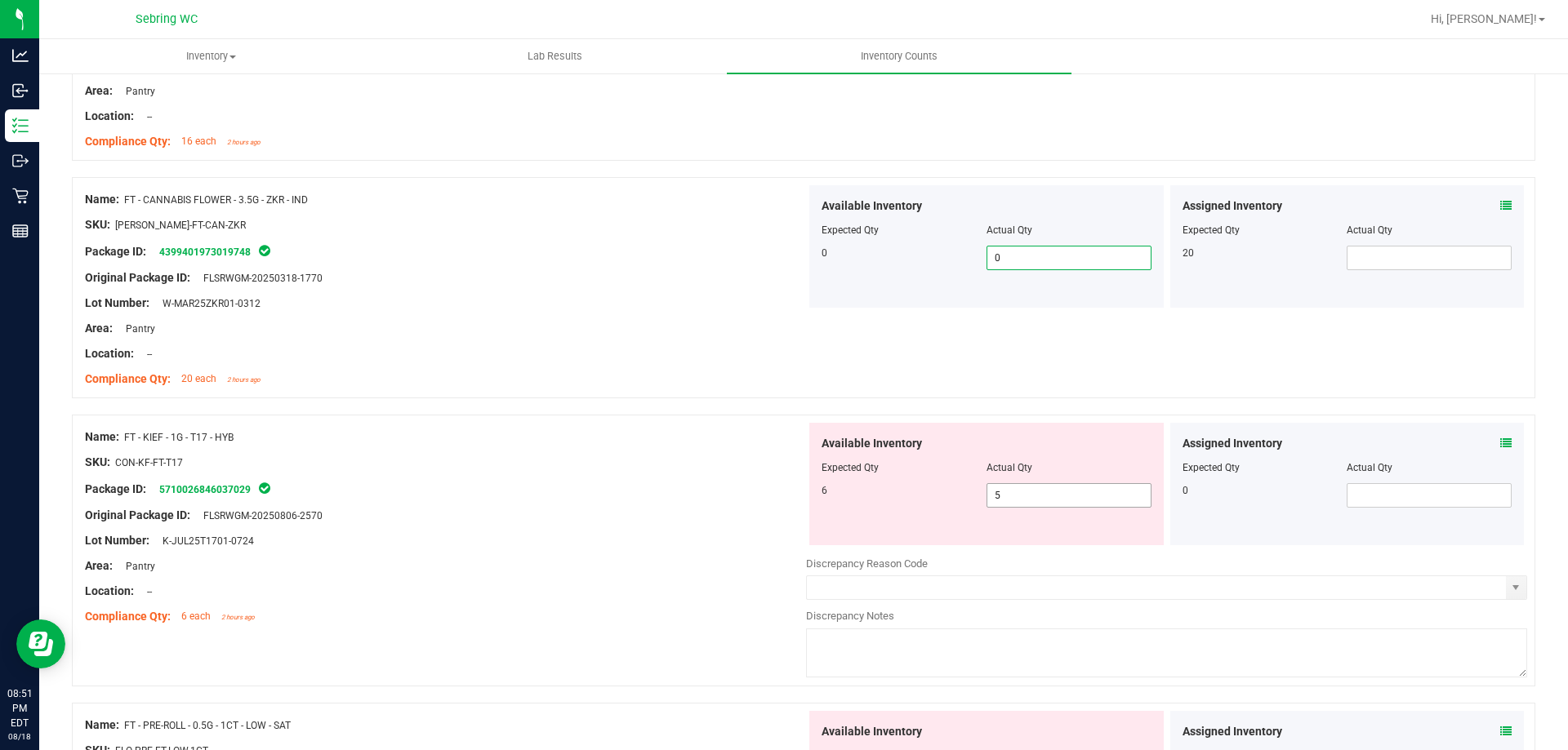
scroll to position [3021, 0]
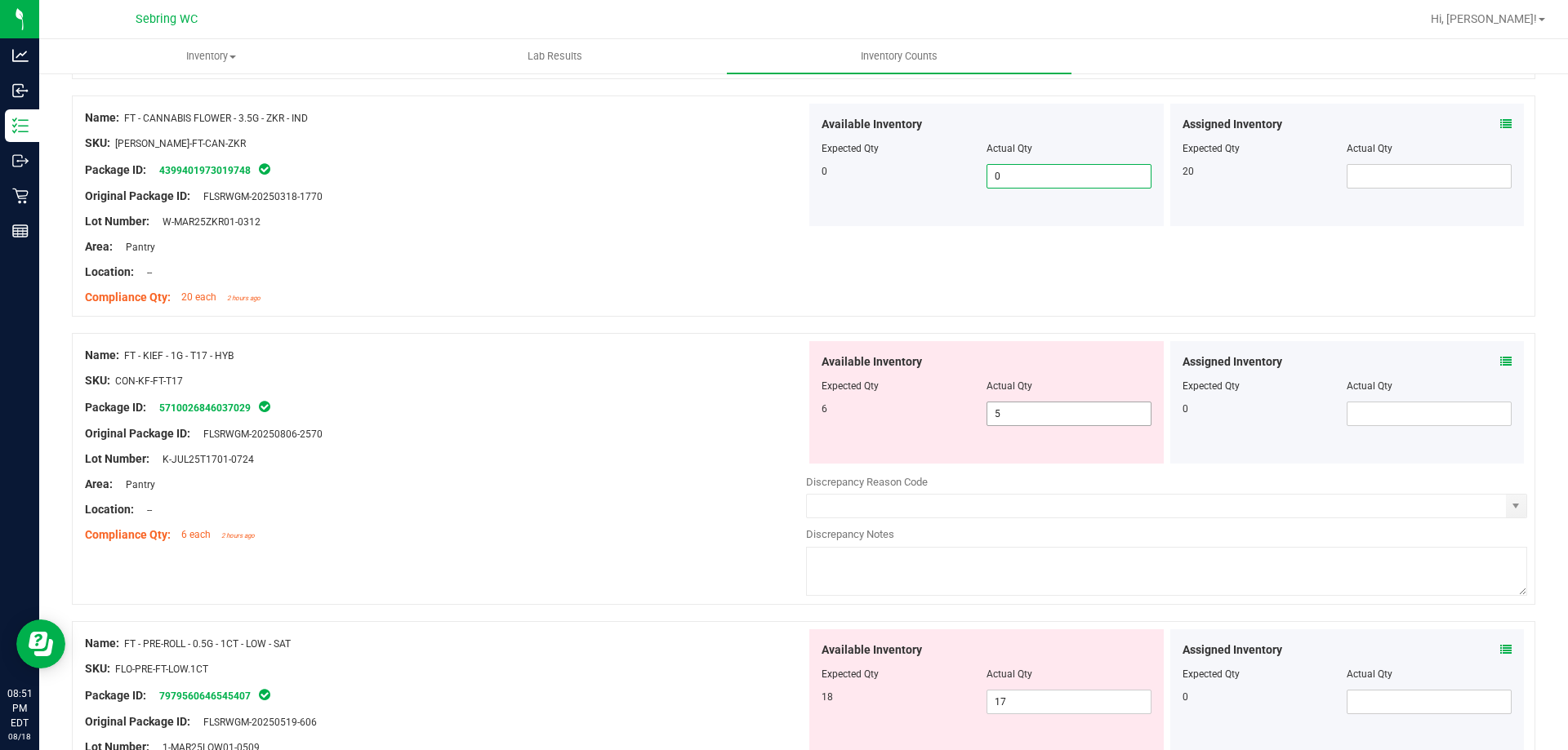
click at [1061, 414] on span "5 5" at bounding box center [1069, 414] width 165 height 25
type input "3"
type input "6"
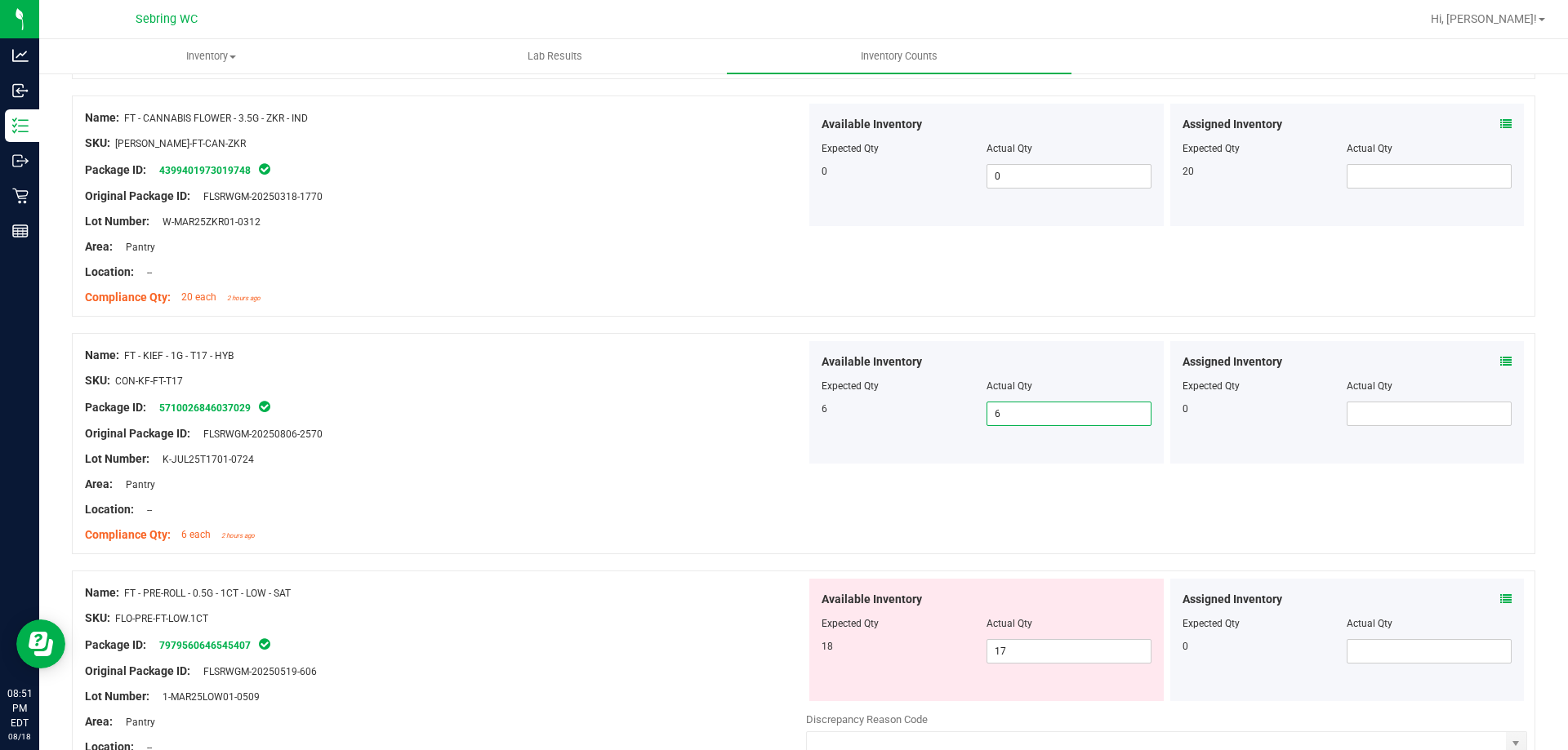
click at [570, 471] on div at bounding box center [446, 472] width 721 height 9
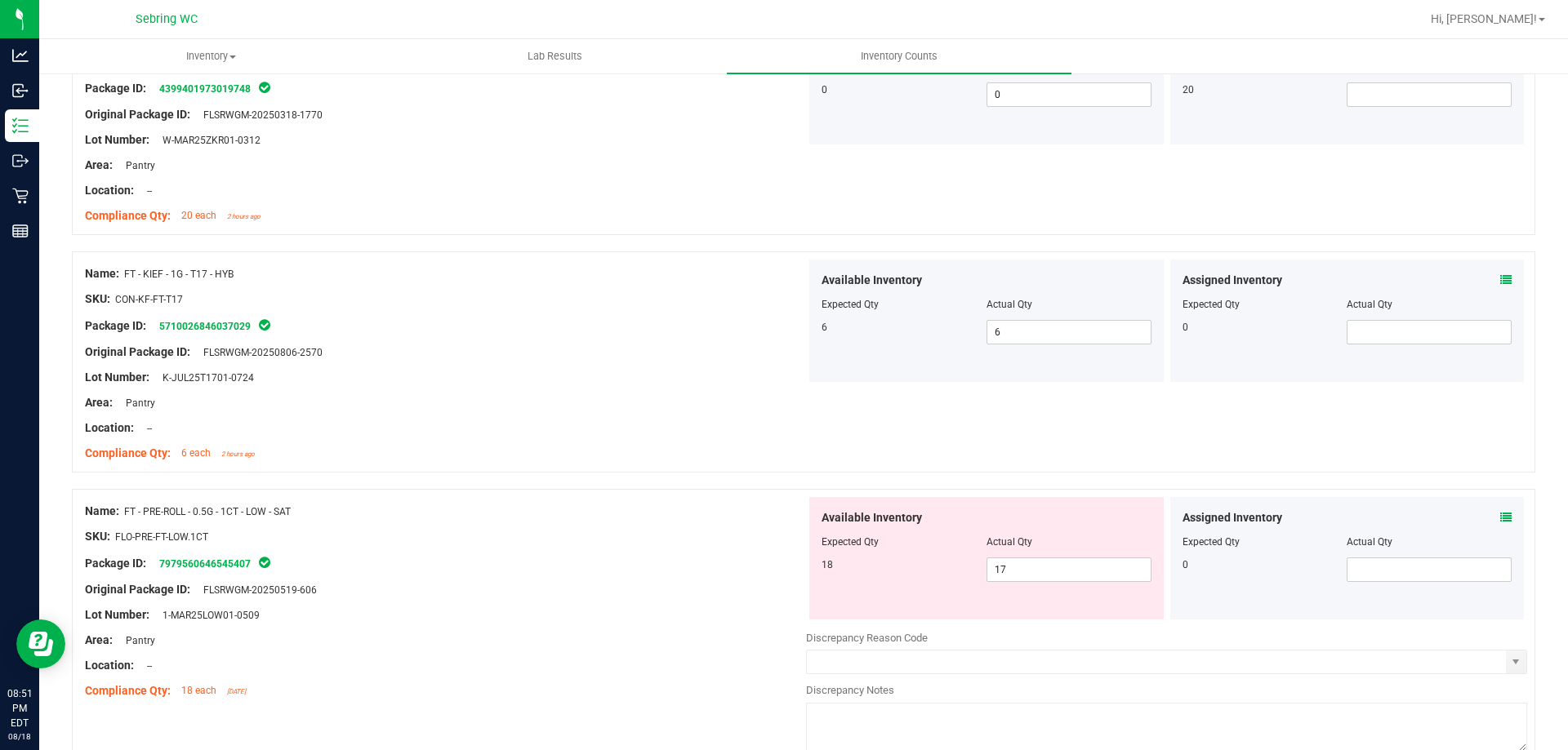
scroll to position [3183, 0]
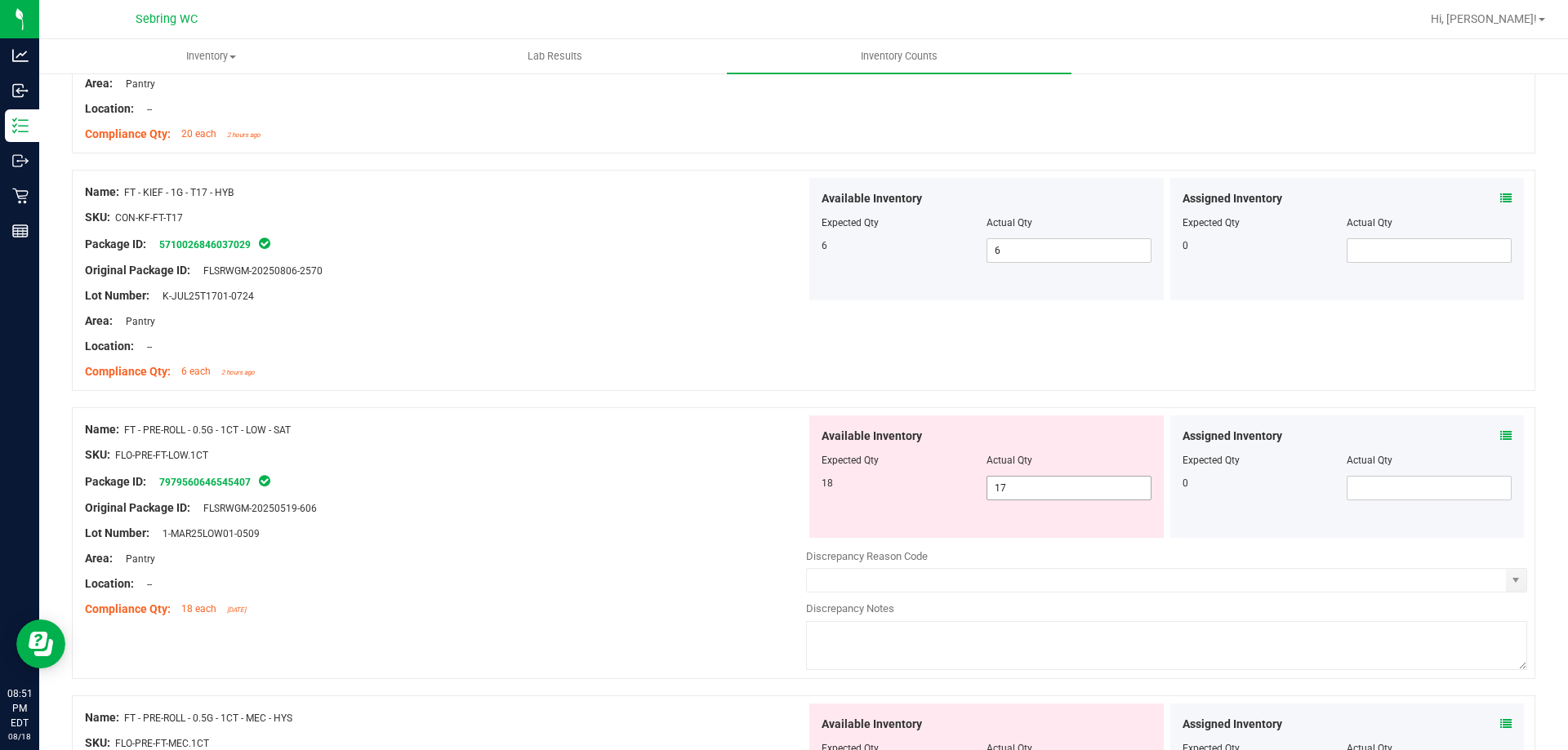
click at [1014, 486] on span "17 17" at bounding box center [1069, 488] width 165 height 25
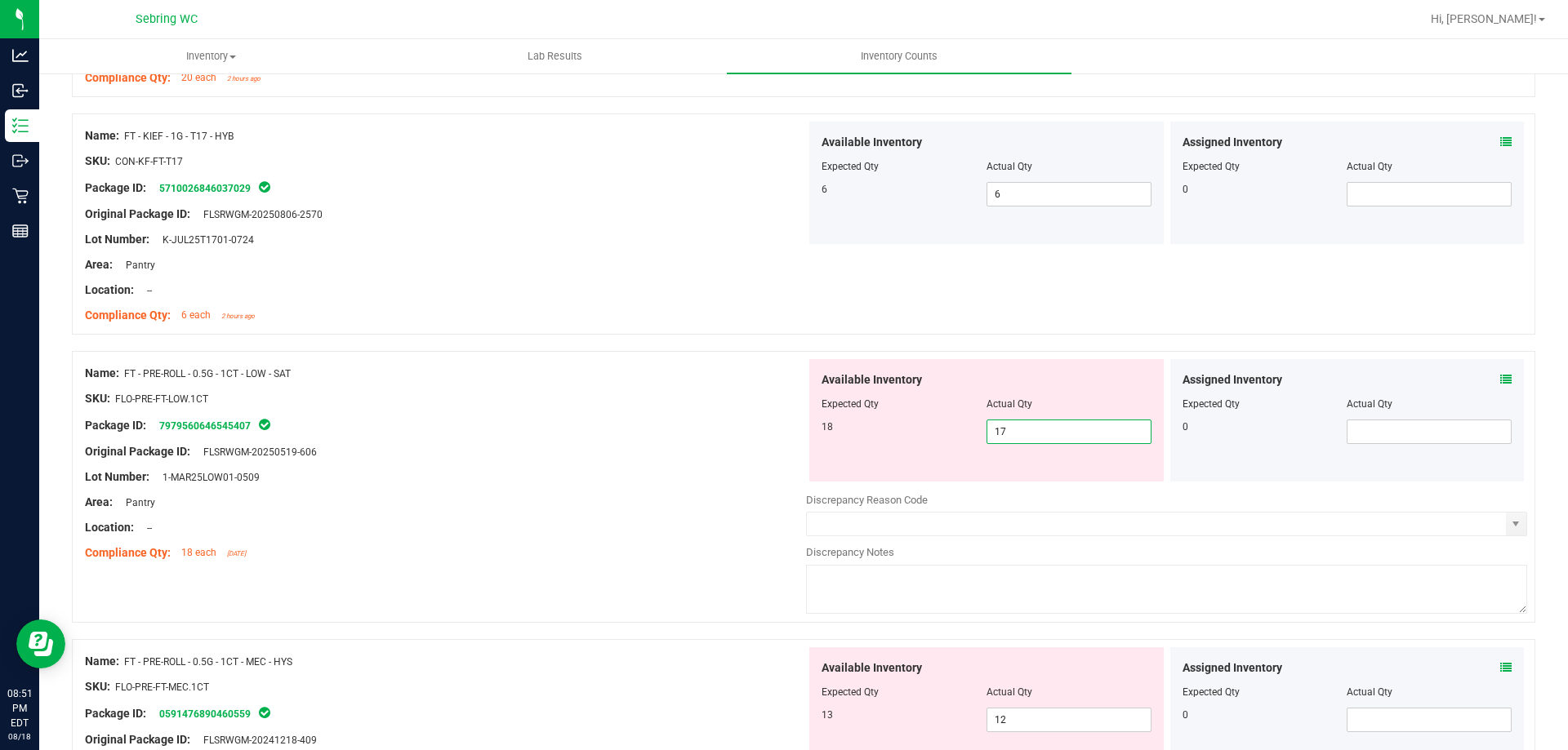
scroll to position [3266, 0]
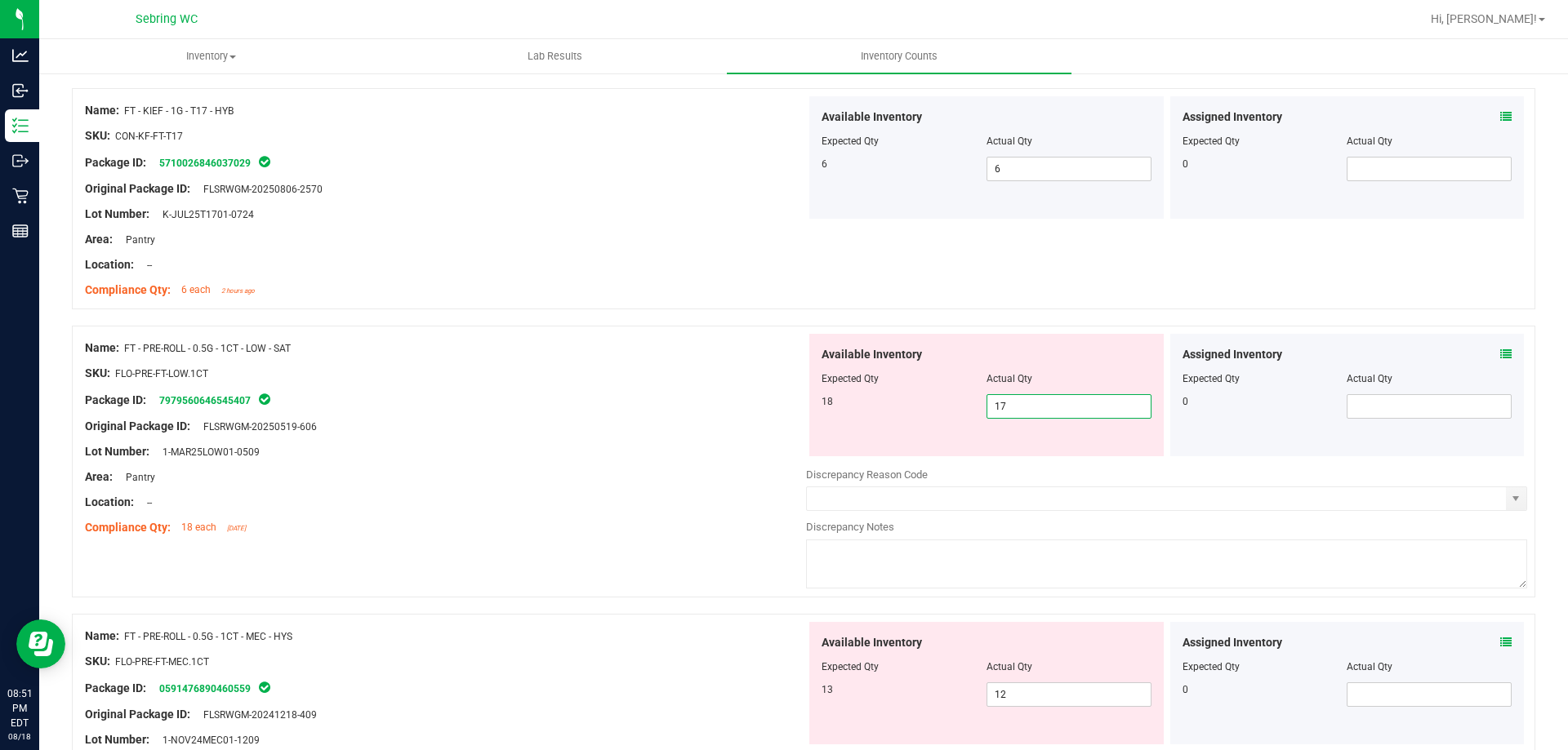
click at [1093, 407] on input "17" at bounding box center [1069, 407] width 164 height 23
click at [1501, 346] on span at bounding box center [1506, 355] width 11 height 17
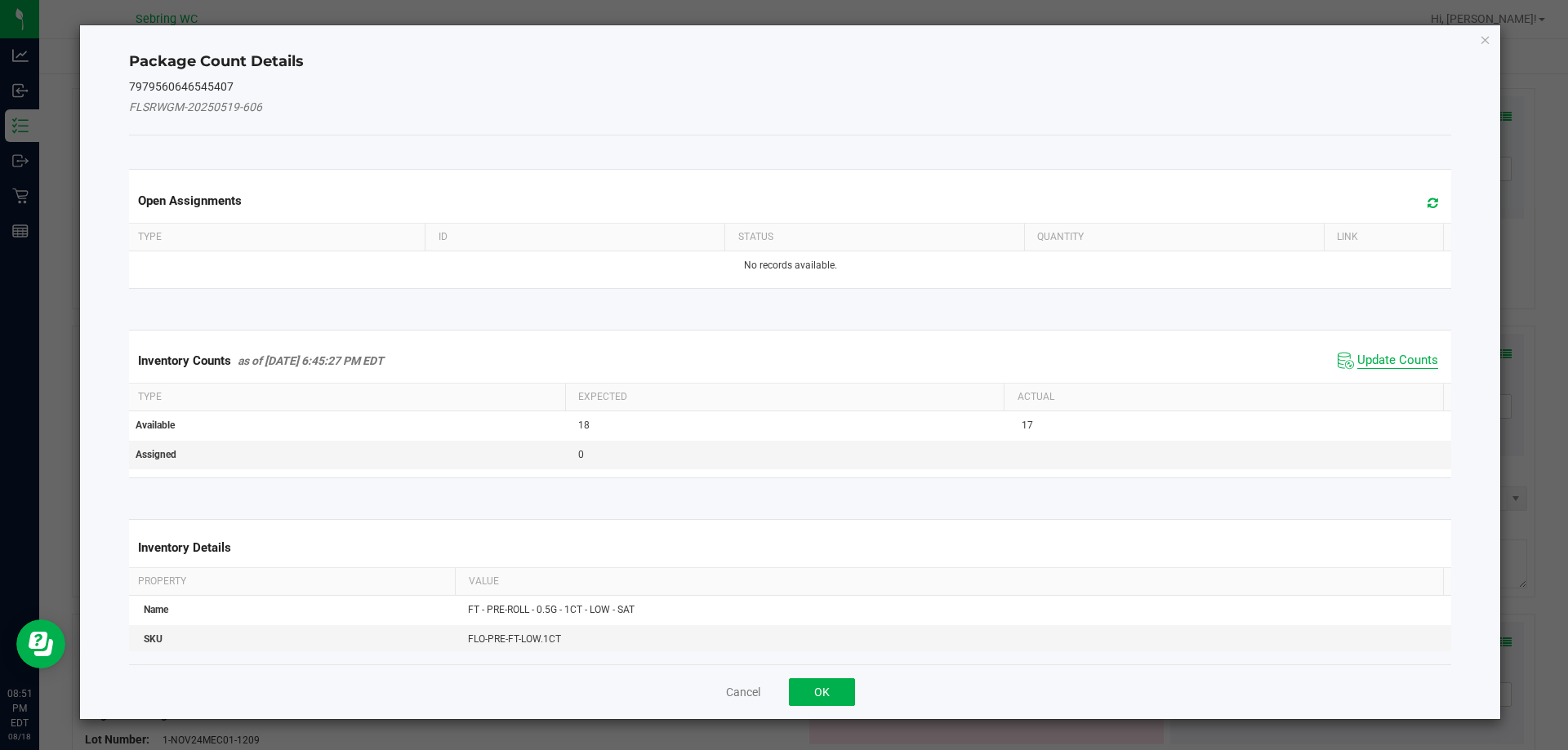
click at [1388, 360] on span "Update Counts" at bounding box center [1398, 360] width 80 height 16
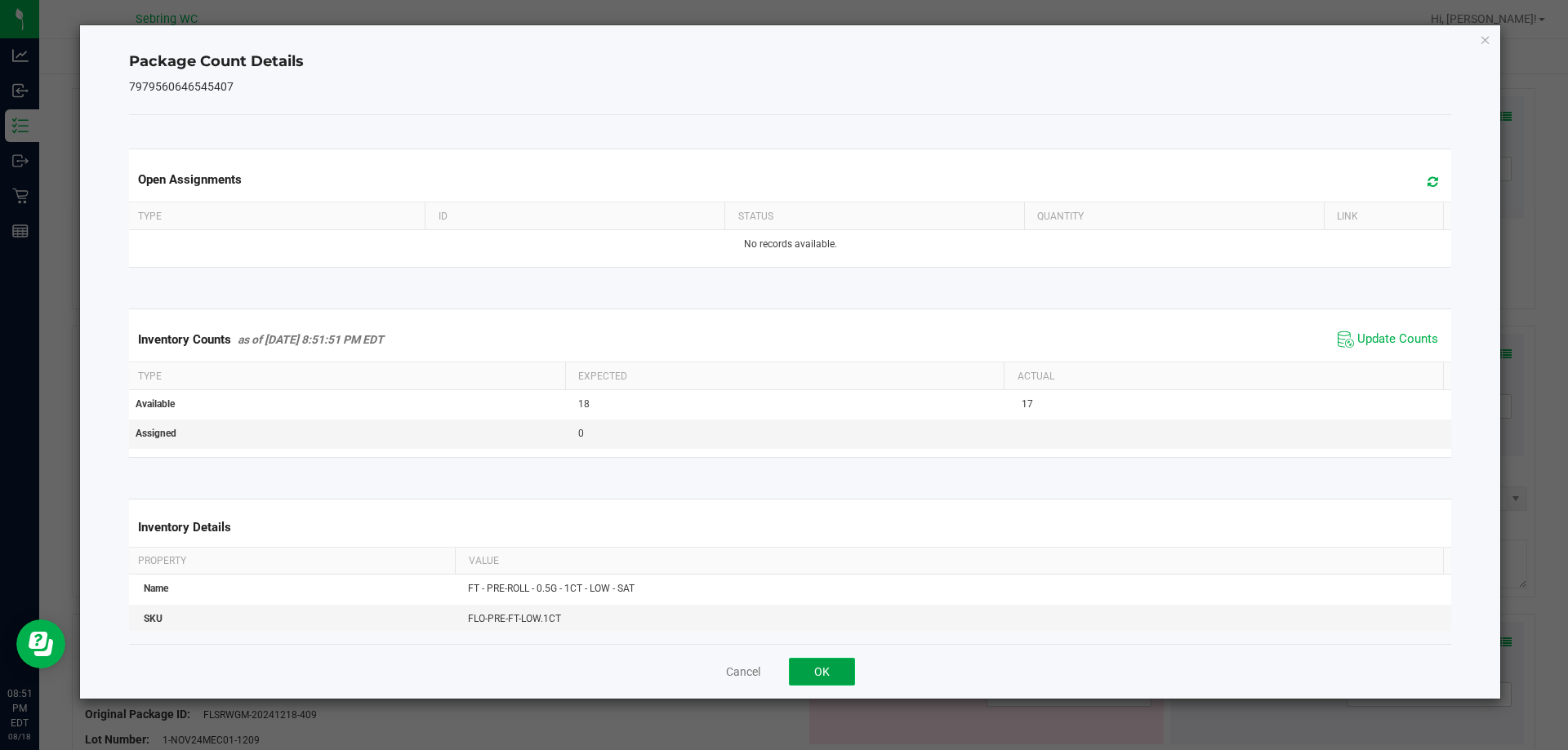
click at [846, 673] on button "OK" at bounding box center [822, 672] width 66 height 27
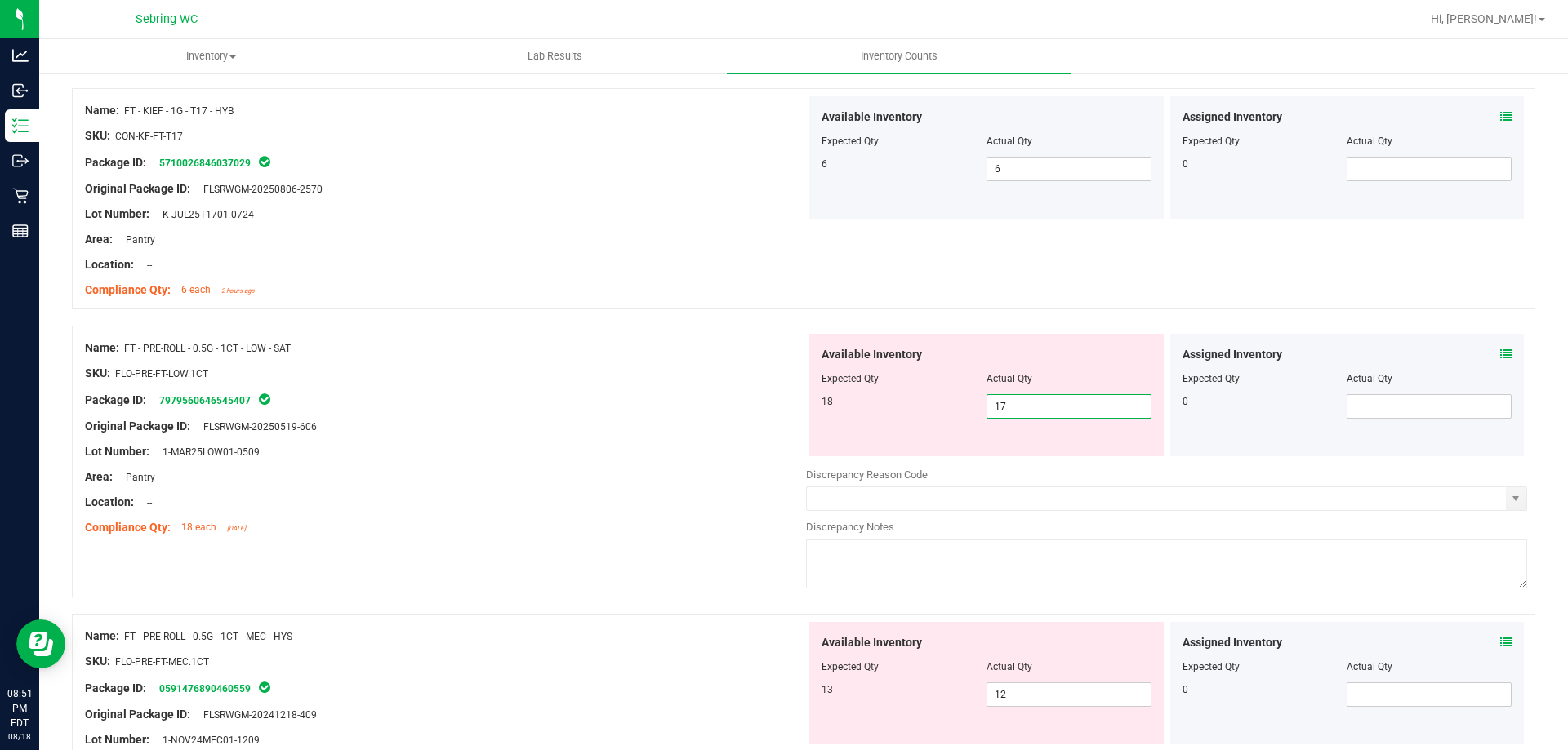
click at [1060, 404] on span "17 17" at bounding box center [1069, 407] width 165 height 25
type input "18"
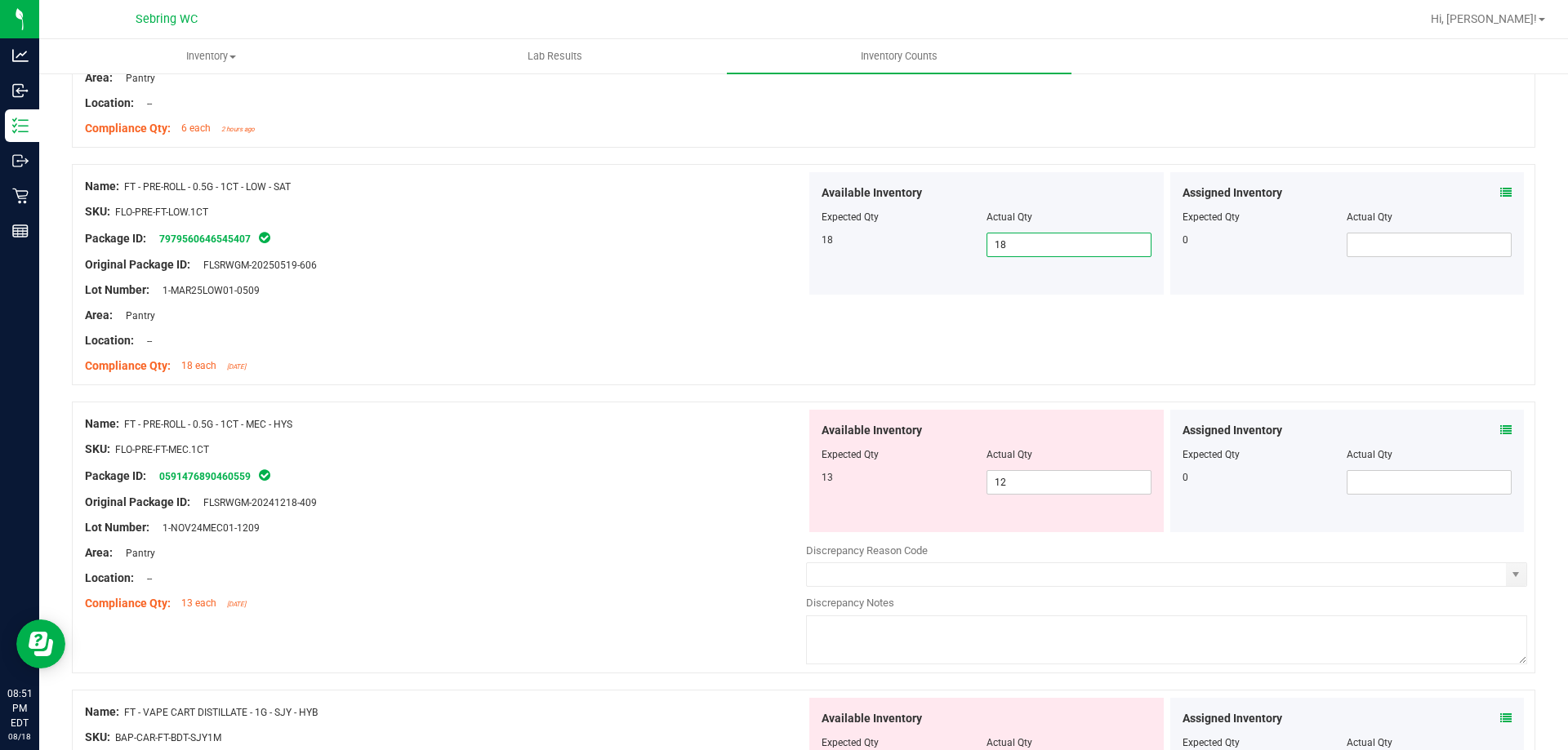
scroll to position [3428, 0]
click at [1047, 480] on span "12 12" at bounding box center [1069, 480] width 165 height 25
type input "13"
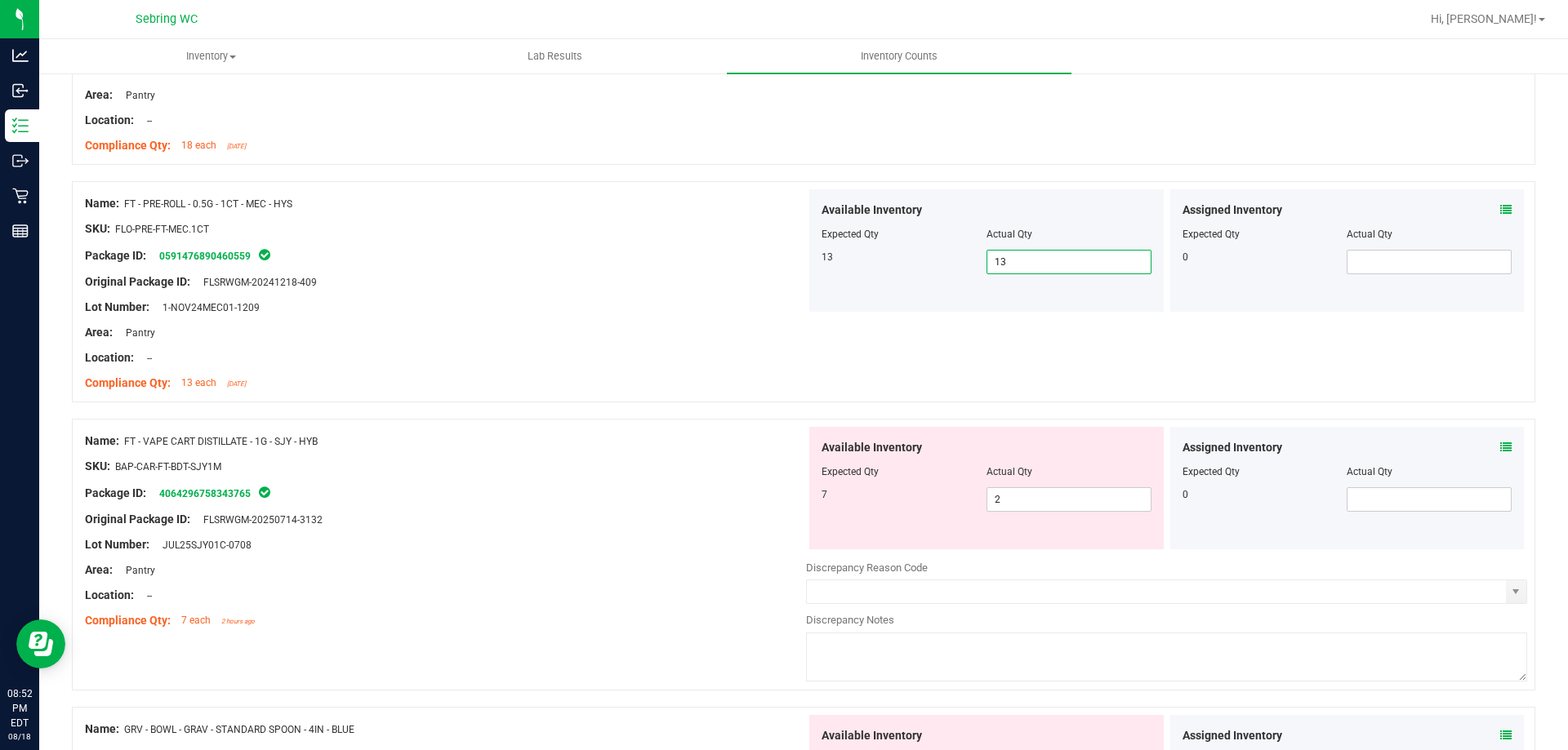
scroll to position [3673, 0]
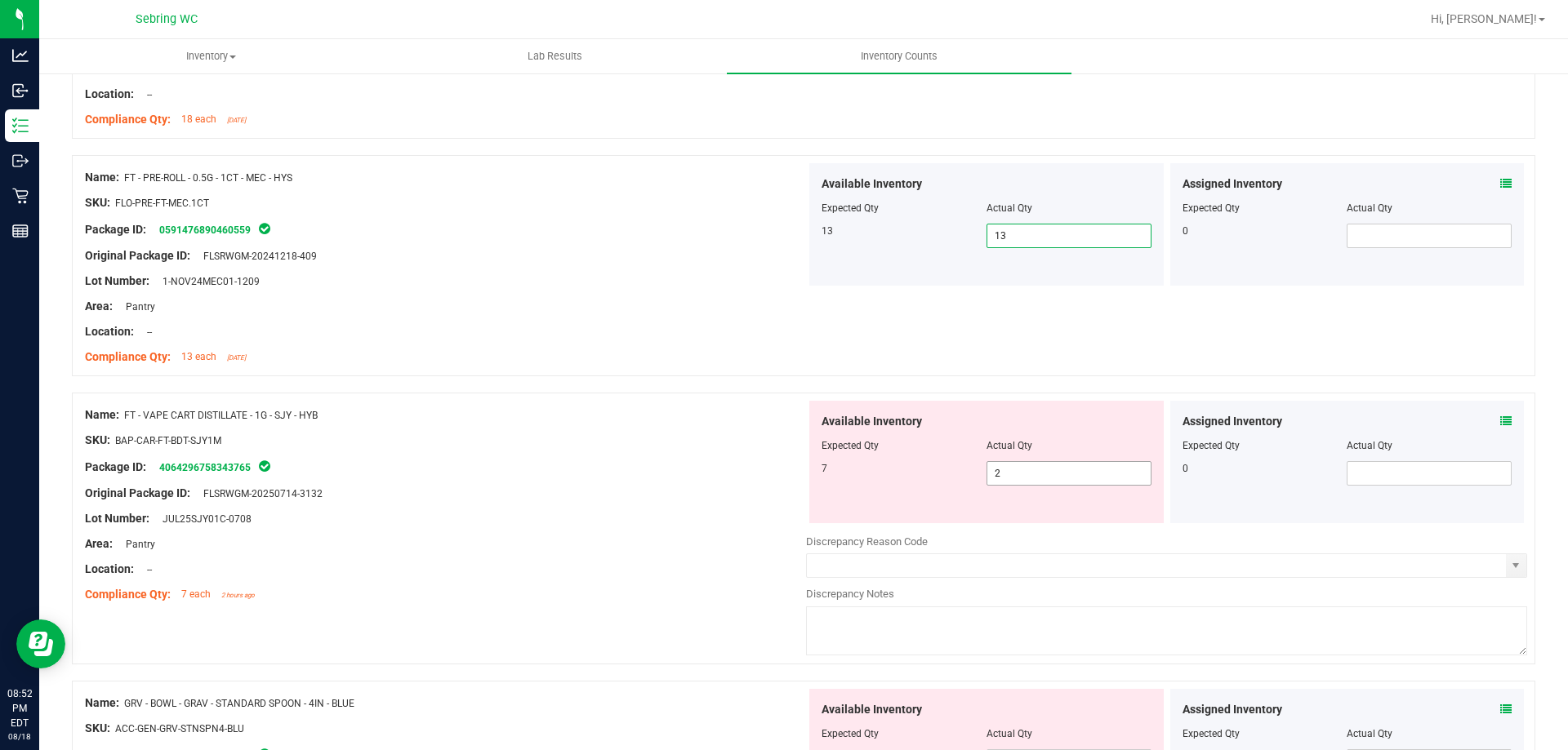
click at [1038, 478] on span "2 2" at bounding box center [1069, 474] width 165 height 25
type input "7"
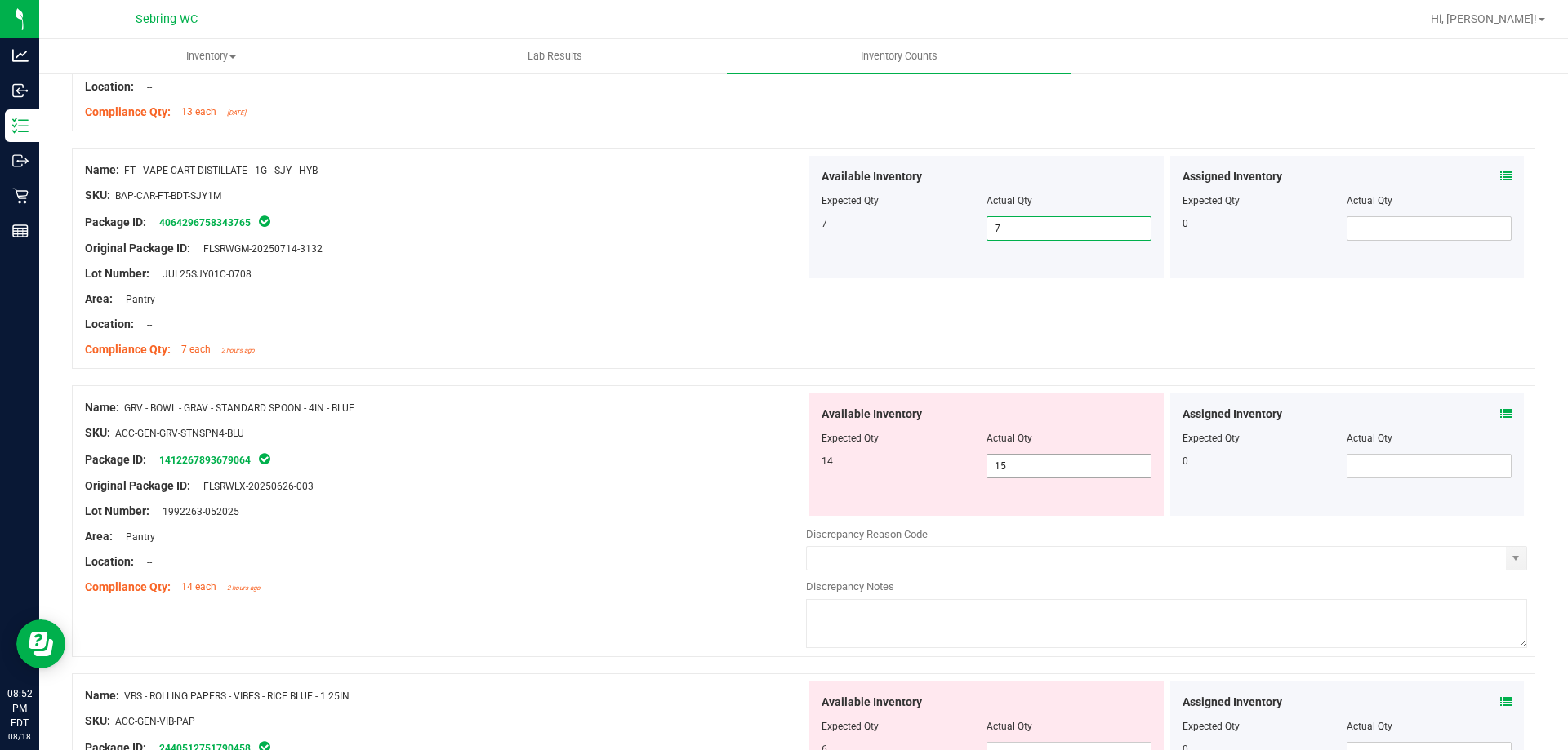
click at [1017, 462] on span "15 15" at bounding box center [1069, 466] width 165 height 25
type input "14"
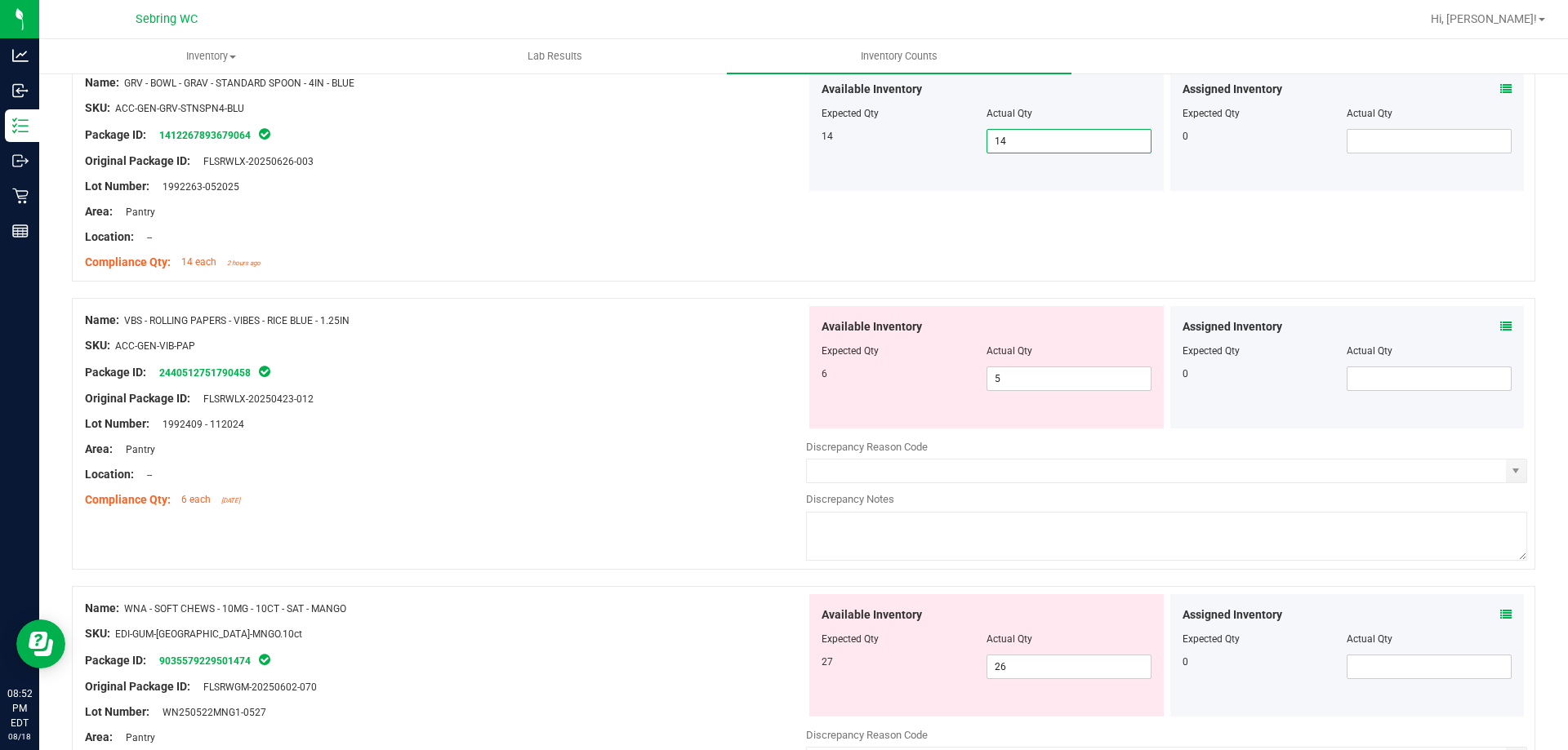
scroll to position [4245, 0]
click at [1024, 378] on span "5 5" at bounding box center [1069, 377] width 165 height 25
click at [1502, 321] on div "Assigned Inventory Expected Qty Actual Qty 0" at bounding box center [1348, 365] width 355 height 122
click at [1501, 324] on icon at bounding box center [1506, 324] width 11 height 11
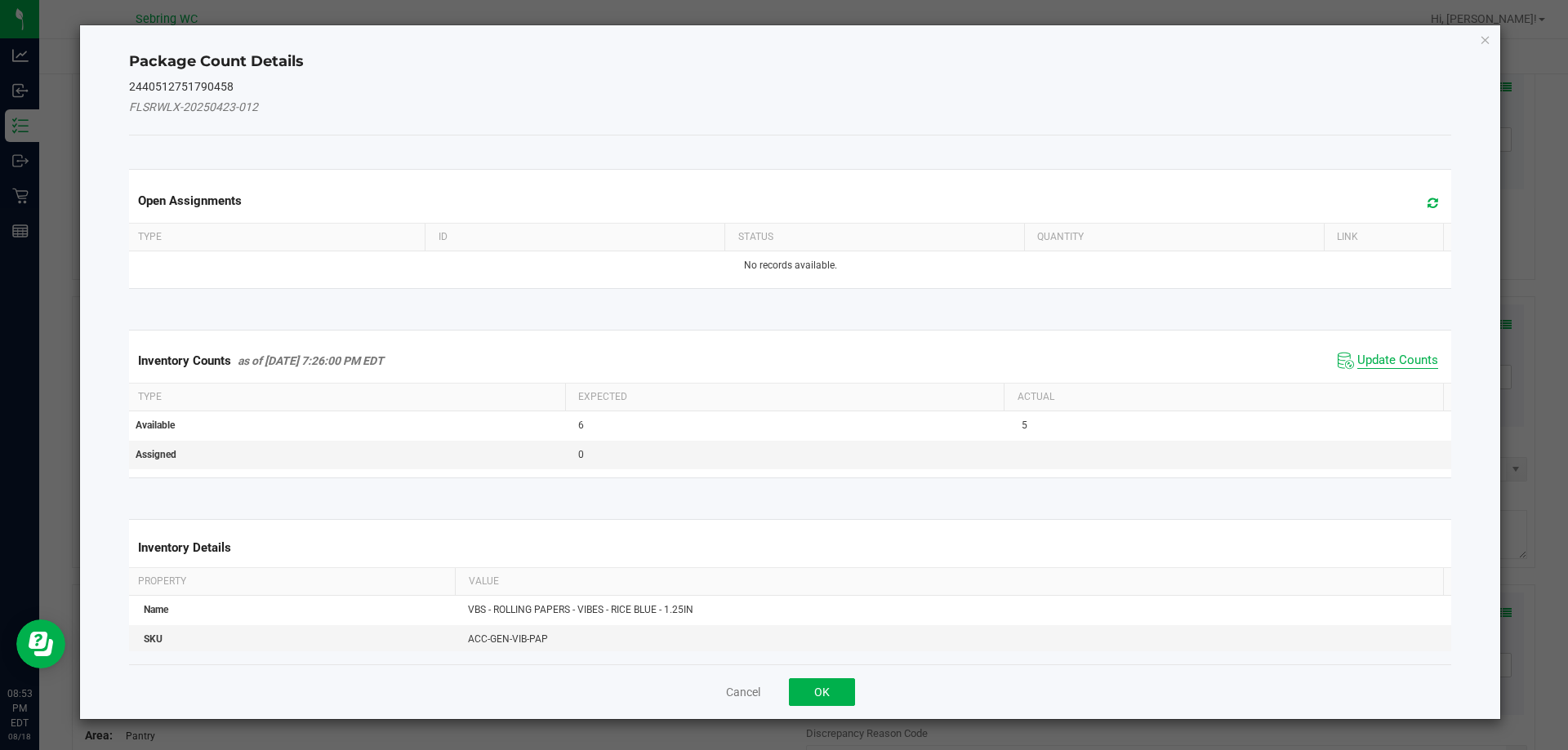
click at [1402, 359] on span "Update Counts" at bounding box center [1398, 360] width 80 height 16
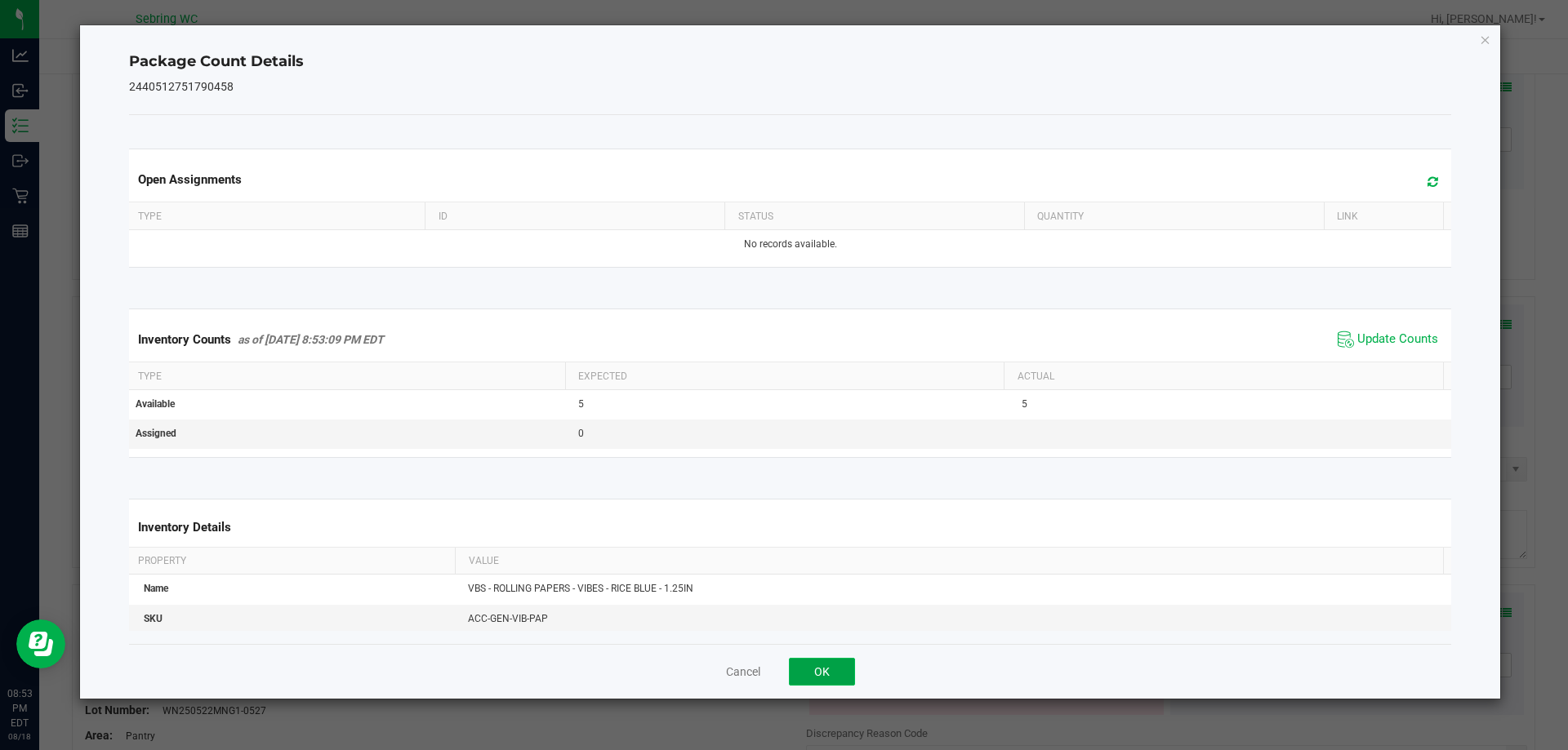
click at [808, 674] on button "OK" at bounding box center [822, 672] width 66 height 27
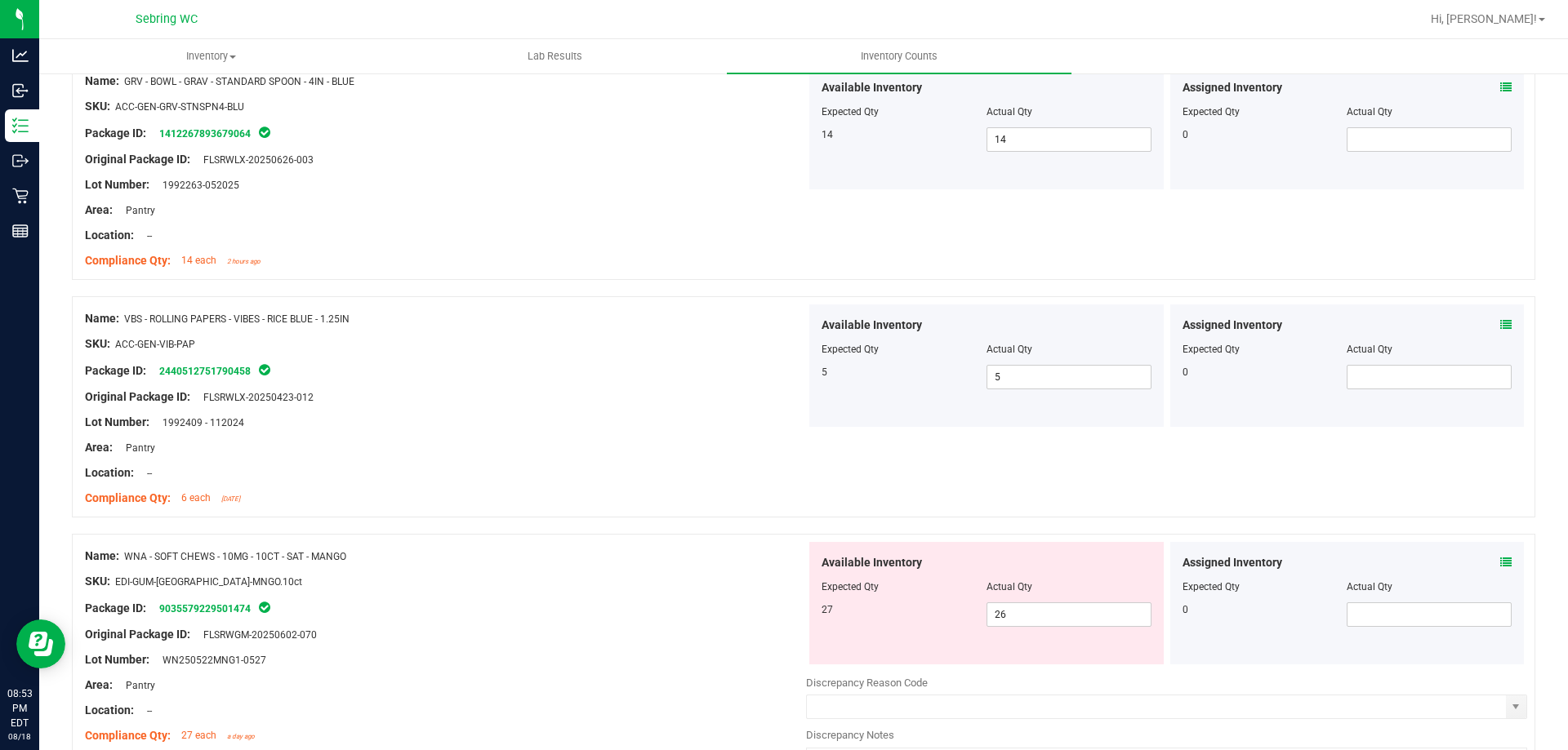
click at [1023, 465] on div "Name: VBS - ROLLING PAPERS - VIBES - RICE BLUE - 1.25IN SKU: ACC-GEN-VIB-PAP Pa…" at bounding box center [803, 407] width 1464 height 221
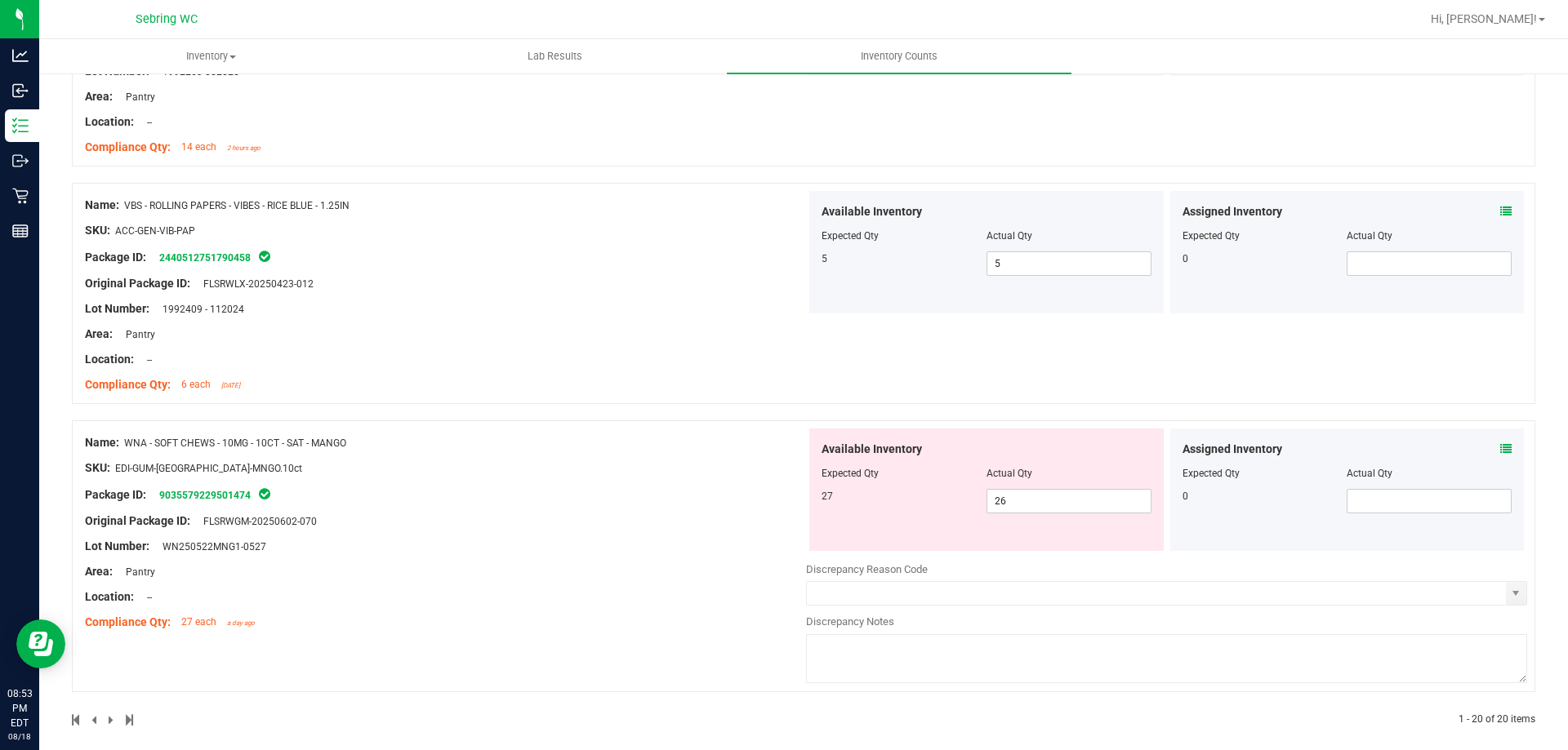
scroll to position [4372, 0]
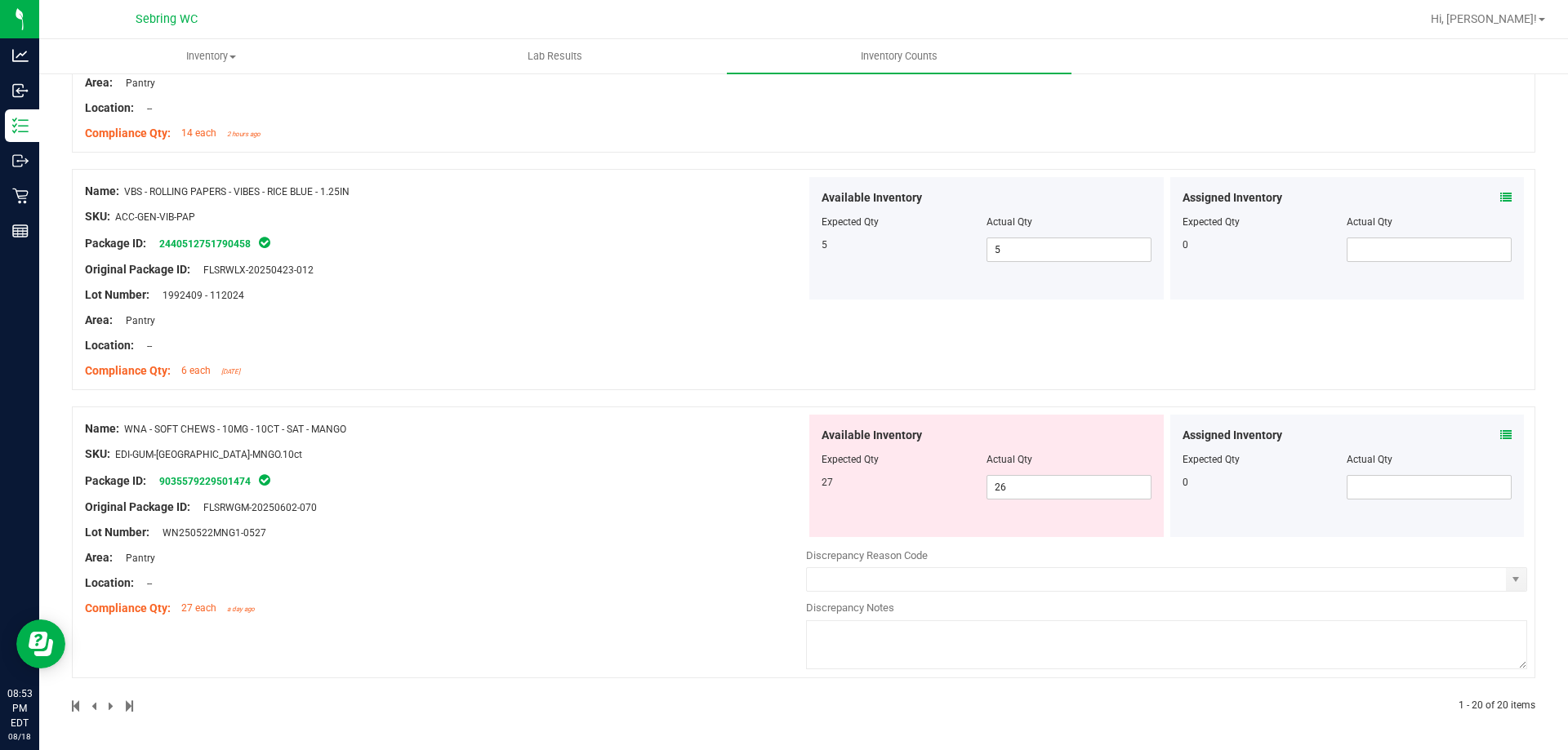
click at [1501, 432] on icon at bounding box center [1506, 435] width 11 height 11
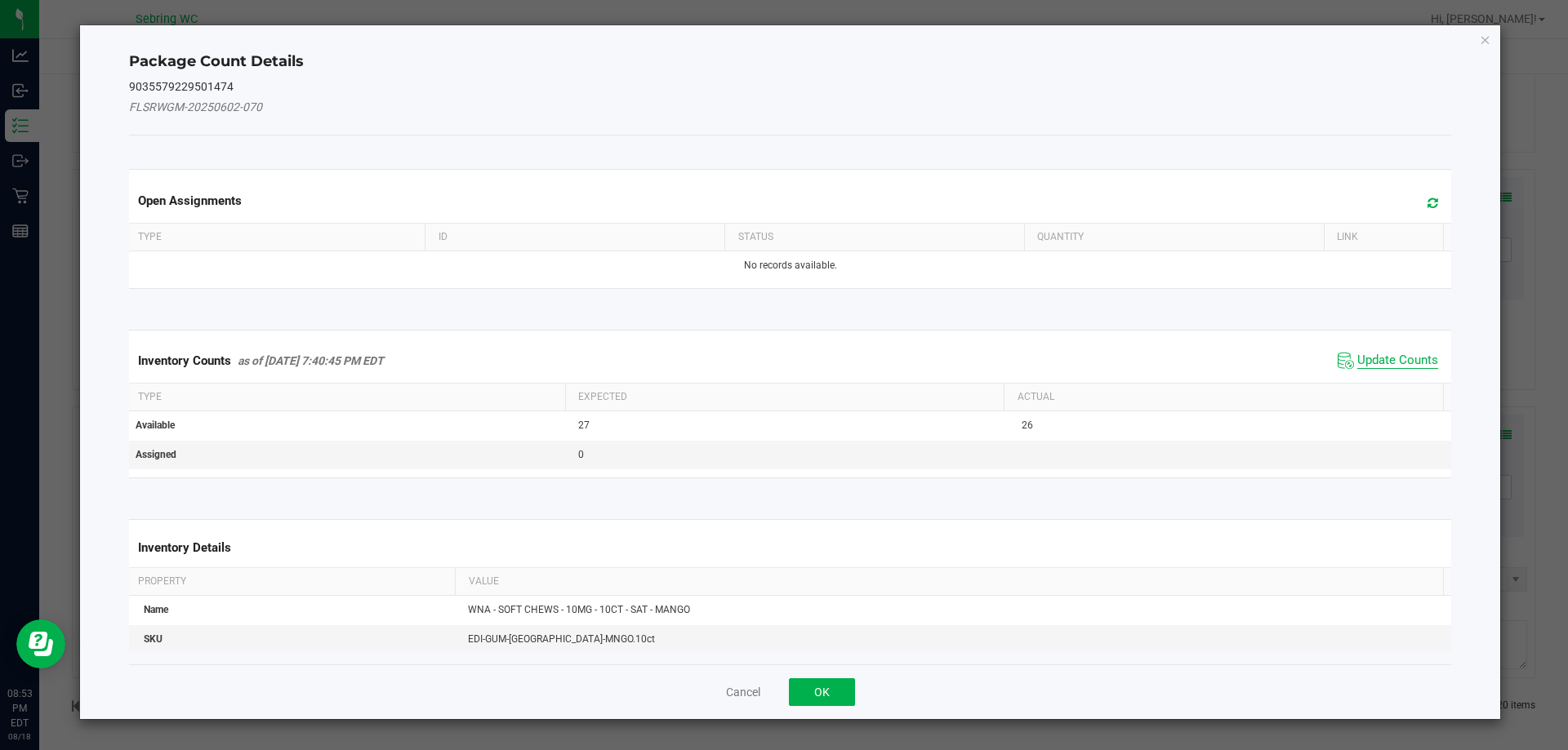
click at [1367, 360] on span "Update Counts" at bounding box center [1398, 360] width 80 height 16
click at [1367, 360] on span "Update Counts" at bounding box center [1398, 360] width 80 height 15
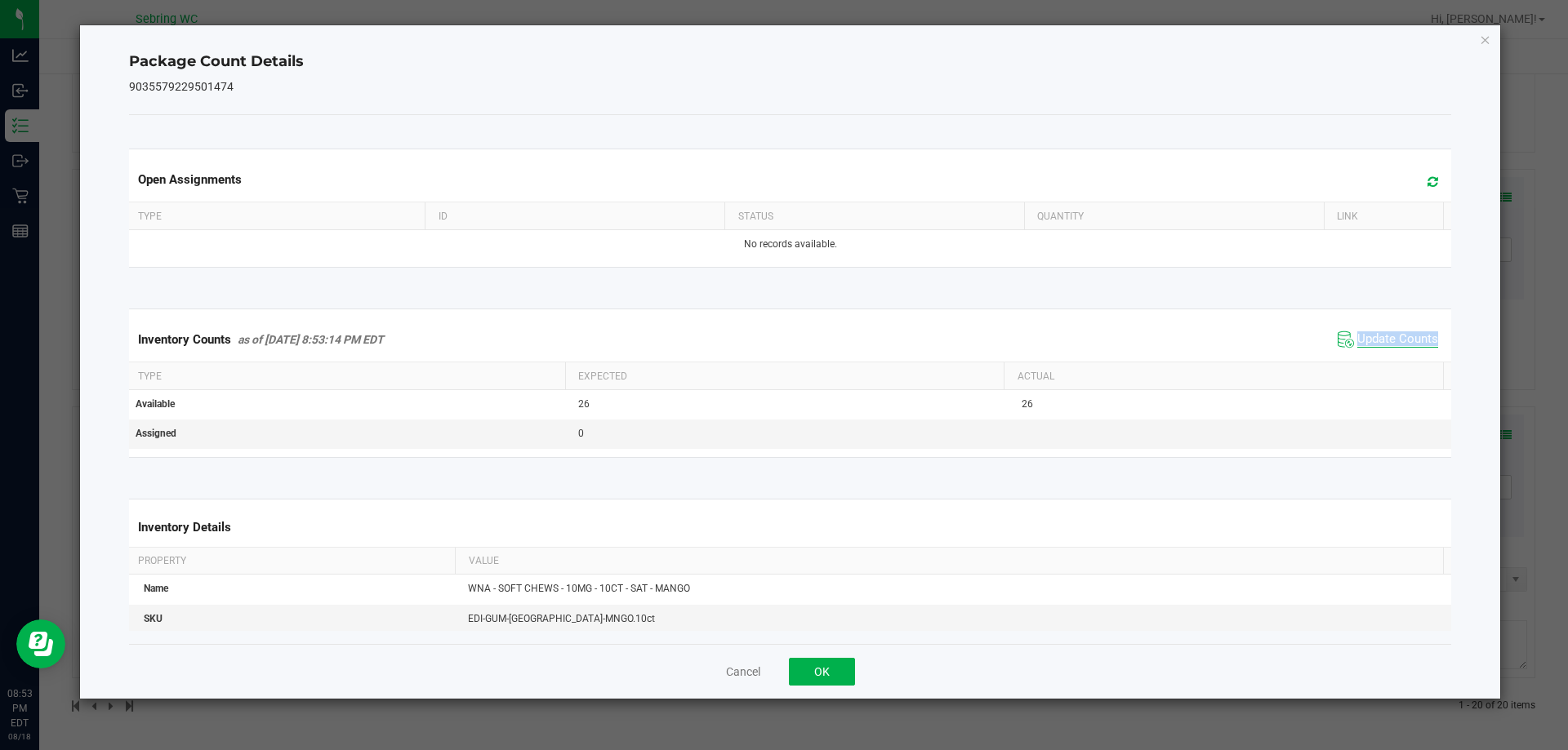
click at [1367, 360] on div "Inventory Counts as of [DATE] 8:53:14 PM EDT Update Counts" at bounding box center [790, 340] width 1330 height 44
click at [1367, 331] on span "Update Counts" at bounding box center [1398, 339] width 80 height 16
click at [819, 672] on button "OK" at bounding box center [822, 672] width 66 height 27
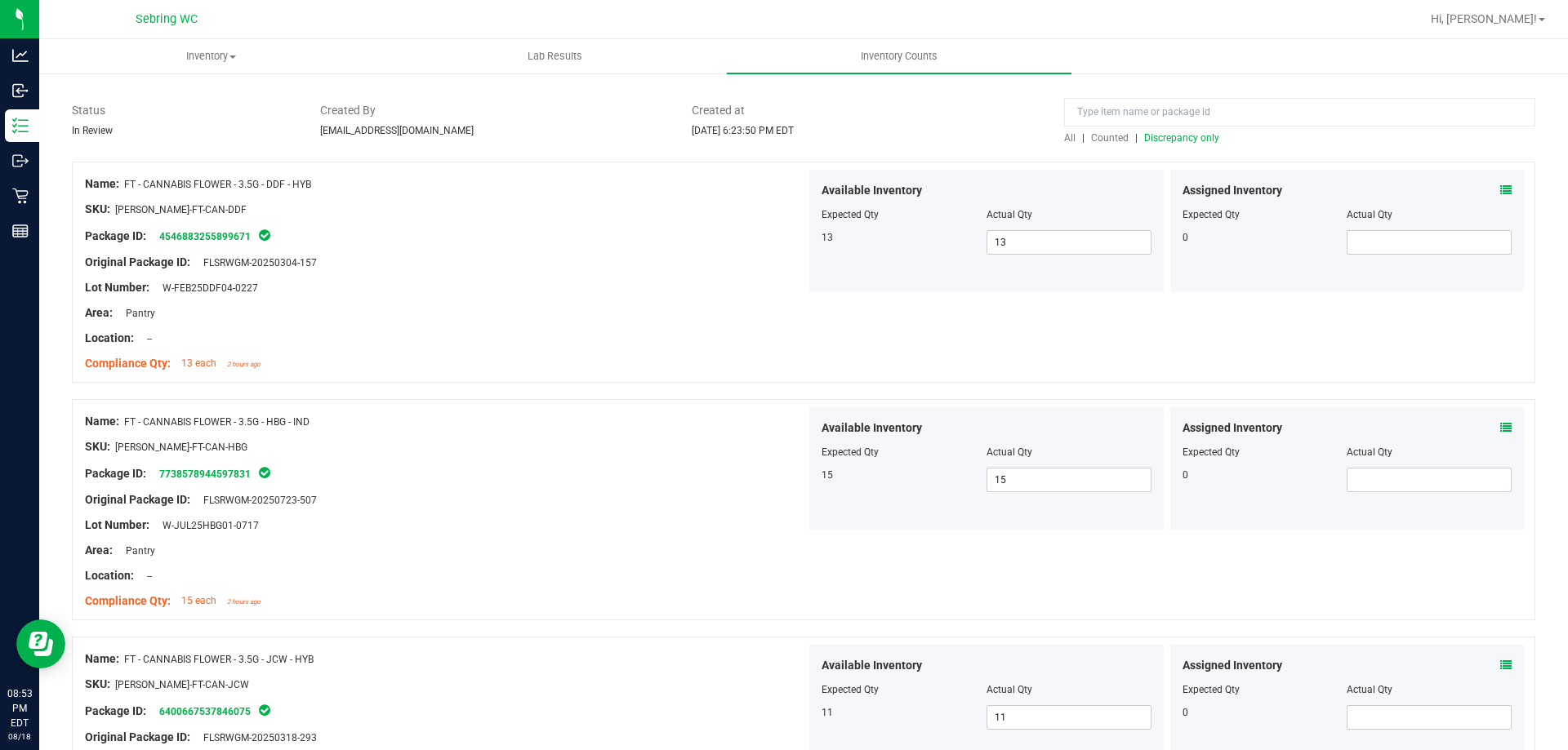
scroll to position [0, 0]
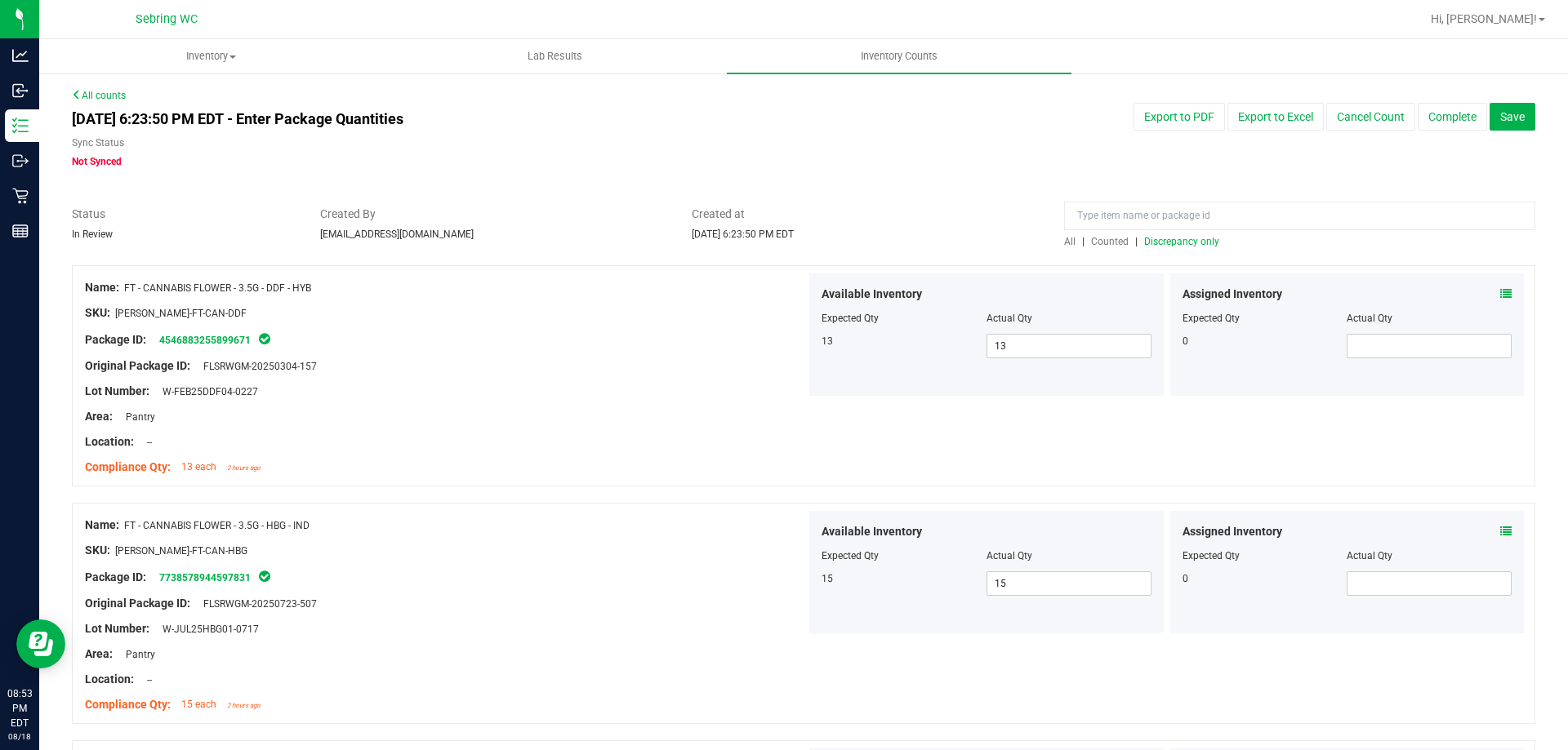
click at [1185, 240] on span "Discrepancy only" at bounding box center [1181, 241] width 75 height 11
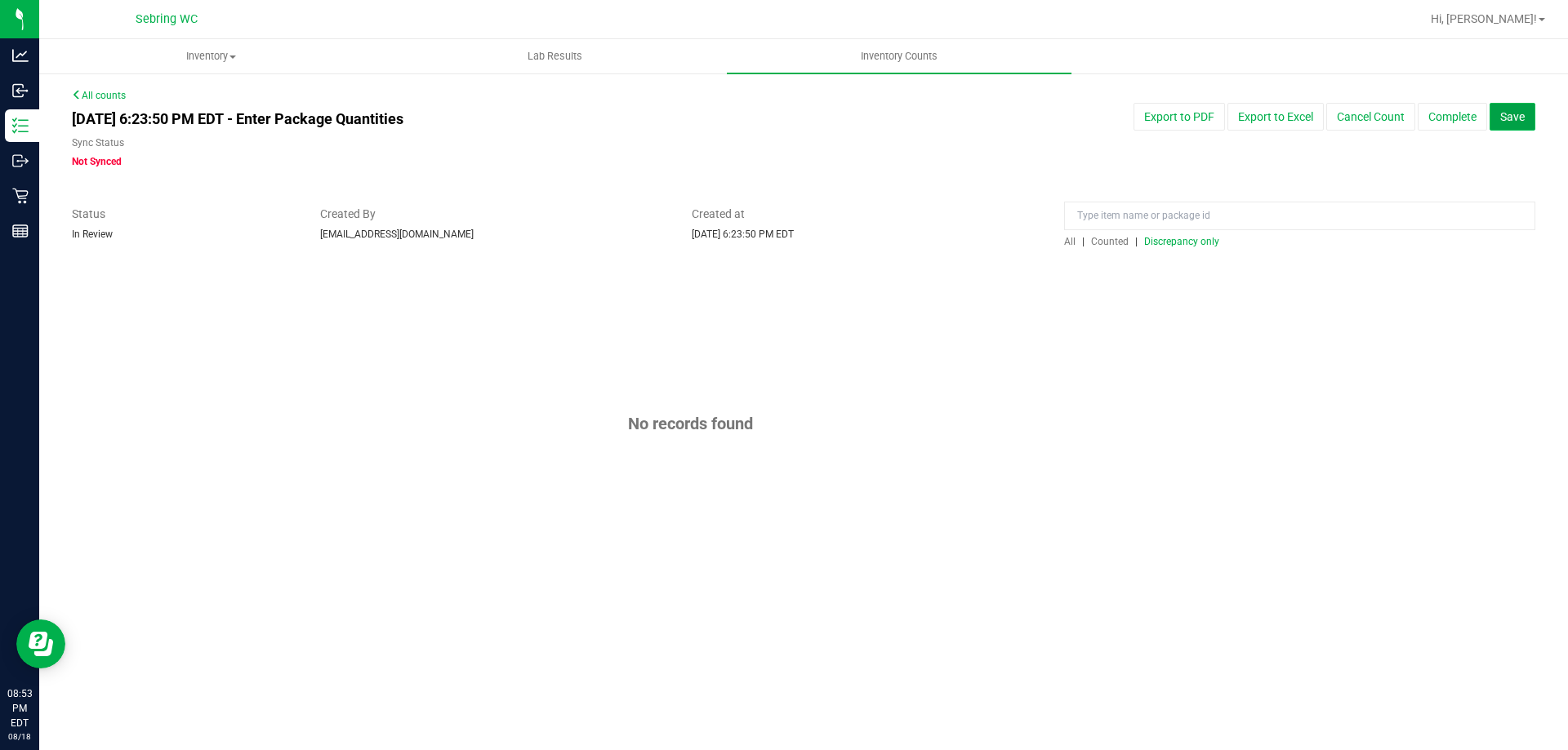
click at [1524, 119] on span "Save" at bounding box center [1513, 117] width 25 height 13
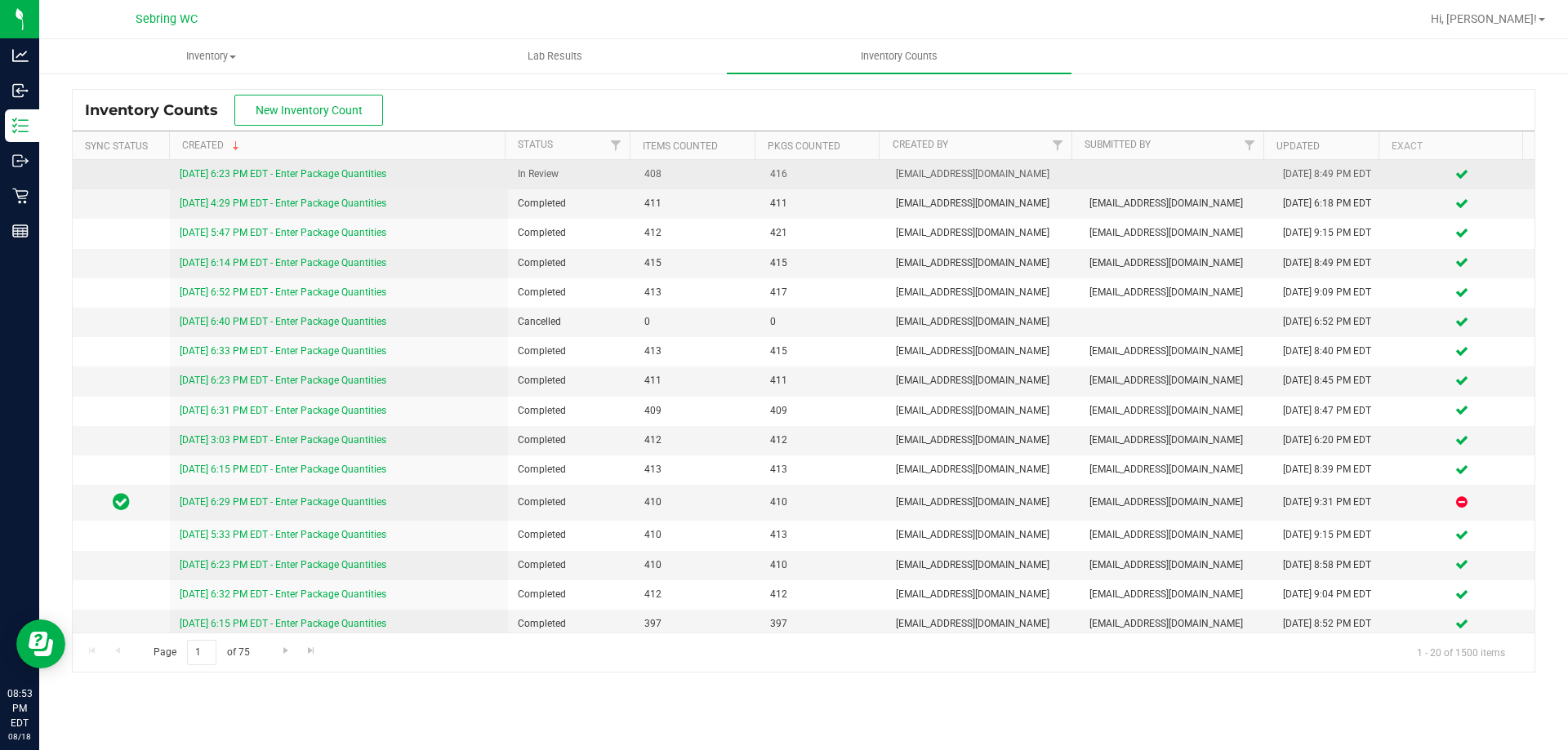
click at [351, 170] on link "[DATE] 6:23 PM EDT - Enter Package Quantities" at bounding box center [283, 174] width 206 height 11
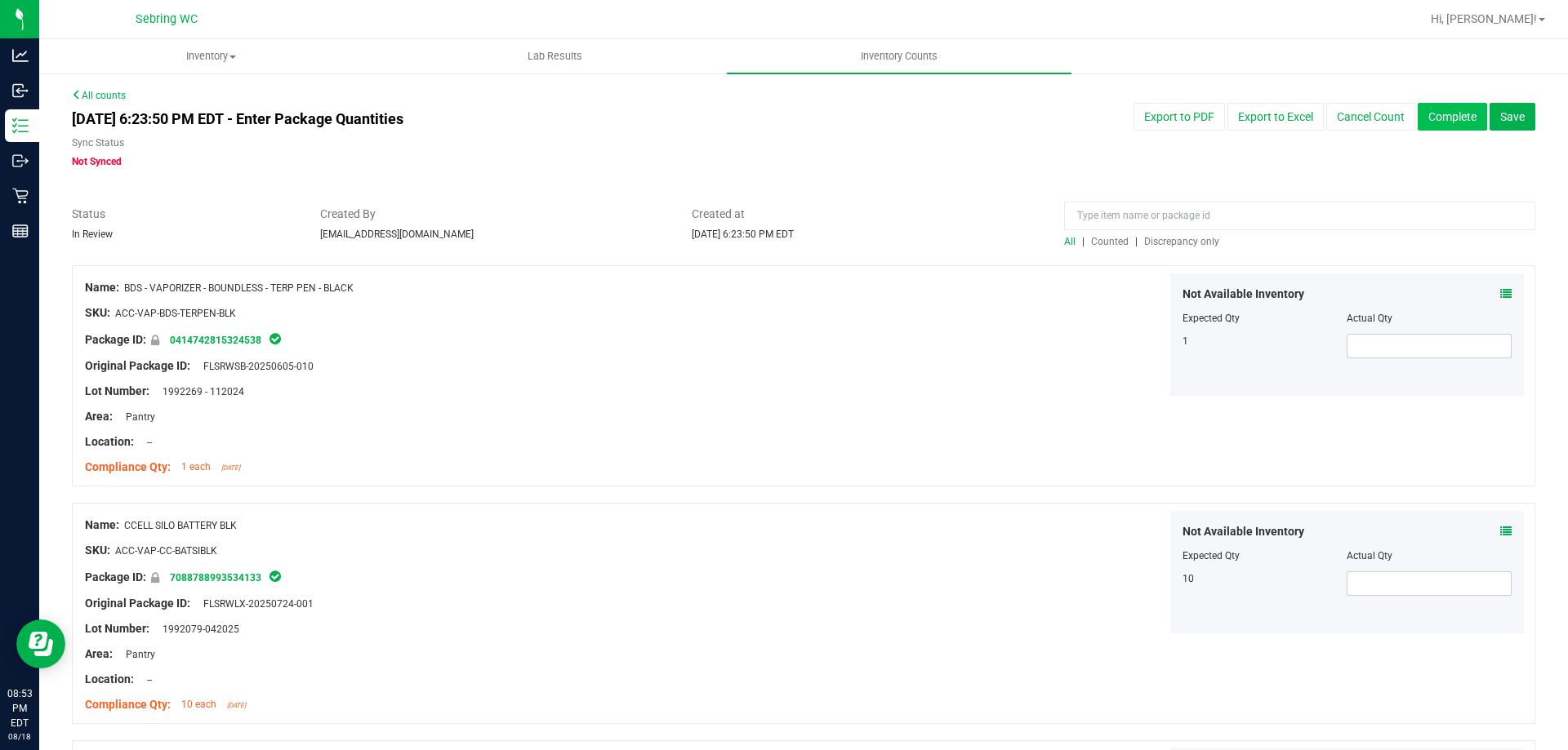
click at [1424, 114] on button "Complete" at bounding box center [1452, 116] width 69 height 27
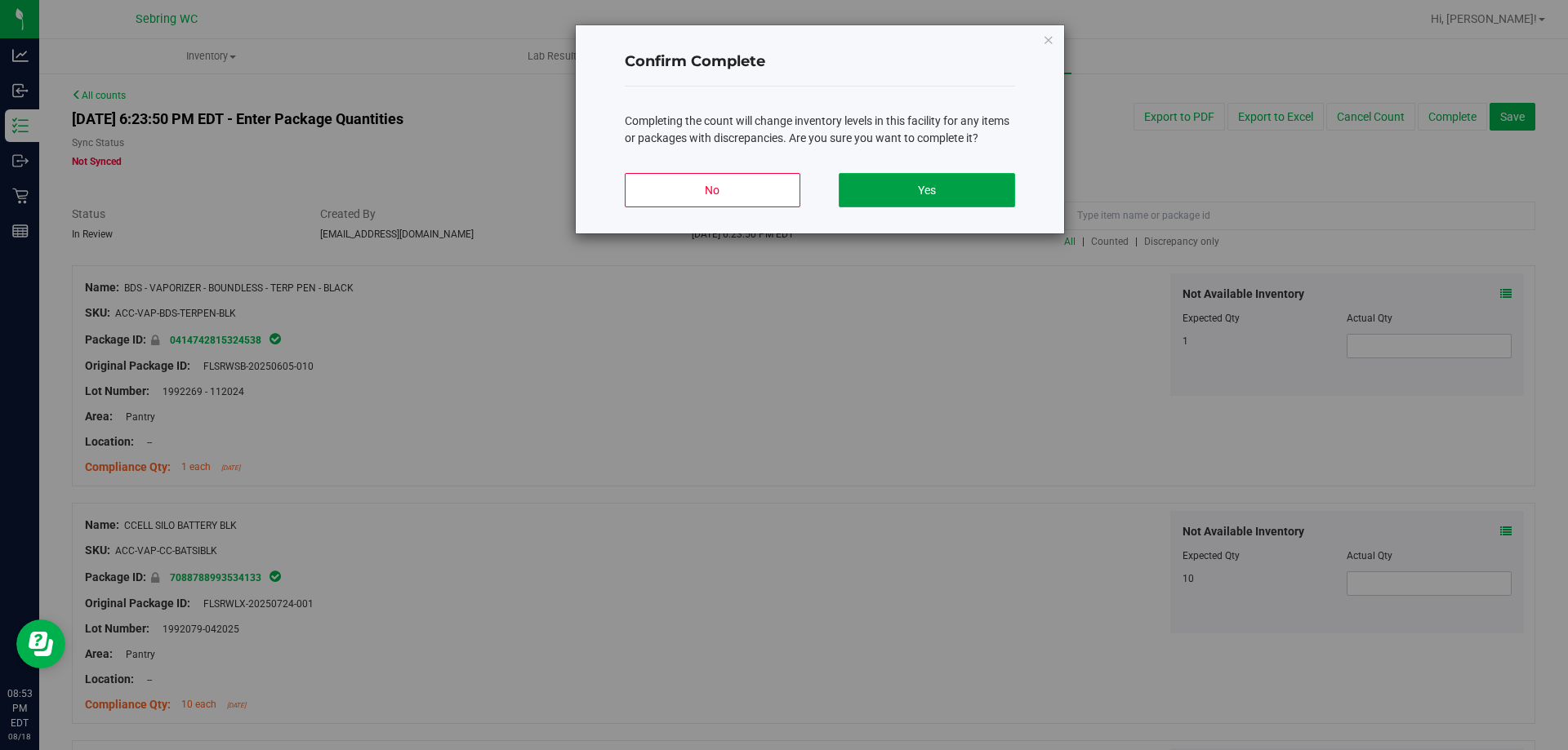
click at [945, 190] on button "Yes" at bounding box center [926, 190] width 176 height 34
